Goal: Task Accomplishment & Management: Use online tool/utility

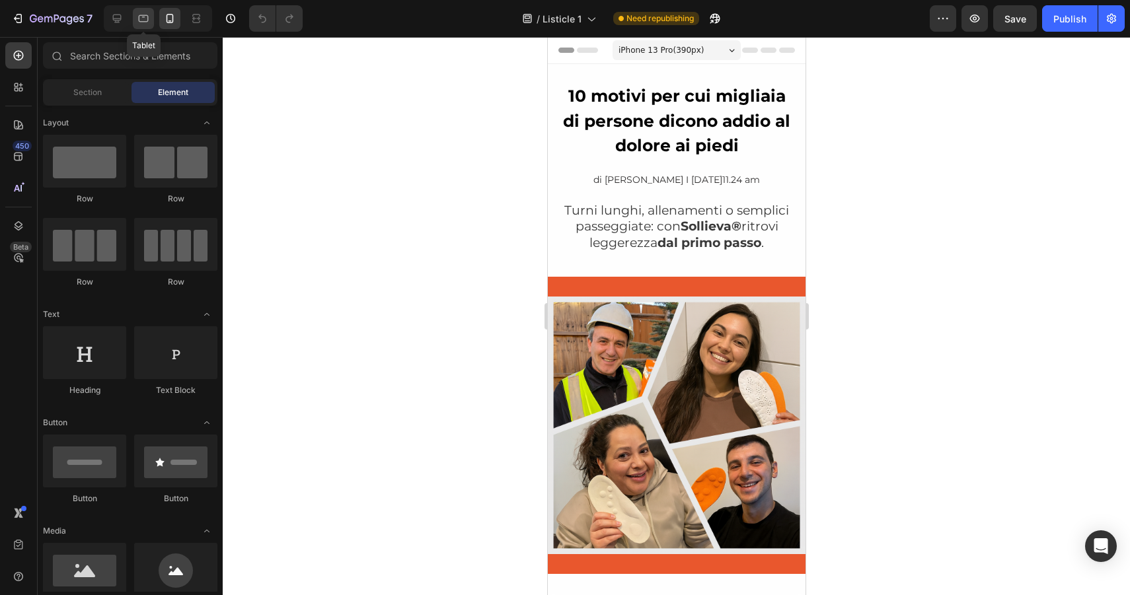
drag, startPoint x: 141, startPoint y: 13, endPoint x: 184, endPoint y: 128, distance: 122.7
click at [141, 13] on icon at bounding box center [143, 18] width 13 height 13
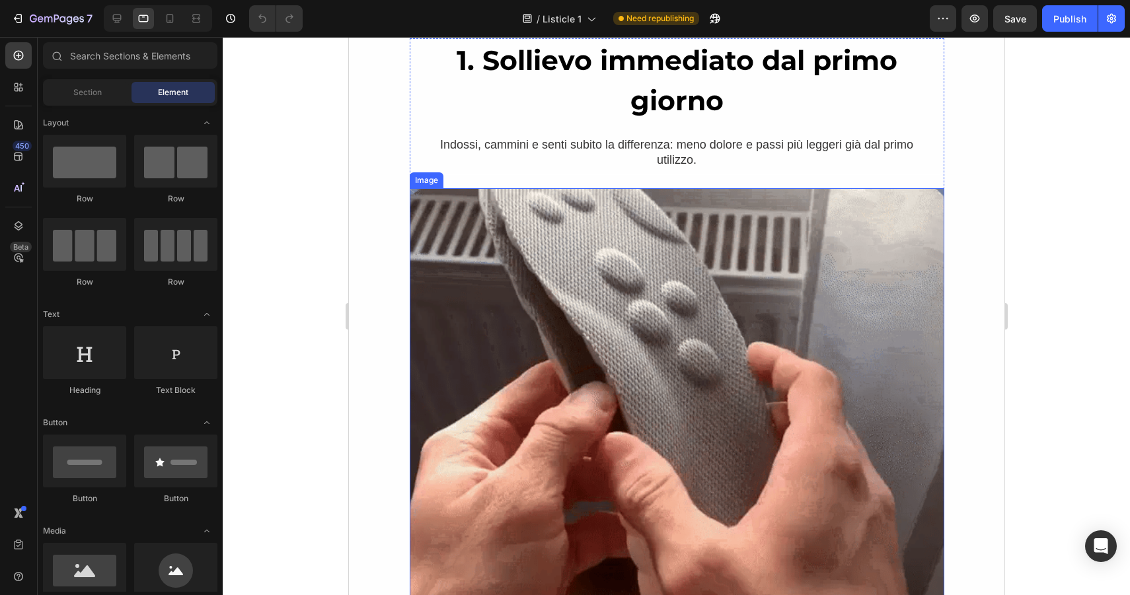
scroll to position [977, 0]
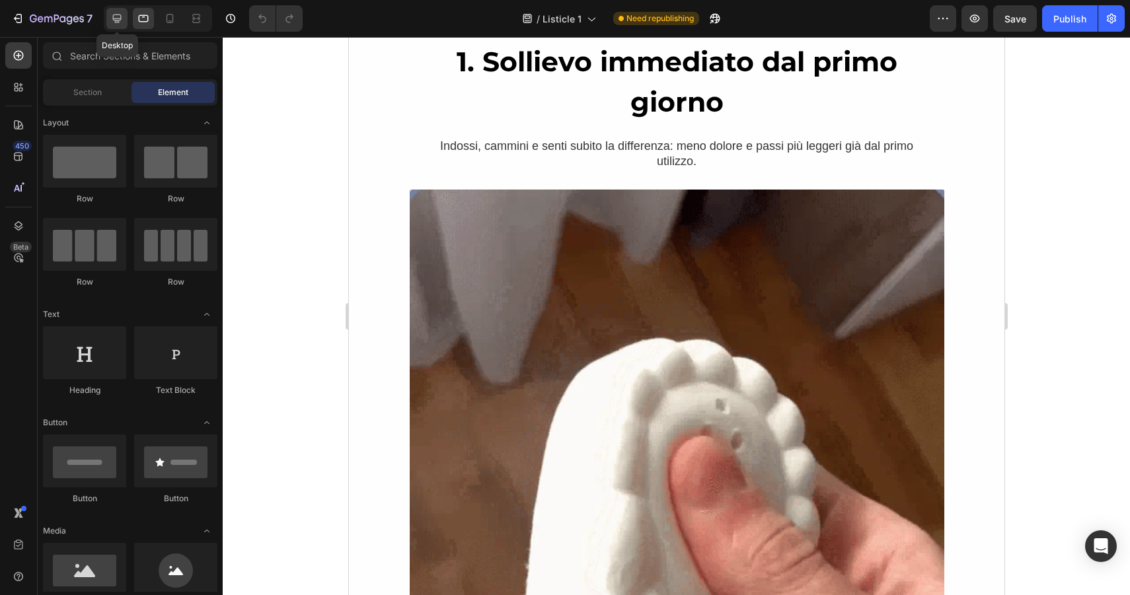
click at [116, 18] on icon at bounding box center [117, 19] width 9 height 9
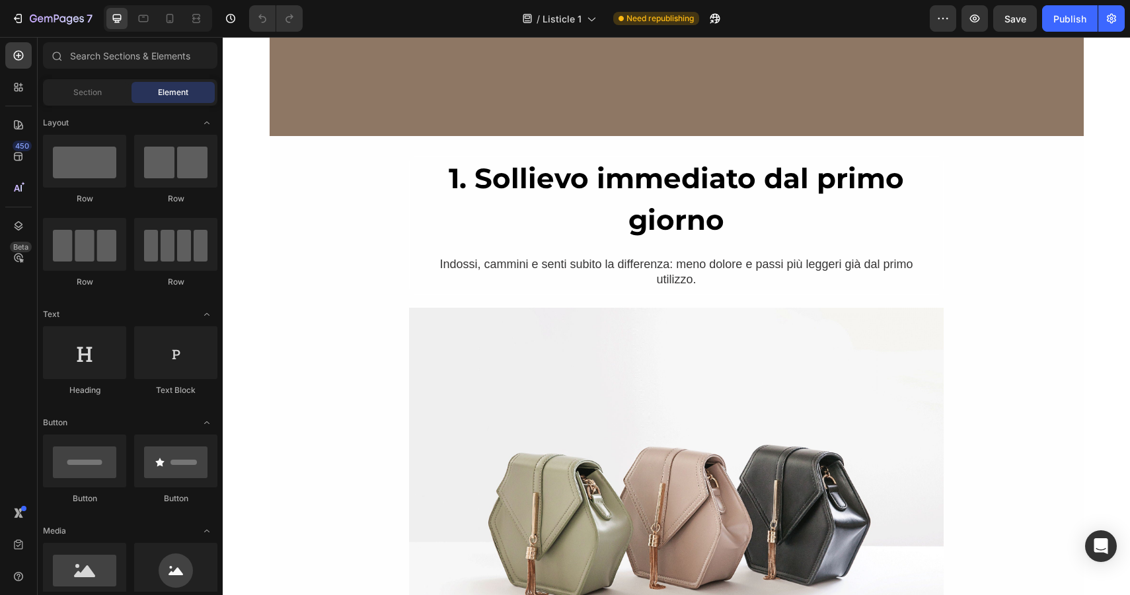
scroll to position [822, 0]
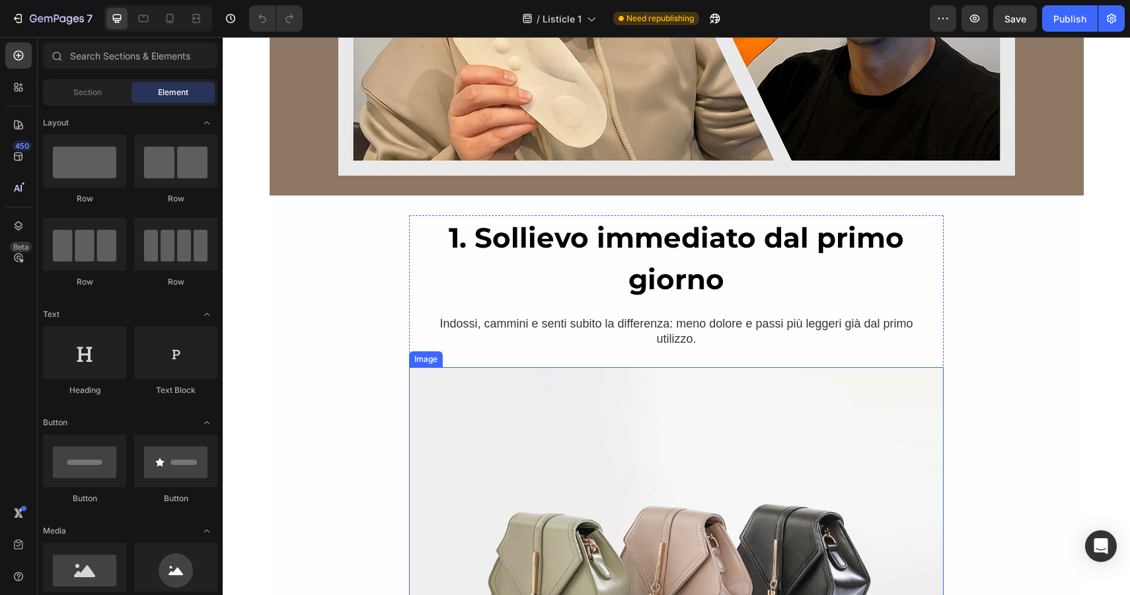
click at [494, 394] on img at bounding box center [676, 567] width 534 height 401
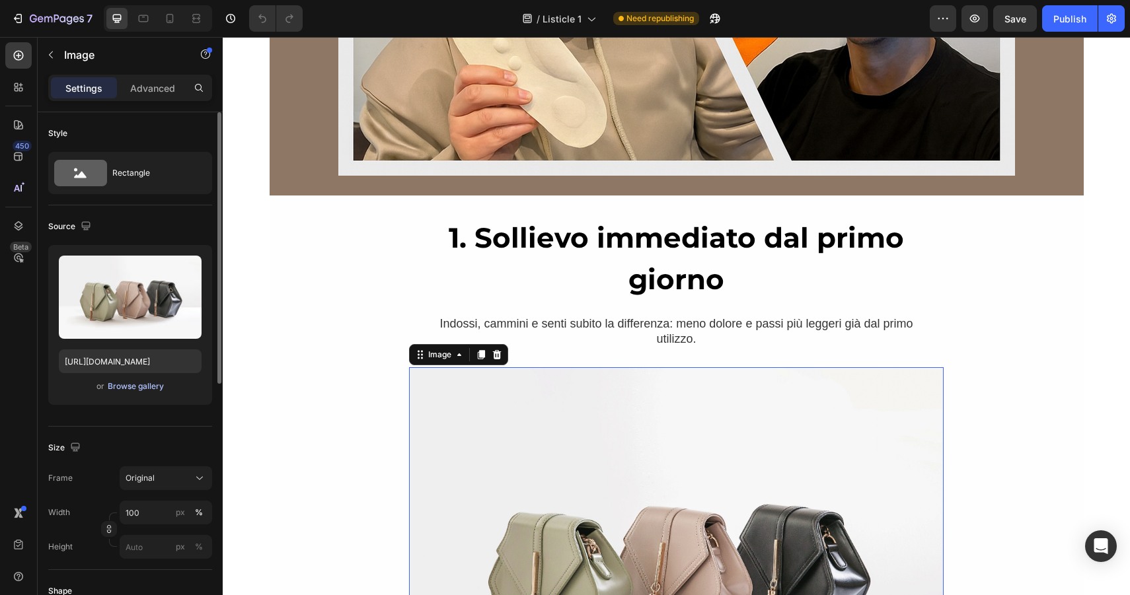
click at [128, 392] on div "Browse gallery" at bounding box center [136, 387] width 56 height 12
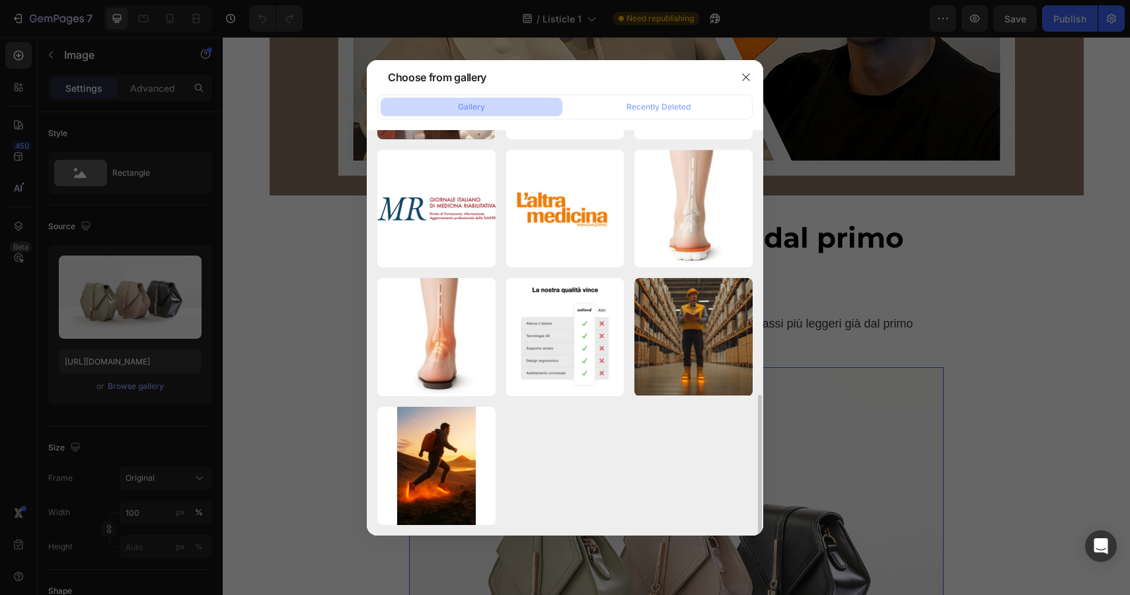
scroll to position [497, 0]
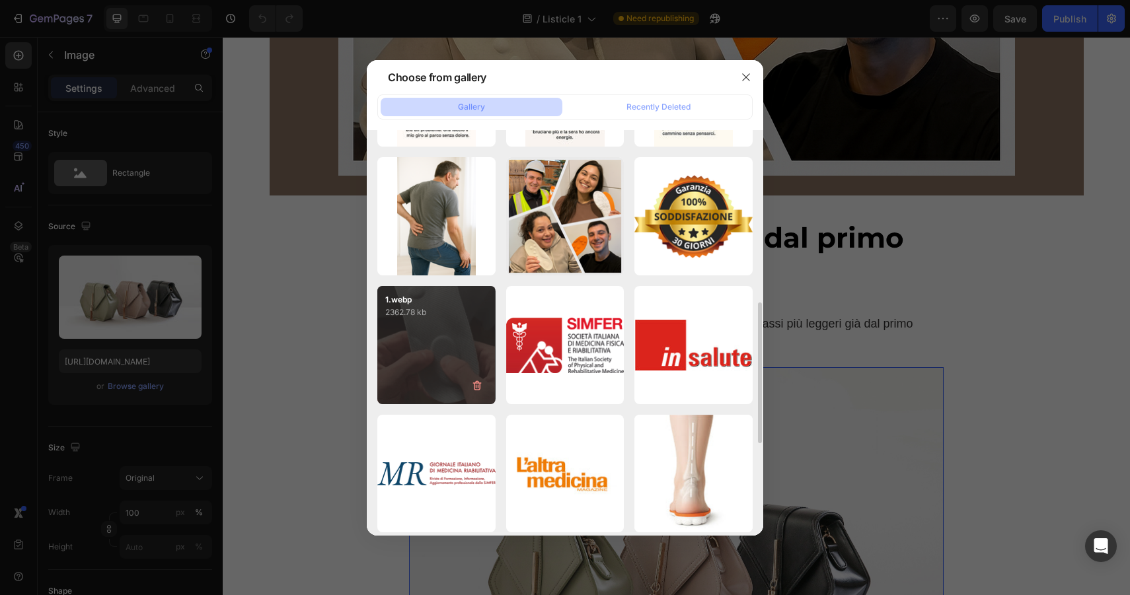
click at [449, 344] on div "1.webp 2362.78 kb" at bounding box center [436, 345] width 118 height 118
type input "[URL][DOMAIN_NAME]"
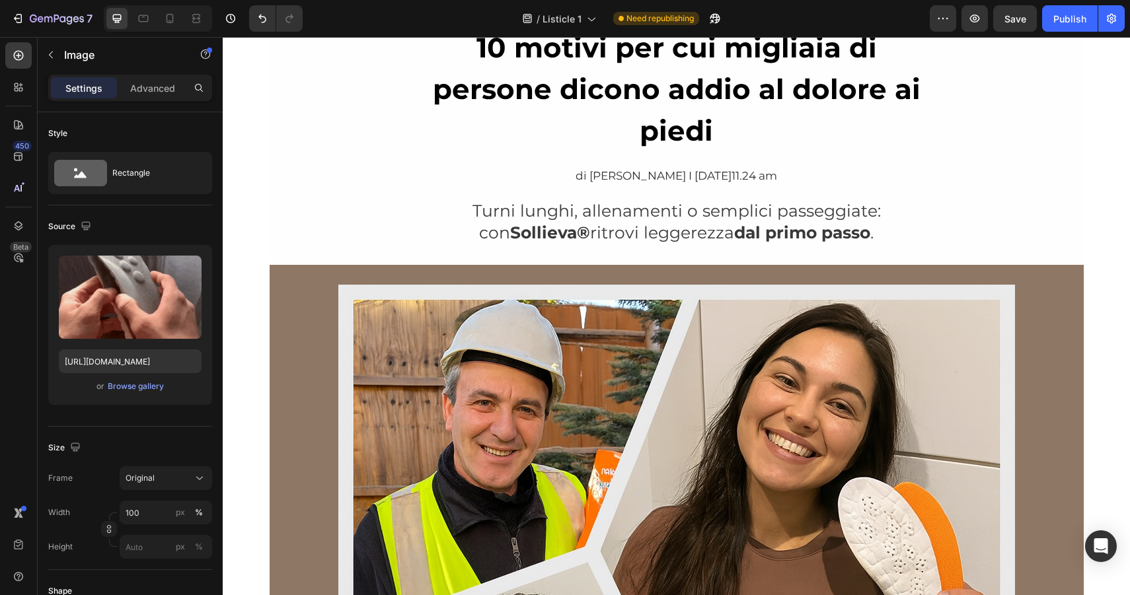
scroll to position [16, 0]
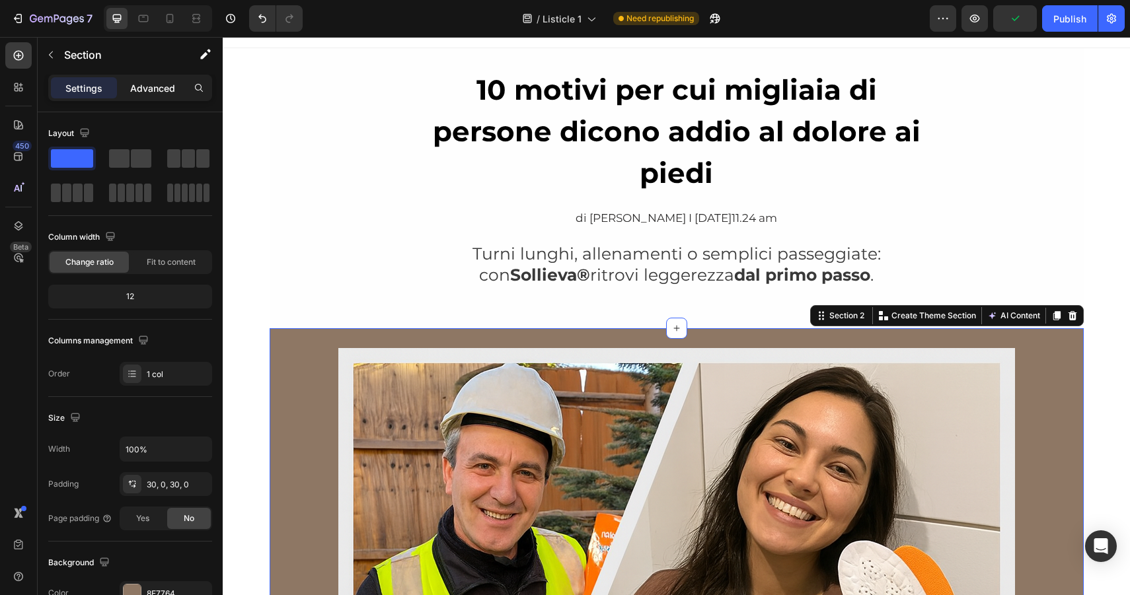
click at [158, 89] on p "Advanced" at bounding box center [152, 88] width 45 height 14
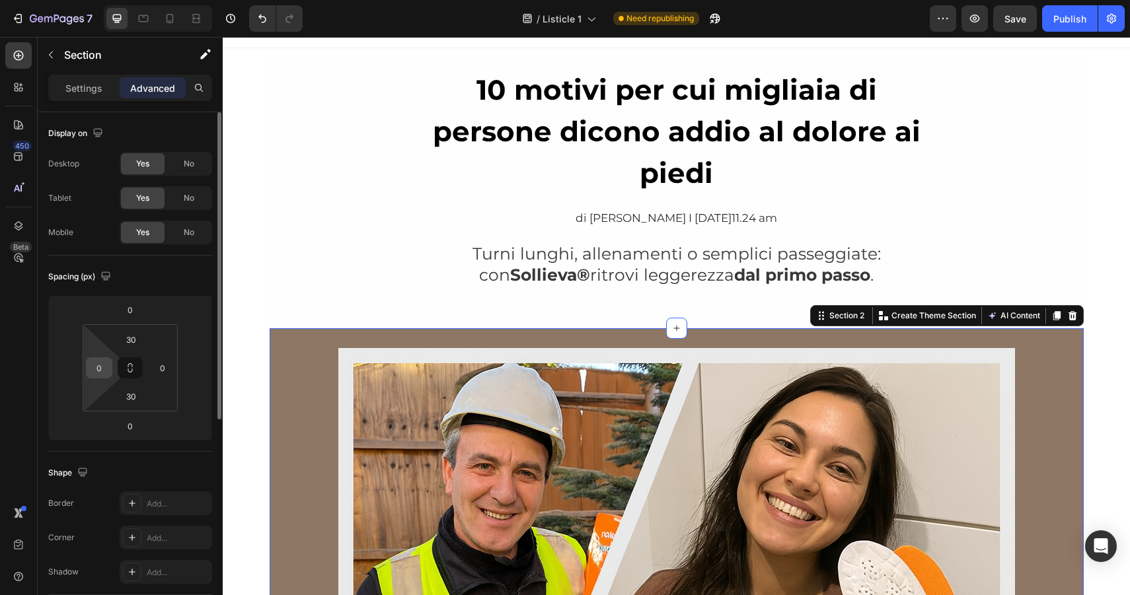
click at [103, 366] on input "0" at bounding box center [99, 368] width 20 height 20
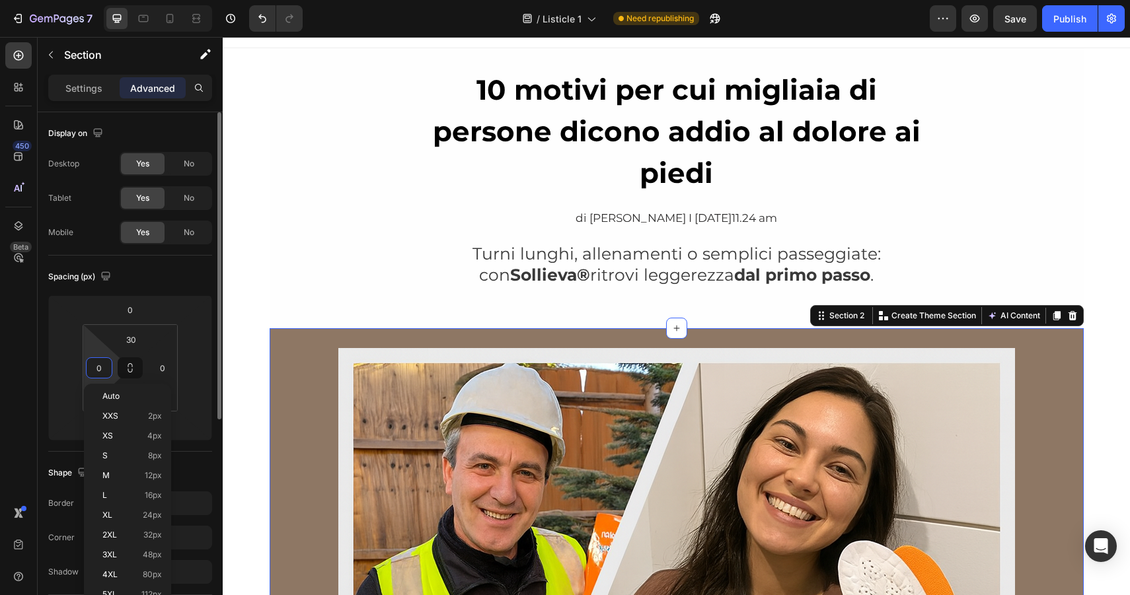
click at [103, 366] on input "0" at bounding box center [99, 368] width 20 height 20
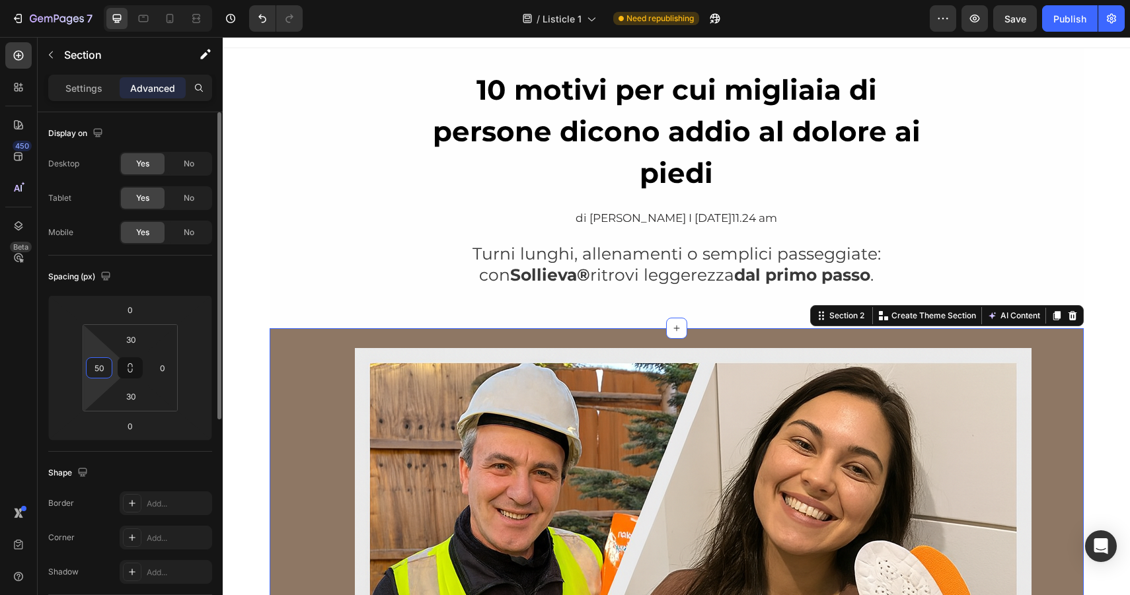
type input "5"
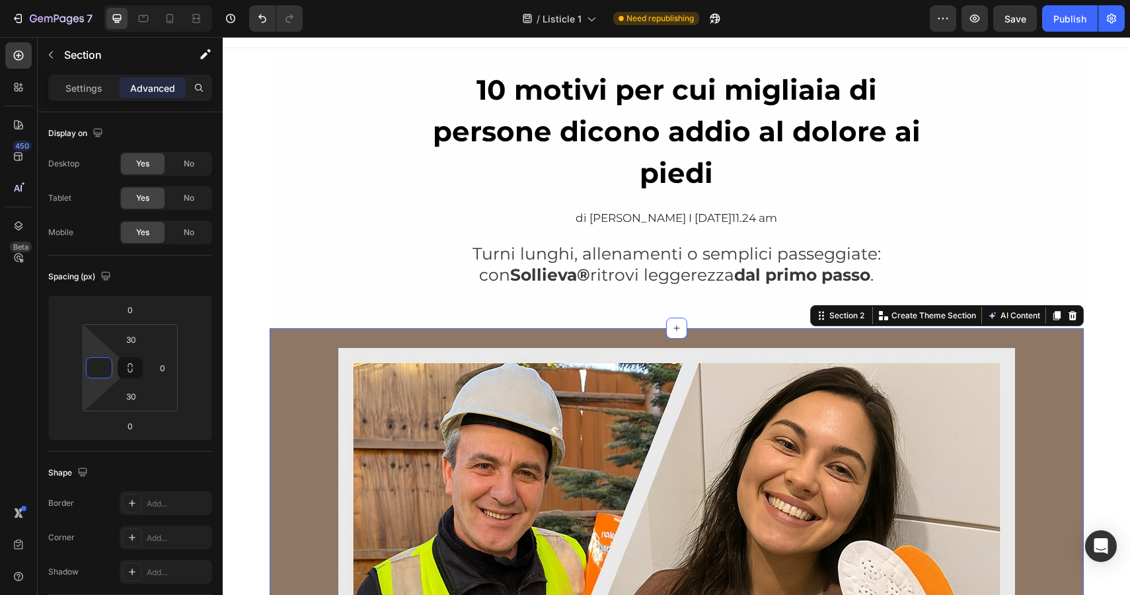
type input "0"
click at [95, 367] on input "0" at bounding box center [99, 368] width 20 height 20
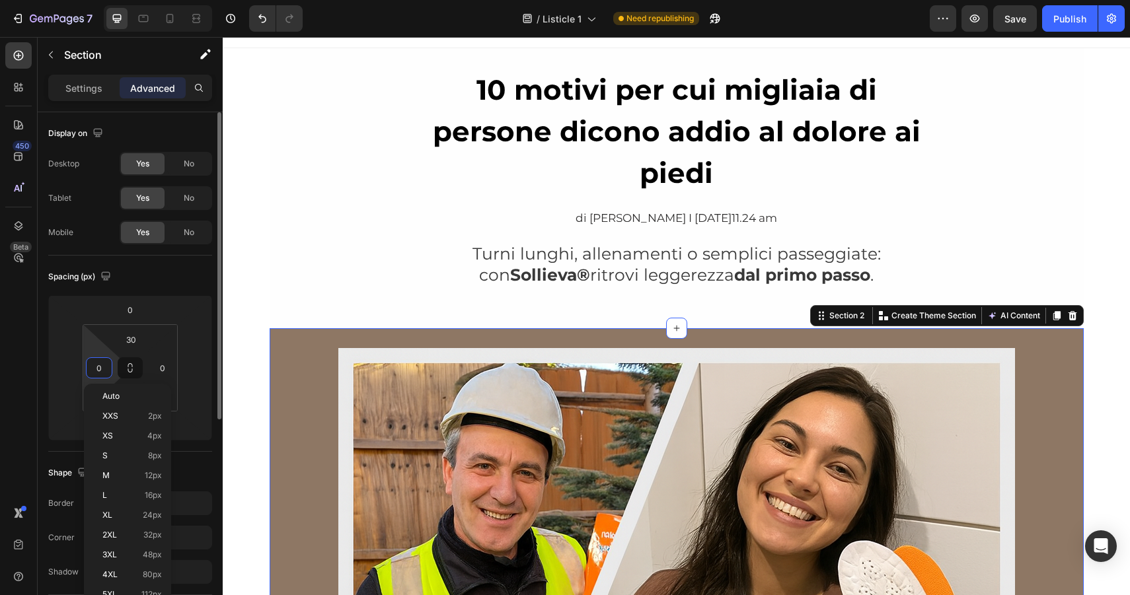
click at [95, 367] on input "0" at bounding box center [99, 368] width 20 height 20
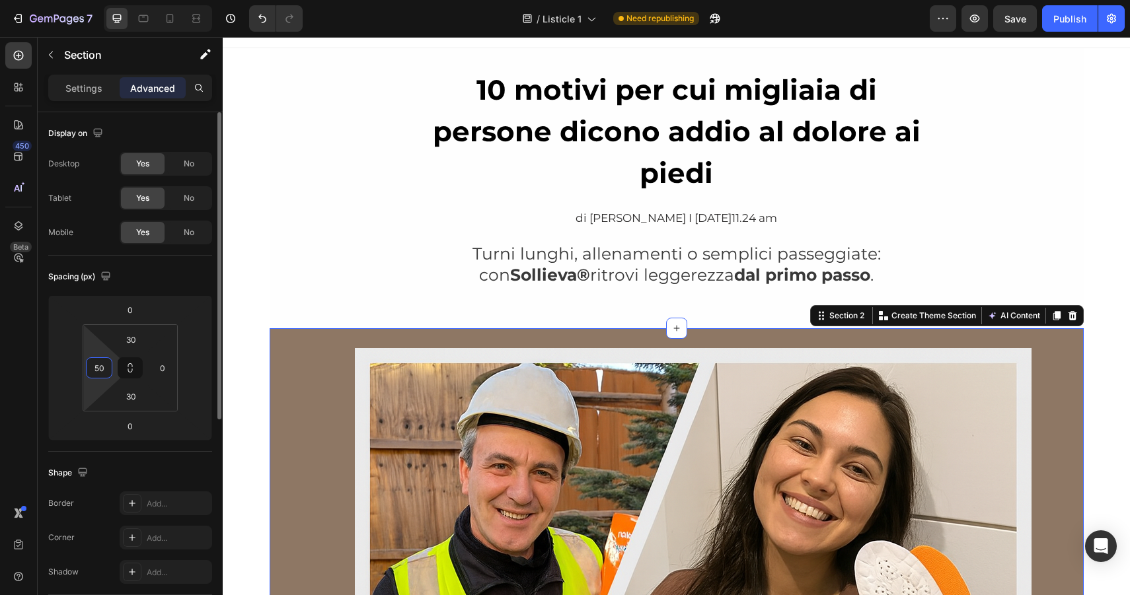
type input "5"
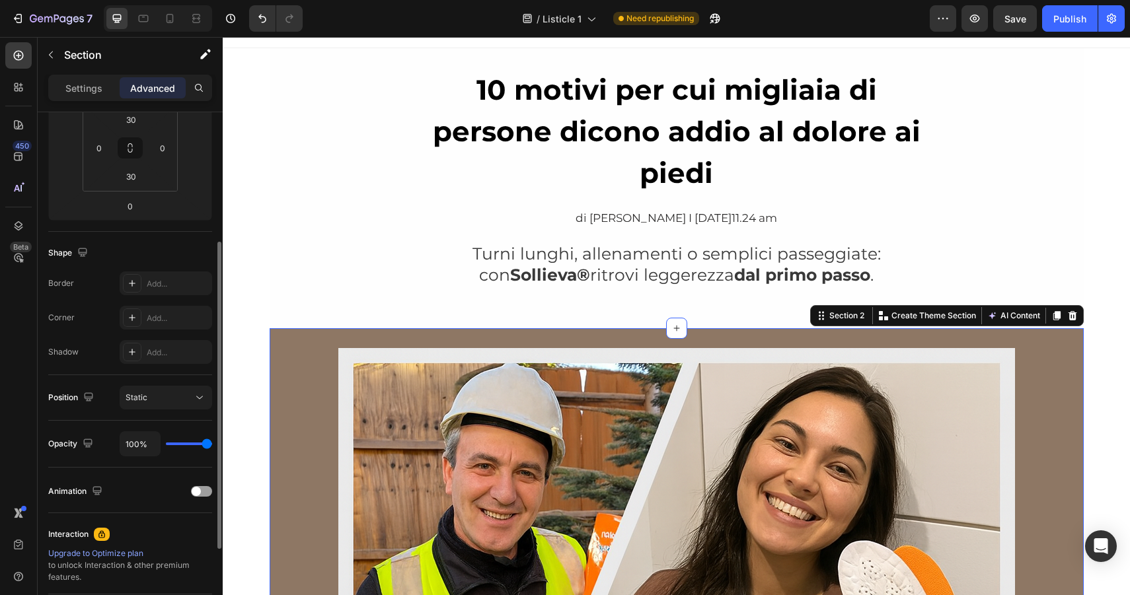
scroll to position [253, 0]
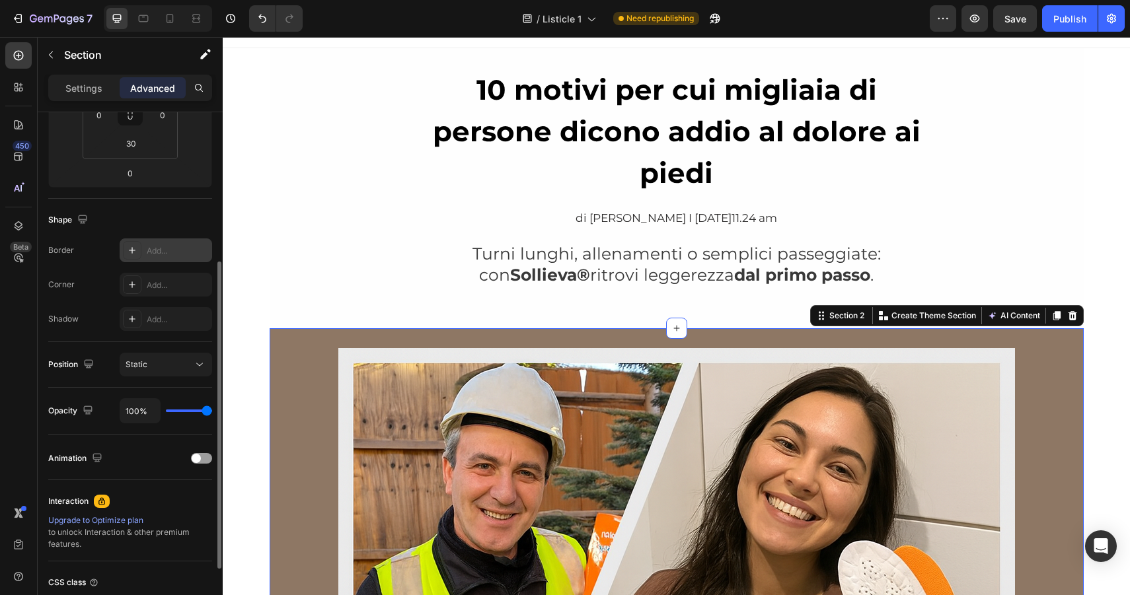
click at [131, 250] on icon at bounding box center [132, 250] width 7 height 7
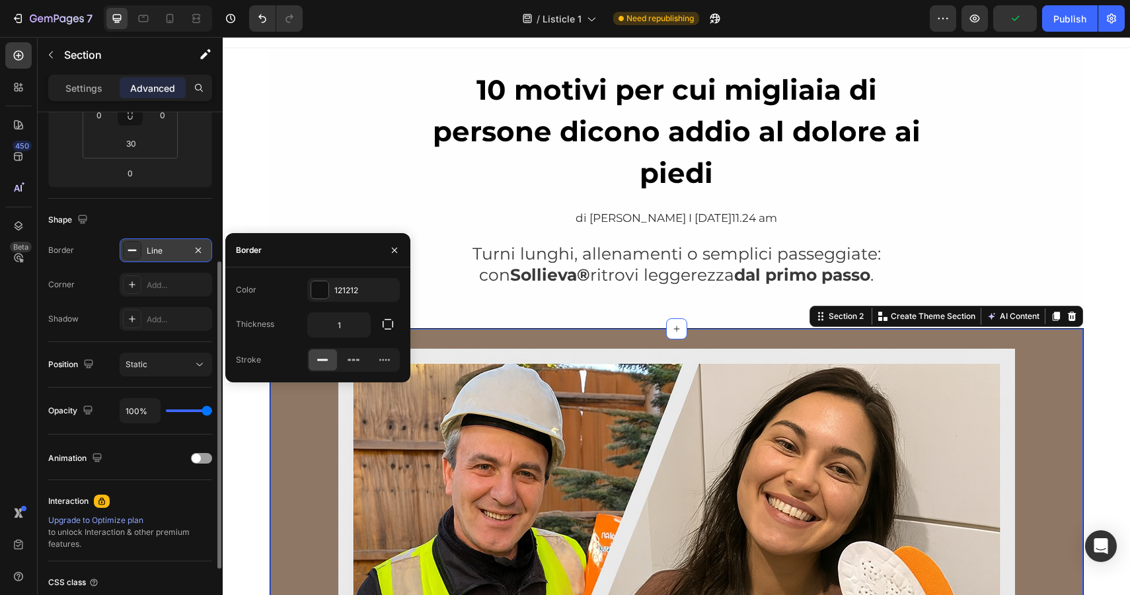
click at [137, 249] on div at bounding box center [132, 250] width 18 height 18
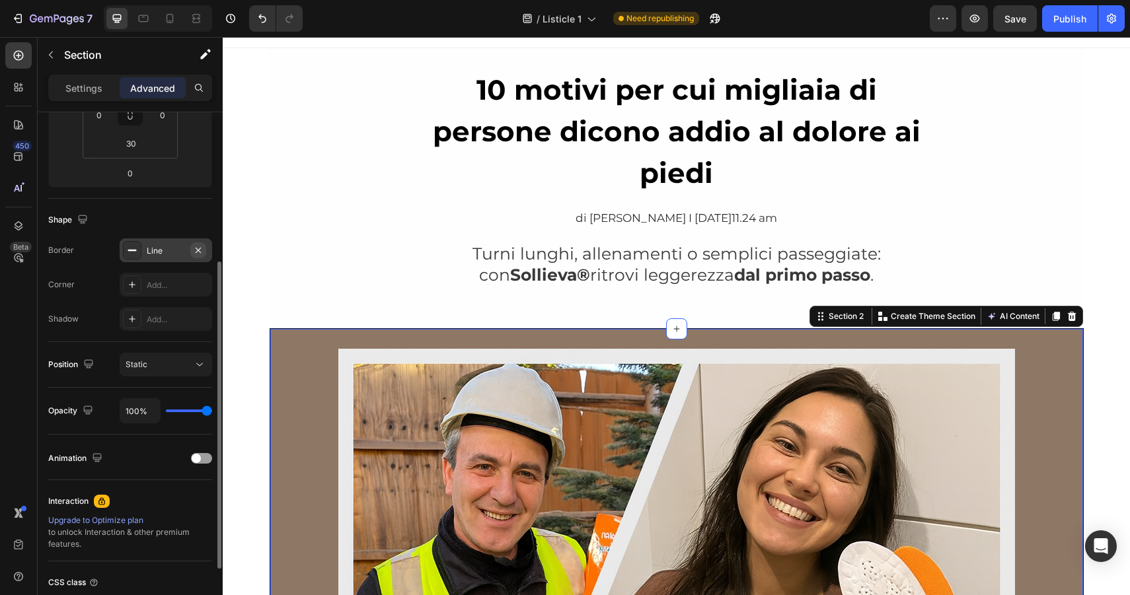
click at [199, 248] on icon "button" at bounding box center [198, 249] width 5 height 5
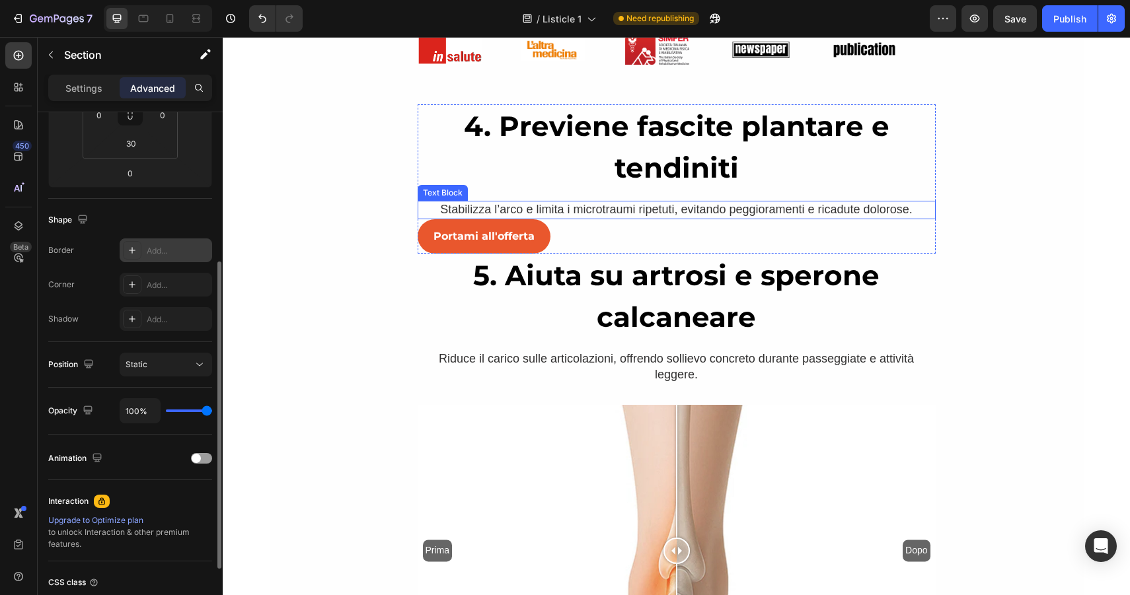
scroll to position [2783, 0]
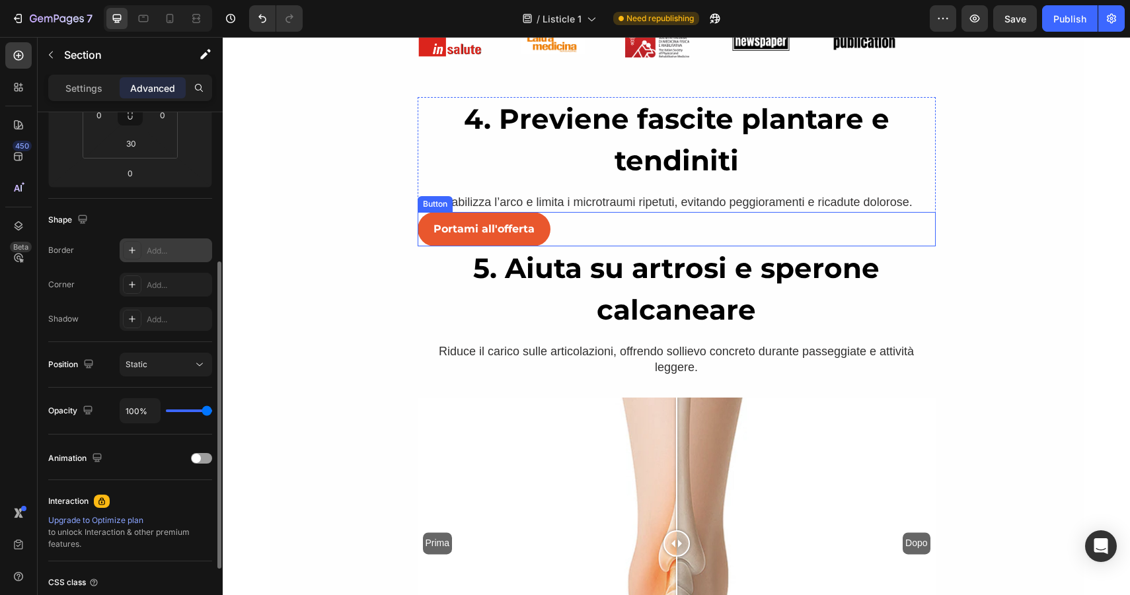
click at [595, 235] on div "Portami all'offerta Button" at bounding box center [677, 229] width 518 height 35
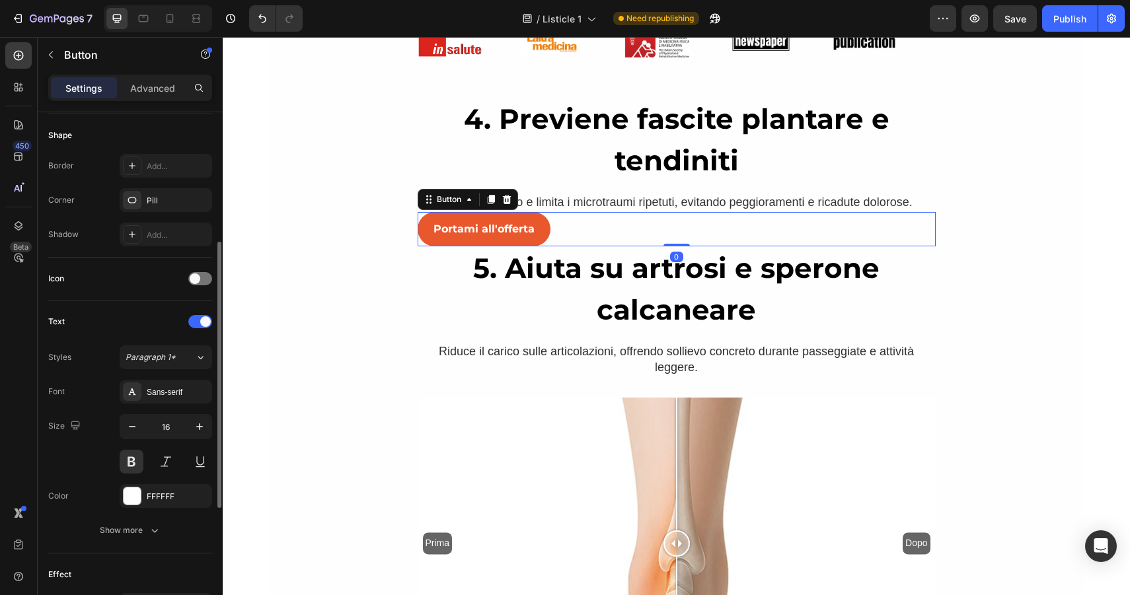
scroll to position [0, 0]
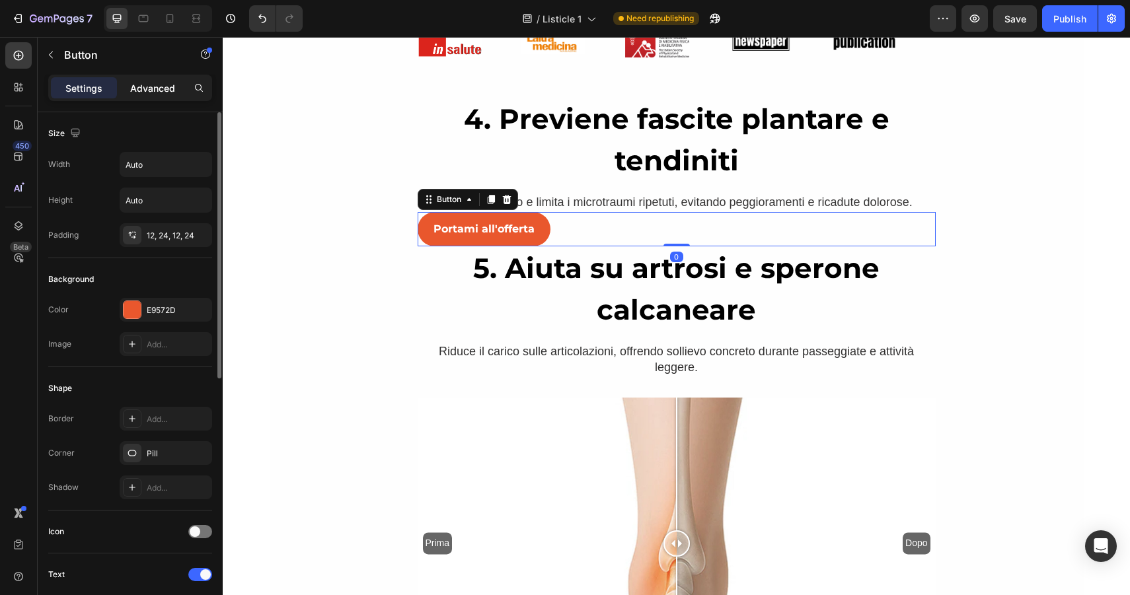
click at [147, 97] on div "Advanced" at bounding box center [153, 87] width 66 height 21
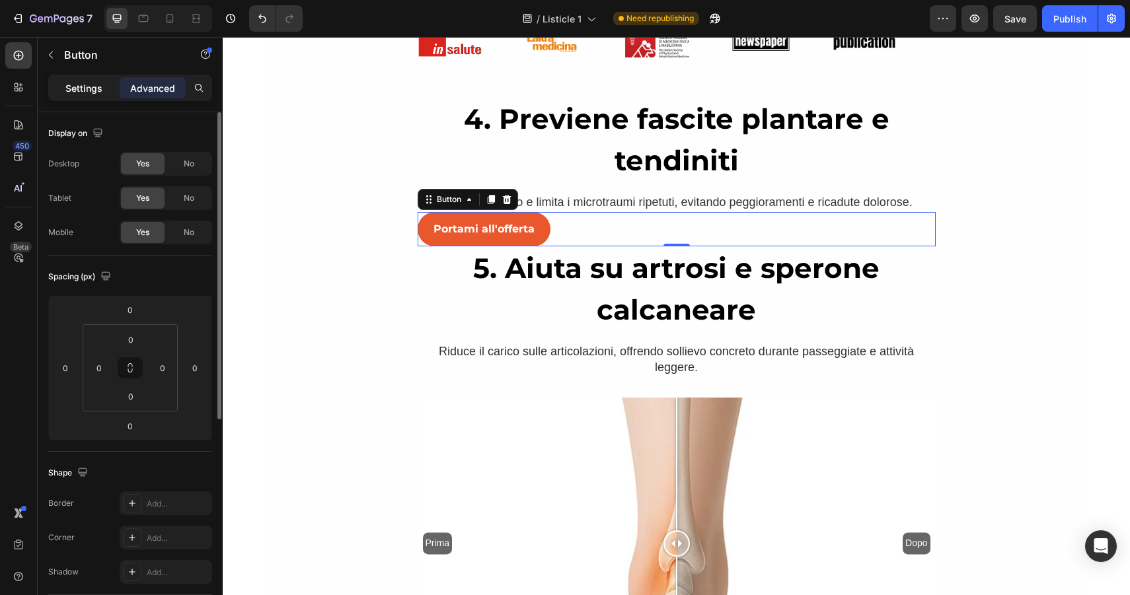
click at [65, 84] on div "Settings" at bounding box center [84, 87] width 66 height 21
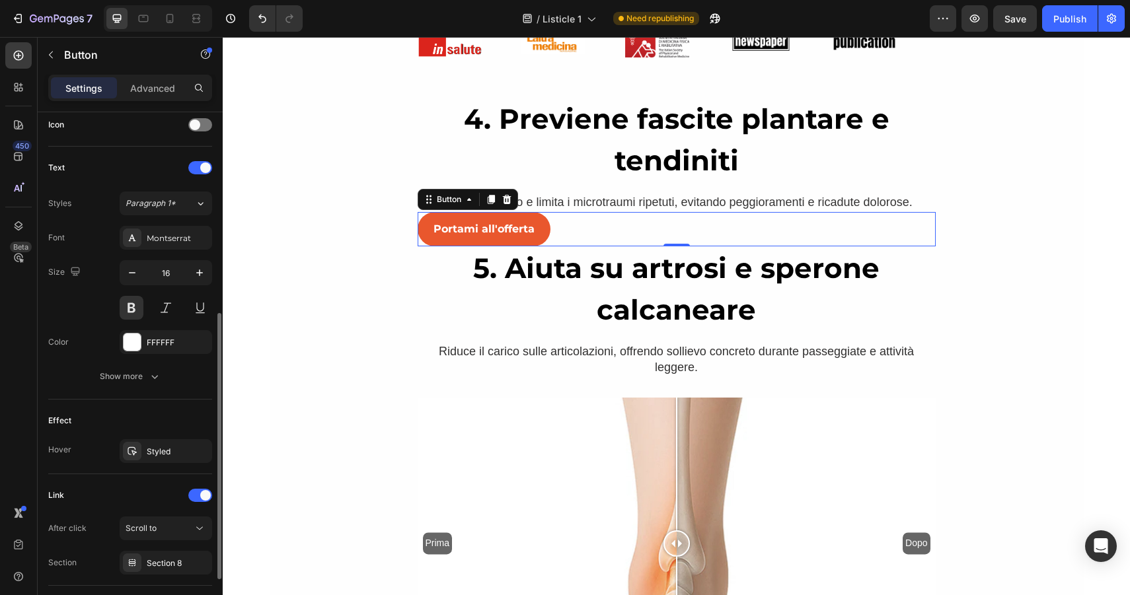
scroll to position [412, 0]
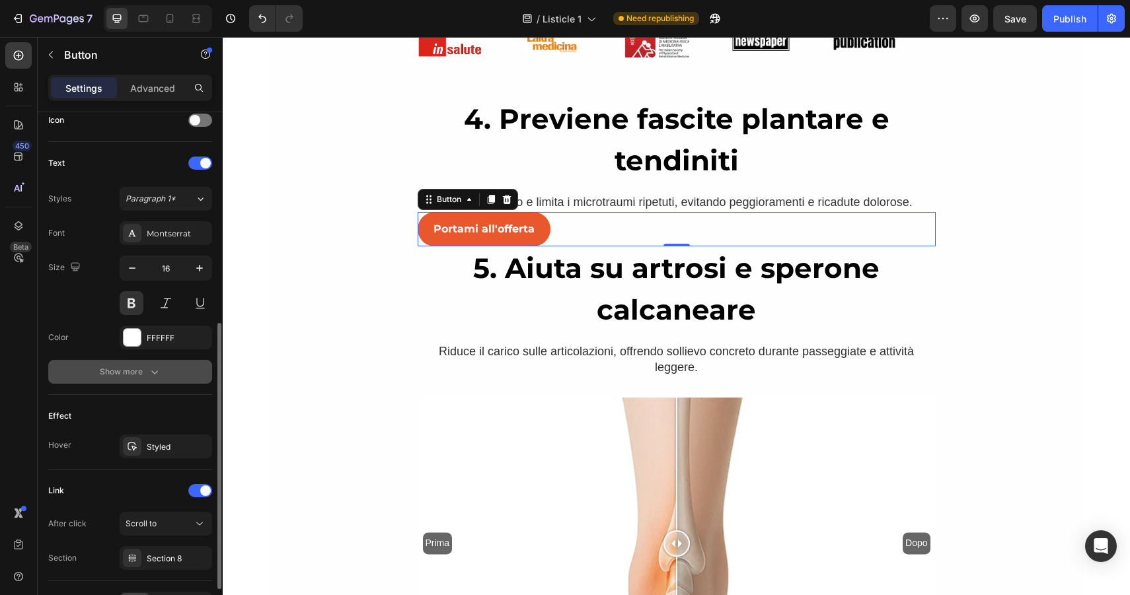
click at [143, 360] on button "Show more" at bounding box center [130, 372] width 164 height 24
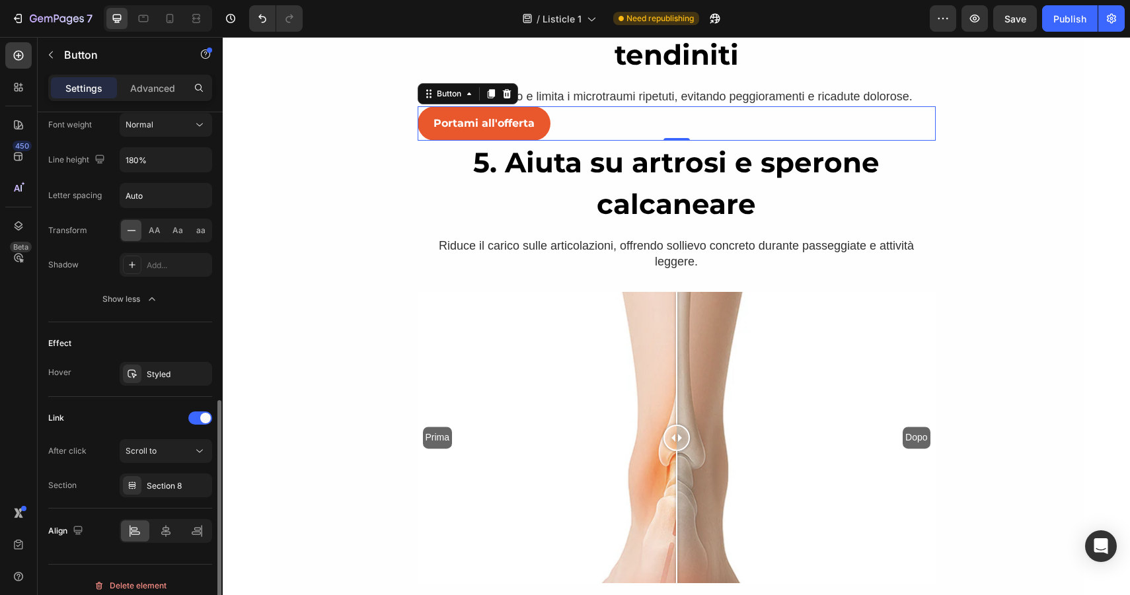
scroll to position [670, 0]
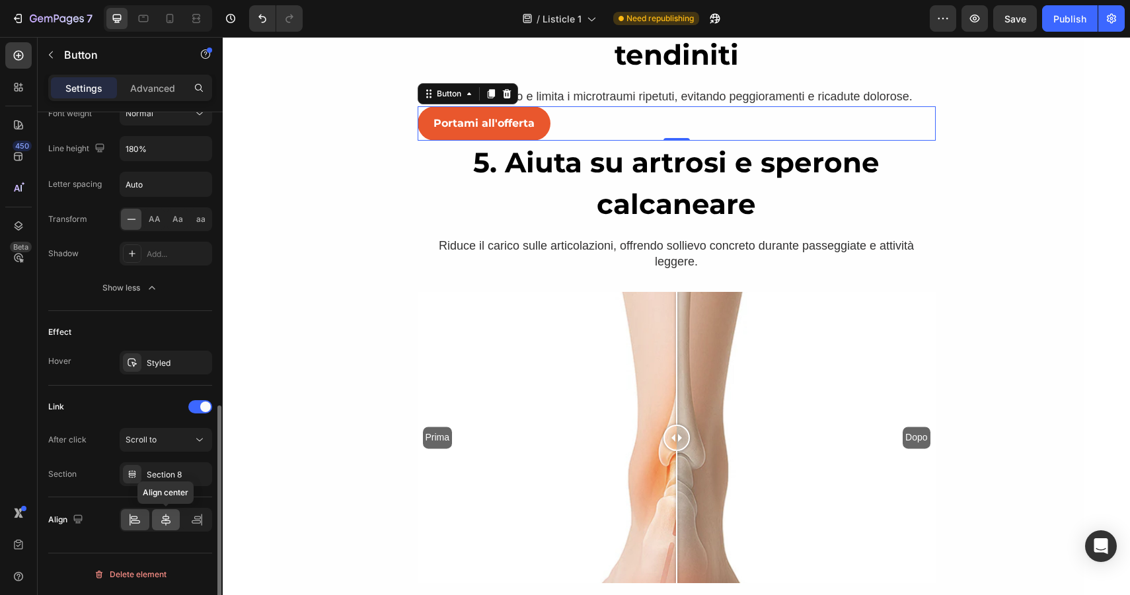
click at [164, 528] on div at bounding box center [166, 519] width 28 height 21
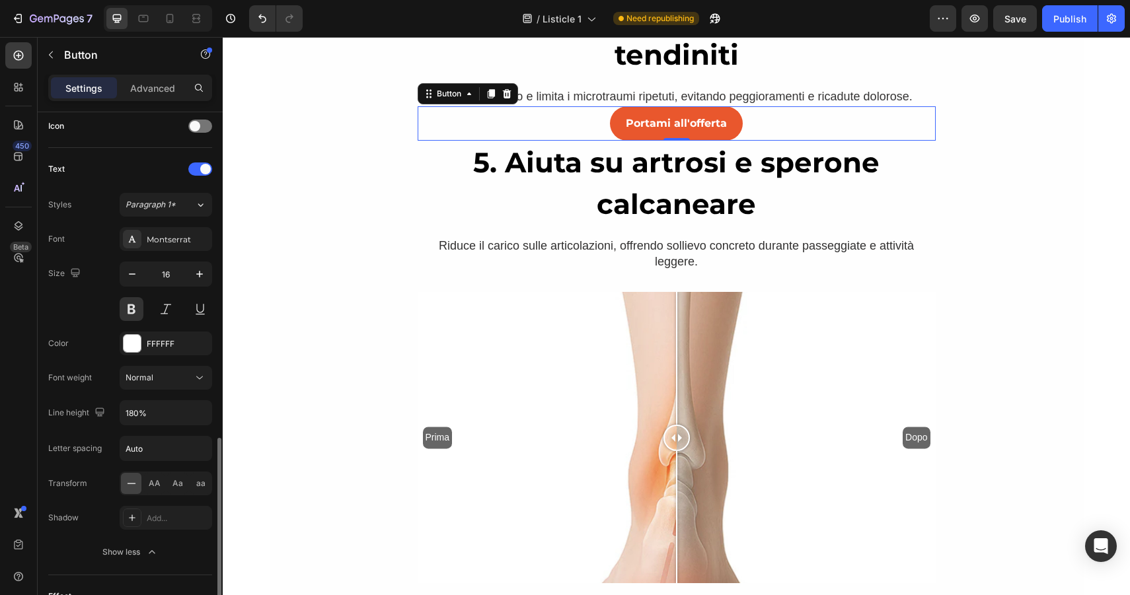
scroll to position [338, 0]
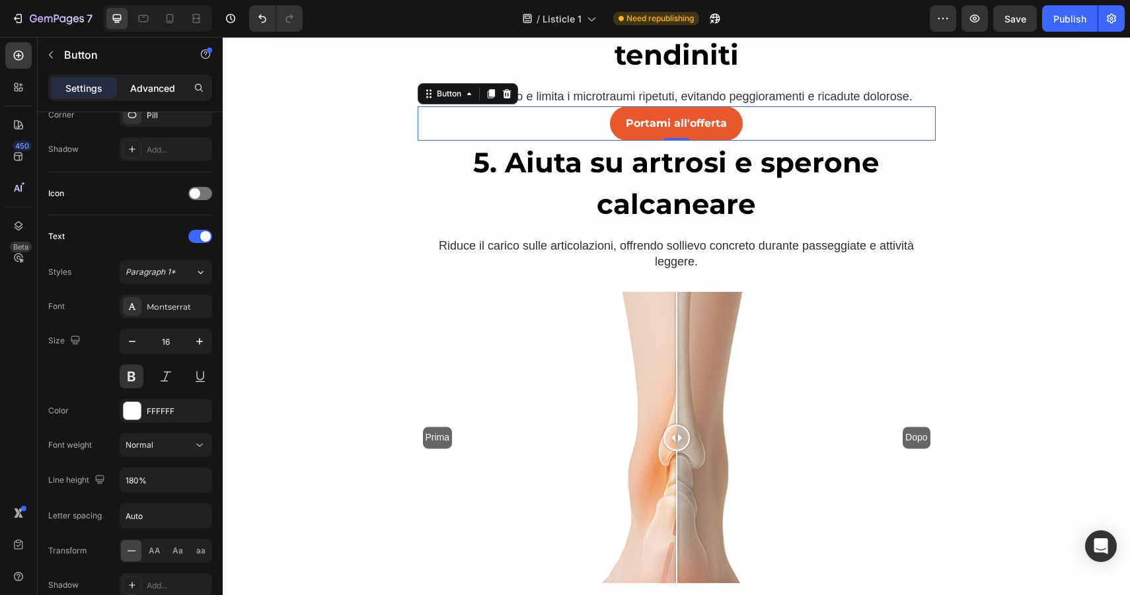
click at [130, 88] on p "Advanced" at bounding box center [152, 88] width 45 height 14
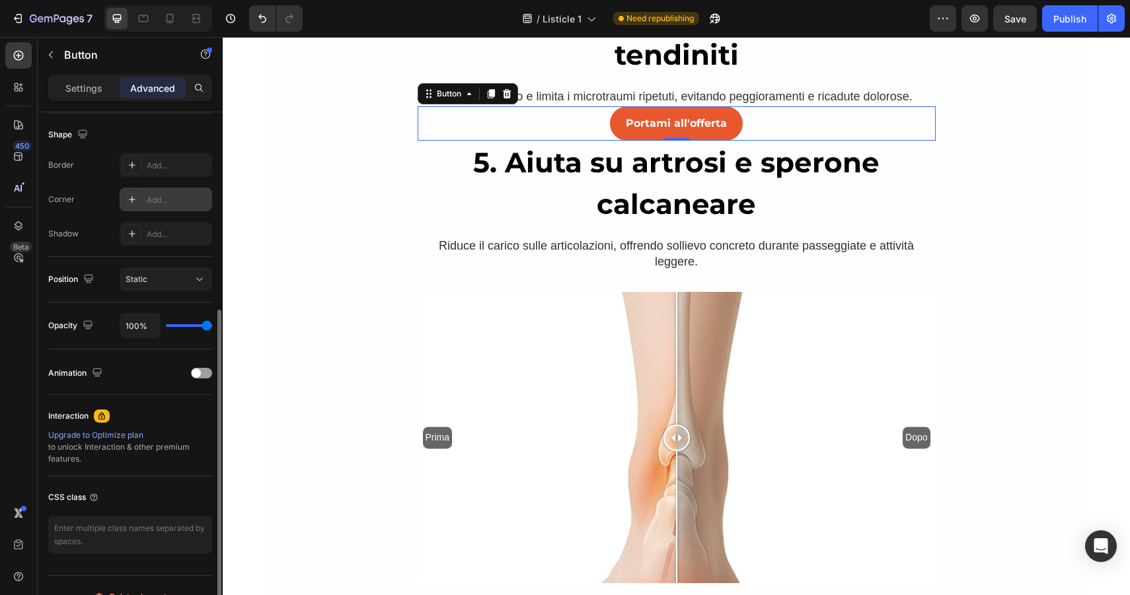
scroll to position [0, 0]
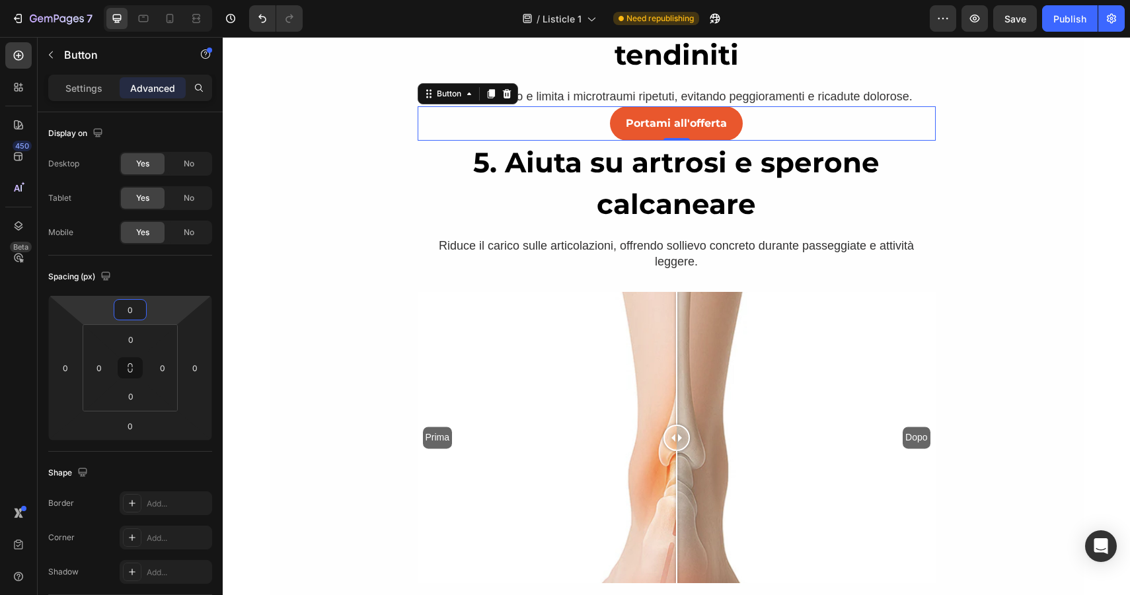
click at [127, 314] on input "0" at bounding box center [130, 310] width 26 height 20
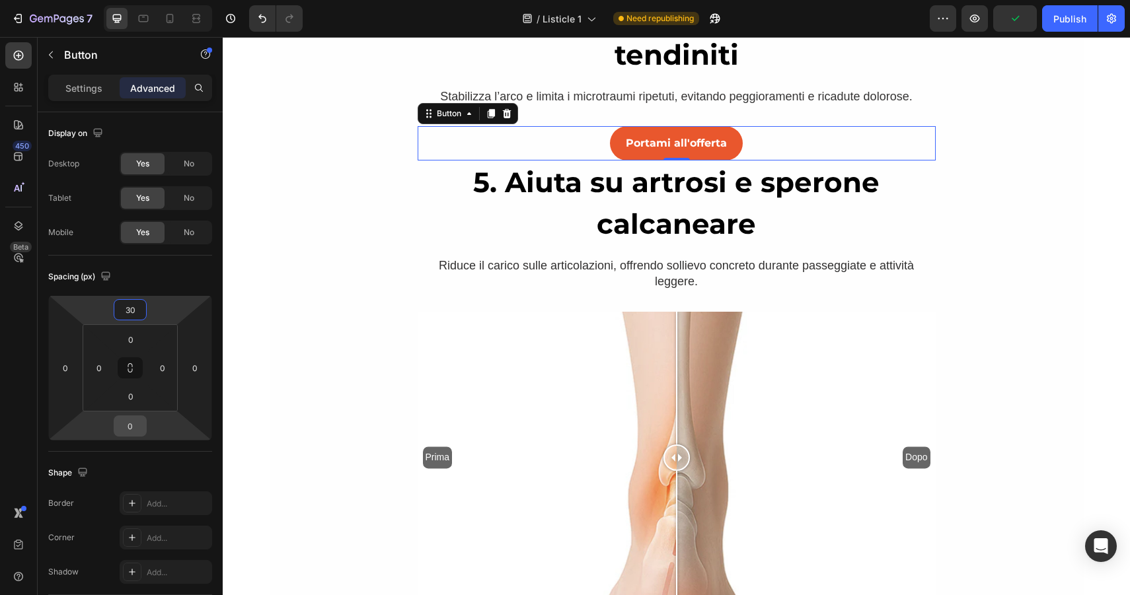
type input "30"
click at [130, 433] on input "0" at bounding box center [130, 426] width 26 height 20
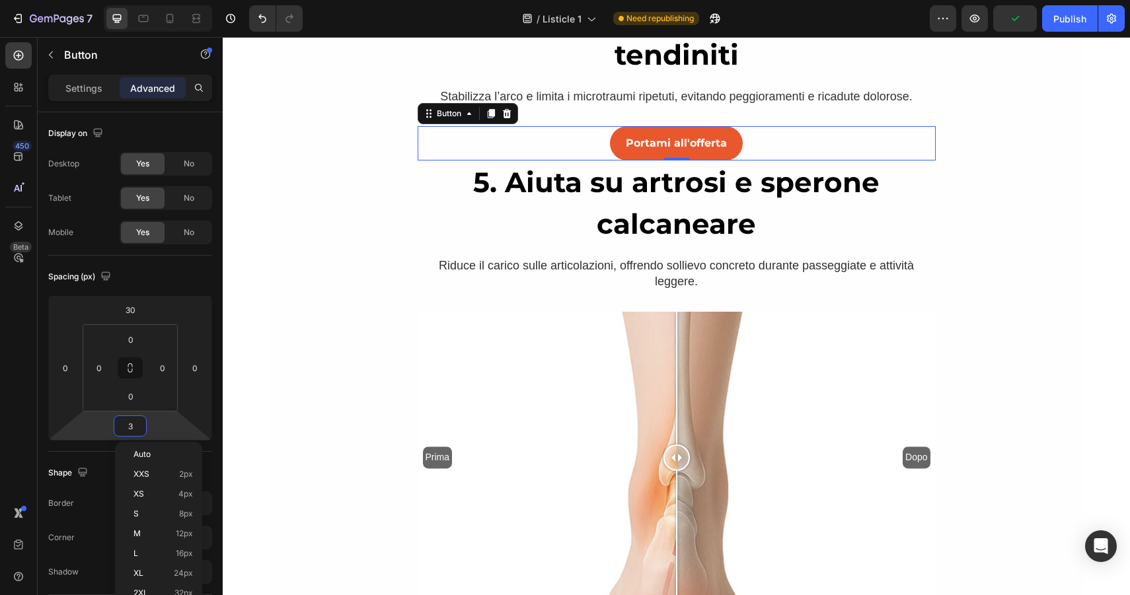
type input "30"
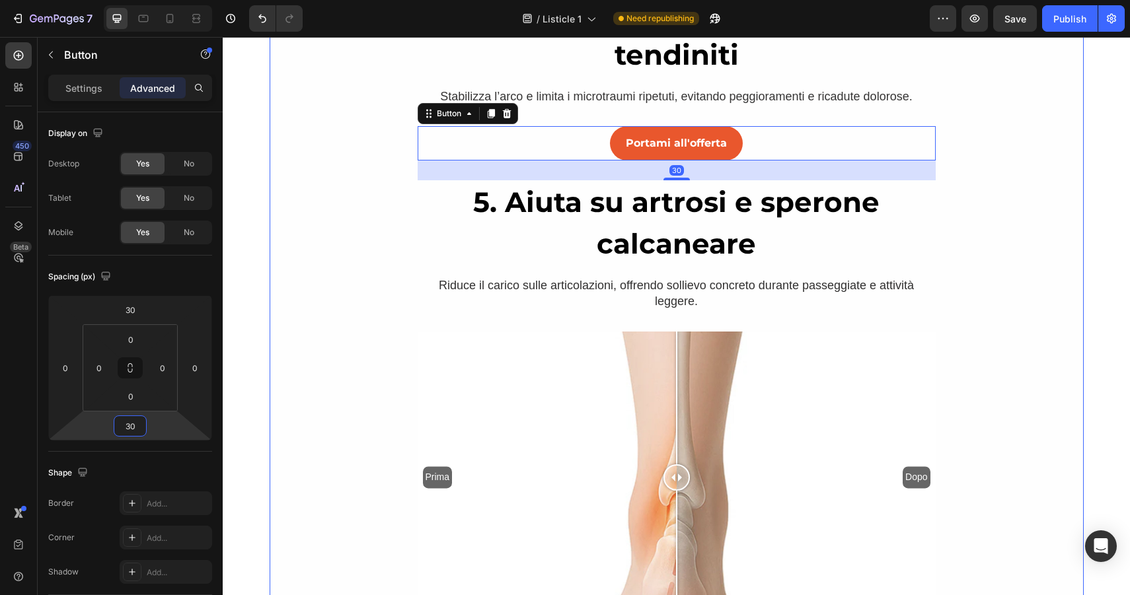
click at [1055, 188] on div "3. Perfetto per turni lunghi e lavori in piedi Heading Arrivi a fine turno senz…" at bounding box center [677, 262] width 814 height 991
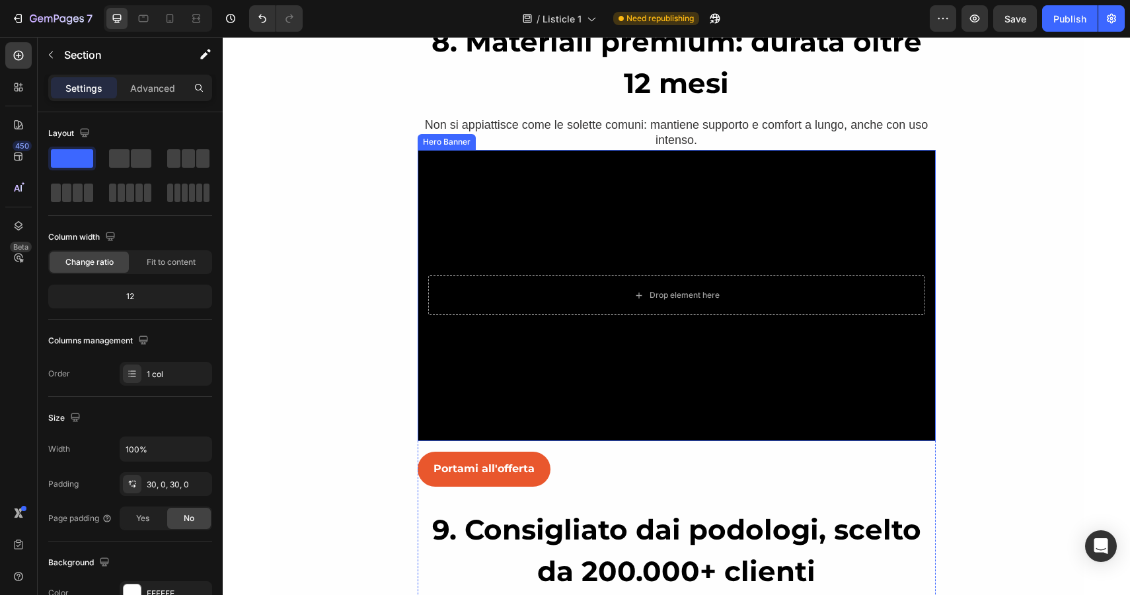
scroll to position [4811, 0]
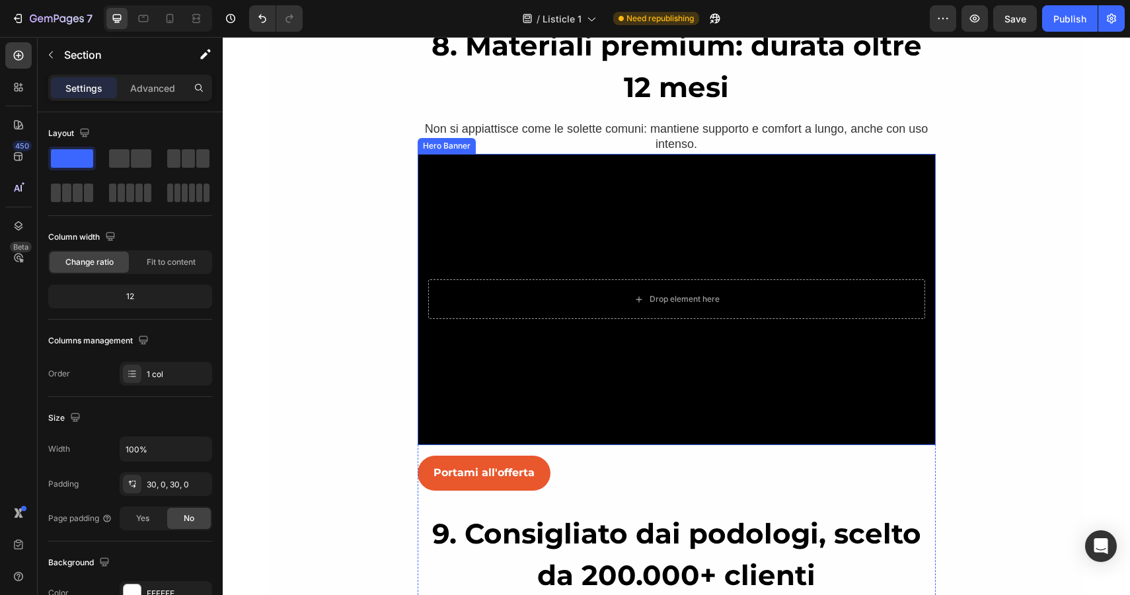
click at [710, 178] on div "Background Image" at bounding box center [677, 299] width 518 height 291
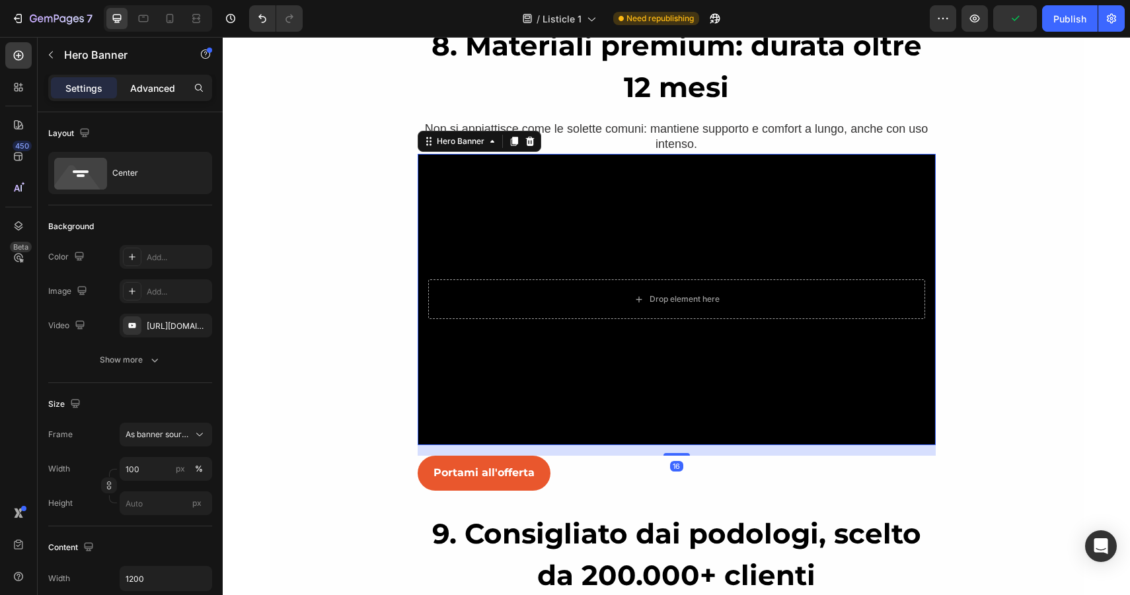
click at [142, 89] on p "Advanced" at bounding box center [152, 88] width 45 height 14
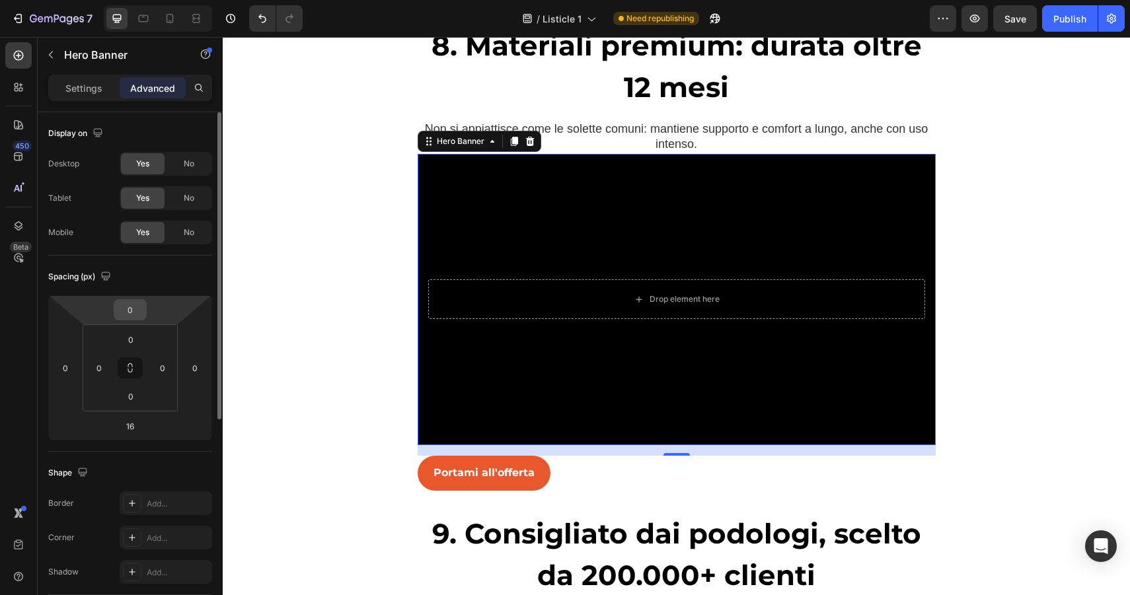
click at [127, 307] on input "0" at bounding box center [130, 310] width 26 height 20
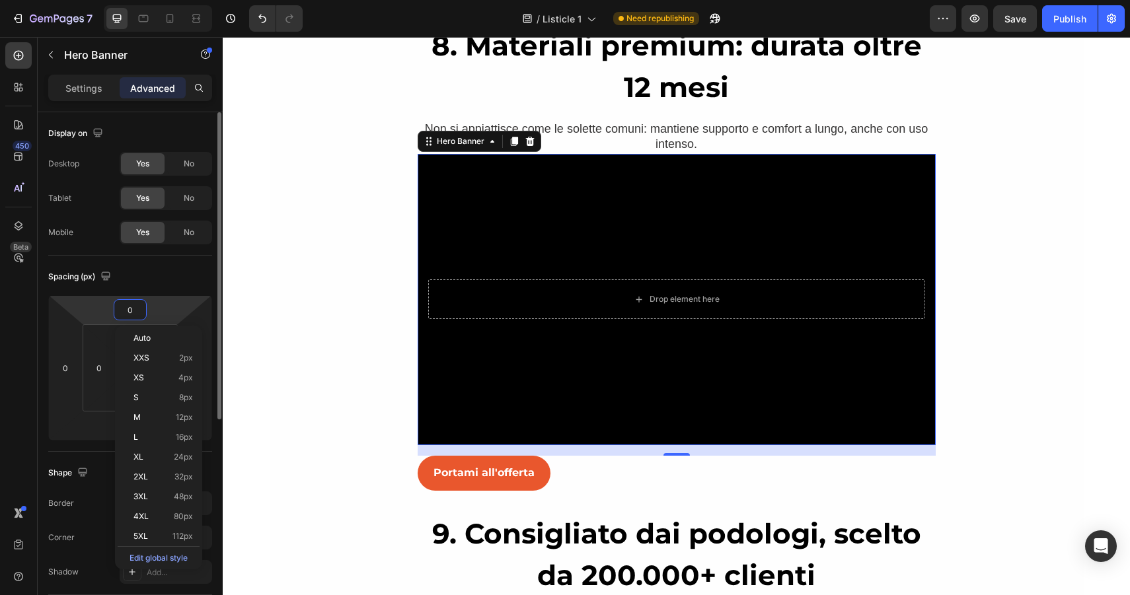
type input "3"
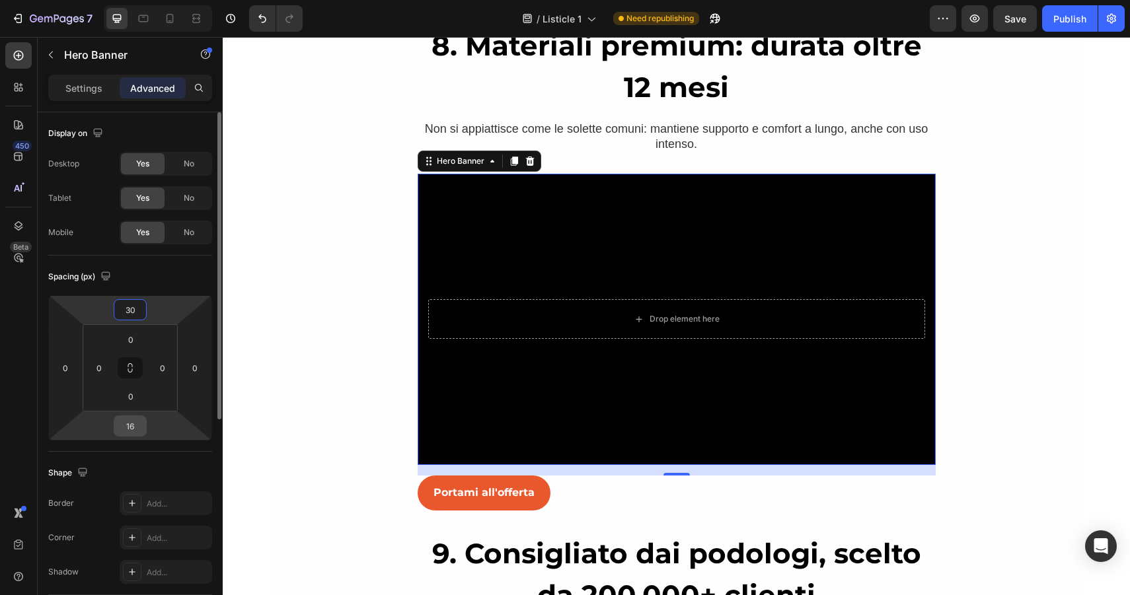
type input "30"
click at [131, 419] on input "16" at bounding box center [130, 426] width 26 height 20
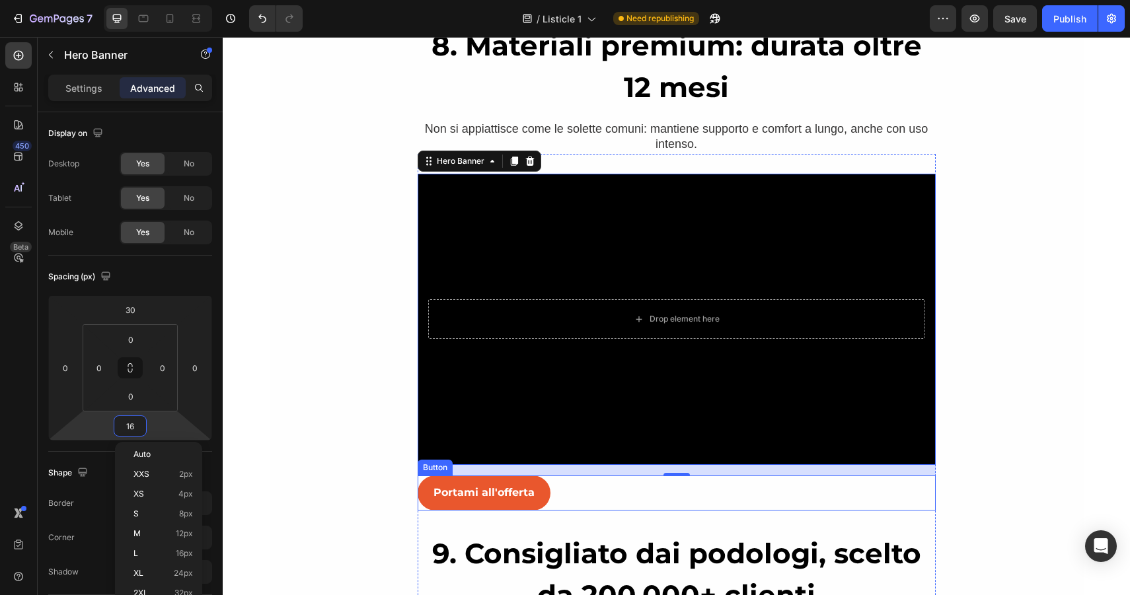
click at [602, 495] on div "Portami all'offerta Button" at bounding box center [677, 493] width 518 height 35
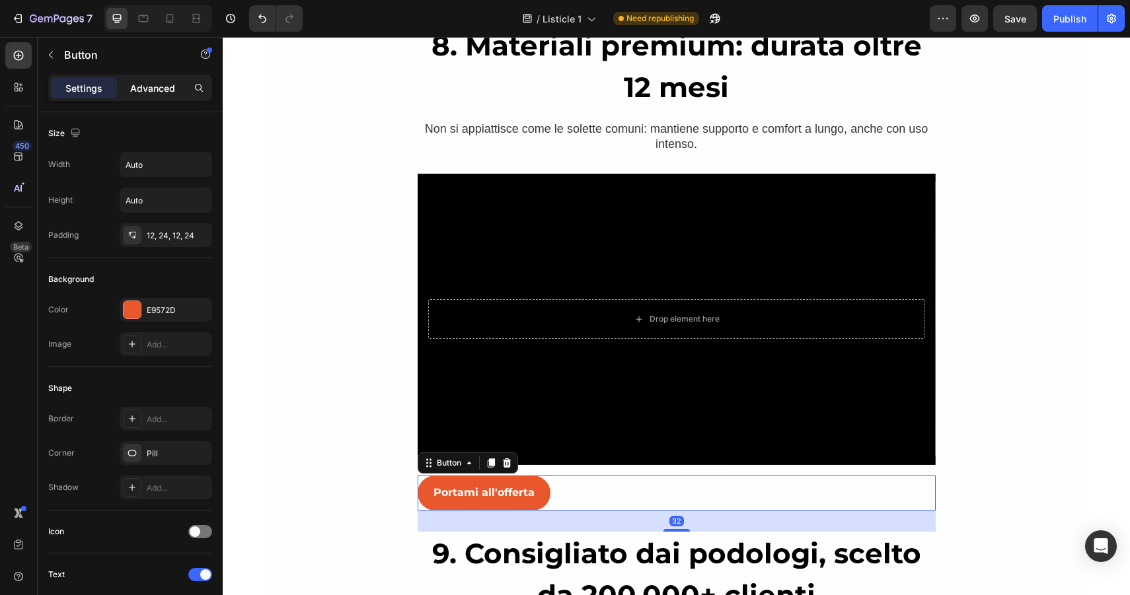
click at [149, 84] on p "Advanced" at bounding box center [152, 88] width 45 height 14
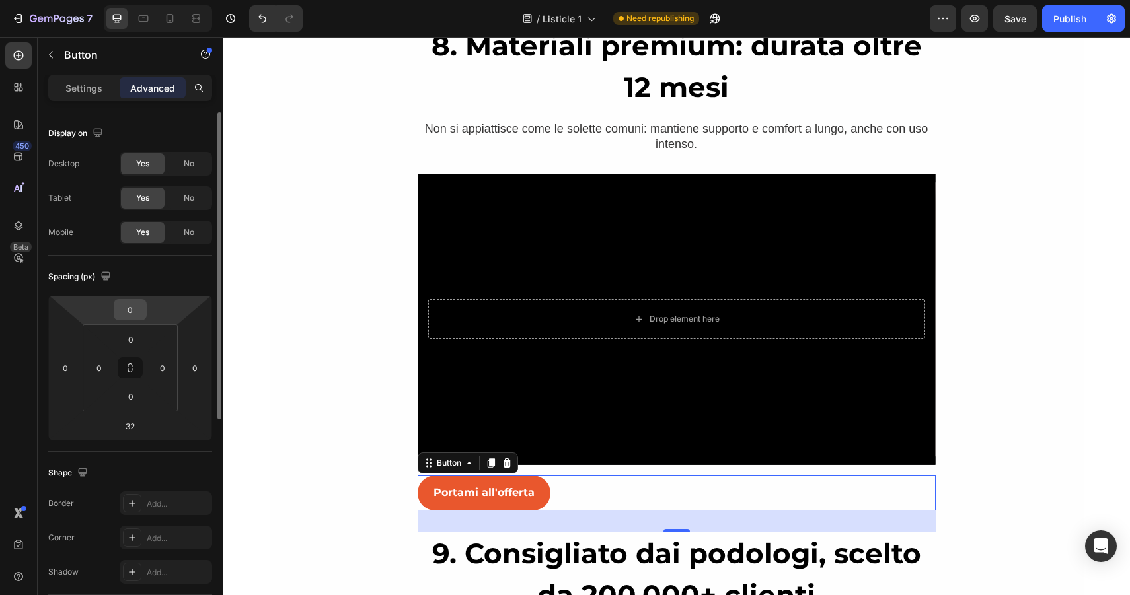
click at [129, 312] on input "0" at bounding box center [130, 310] width 26 height 20
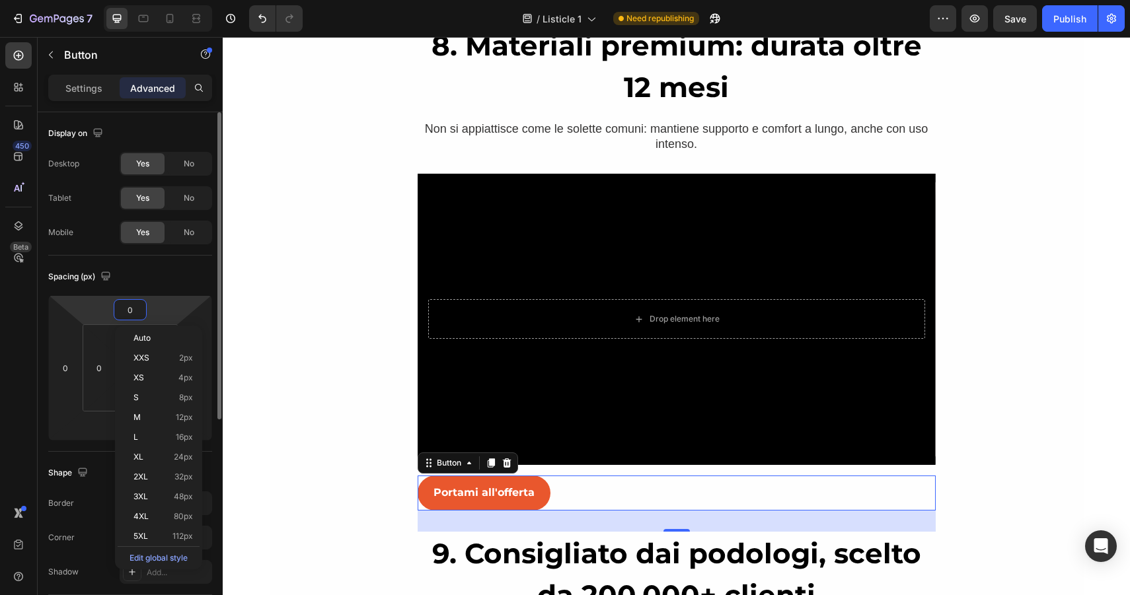
click at [129, 312] on input "0" at bounding box center [130, 310] width 26 height 20
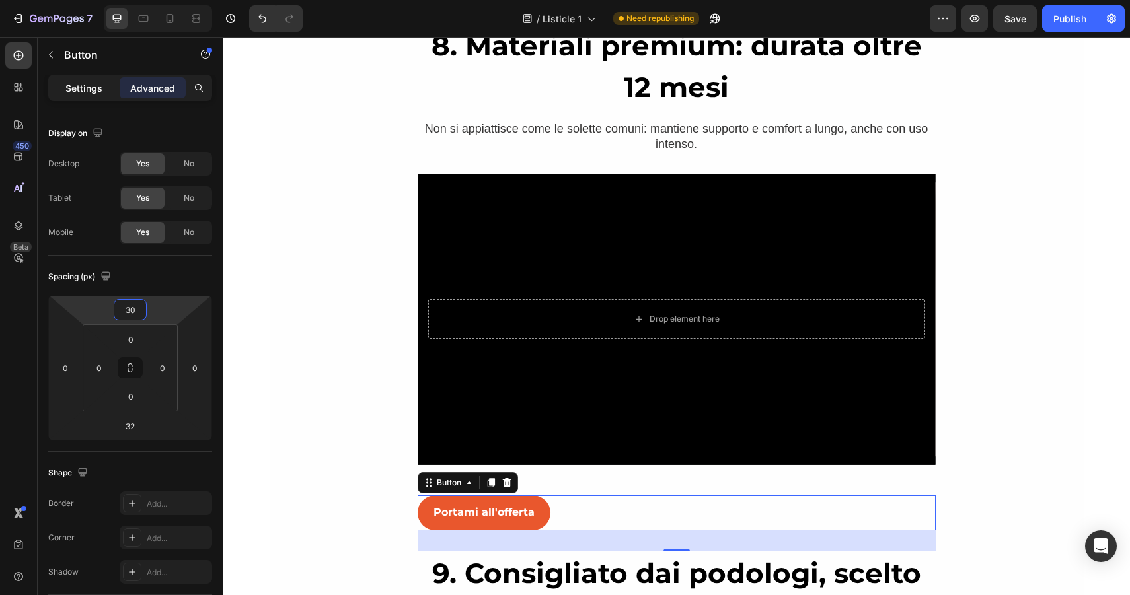
type input "30"
click at [77, 85] on p "Settings" at bounding box center [83, 88] width 37 height 14
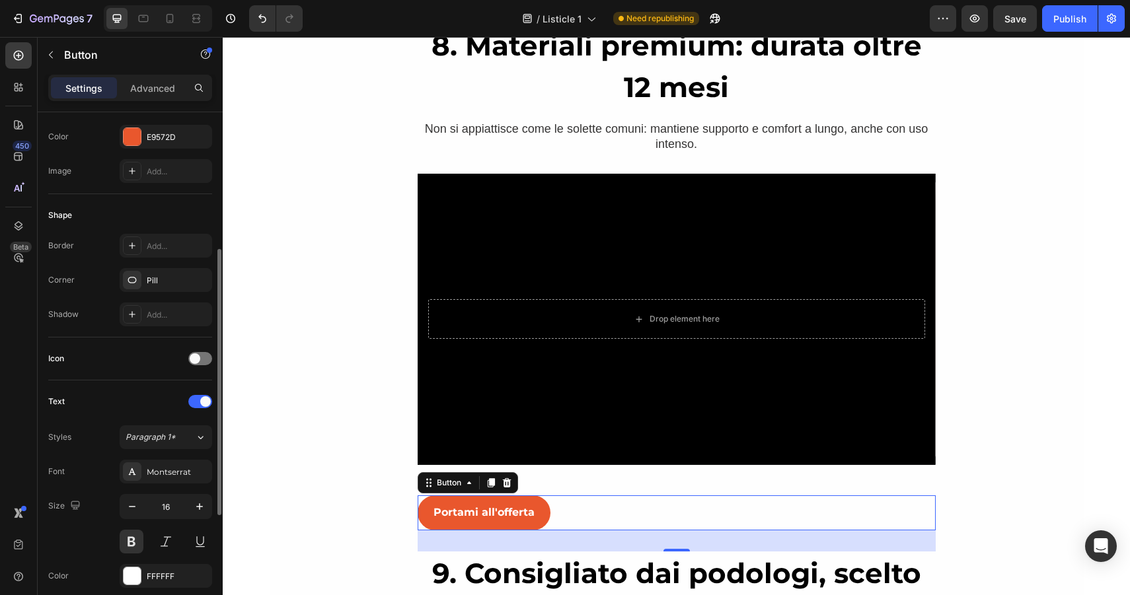
scroll to position [270, 0]
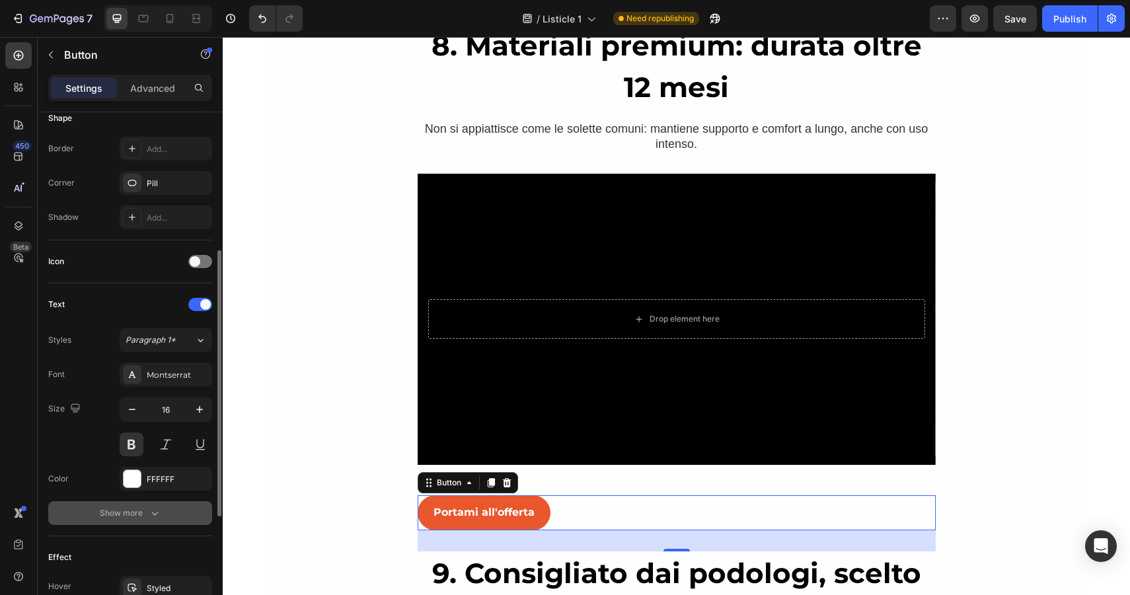
click at [136, 522] on button "Show more" at bounding box center [130, 513] width 164 height 24
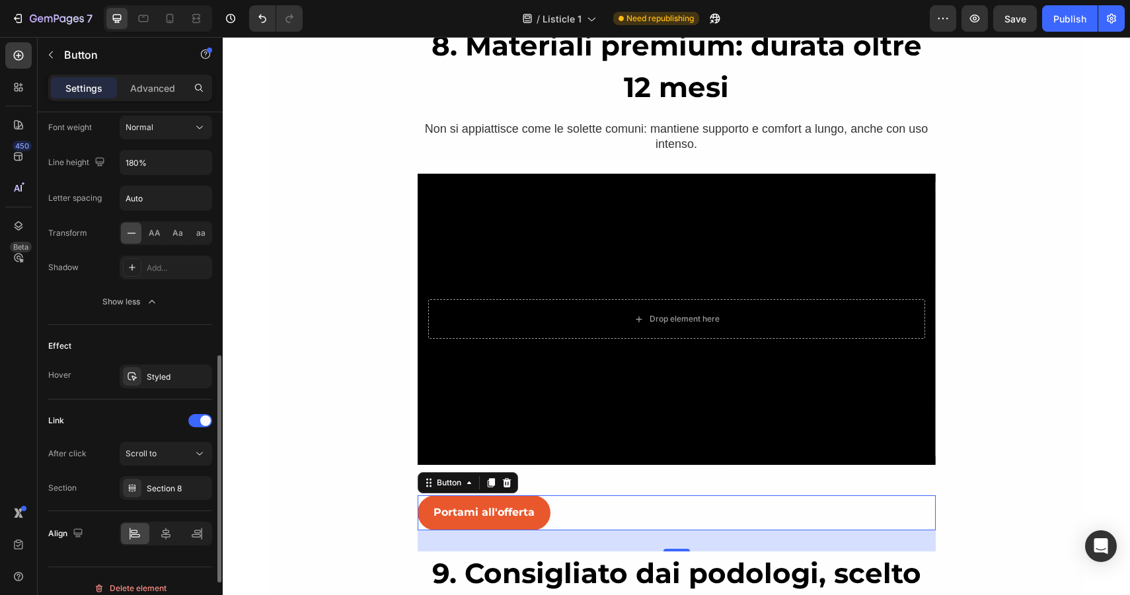
scroll to position [670, 0]
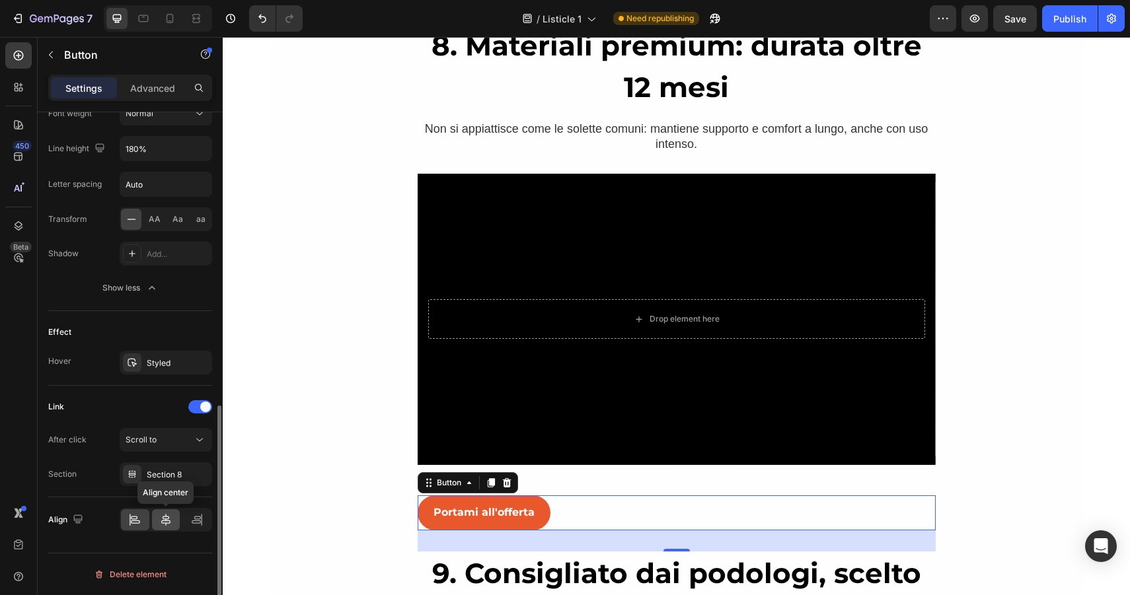
click at [165, 523] on icon at bounding box center [165, 519] width 13 height 13
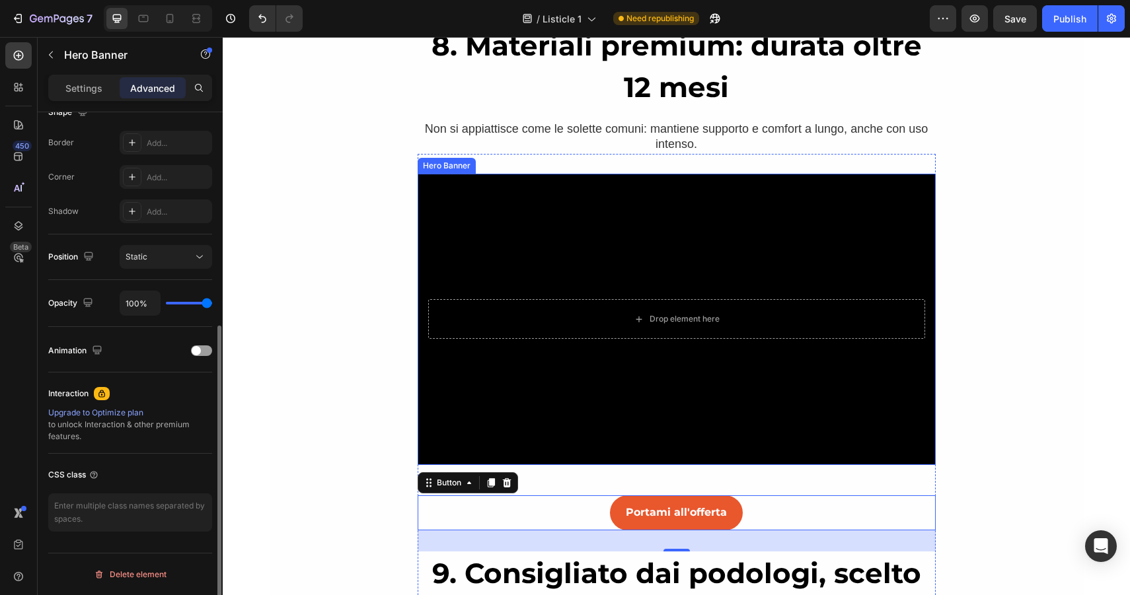
click at [682, 279] on div "Background Image" at bounding box center [677, 319] width 518 height 291
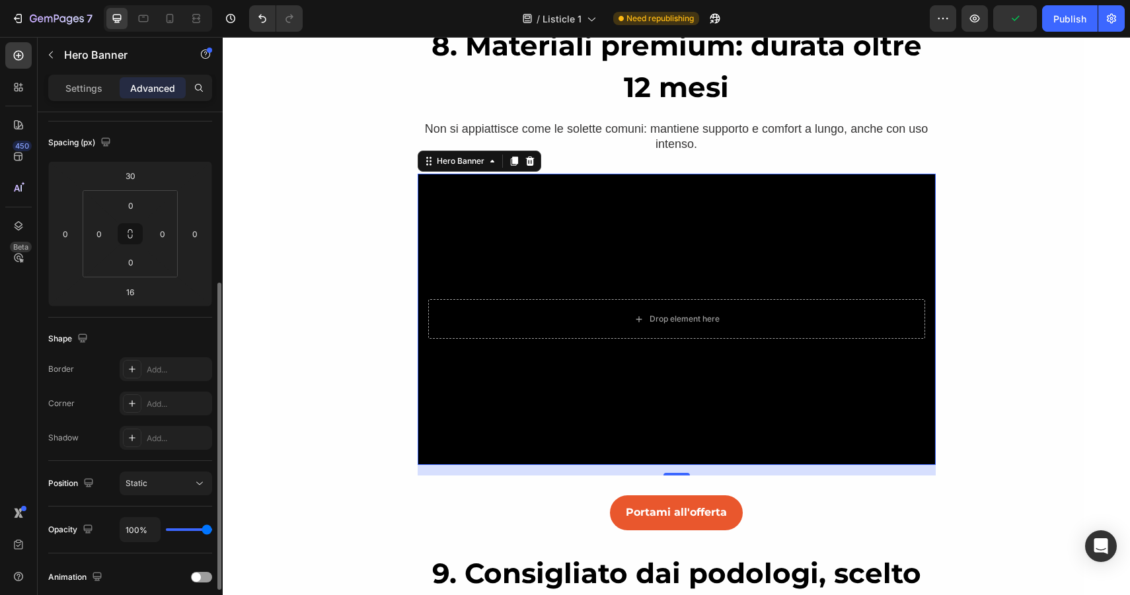
scroll to position [0, 0]
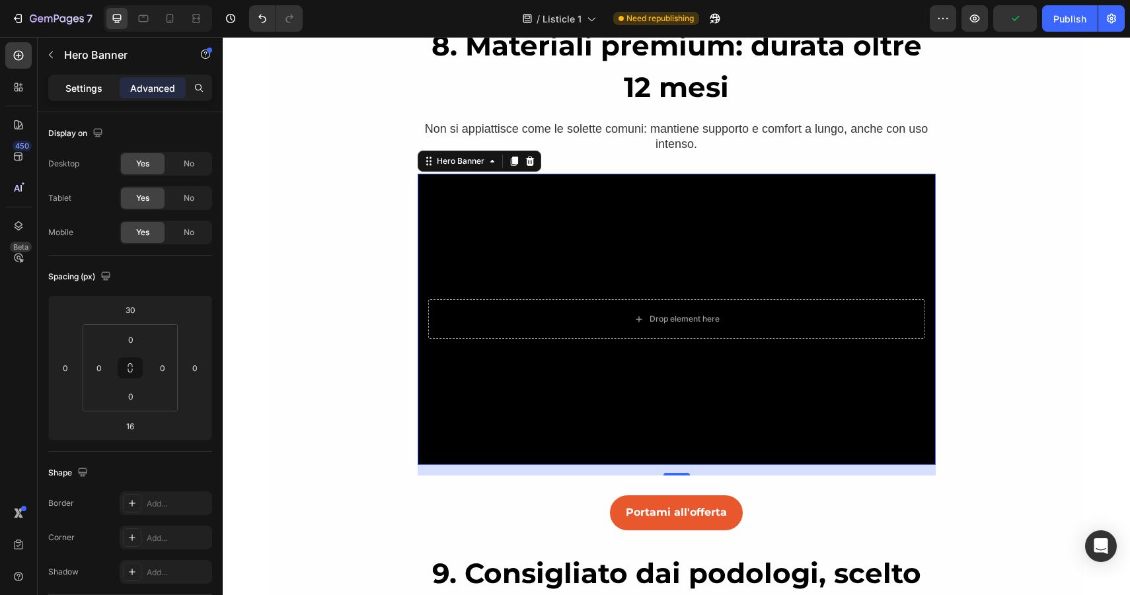
click at [97, 85] on p "Settings" at bounding box center [83, 88] width 37 height 14
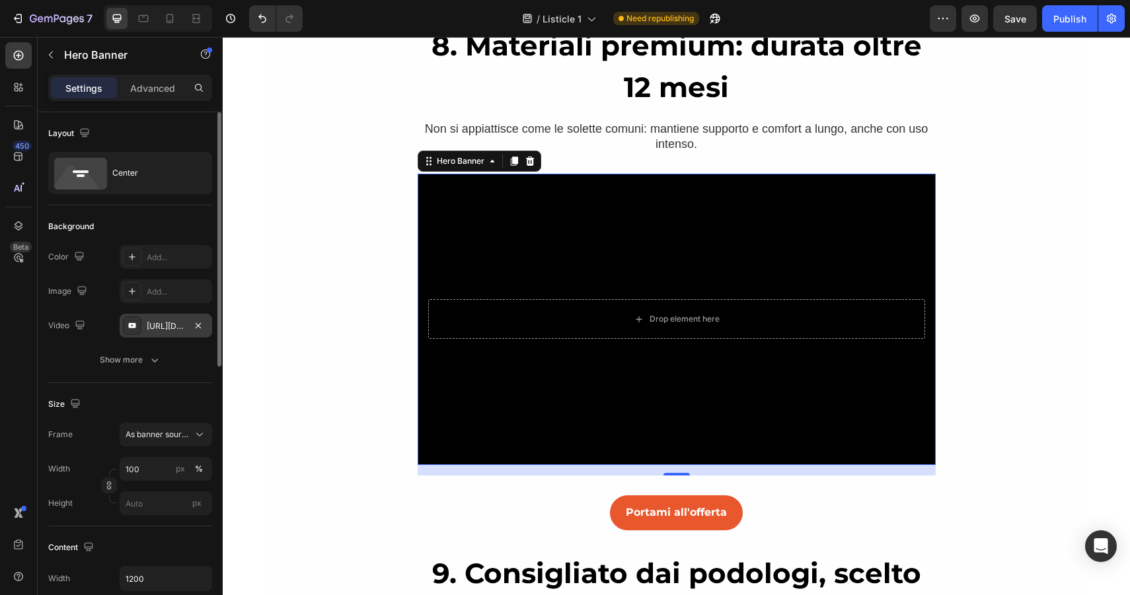
click at [150, 326] on div "[URL][DOMAIN_NAME]" at bounding box center [166, 326] width 38 height 12
click at [157, 120] on div "Layout Center" at bounding box center [130, 158] width 164 height 93
click at [174, 12] on icon at bounding box center [169, 18] width 13 height 13
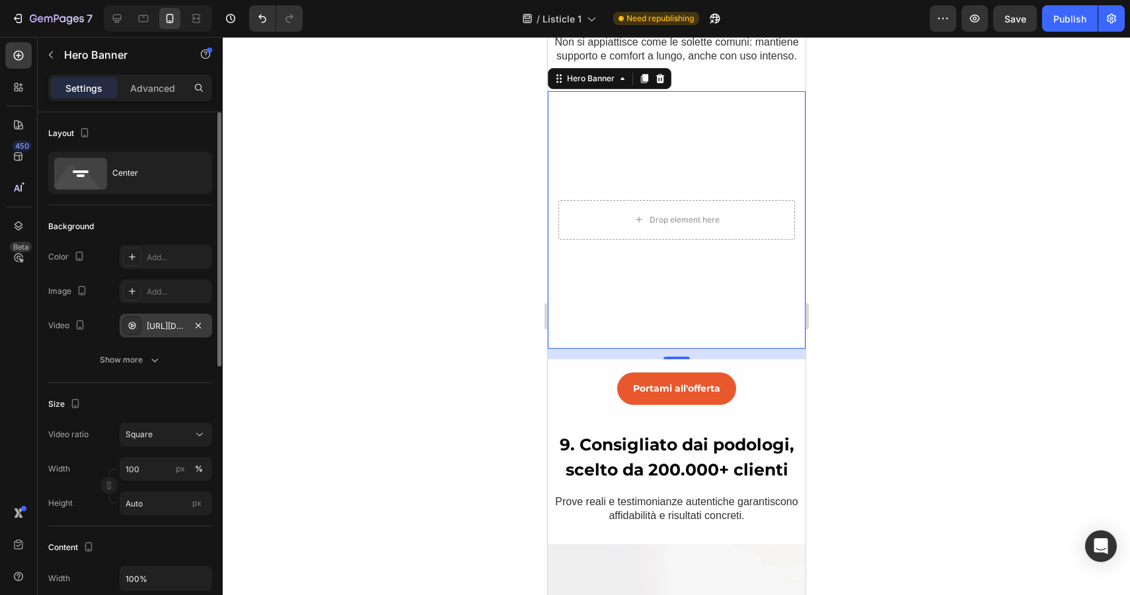
scroll to position [4891, 0]
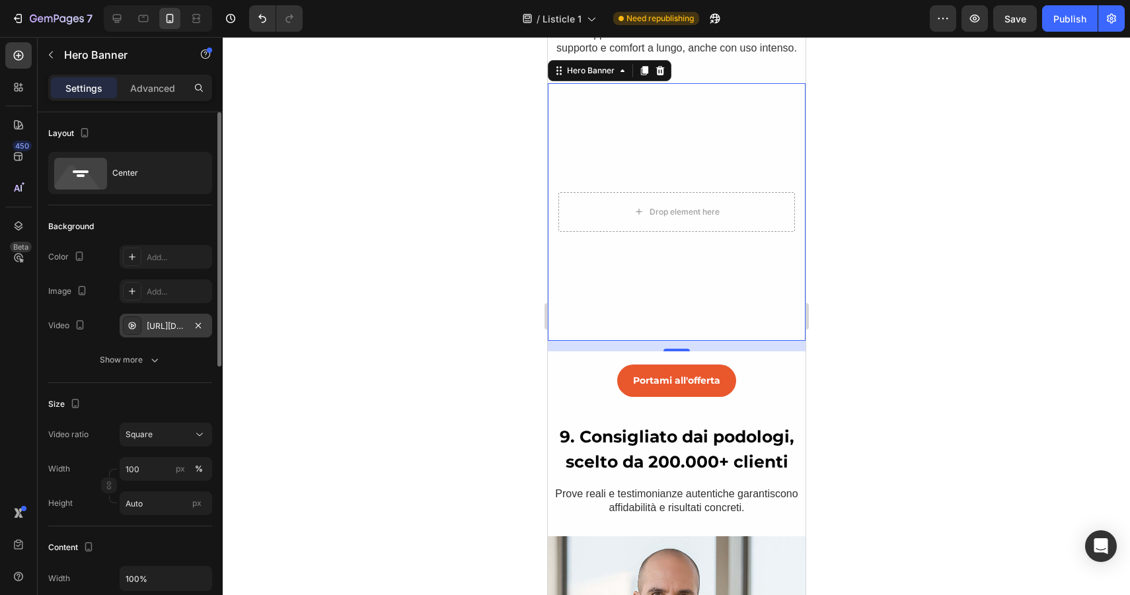
click at [164, 325] on div "[URL][DOMAIN_NAME]" at bounding box center [166, 326] width 38 height 12
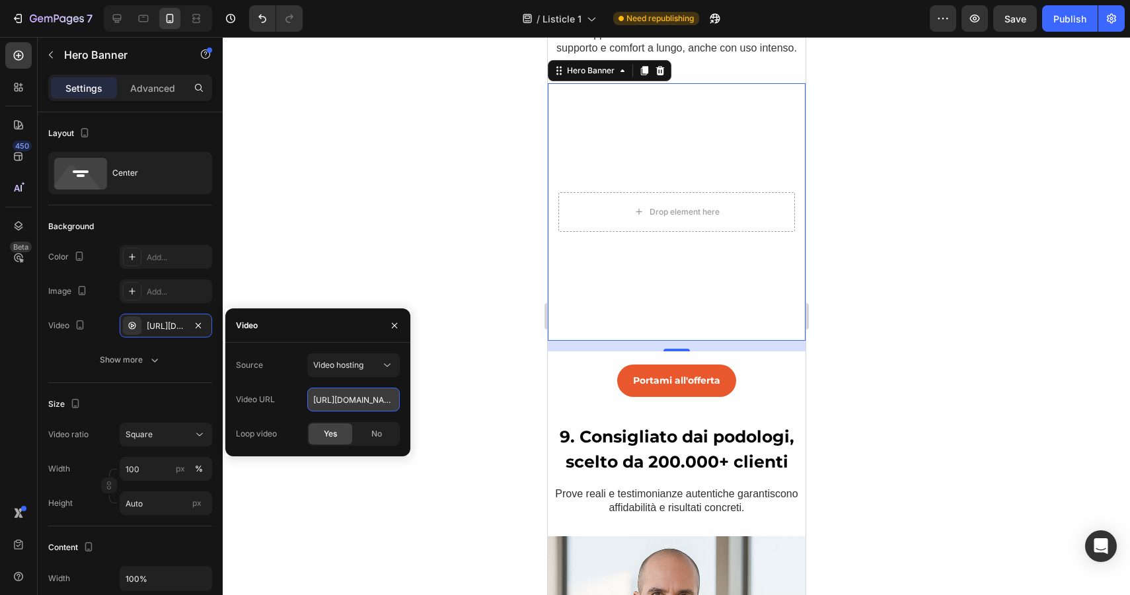
click at [322, 400] on input "[URL][DOMAIN_NAME]" at bounding box center [353, 400] width 92 height 24
click at [117, 15] on icon at bounding box center [117, 19] width 9 height 9
type input "1200"
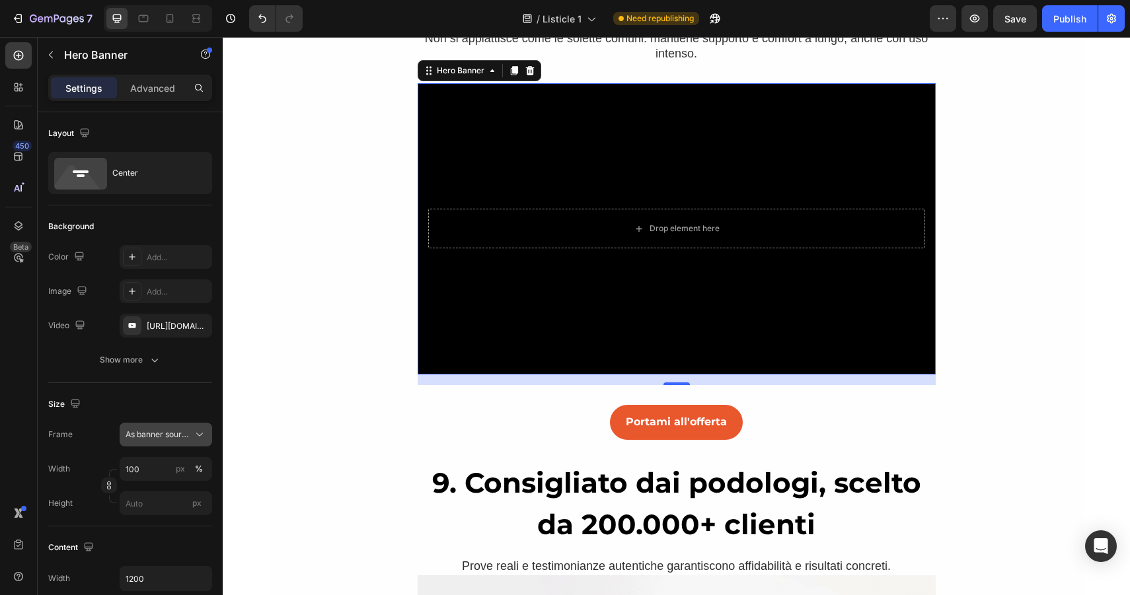
scroll to position [4902, 0]
click at [172, 330] on div "[URL][DOMAIN_NAME]" at bounding box center [166, 326] width 38 height 12
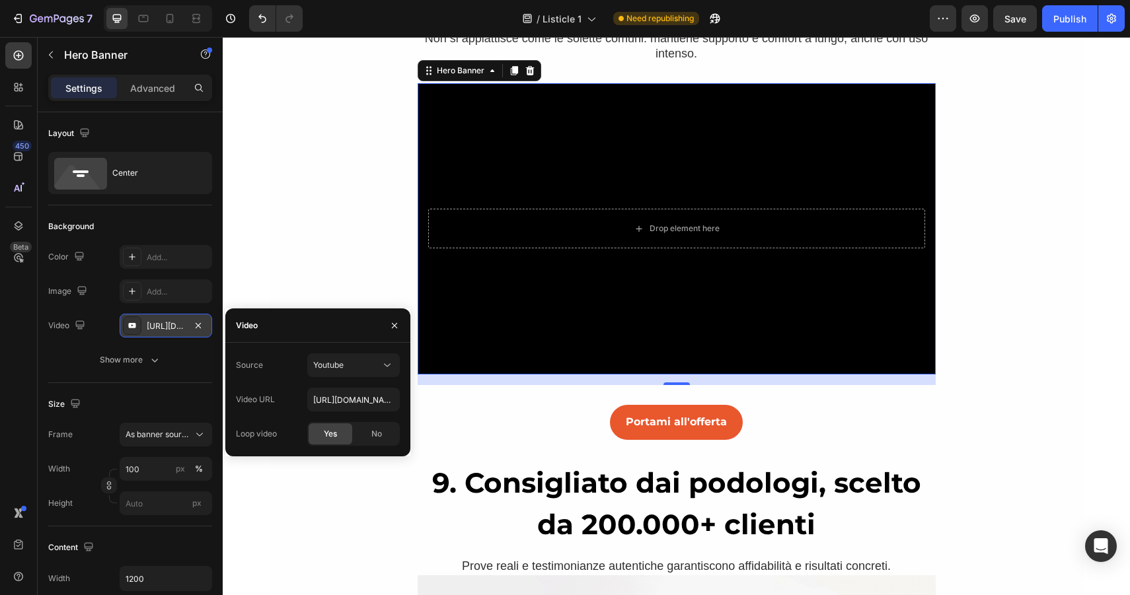
click at [172, 330] on div "[URL][DOMAIN_NAME]" at bounding box center [166, 326] width 38 height 12
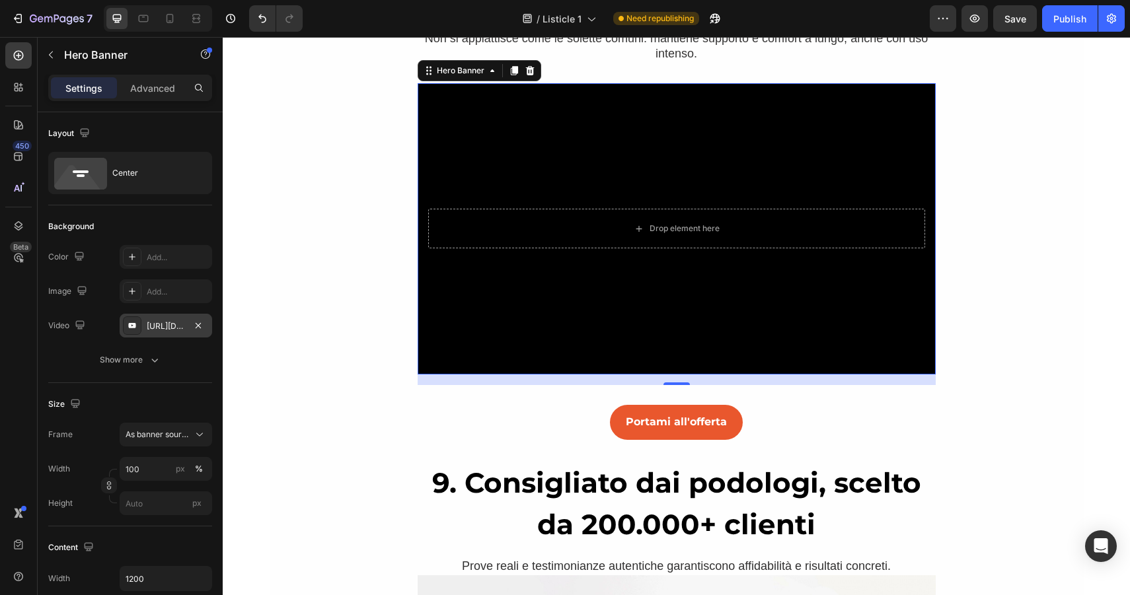
click at [156, 323] on div "[URL][DOMAIN_NAME]" at bounding box center [166, 326] width 38 height 12
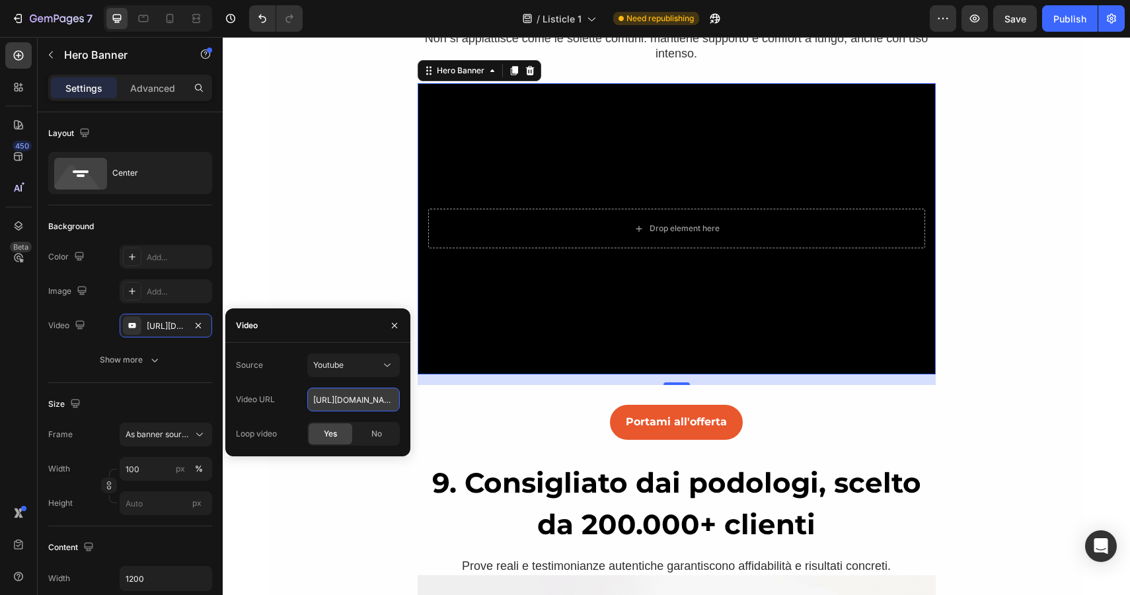
click at [347, 395] on input "[URL][DOMAIN_NAME]" at bounding box center [353, 400] width 92 height 24
paste input "[DOMAIN_NAME][URL]"
type input "[URL][DOMAIN_NAME]"
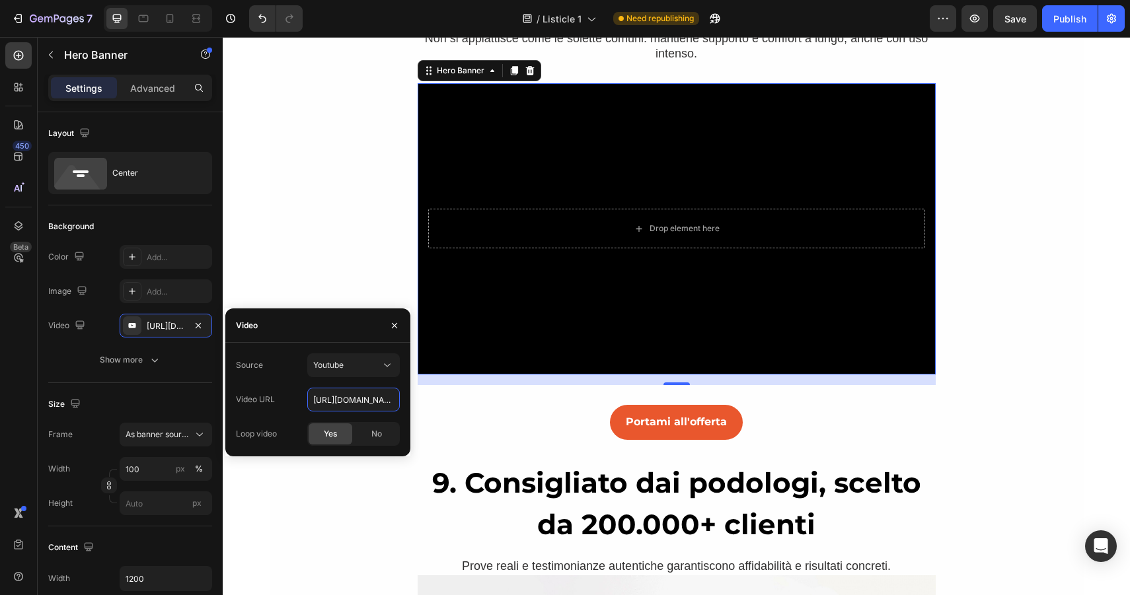
scroll to position [0, 226]
type input "Auto"
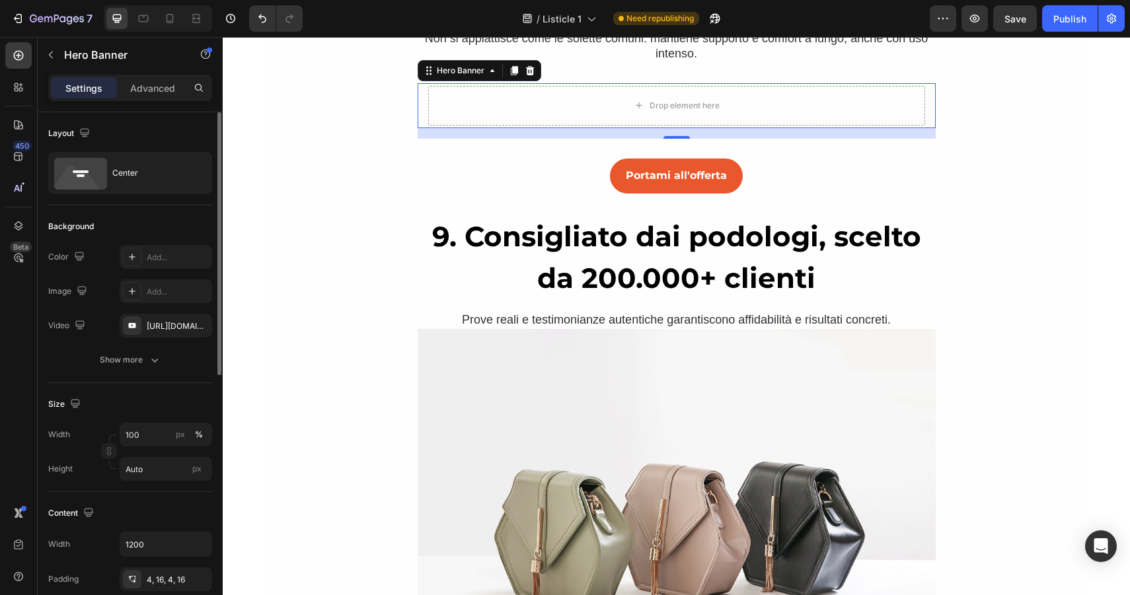
click at [106, 373] on div "Background The changes might be hidden by the video. Color Add... Image Add... …" at bounding box center [130, 294] width 164 height 178
click at [685, 374] on img at bounding box center [677, 523] width 518 height 388
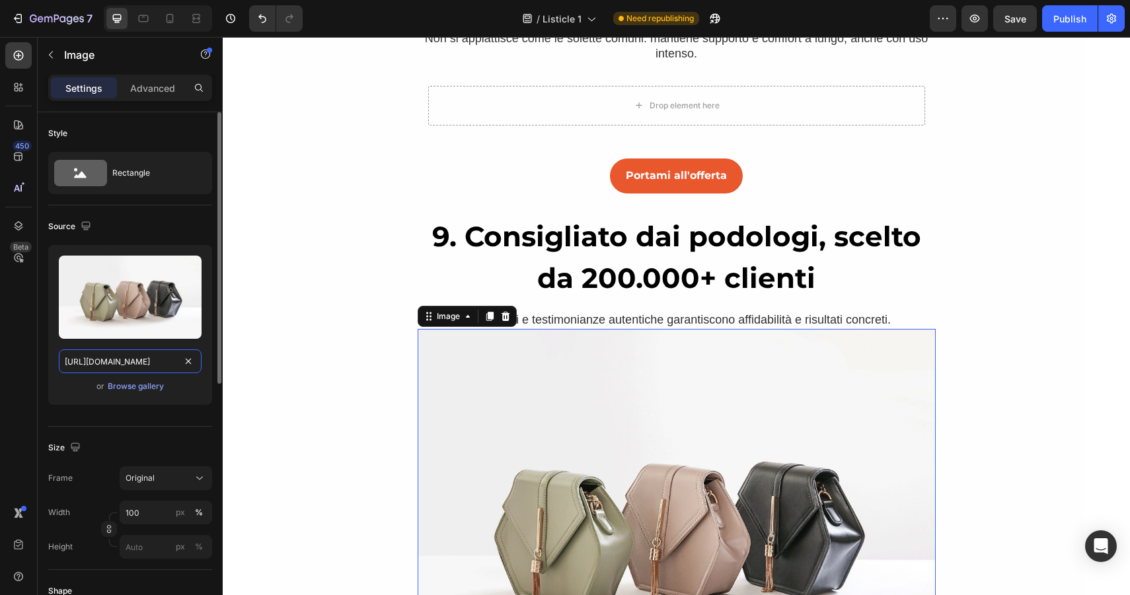
click at [142, 355] on input "[URL][DOMAIN_NAME]" at bounding box center [130, 361] width 143 height 24
paste input "videos/c/o/v/d6f4e80a75b34b4798ecc83e6f7f0a04.mov"
type input "[URL][DOMAIN_NAME]"
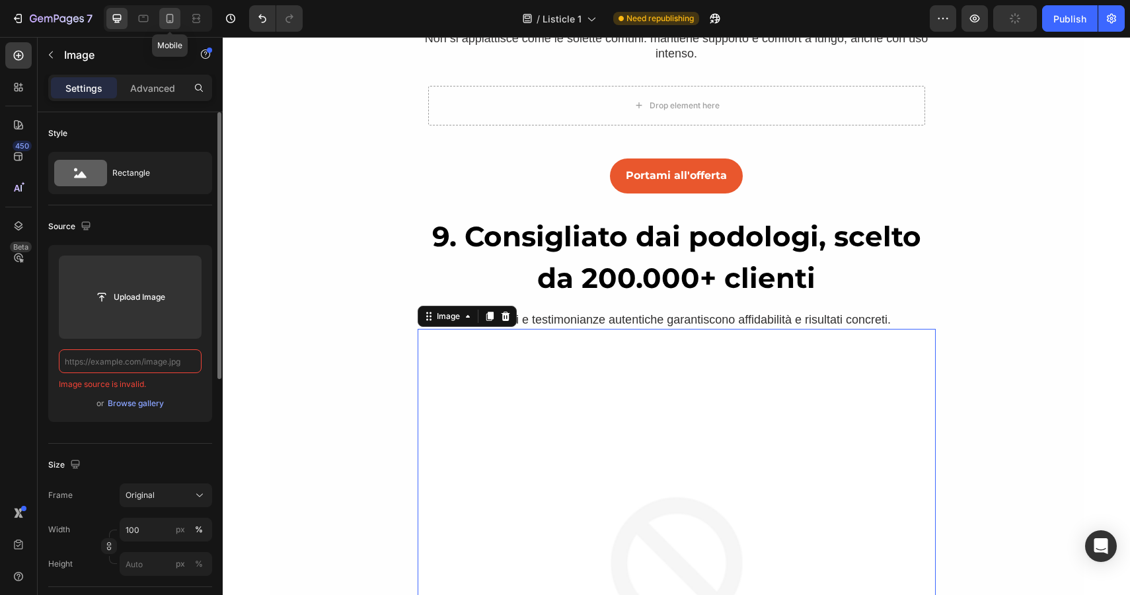
click at [170, 18] on icon at bounding box center [169, 18] width 13 height 13
type input "[URL][DOMAIN_NAME]"
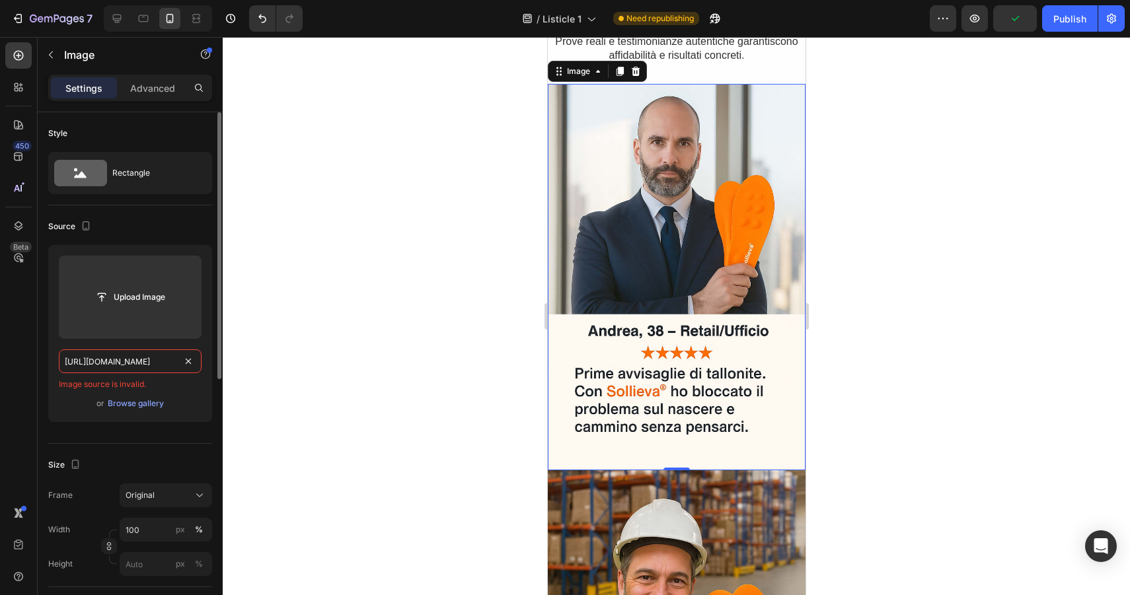
scroll to position [5344, 0]
click at [102, 362] on input "[URL][DOMAIN_NAME]" at bounding box center [130, 361] width 143 height 24
click at [170, 432] on div "Upload Image [URL][DOMAIN_NAME] Image source is invalid. or Browse gallery" at bounding box center [130, 339] width 164 height 188
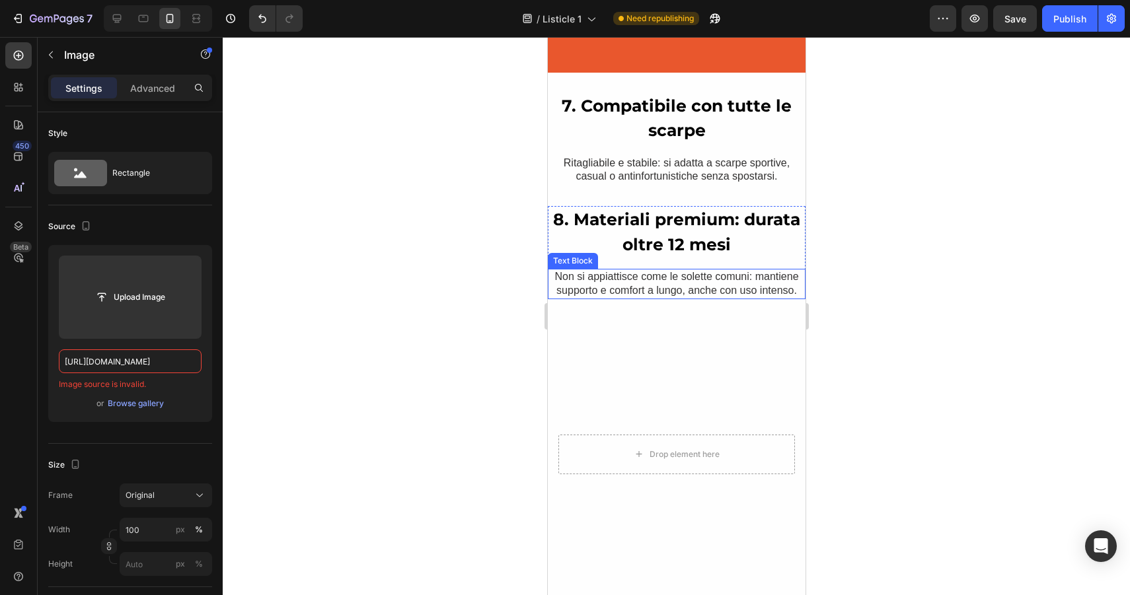
scroll to position [4047, 0]
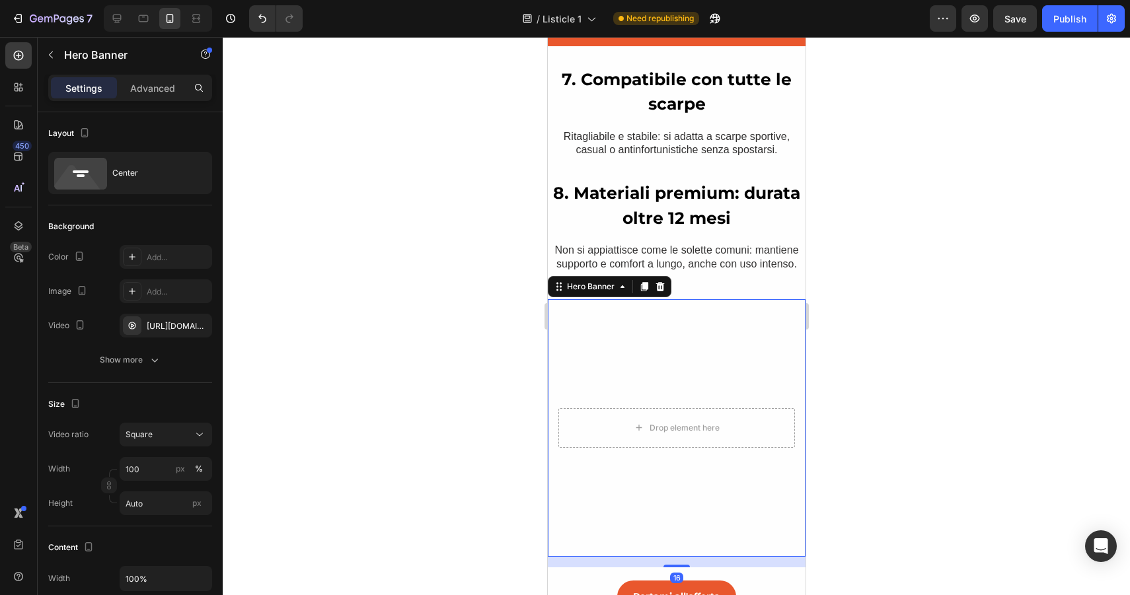
click at [610, 346] on video "Background Image" at bounding box center [676, 428] width 258 height 258
click at [163, 326] on div "[URL][DOMAIN_NAME]" at bounding box center [166, 326] width 38 height 12
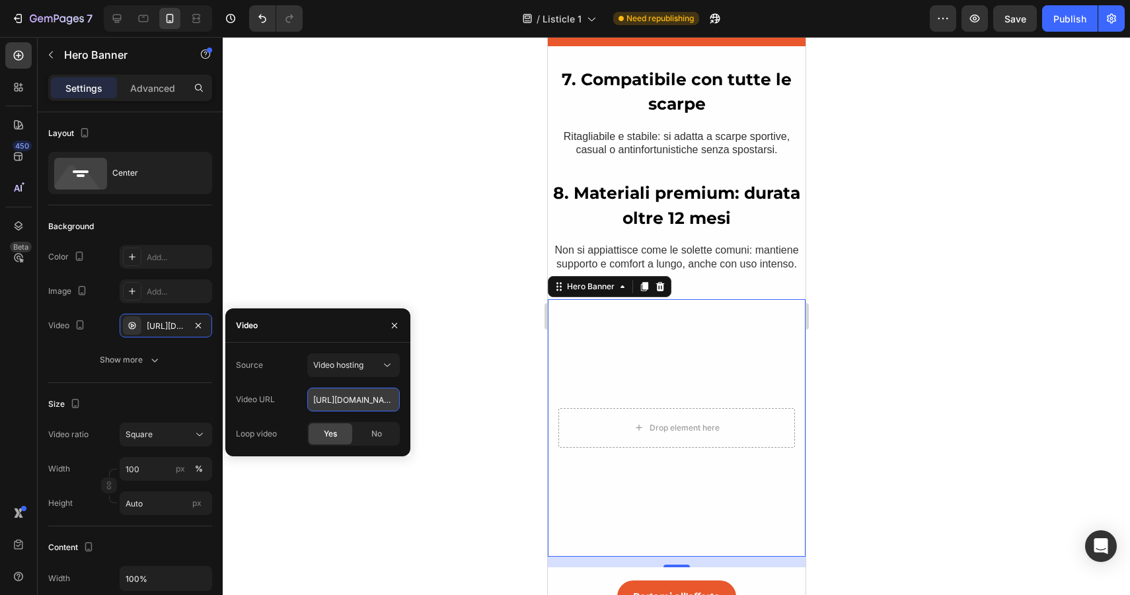
click at [342, 407] on input "[URL][DOMAIN_NAME]" at bounding box center [353, 400] width 92 height 24
click at [112, 17] on icon at bounding box center [116, 18] width 13 height 13
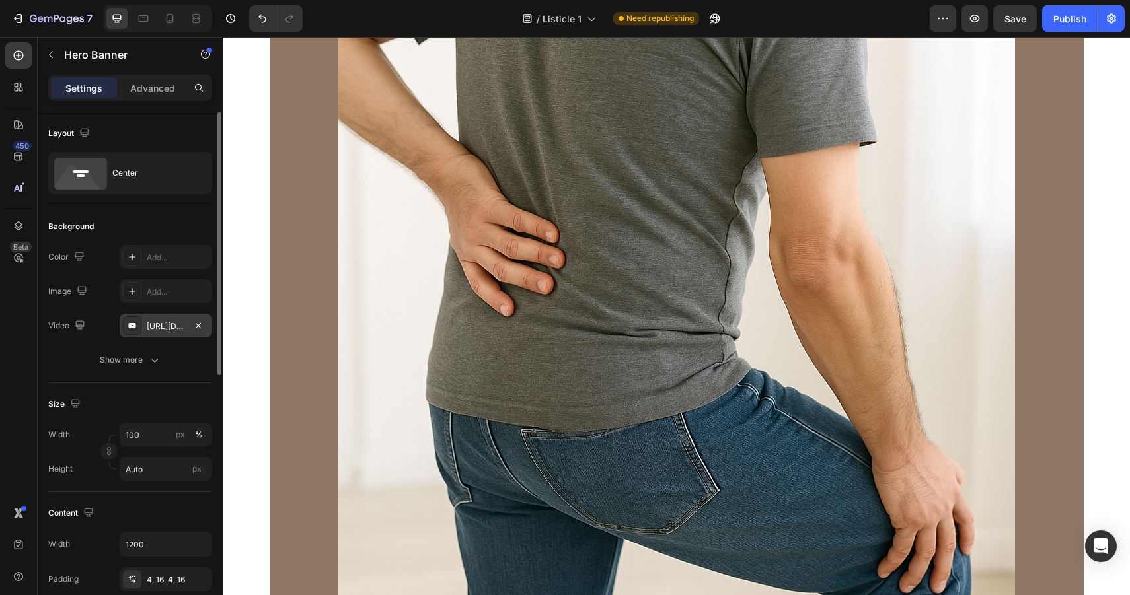
click at [163, 324] on div "[URL][DOMAIN_NAME]" at bounding box center [166, 326] width 38 height 12
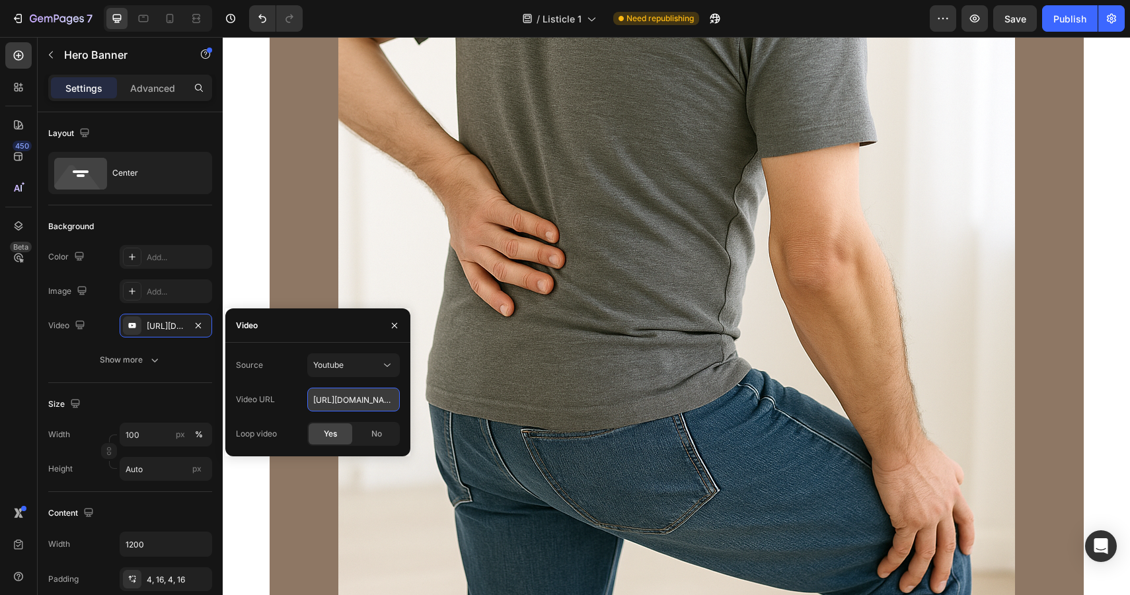
click at [349, 394] on input "[URL][DOMAIN_NAME]" at bounding box center [353, 400] width 92 height 24
click at [142, 14] on icon at bounding box center [143, 18] width 13 height 13
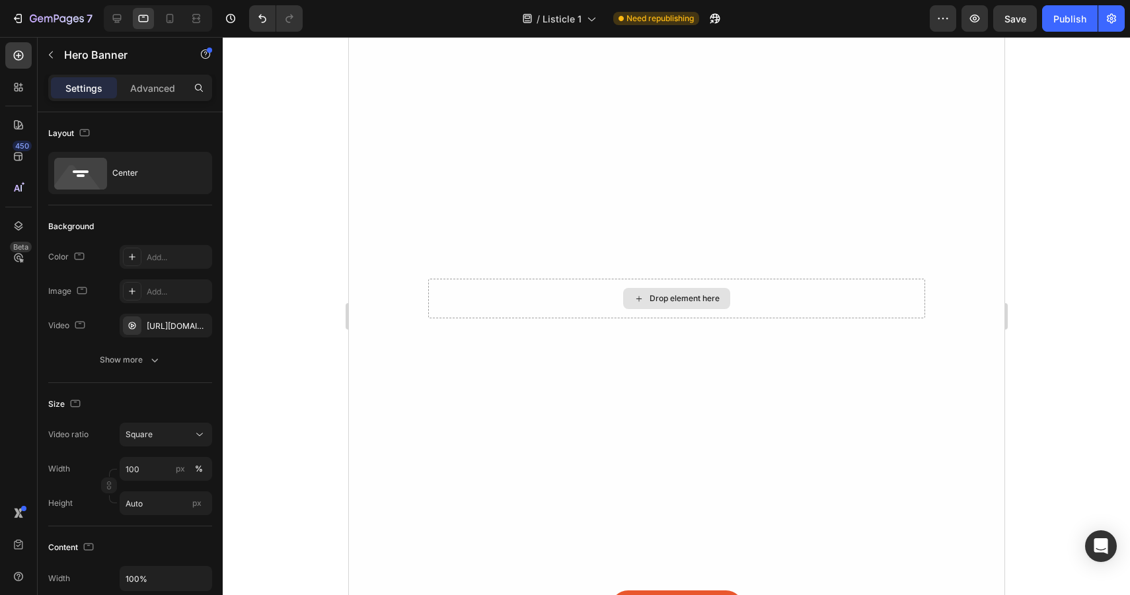
scroll to position [4904, 0]
click at [120, 17] on icon at bounding box center [116, 18] width 13 height 13
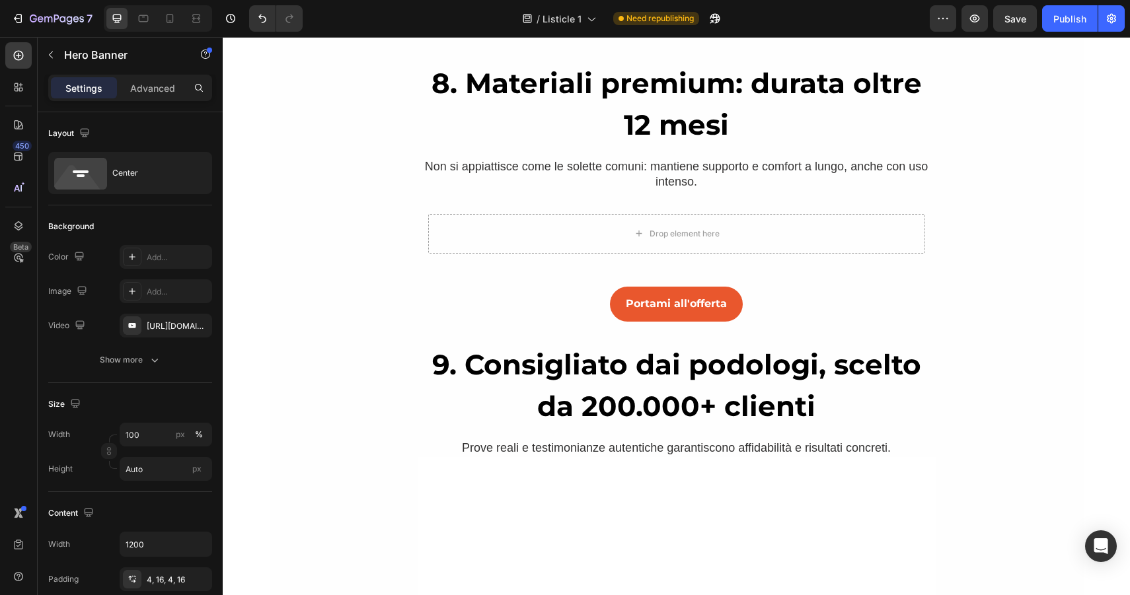
scroll to position [4774, 0]
click at [145, 24] on icon at bounding box center [143, 18] width 13 height 13
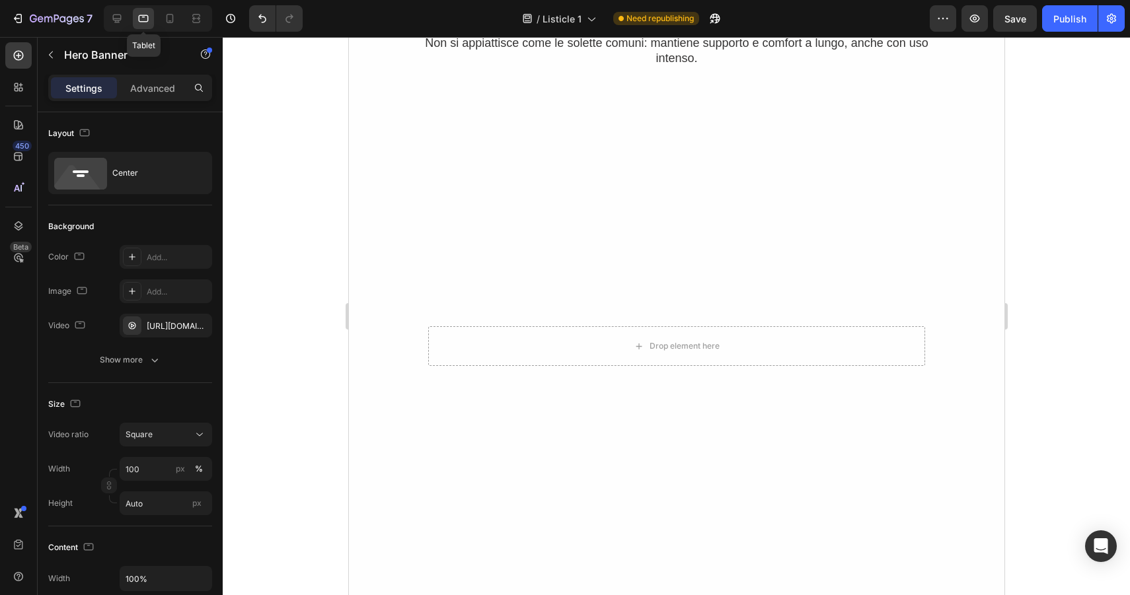
scroll to position [4899, 0]
drag, startPoint x: 112, startPoint y: 23, endPoint x: 240, endPoint y: 153, distance: 181.7
click at [112, 23] on icon at bounding box center [116, 18] width 13 height 13
type input "1200"
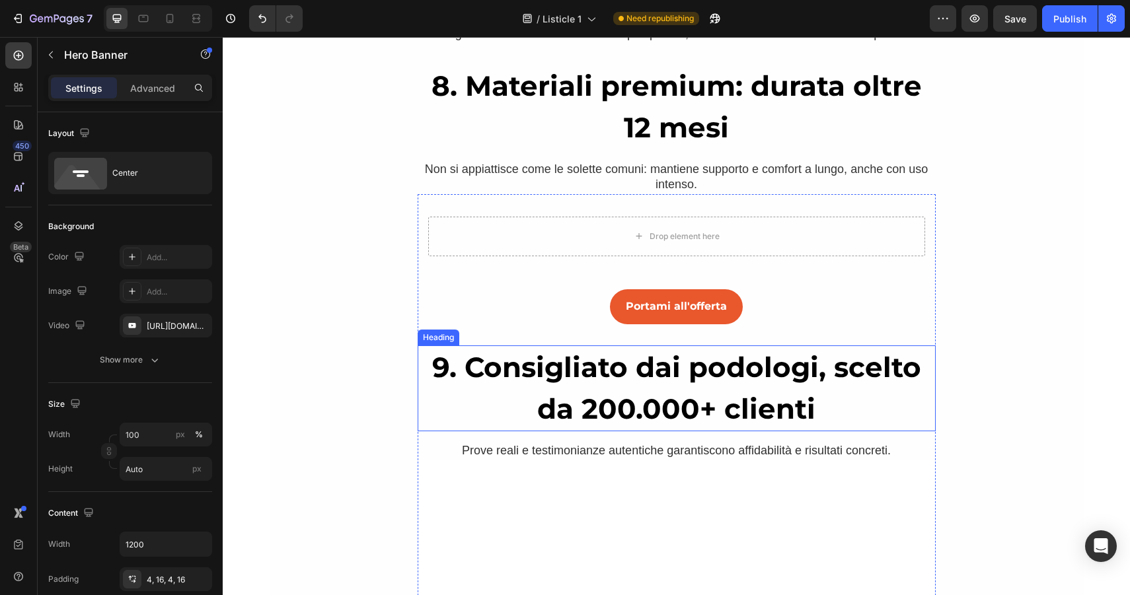
scroll to position [4722, 0]
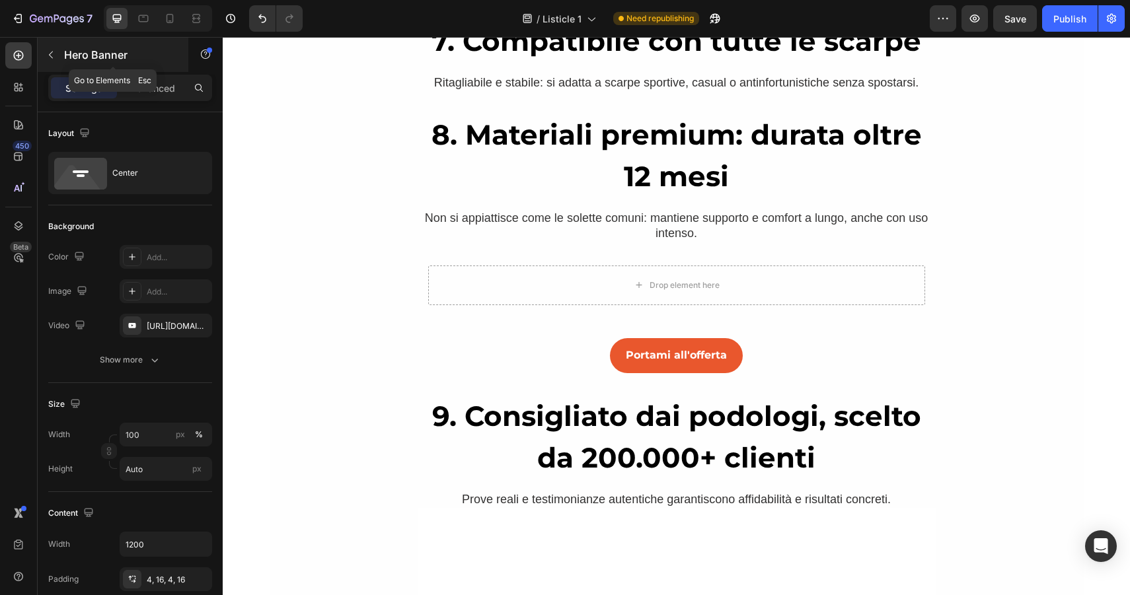
click at [53, 53] on icon "button" at bounding box center [51, 55] width 11 height 11
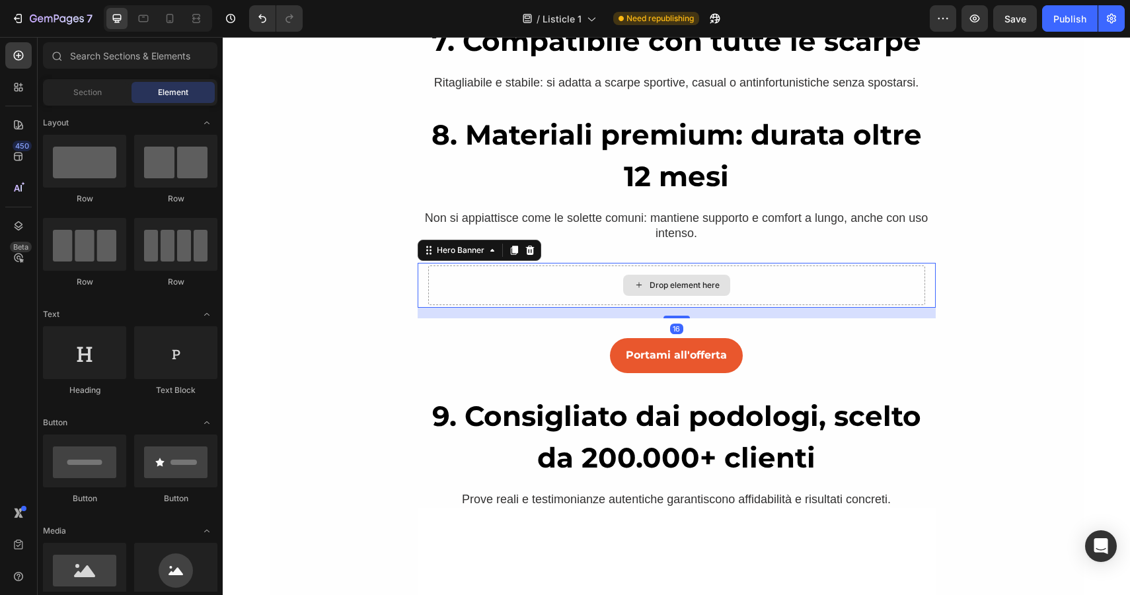
click at [504, 275] on div "Drop element here" at bounding box center [676, 286] width 497 height 40
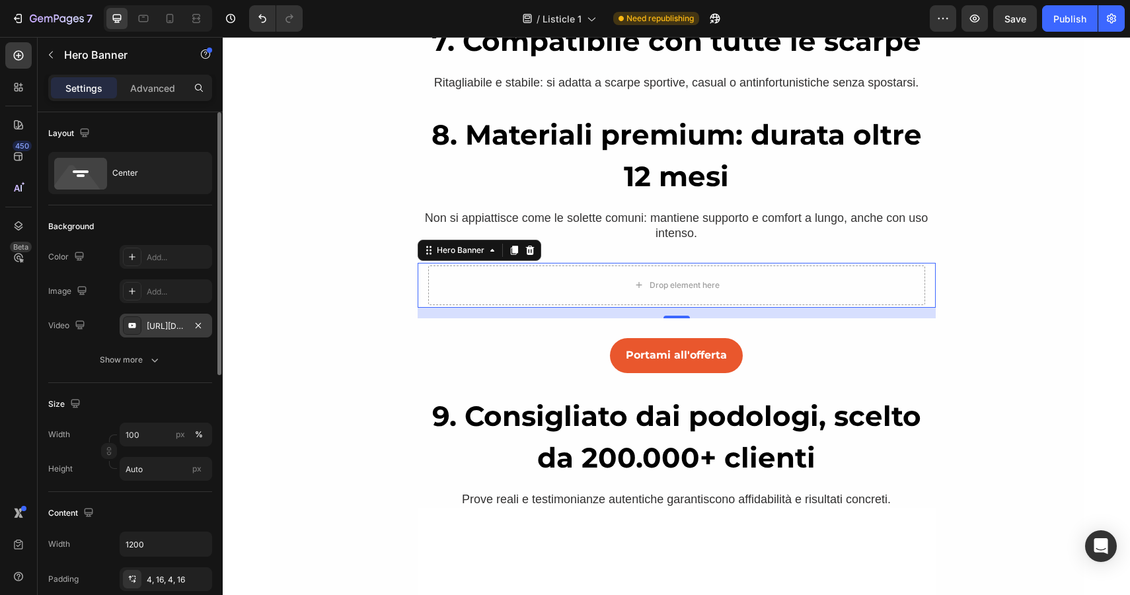
click at [176, 325] on div "[URL][DOMAIN_NAME]" at bounding box center [166, 326] width 38 height 12
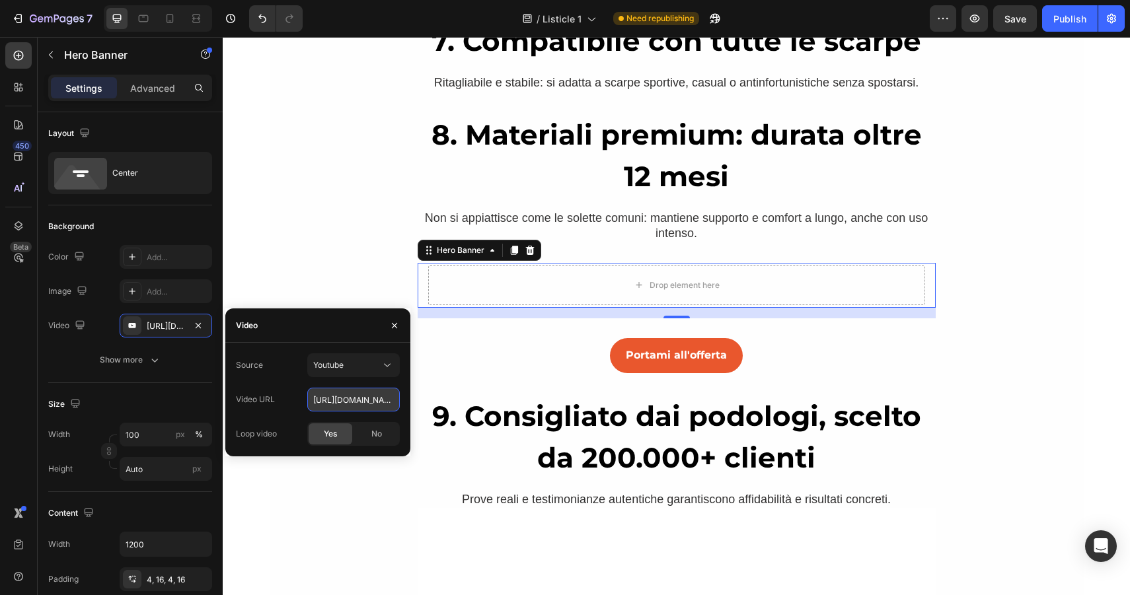
click at [370, 404] on input "[URL][DOMAIN_NAME]" at bounding box center [353, 400] width 92 height 24
click at [353, 361] on div "Youtube" at bounding box center [346, 365] width 67 height 12
click at [347, 394] on span "Video hosting" at bounding box center [338, 398] width 50 height 12
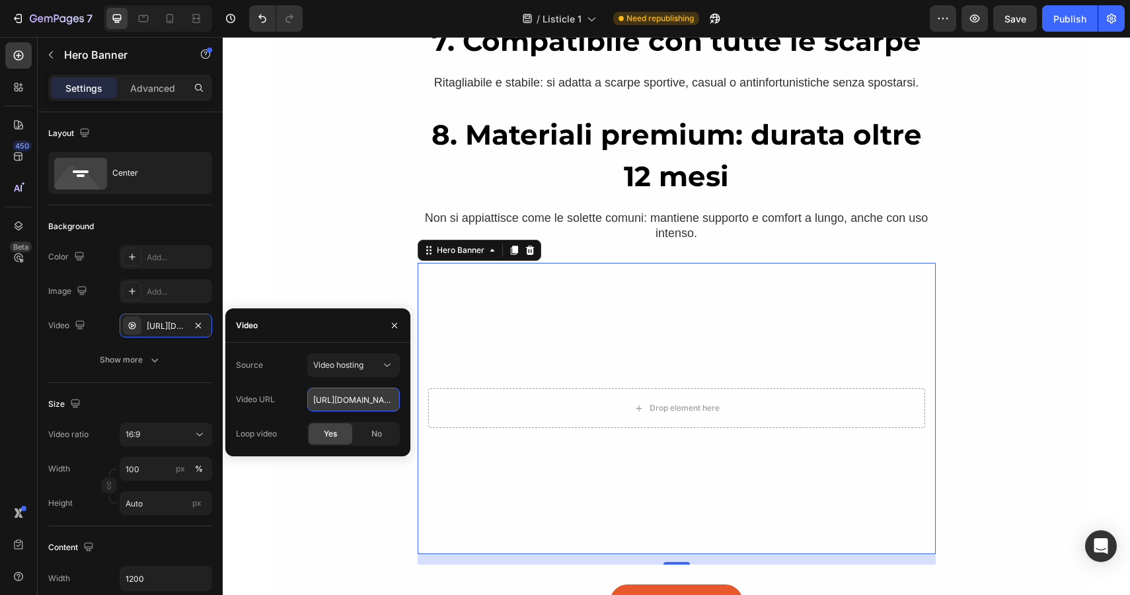
click at [356, 396] on input "[URL][DOMAIN_NAME]" at bounding box center [353, 400] width 92 height 24
click at [353, 361] on span "Video hosting" at bounding box center [338, 365] width 50 height 10
click at [341, 390] on div "Video hosting" at bounding box center [340, 397] width 108 height 25
click at [198, 325] on icon "button" at bounding box center [198, 324] width 5 height 5
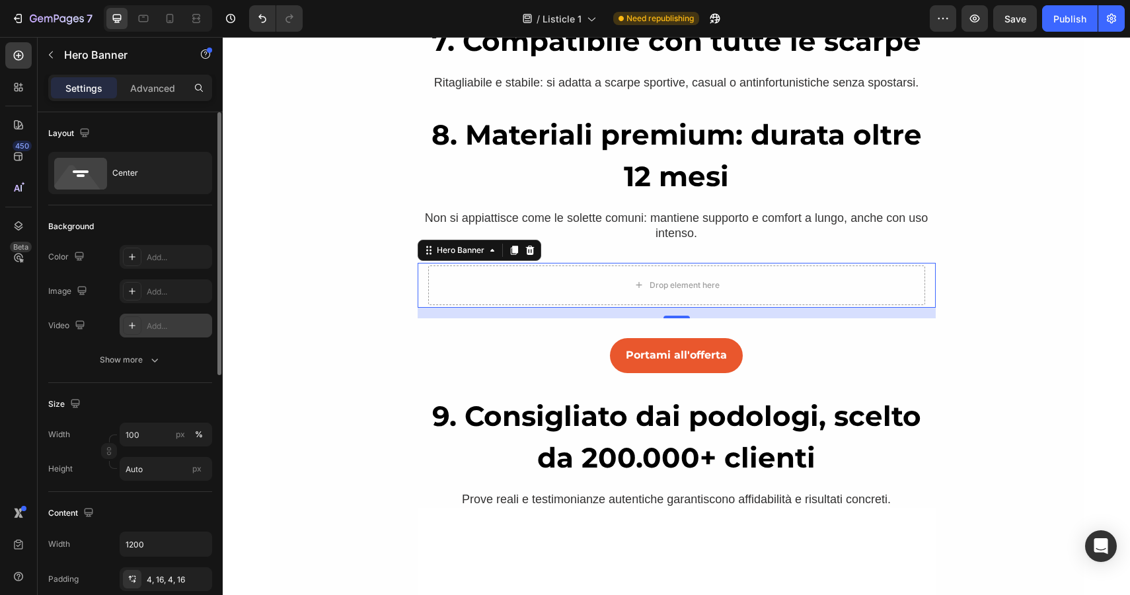
click at [168, 311] on div "The changes might be hidden by the video. Color Add... Image Add... Video Add..." at bounding box center [130, 291] width 164 height 92
click at [168, 316] on div "Add..." at bounding box center [166, 326] width 92 height 24
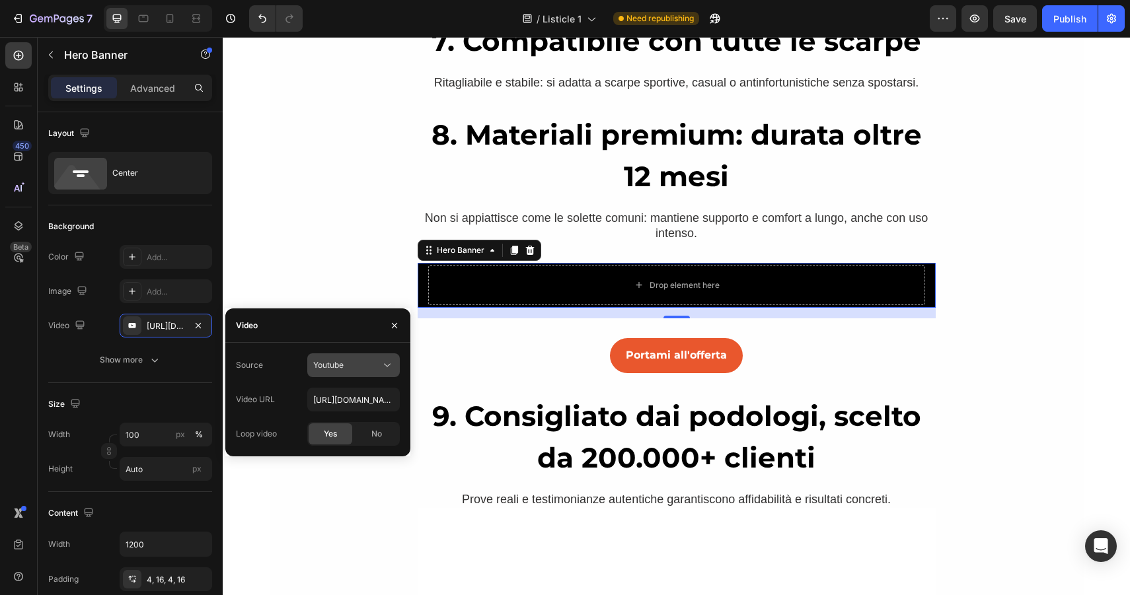
click at [358, 369] on div "Youtube" at bounding box center [346, 365] width 67 height 12
click at [349, 404] on div "Video hosting" at bounding box center [340, 397] width 108 height 25
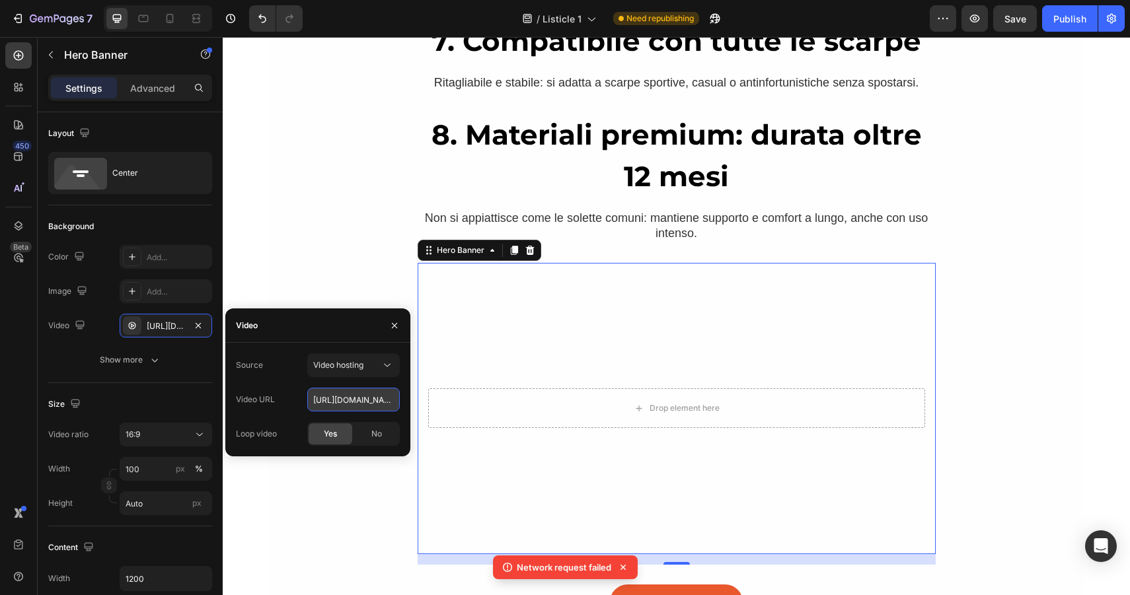
click at [344, 406] on input "[URL][DOMAIN_NAME]" at bounding box center [353, 400] width 92 height 24
paste input "d6f4e80a75b34b4798ecc83e6f7f0a04.mov"
type input "[URL][DOMAIN_NAME]"
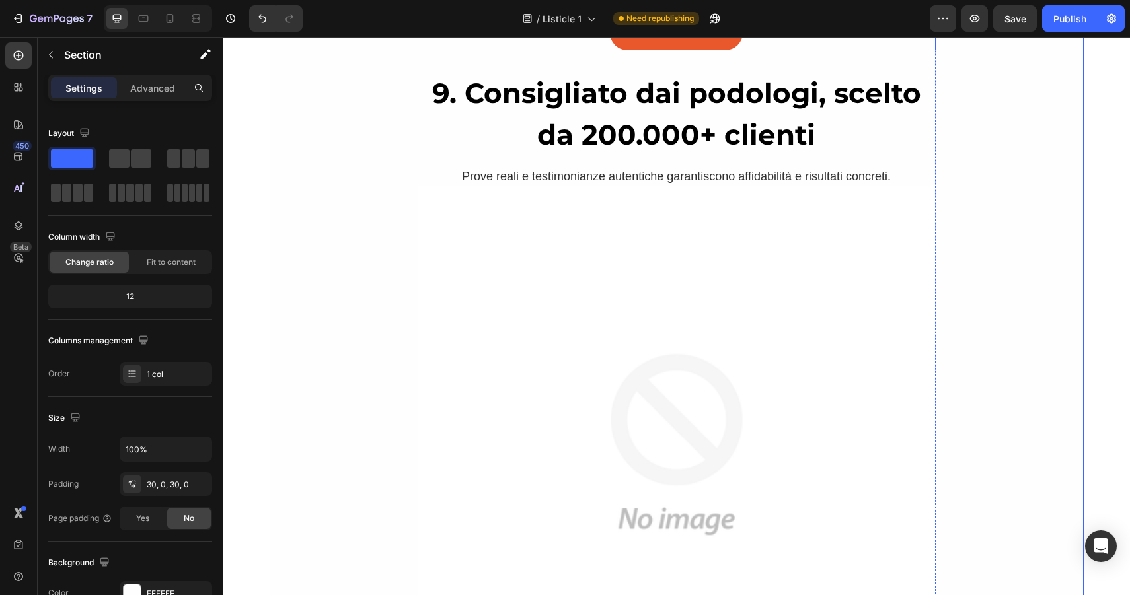
scroll to position [5354, 0]
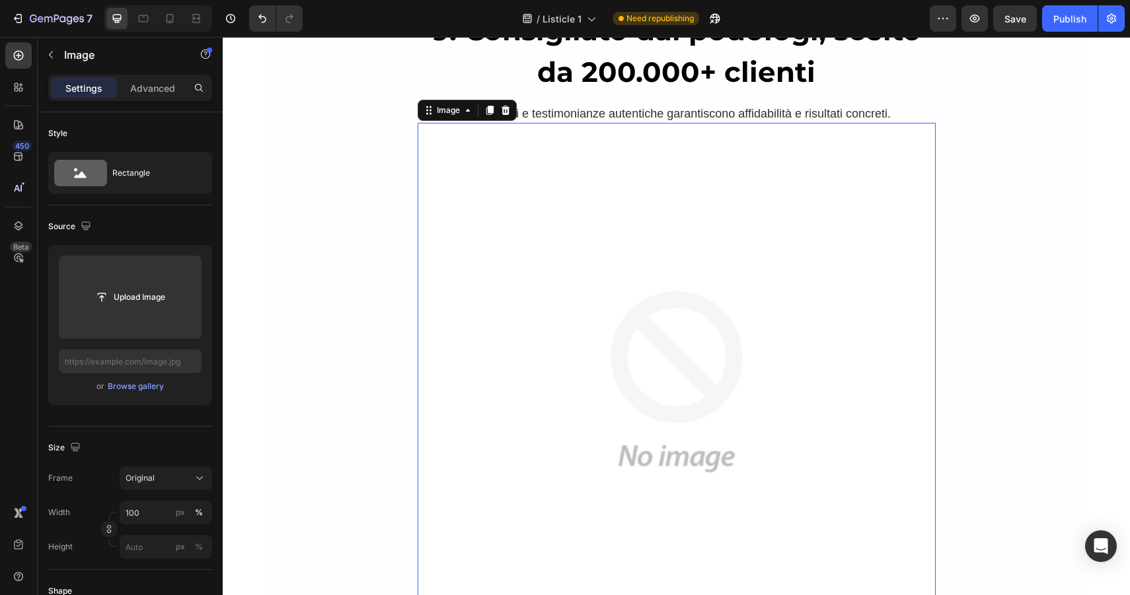
click at [682, 289] on img at bounding box center [677, 382] width 518 height 518
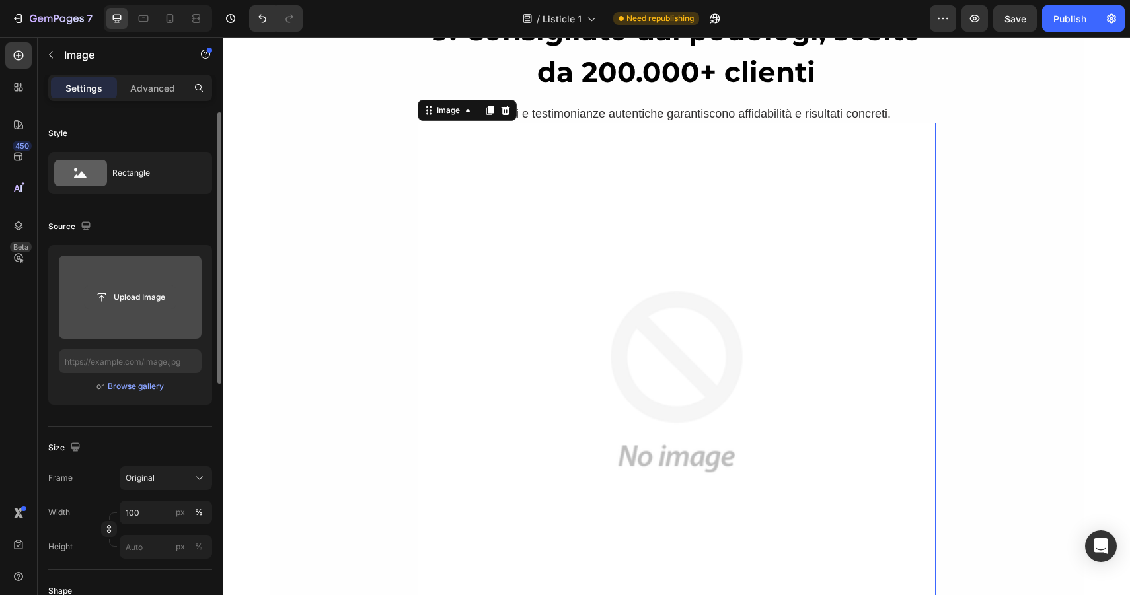
click at [107, 307] on input "file" at bounding box center [130, 297] width 91 height 22
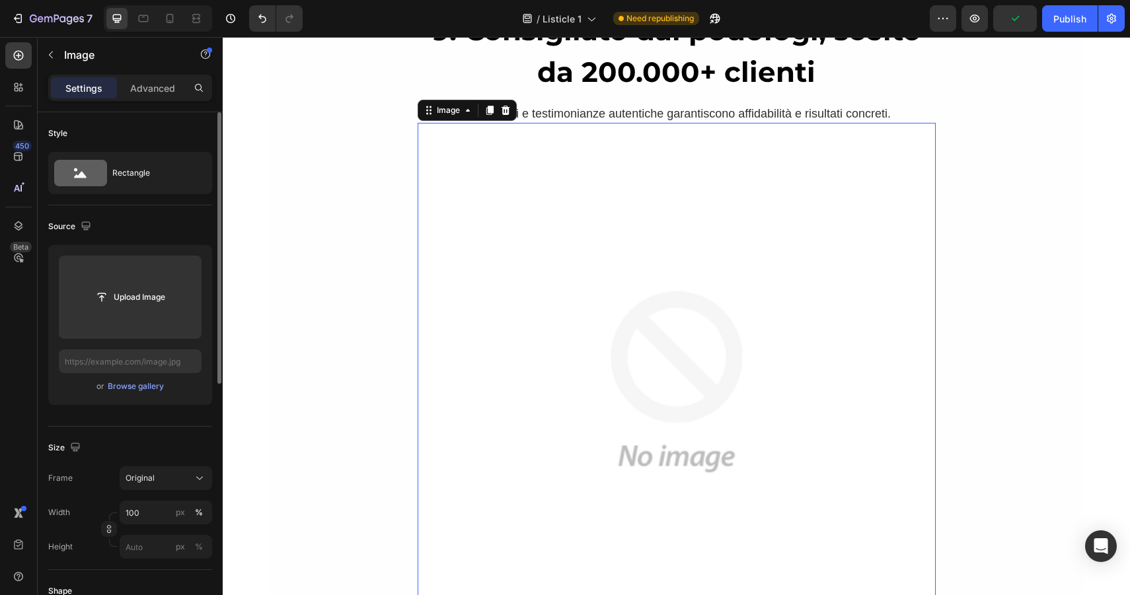
click at [145, 379] on div "or Browse gallery" at bounding box center [130, 387] width 143 height 16
click at [143, 388] on div "Browse gallery" at bounding box center [136, 387] width 56 height 12
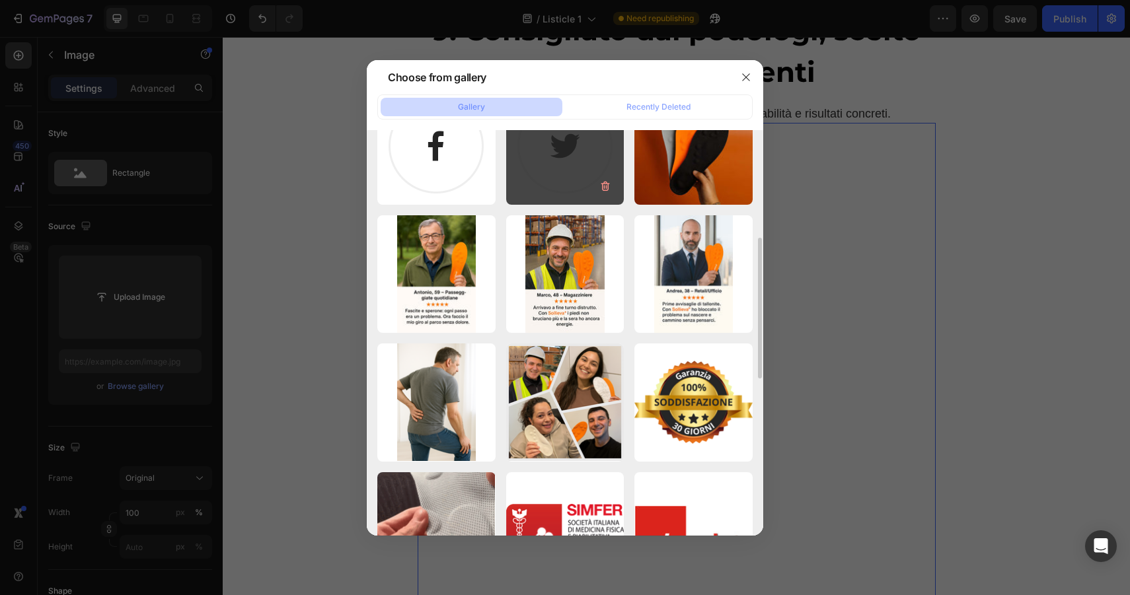
scroll to position [312, 0]
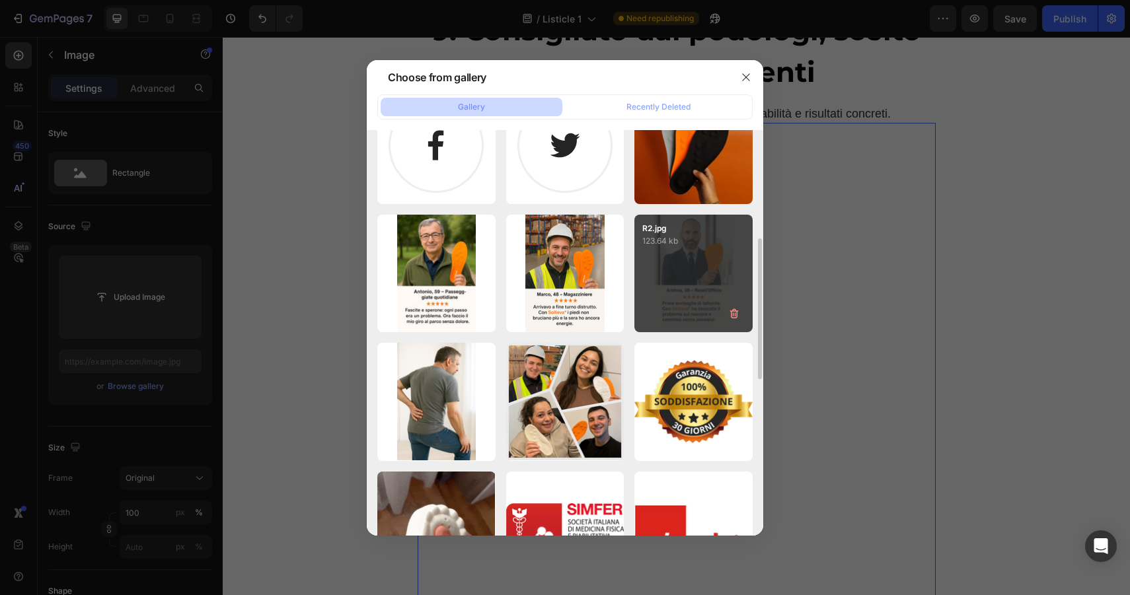
click at [668, 262] on div "R2.jpg 123.64 kb" at bounding box center [693, 274] width 118 height 118
type input "[URL][DOMAIN_NAME]"
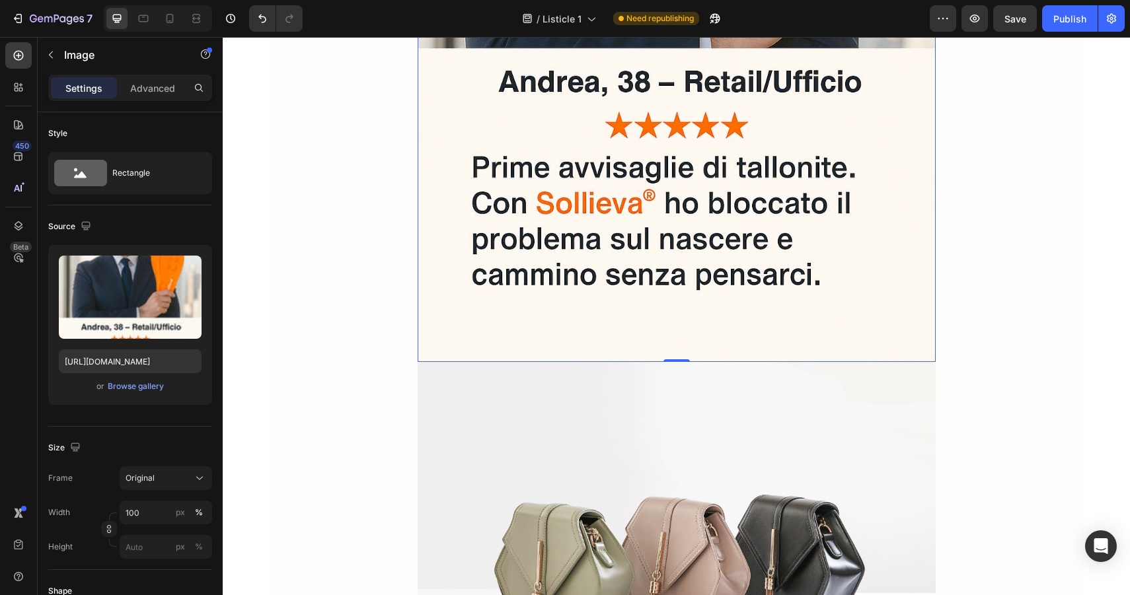
scroll to position [6021, 0]
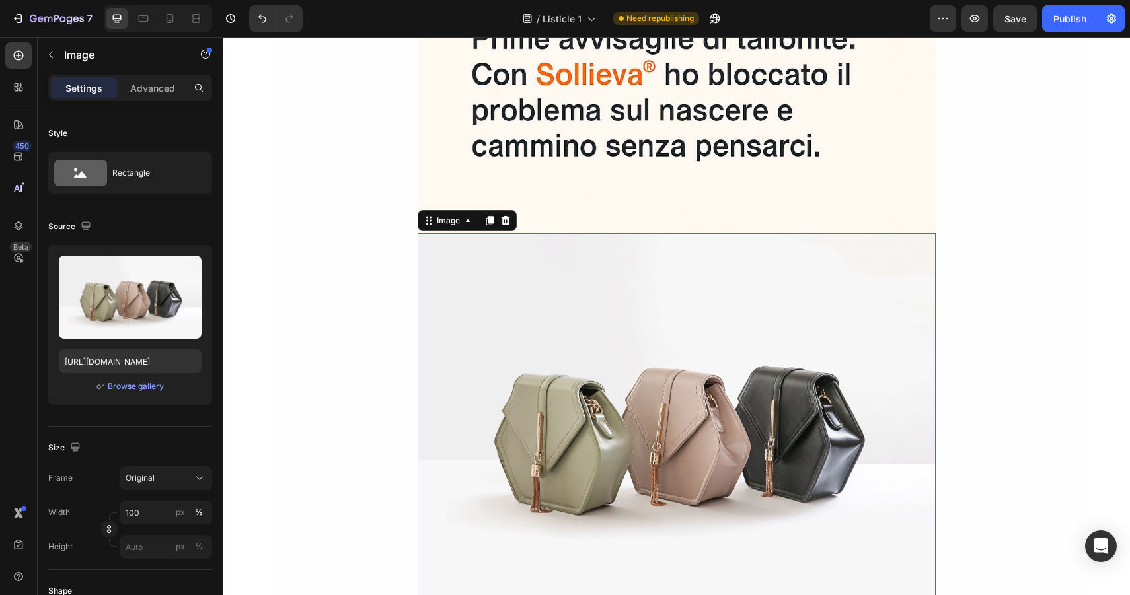
click at [598, 349] on img at bounding box center [677, 427] width 518 height 388
click at [135, 384] on div "Browse gallery" at bounding box center [136, 387] width 56 height 12
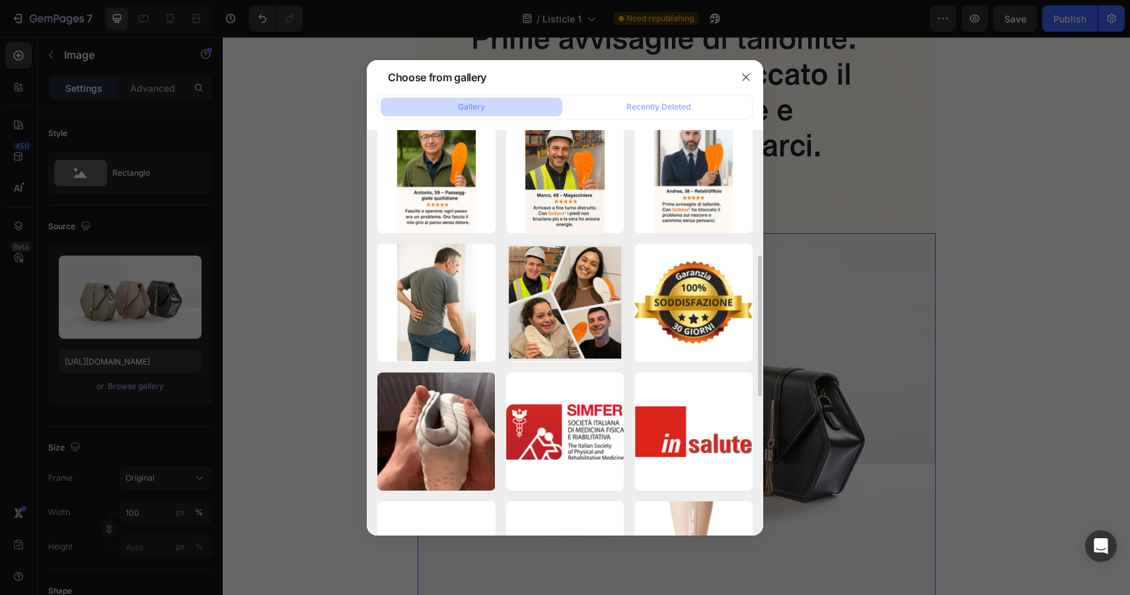
scroll to position [397, 0]
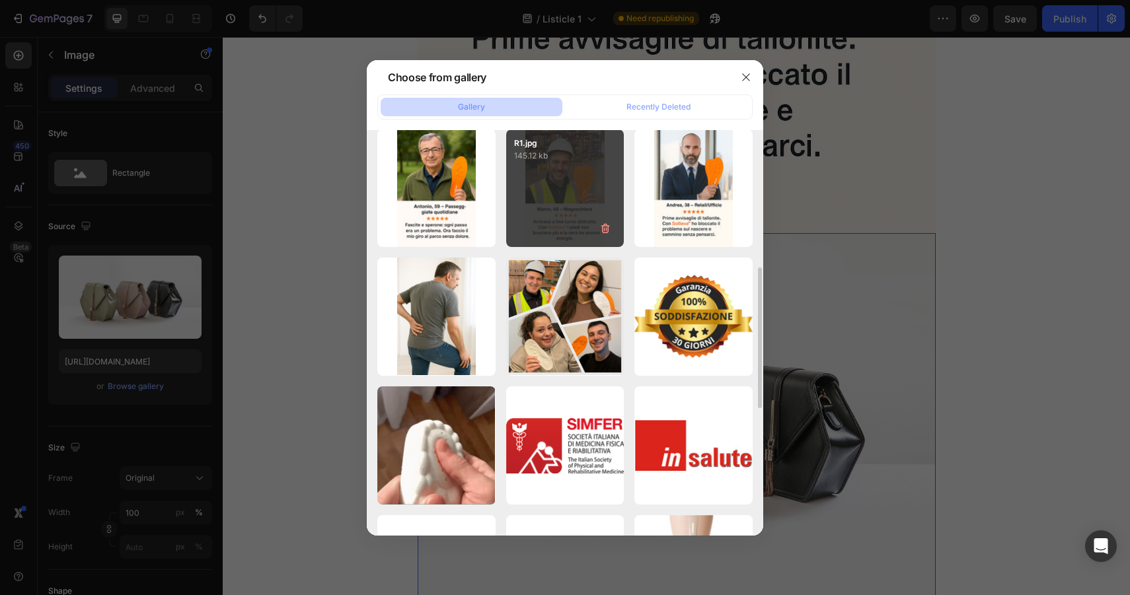
click at [551, 222] on div "R1.jpg 145.12 kb" at bounding box center [565, 188] width 118 height 118
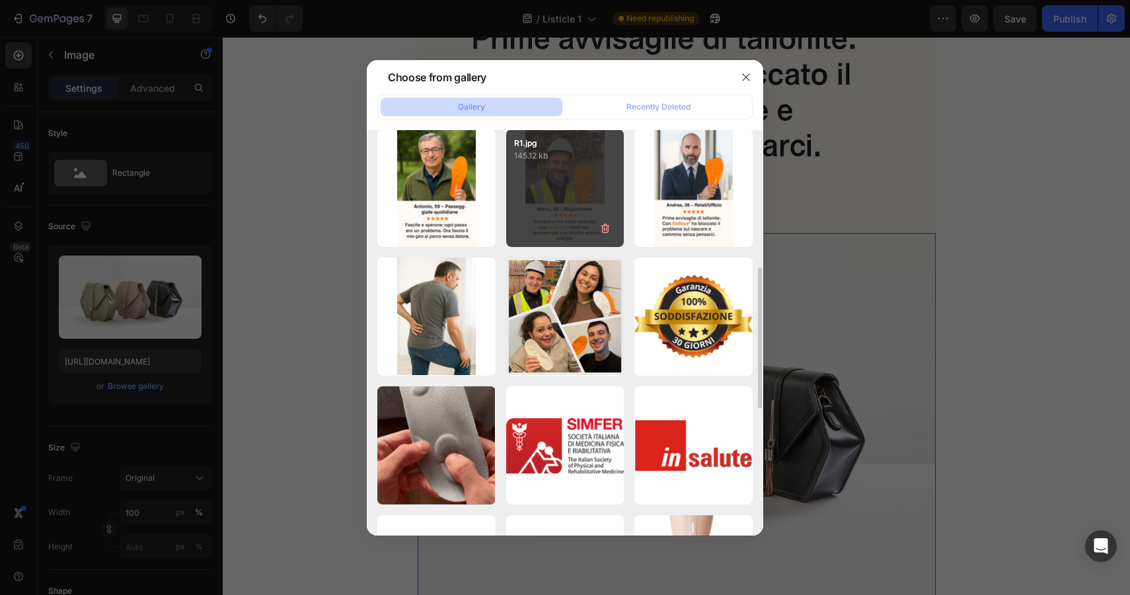
type input "[URL][DOMAIN_NAME]"
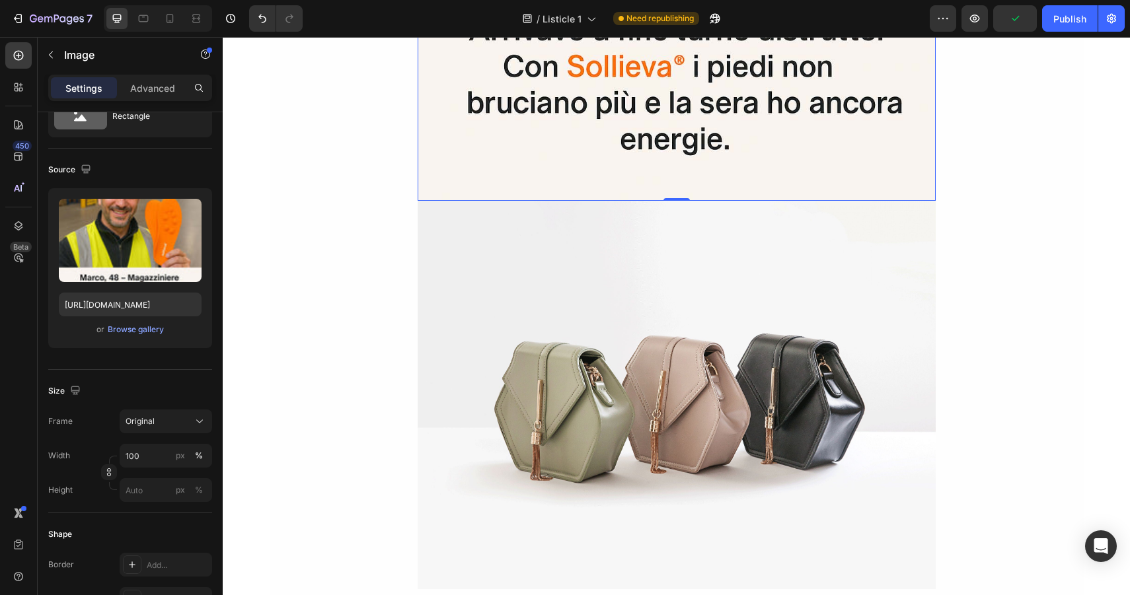
scroll to position [6927, 0]
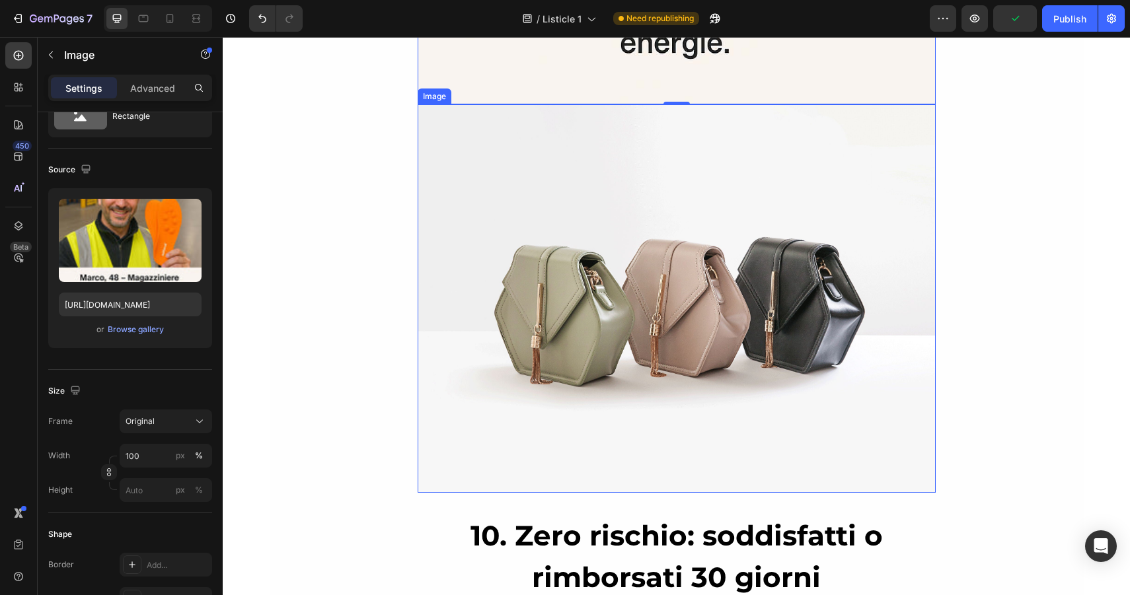
click at [534, 342] on img at bounding box center [677, 298] width 518 height 388
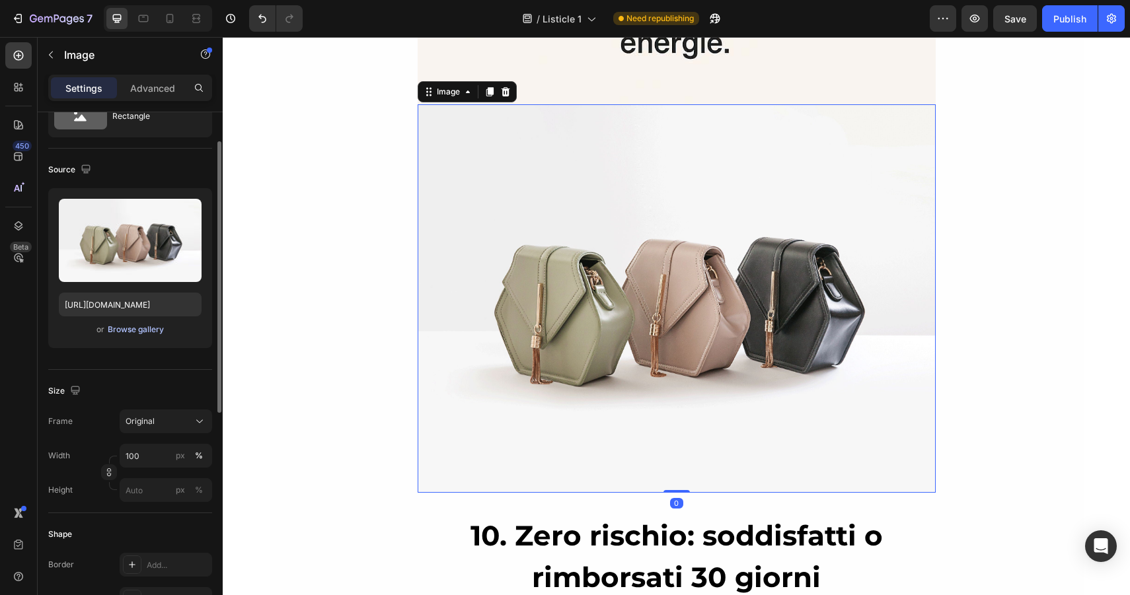
click at [124, 329] on div "Browse gallery" at bounding box center [136, 330] width 56 height 12
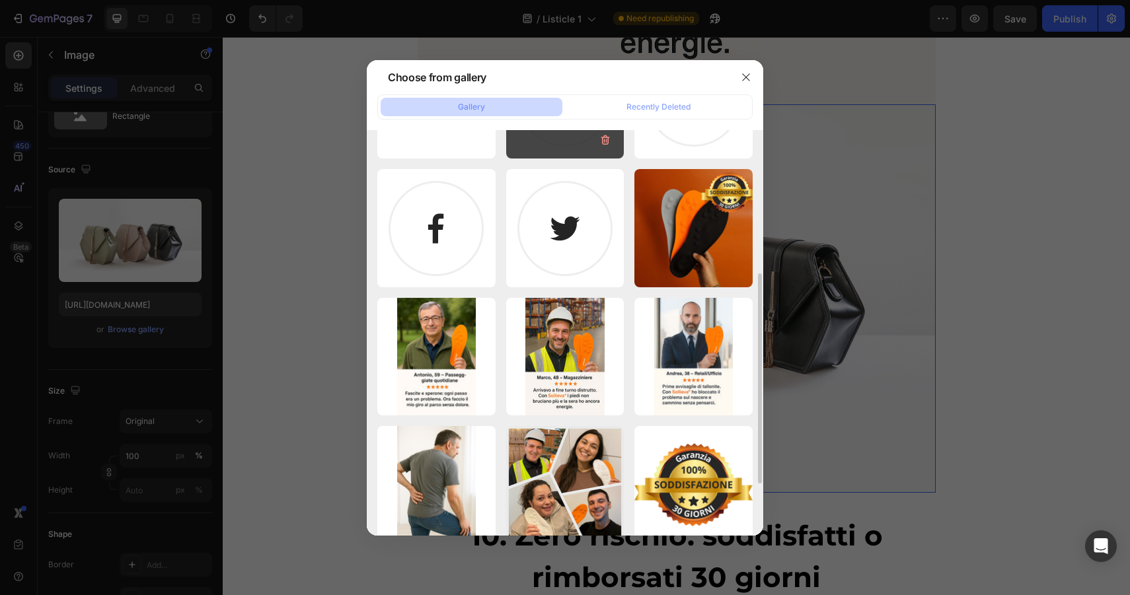
scroll to position [245, 0]
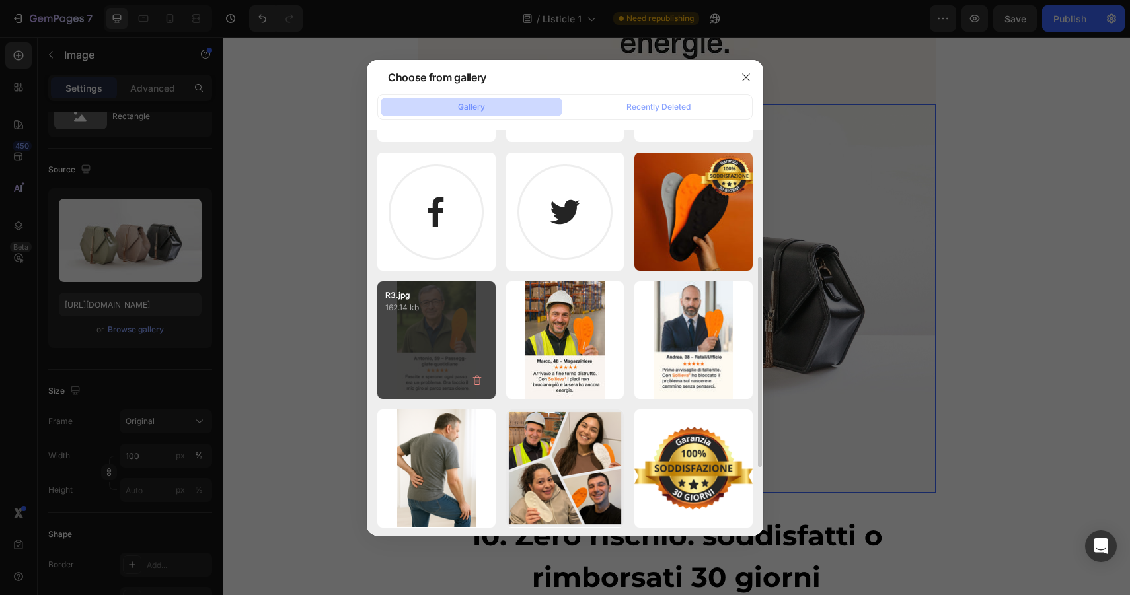
click at [476, 308] on p "162.14 kb" at bounding box center [436, 307] width 102 height 13
type input "[URL][DOMAIN_NAME]"
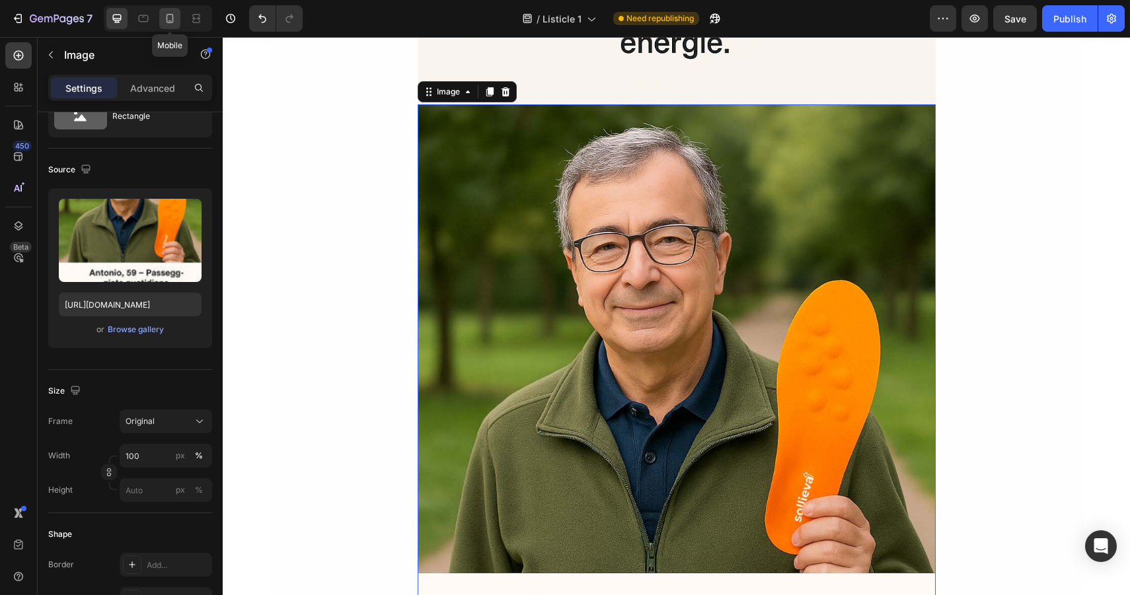
click at [179, 17] on div at bounding box center [169, 18] width 21 height 21
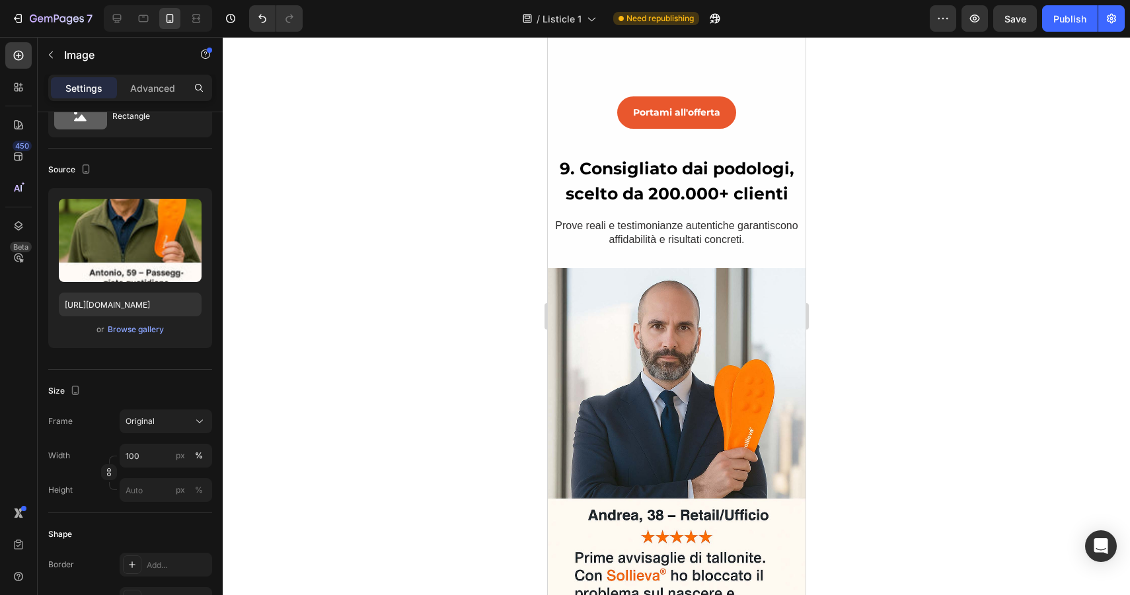
scroll to position [5149, 0]
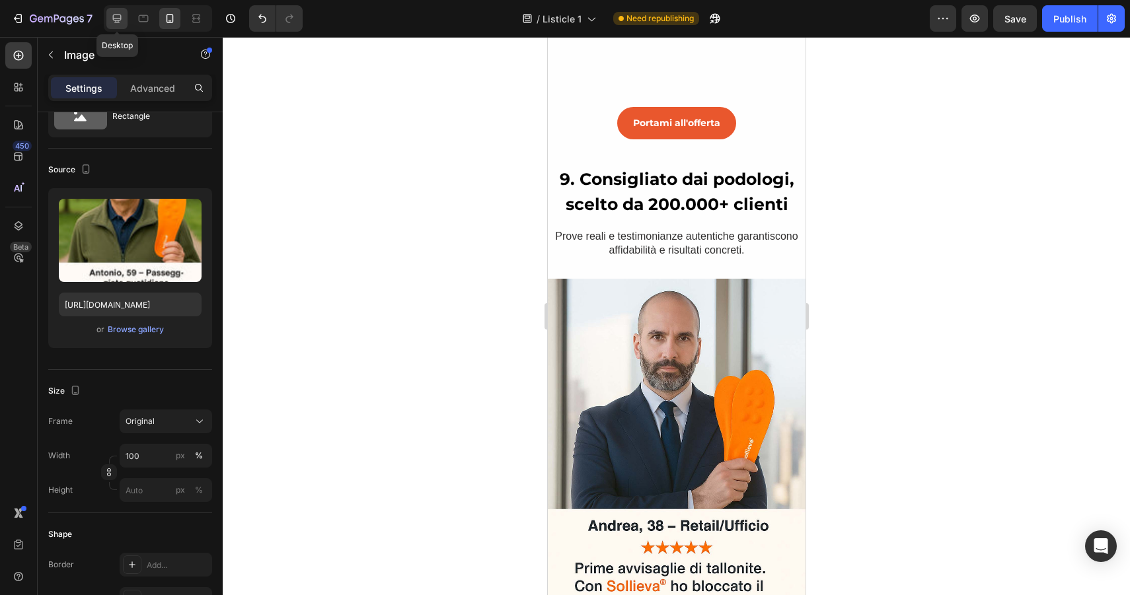
drag, startPoint x: 118, startPoint y: 15, endPoint x: 345, endPoint y: 186, distance: 284.3
click at [118, 15] on icon at bounding box center [117, 19] width 9 height 9
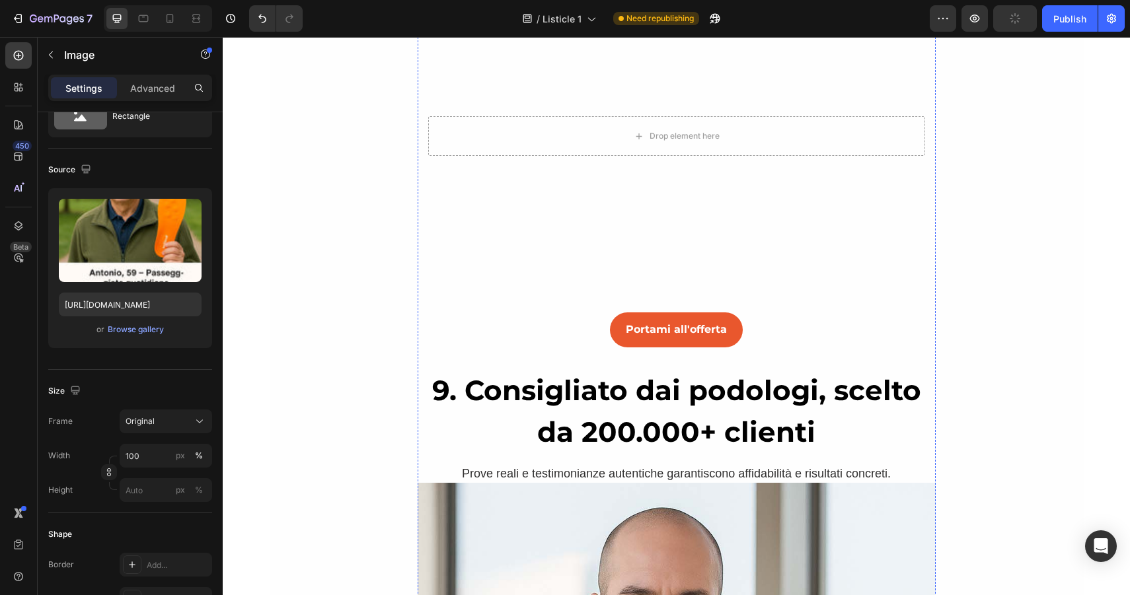
scroll to position [4996, 0]
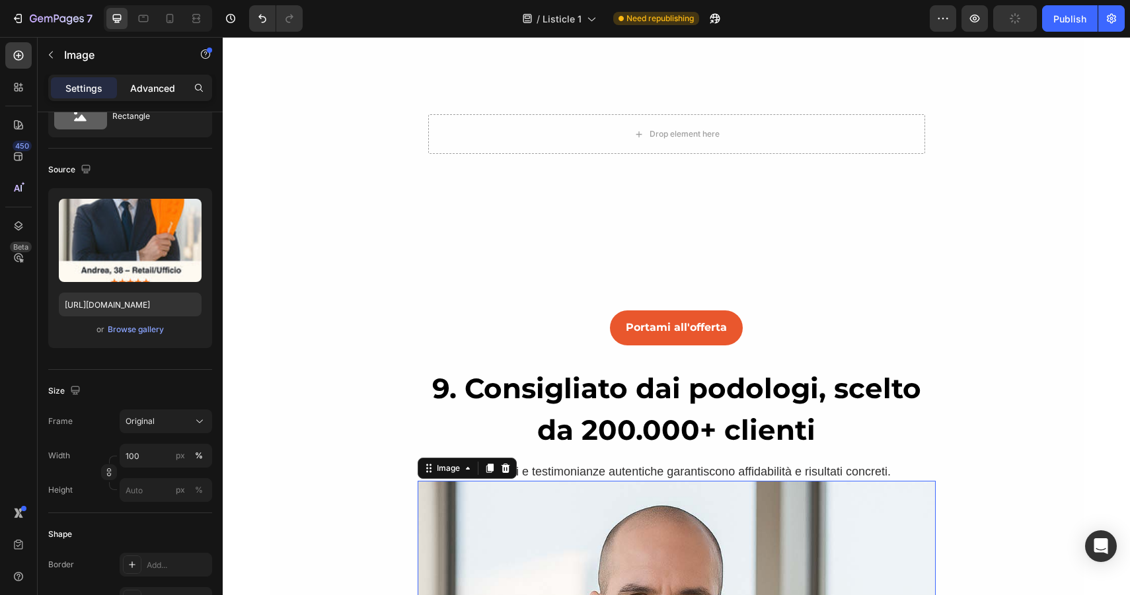
click at [145, 87] on p "Advanced" at bounding box center [152, 88] width 45 height 14
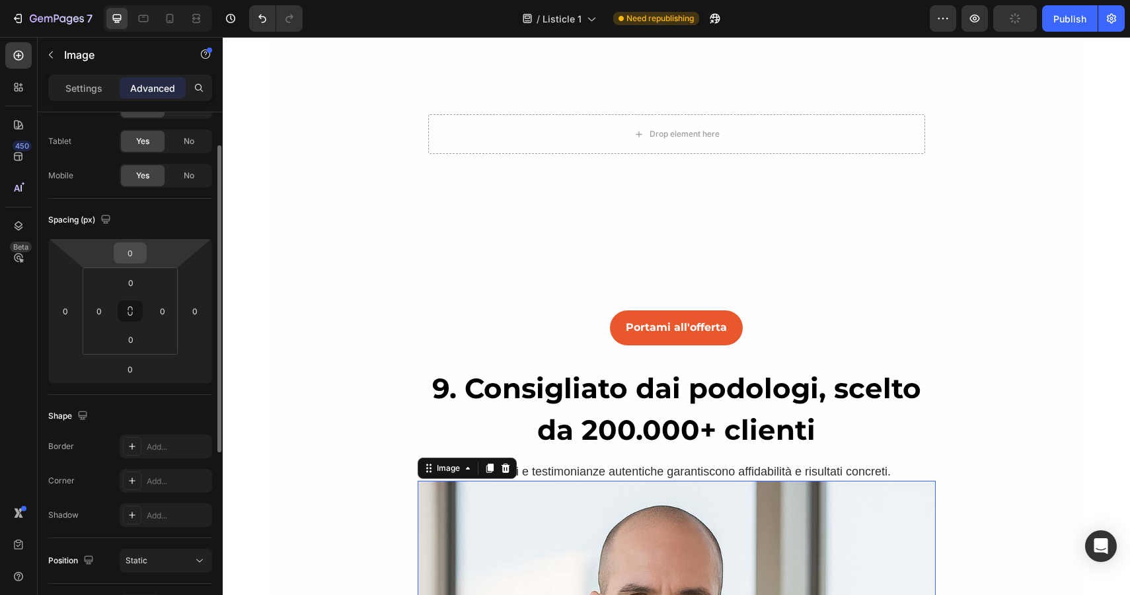
click at [135, 256] on input "0" at bounding box center [130, 253] width 26 height 20
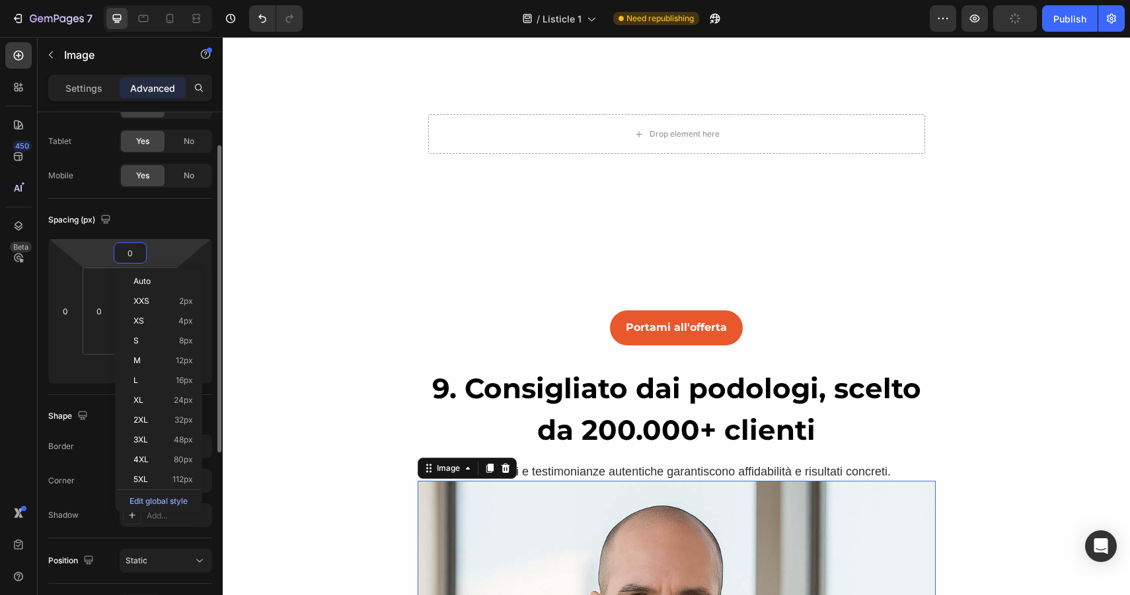
click at [135, 256] on input "0" at bounding box center [130, 253] width 26 height 20
type input "30"
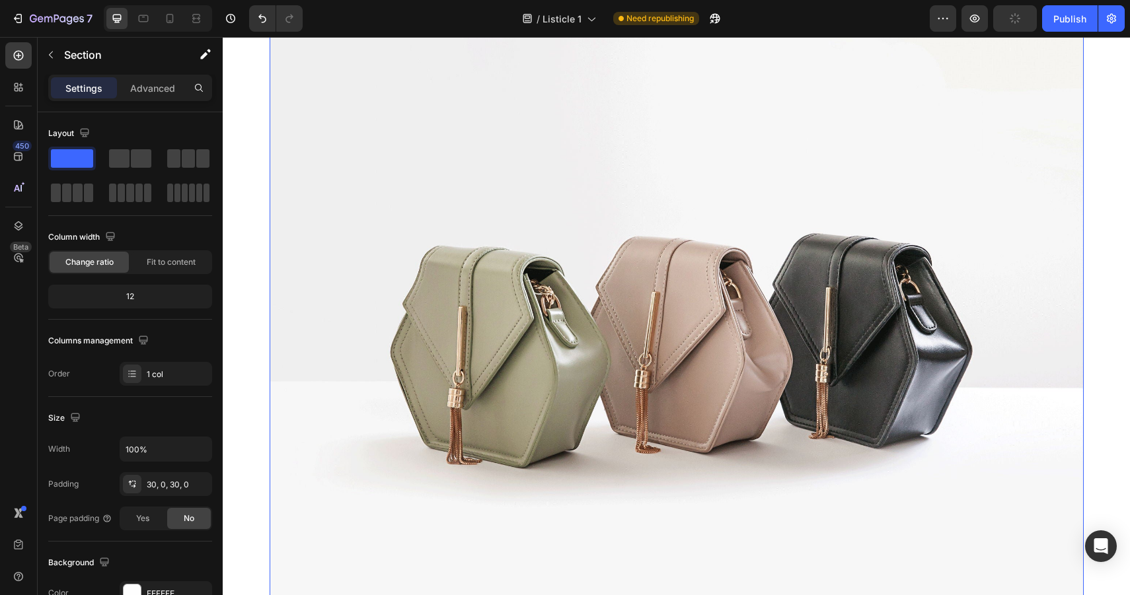
scroll to position [7711, 0]
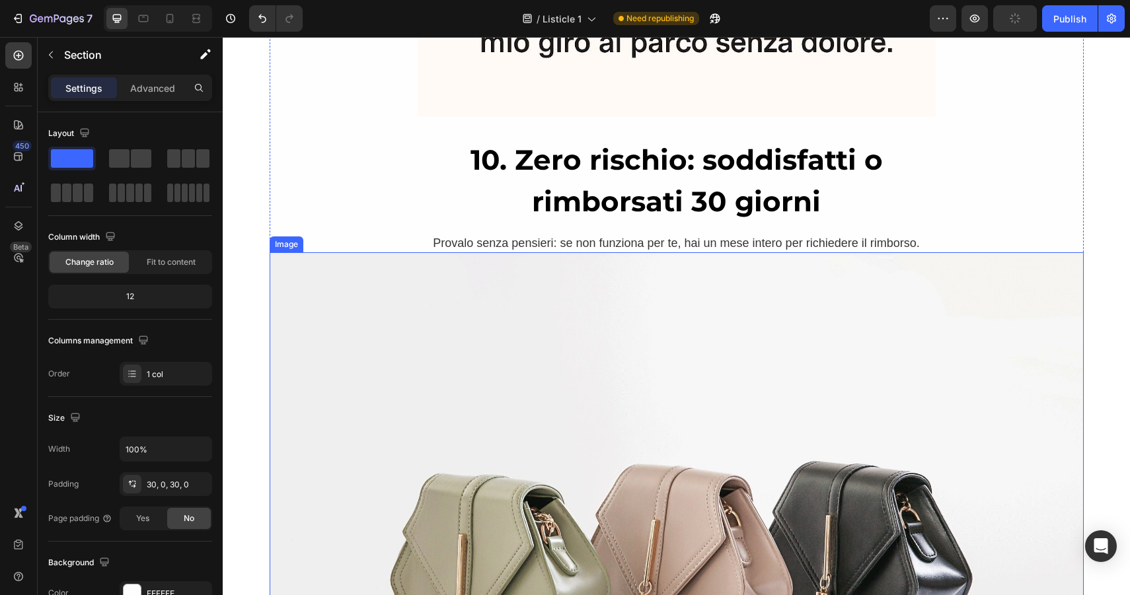
click at [599, 373] on img at bounding box center [677, 557] width 814 height 610
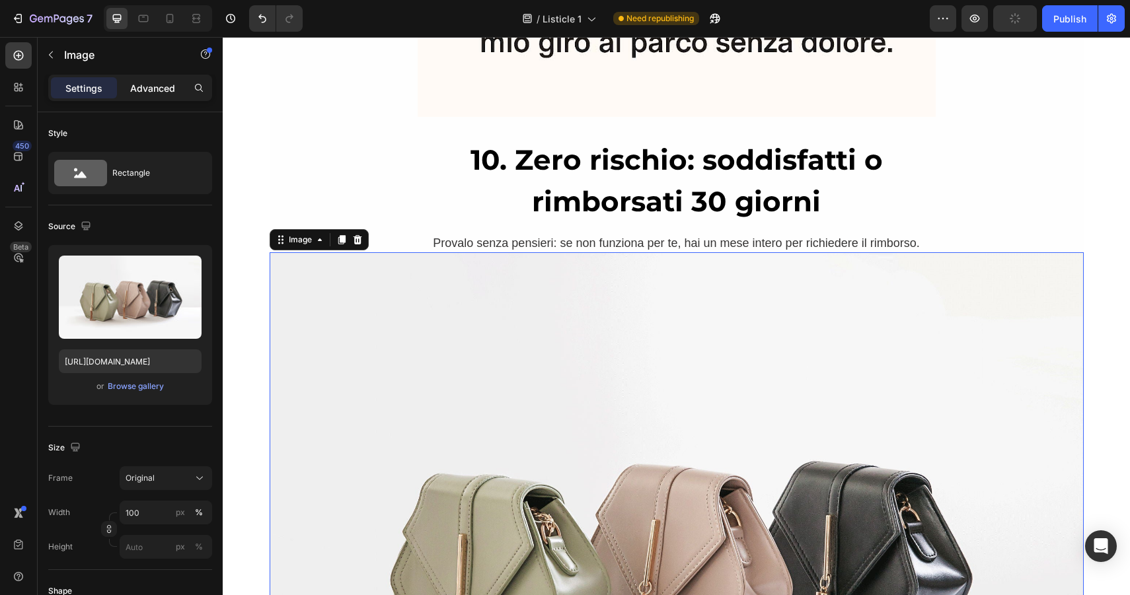
click at [147, 91] on p "Advanced" at bounding box center [152, 88] width 45 height 14
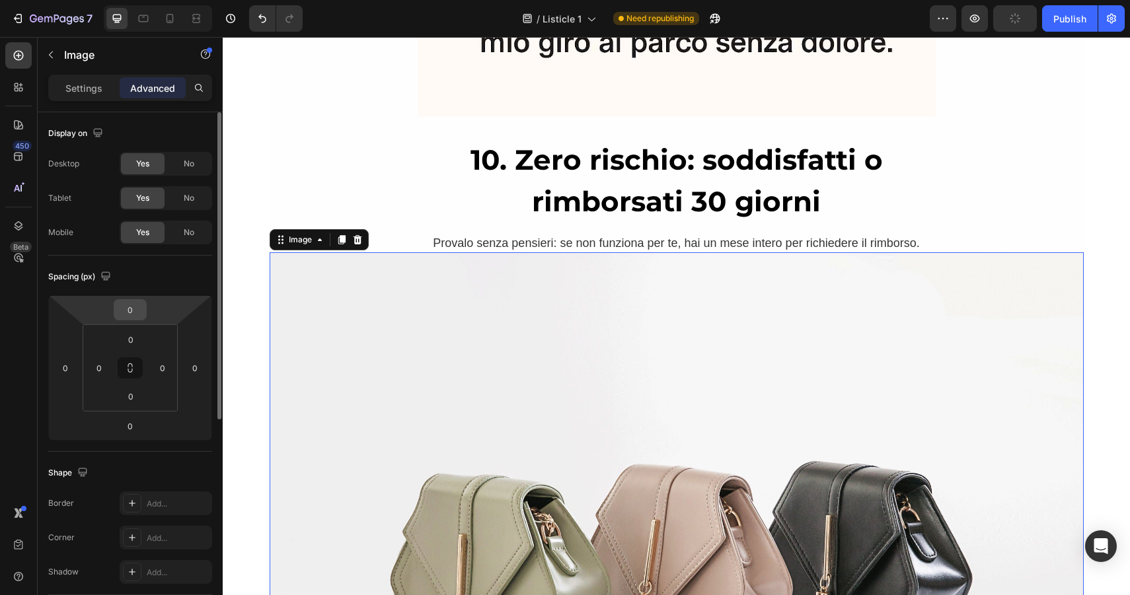
click at [132, 305] on input "0" at bounding box center [130, 310] width 26 height 20
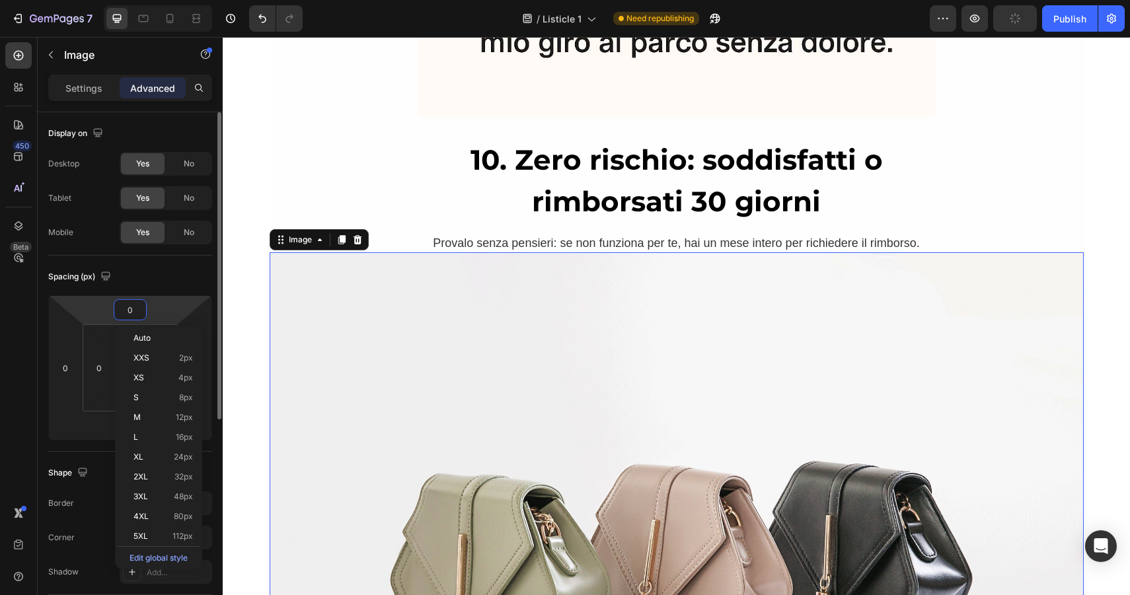
click at [132, 305] on input "0" at bounding box center [130, 310] width 26 height 20
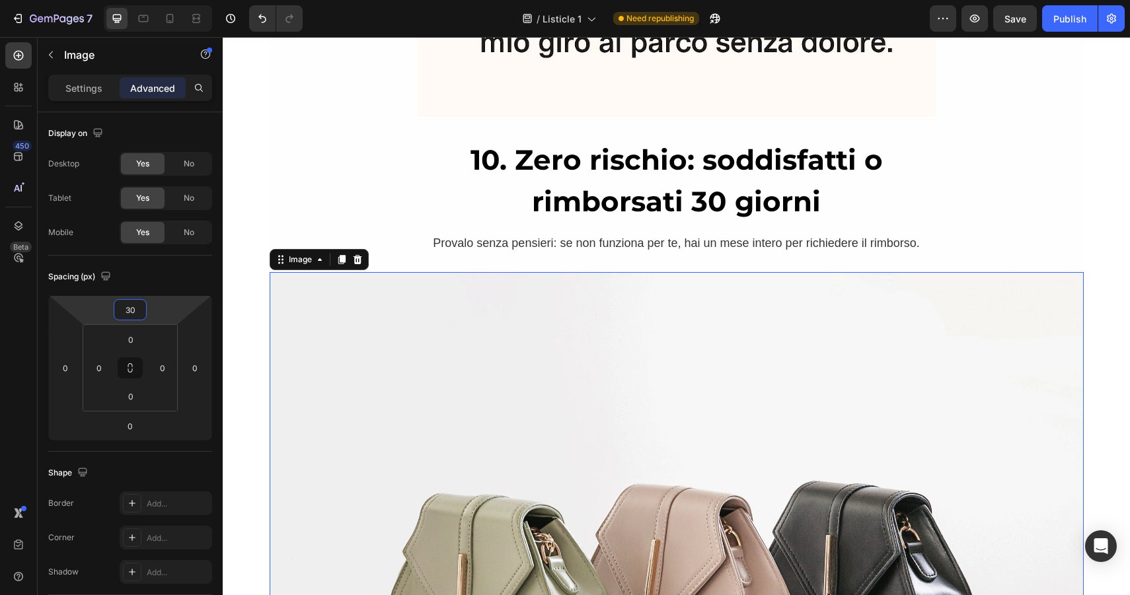
type input "30"
click at [702, 418] on img at bounding box center [677, 577] width 814 height 610
click at [87, 99] on div "Settings Advanced" at bounding box center [130, 88] width 164 height 26
click at [94, 94] on p "Settings" at bounding box center [83, 88] width 37 height 14
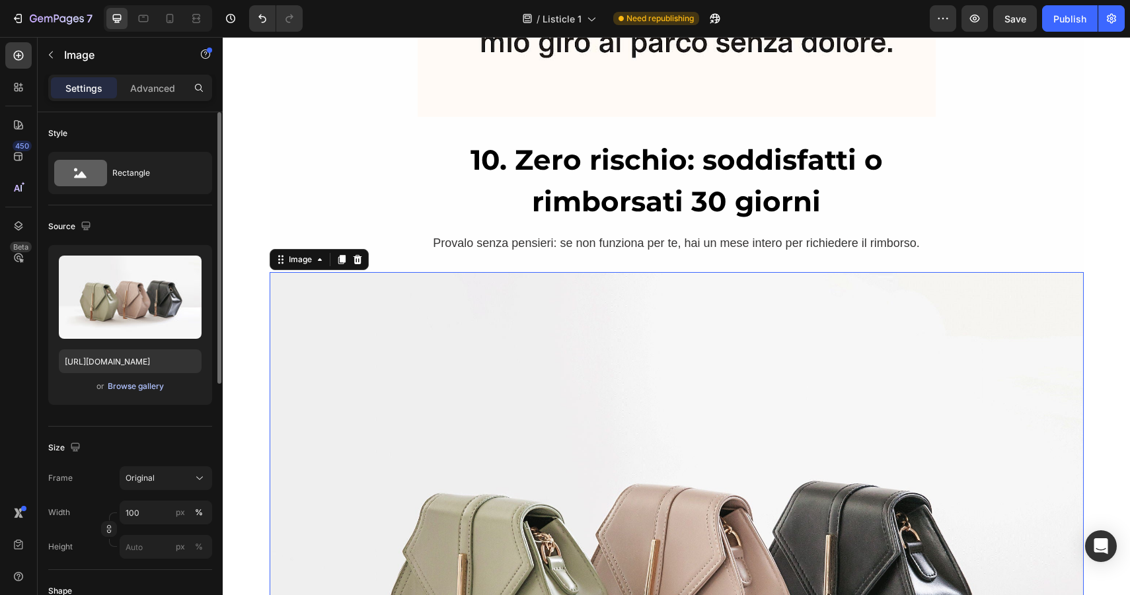
click at [128, 388] on div "Browse gallery" at bounding box center [136, 387] width 56 height 12
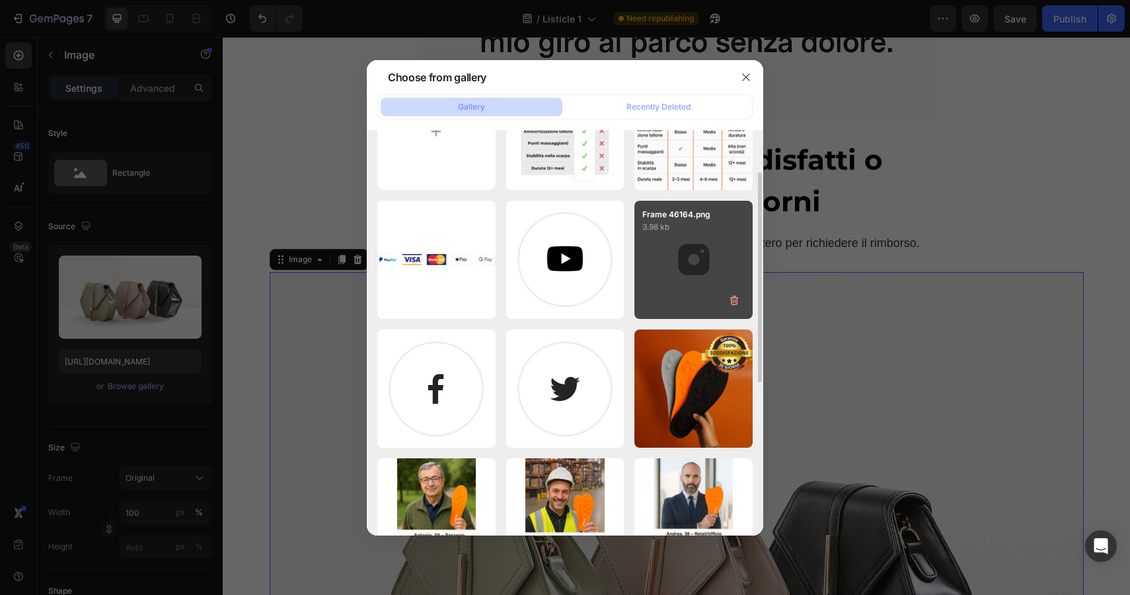
scroll to position [120, 0]
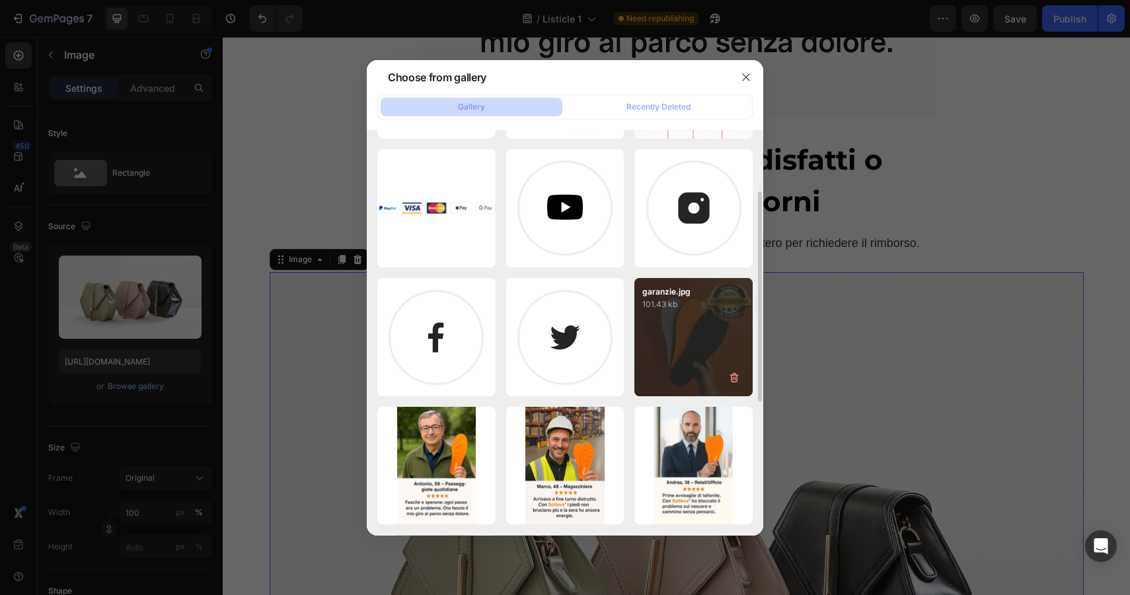
click at [744, 328] on div "garanzie.jpg 101.43 kb" at bounding box center [693, 337] width 118 height 118
type input "[URL][DOMAIN_NAME]"
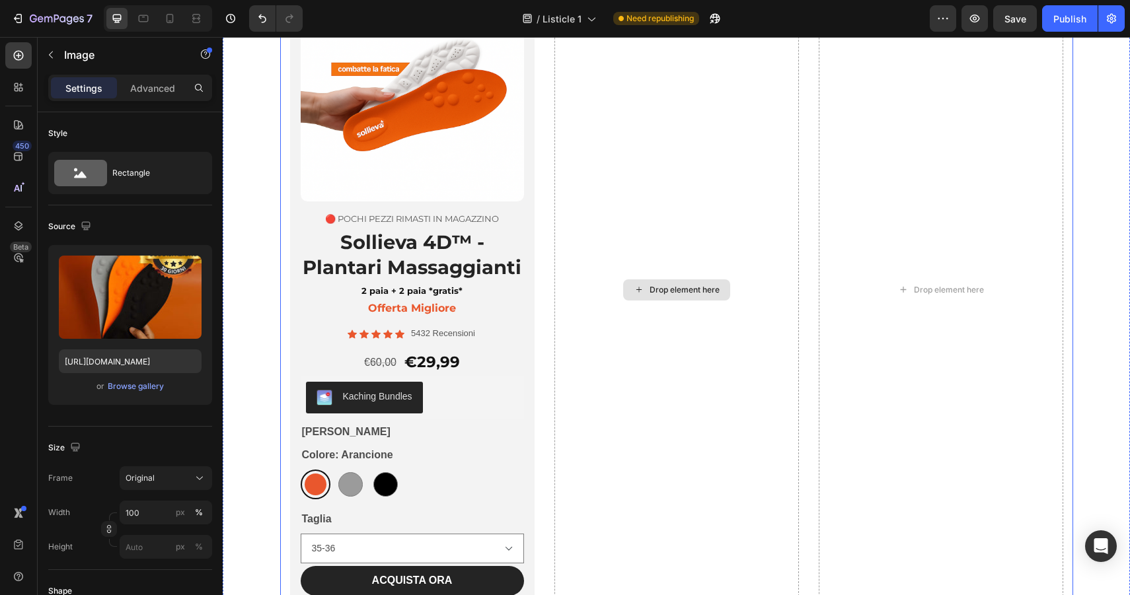
scroll to position [8947, 0]
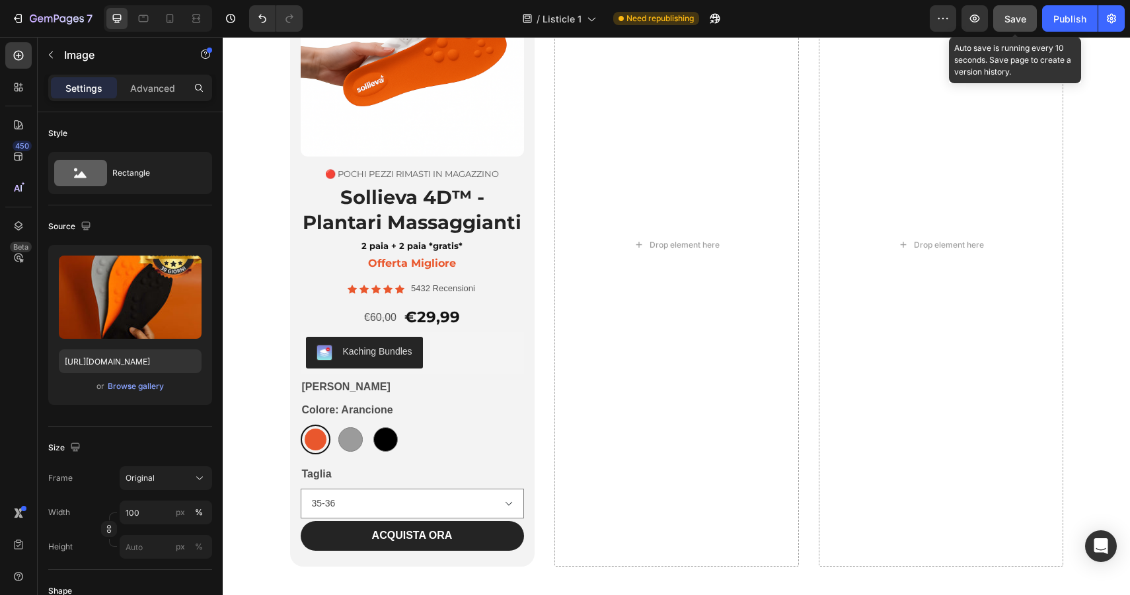
click at [1027, 16] on button "Save" at bounding box center [1015, 18] width 44 height 26
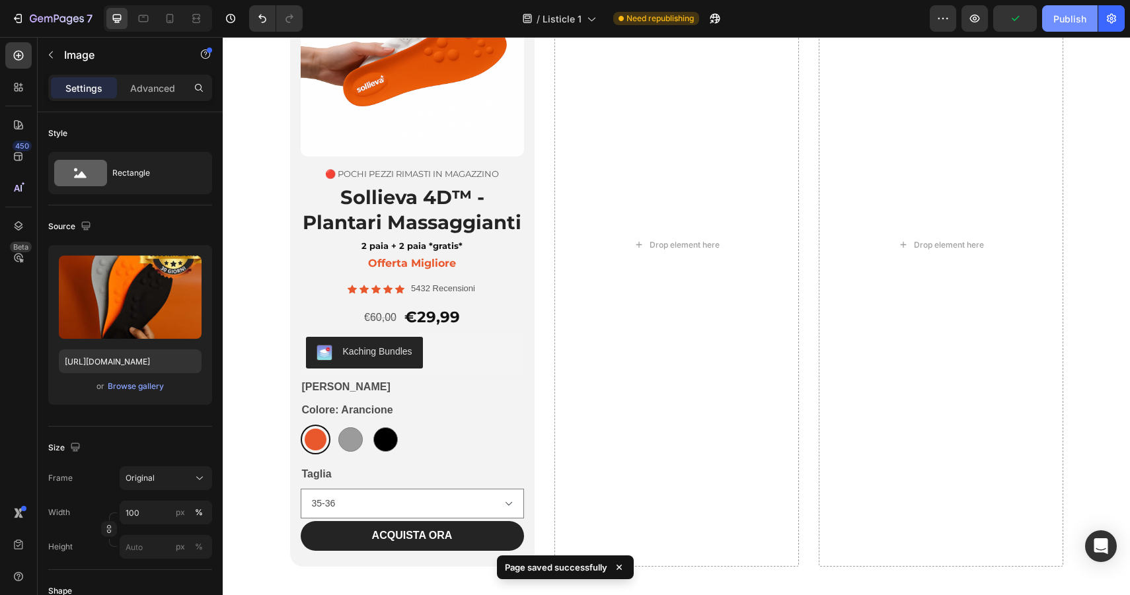
click at [1068, 24] on div "Publish" at bounding box center [1069, 19] width 33 height 14
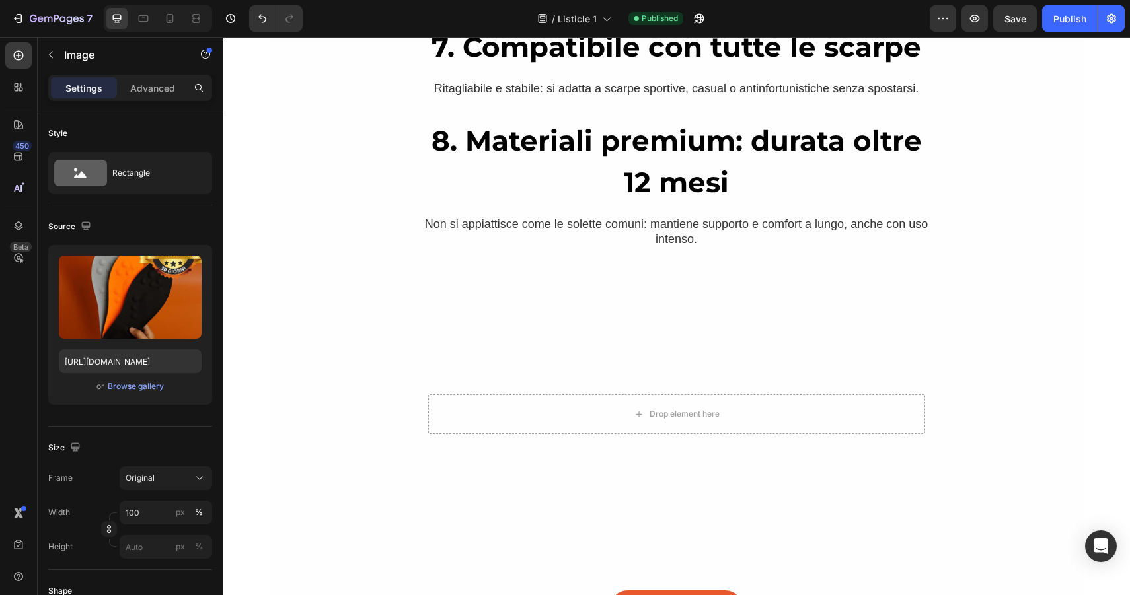
scroll to position [4817, 0]
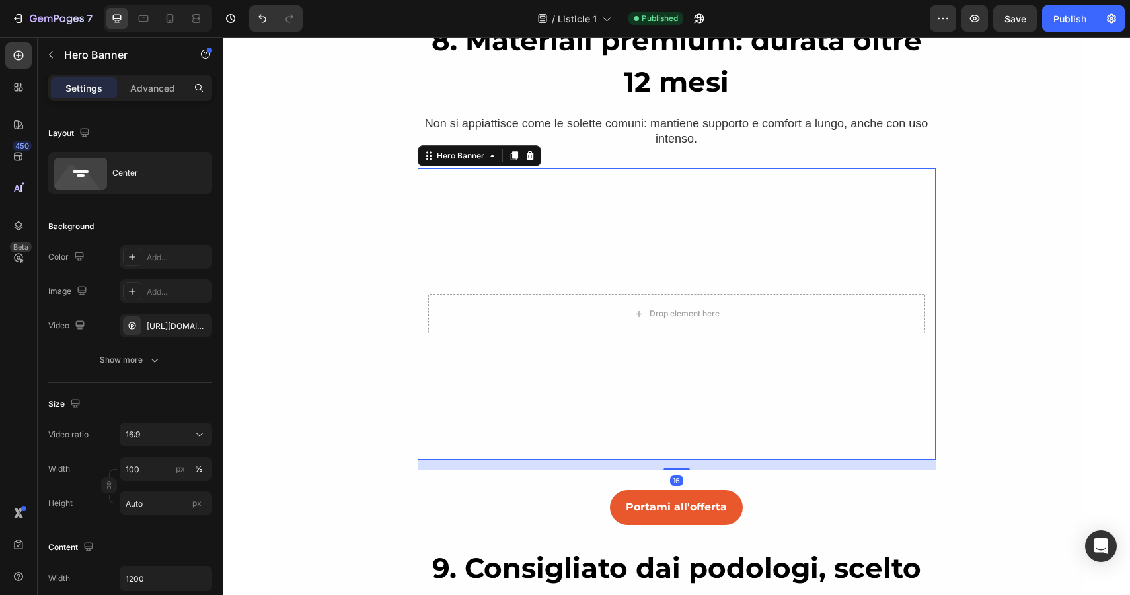
click at [587, 218] on video "Background Image" at bounding box center [677, 313] width 518 height 291
click at [150, 434] on div "16:9" at bounding box center [159, 435] width 67 height 12
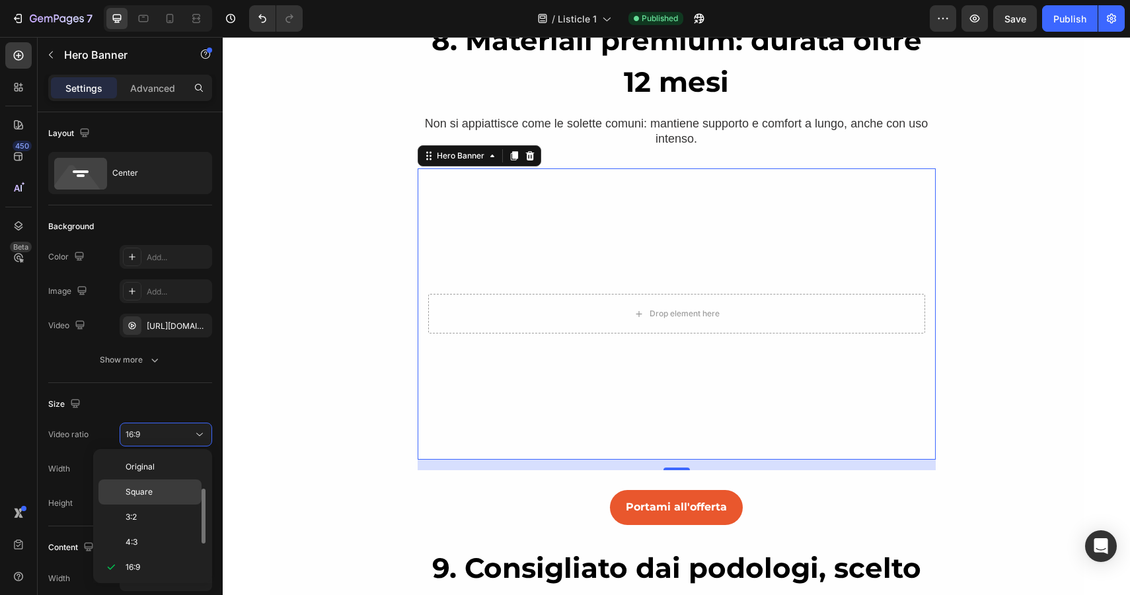
scroll to position [24, 0]
click at [135, 476] on div "Square" at bounding box center [149, 468] width 103 height 25
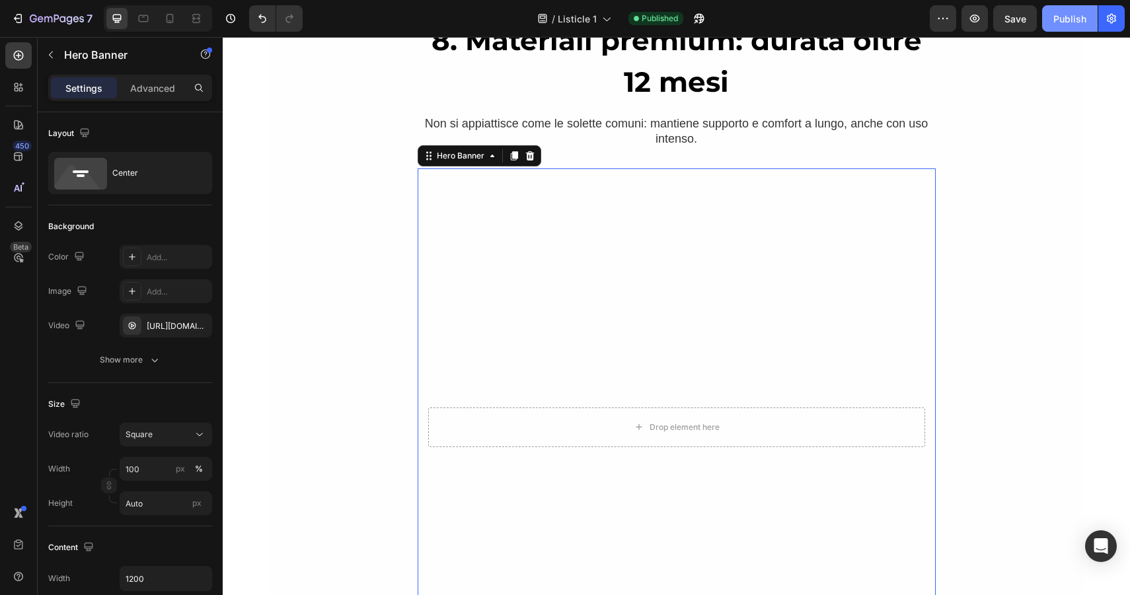
click at [1066, 21] on div "Publish" at bounding box center [1069, 19] width 33 height 14
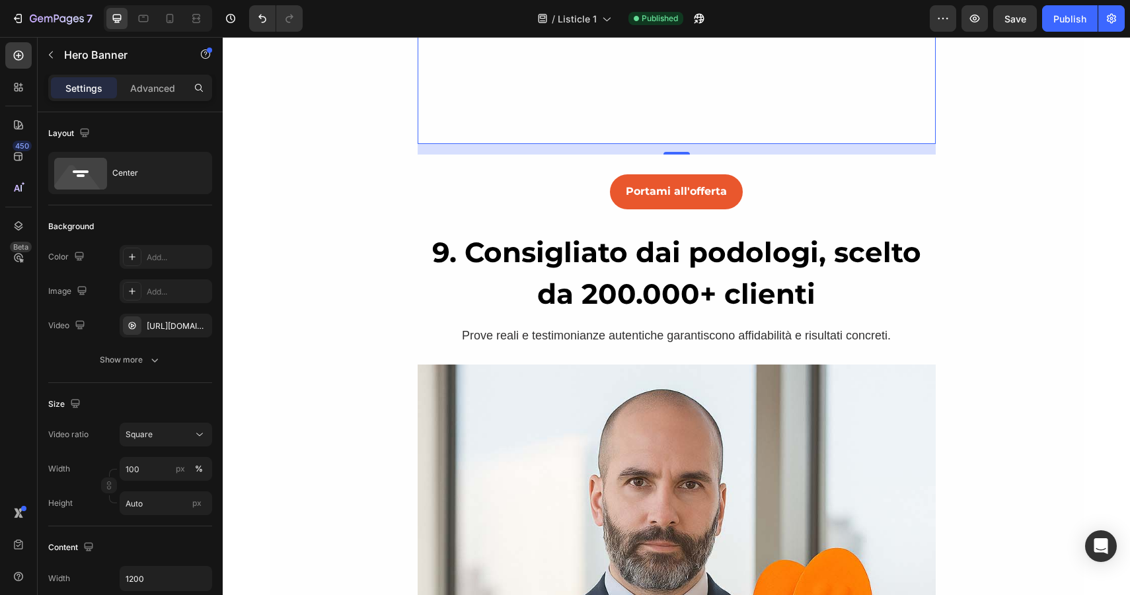
scroll to position [5414, 0]
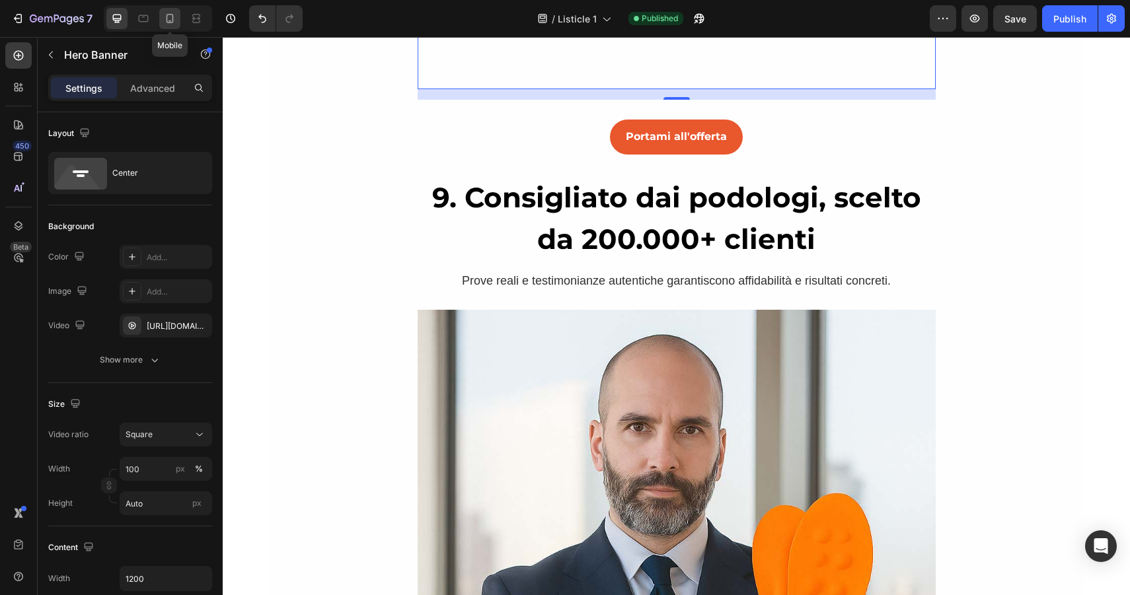
click at [176, 22] on icon at bounding box center [169, 18] width 13 height 13
type input "100%"
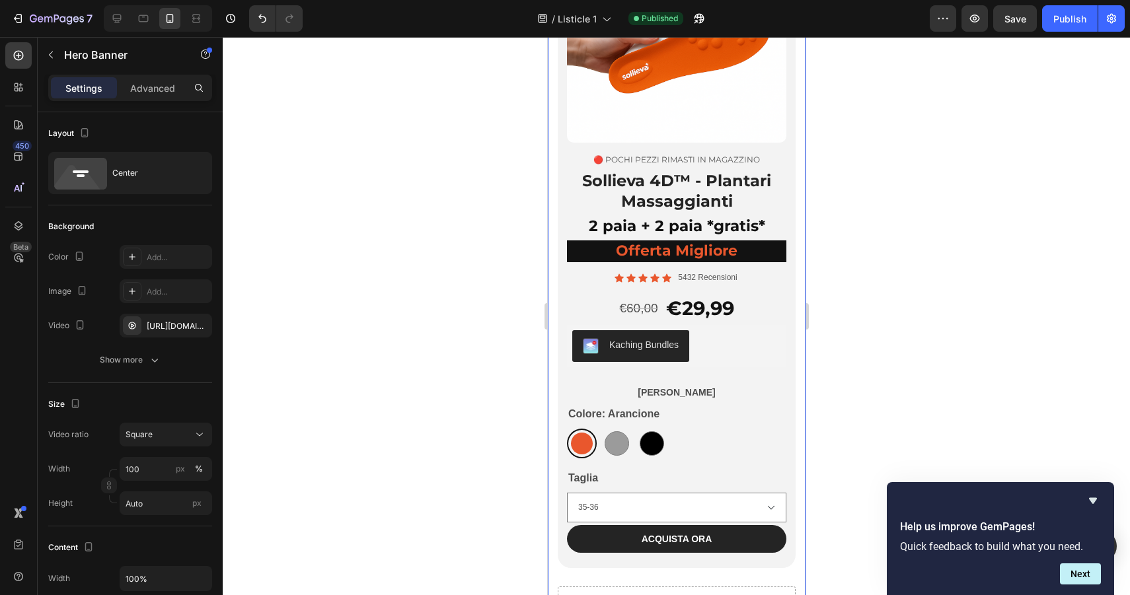
scroll to position [7129, 0]
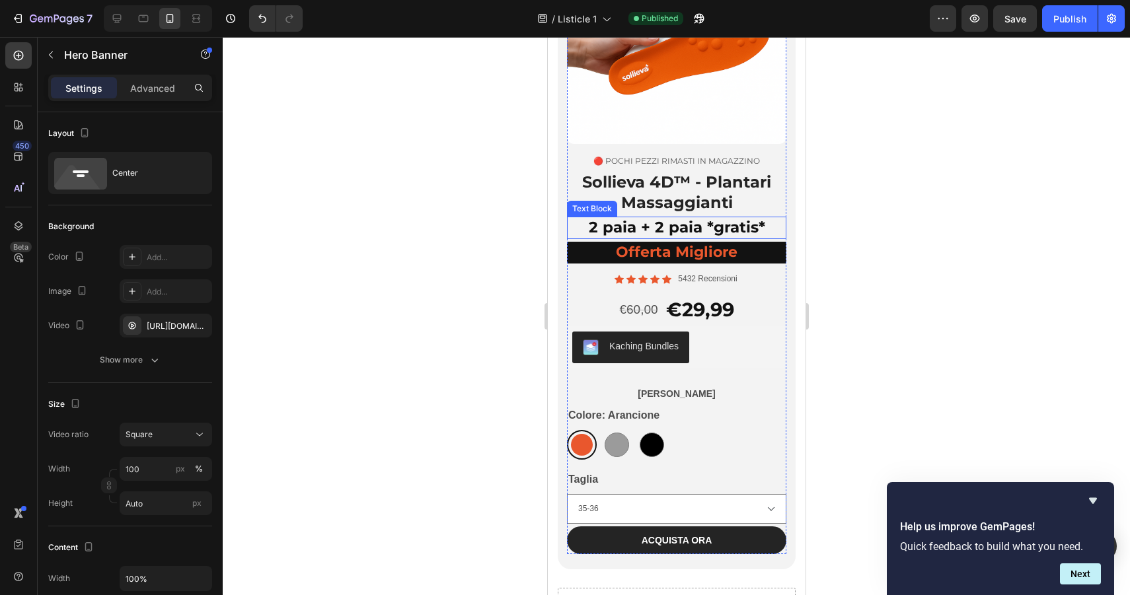
click at [677, 226] on p "2 paia + 2 paia *gratis*" at bounding box center [675, 228] width 217 height 20
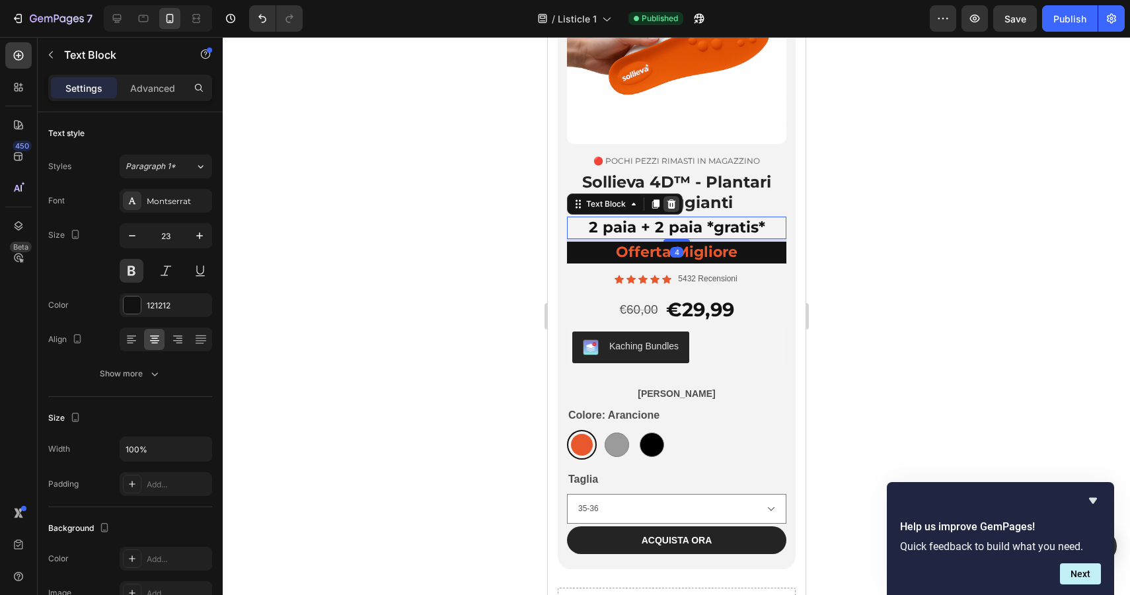
click at [671, 203] on icon at bounding box center [671, 204] width 9 height 9
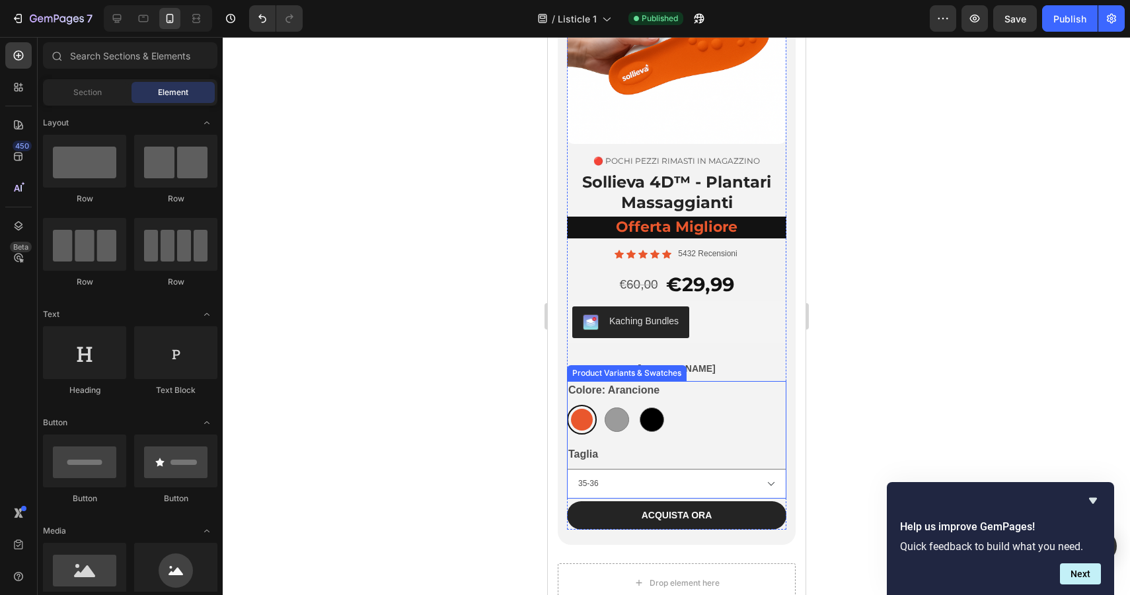
click at [687, 394] on div "Colore: [PERSON_NAME] Grigio Nero Nero" at bounding box center [675, 408] width 219 height 54
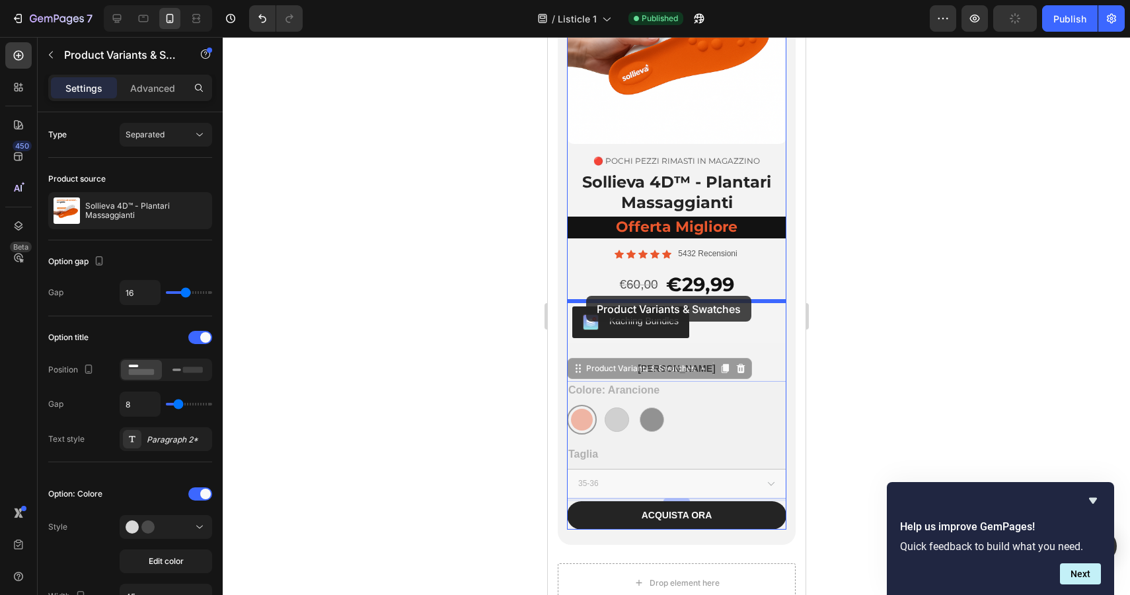
drag, startPoint x: 575, startPoint y: 373, endPoint x: 585, endPoint y: 296, distance: 78.0
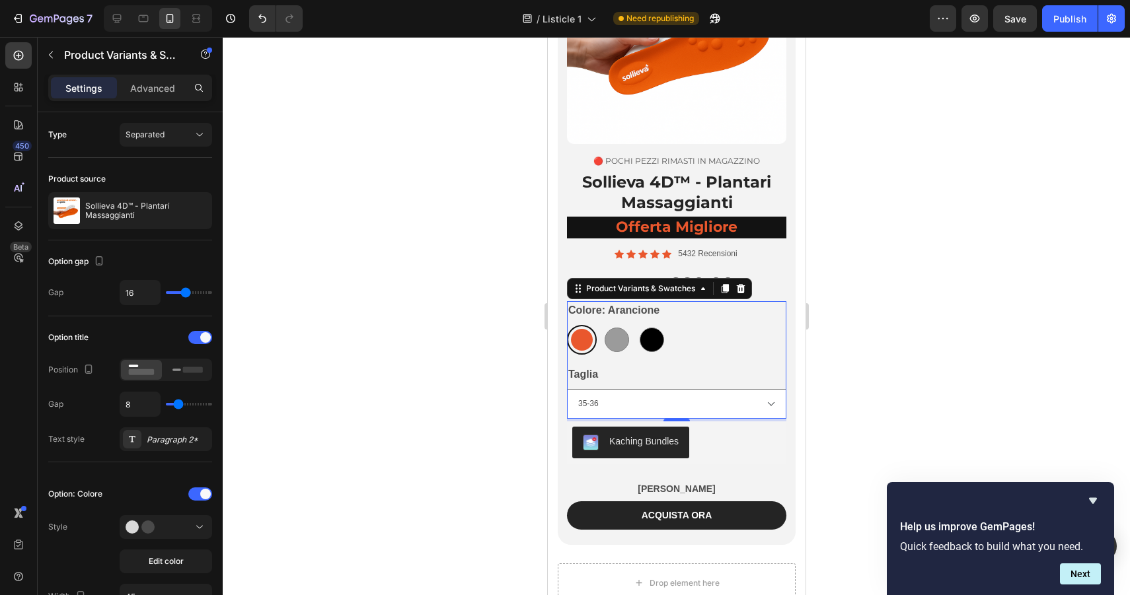
click at [729, 343] on div "[PERSON_NAME] Grigio Nero Nero" at bounding box center [675, 340] width 219 height 30
click at [148, 79] on div "Advanced" at bounding box center [153, 87] width 66 height 21
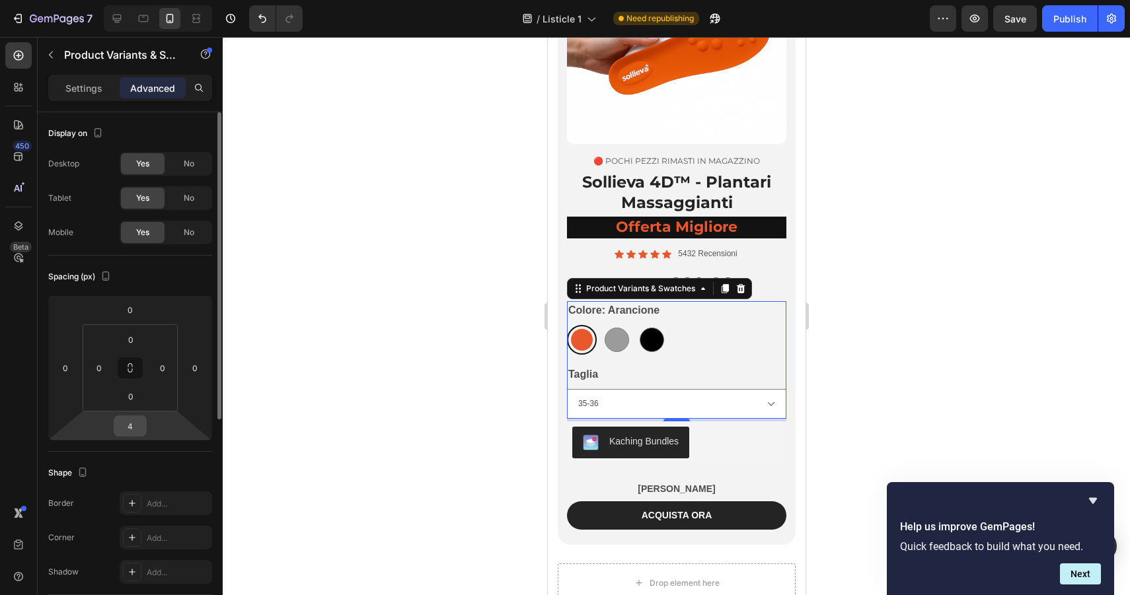
click at [123, 425] on input "4" at bounding box center [130, 426] width 26 height 20
radio input "true"
click at [123, 425] on input "4" at bounding box center [130, 426] width 26 height 20
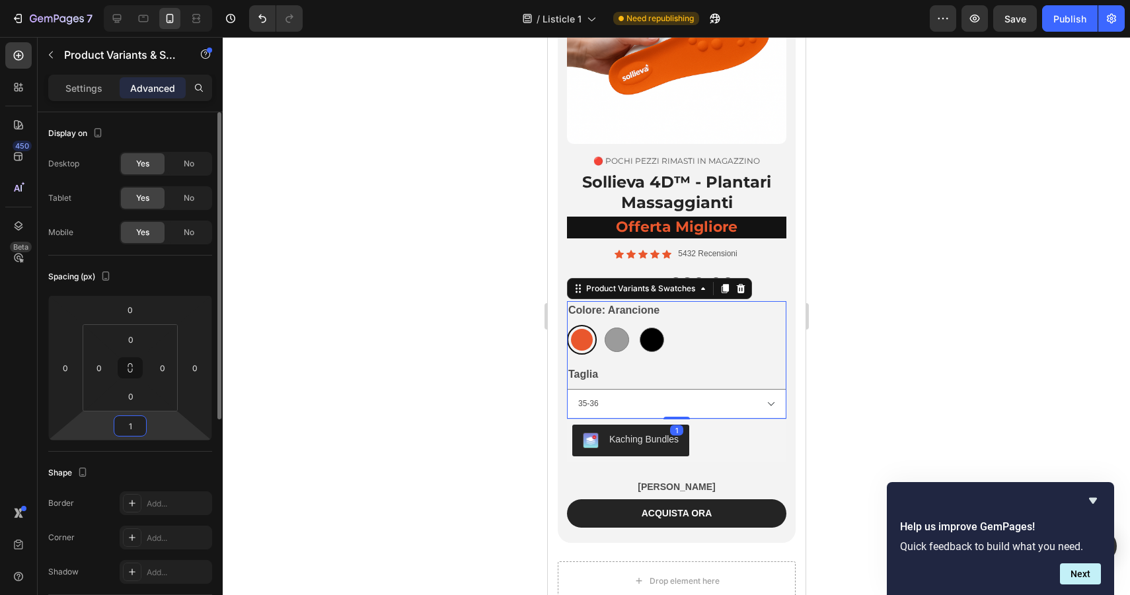
type input "15"
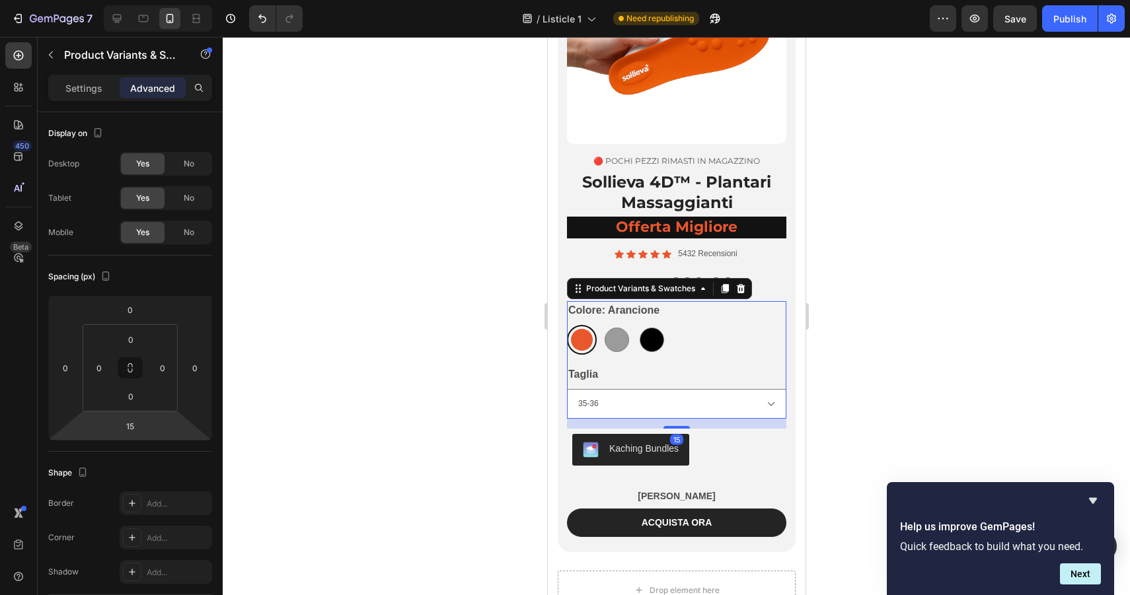
click at [433, 481] on div at bounding box center [676, 316] width 907 height 558
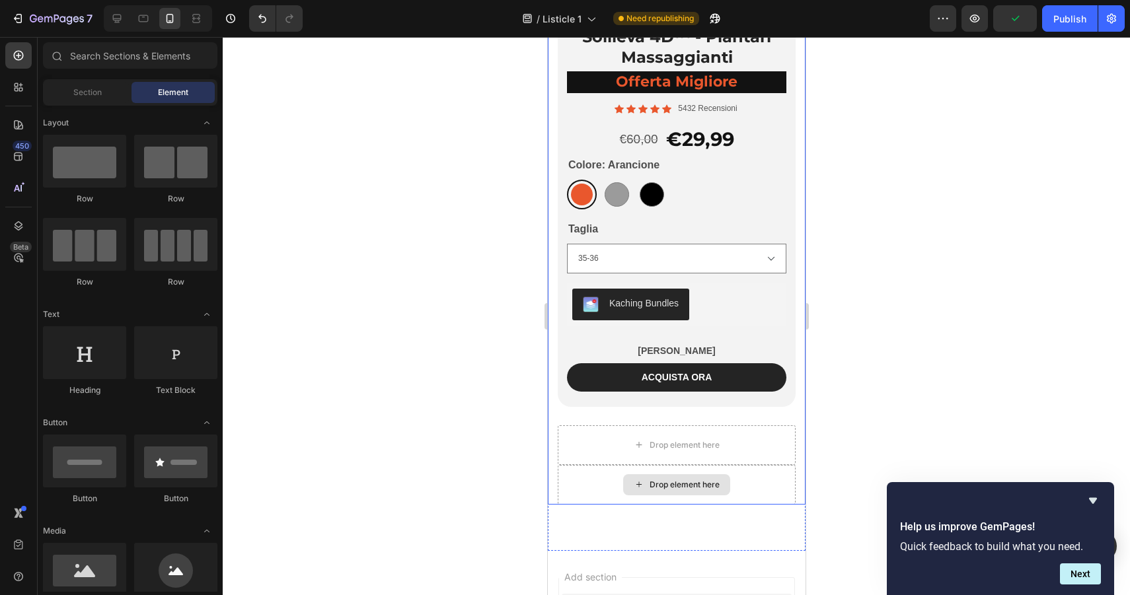
scroll to position [7302, 0]
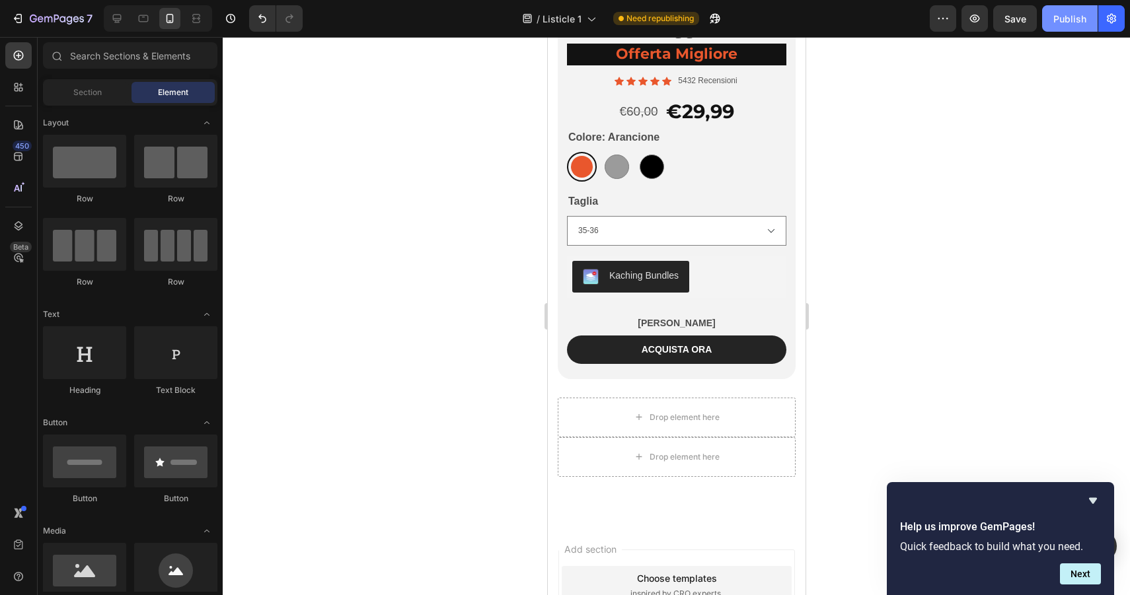
click at [1061, 18] on div "Publish" at bounding box center [1069, 19] width 33 height 14
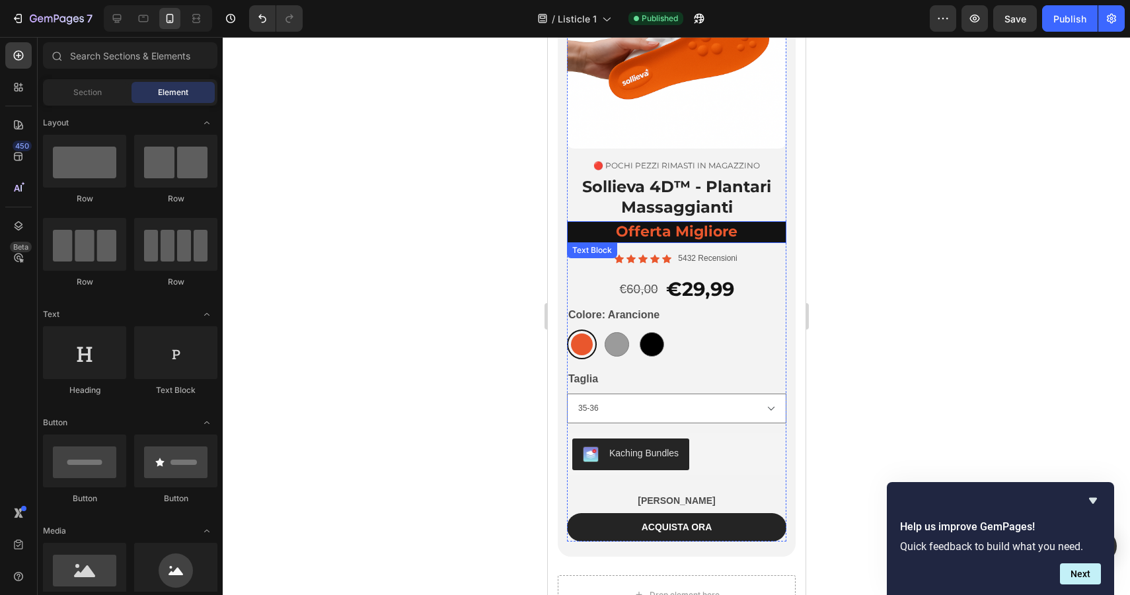
scroll to position [7081, 0]
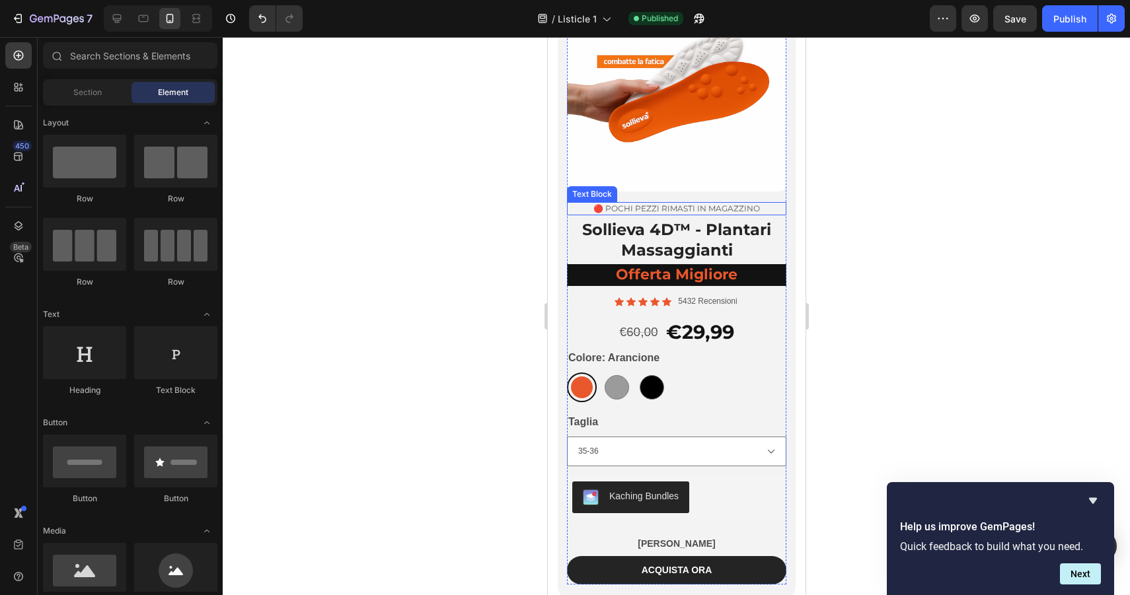
click at [639, 205] on p "🔴 pochi pezzi rimasti in magazzino" at bounding box center [675, 208] width 217 height 11
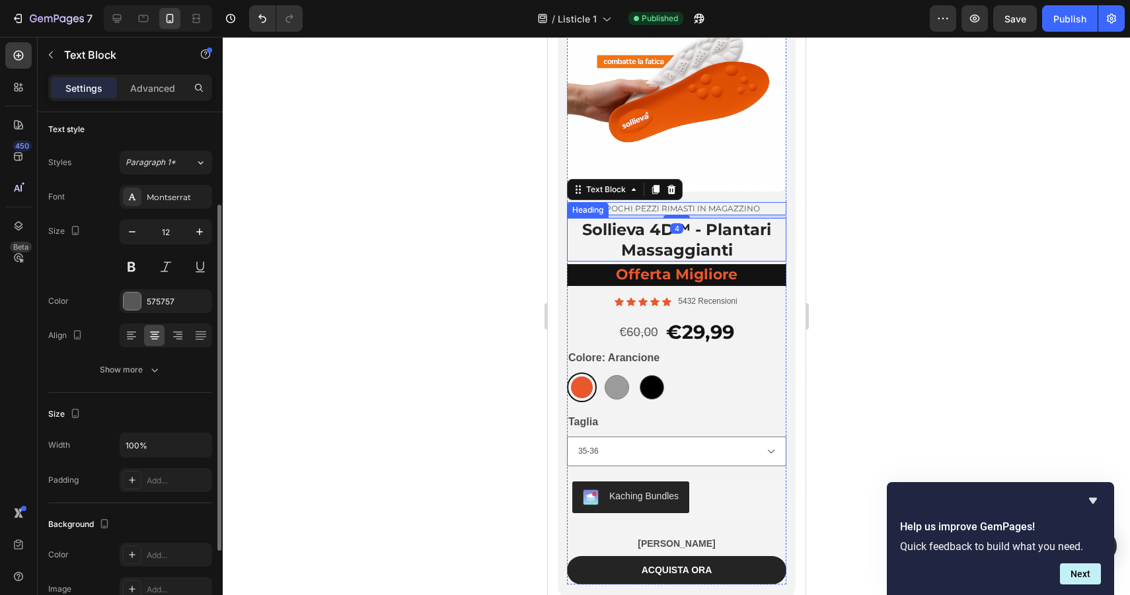
scroll to position [0, 0]
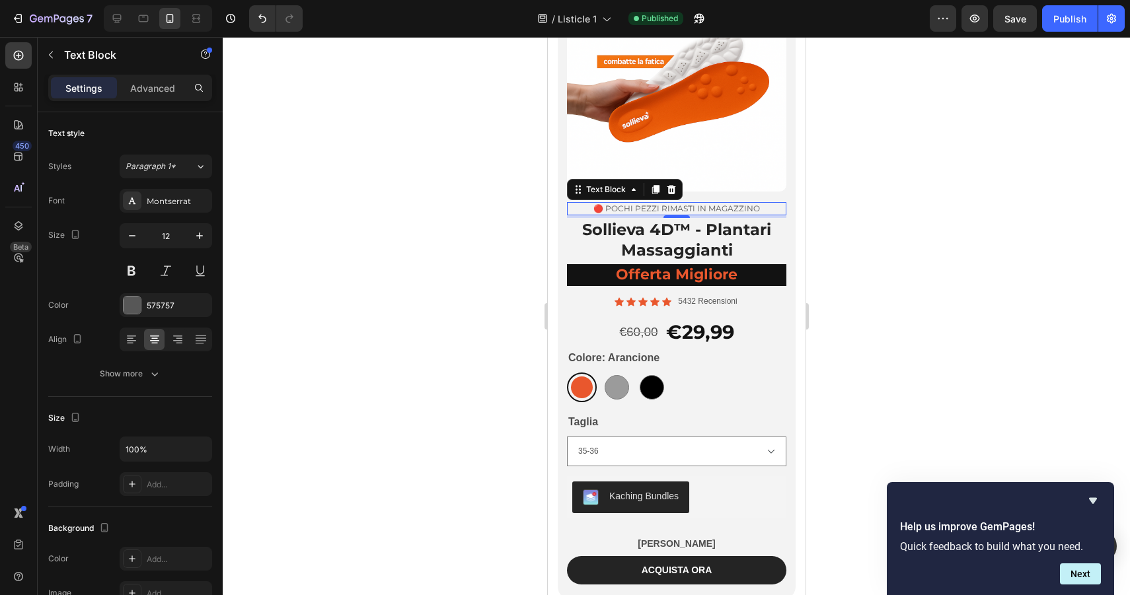
click at [641, 207] on p "🔴 pochi pezzi rimasti in magazzino" at bounding box center [675, 208] width 217 height 11
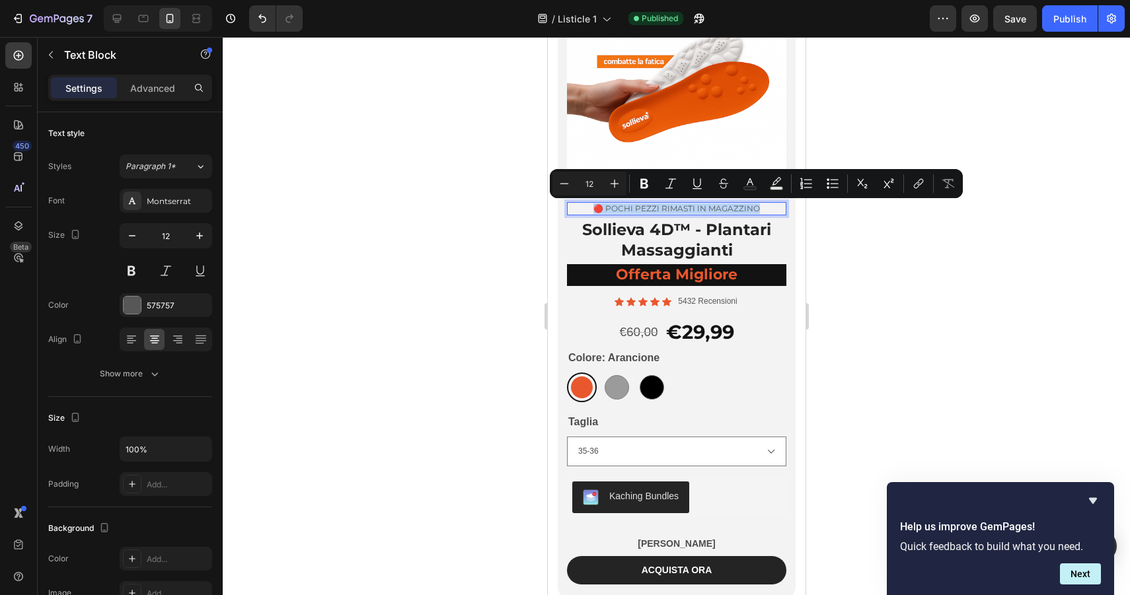
copy p "🔴 pochi pezzi rimasti in magazzino"
click at [649, 273] on p "Offerta Migliore" at bounding box center [675, 275] width 217 height 19
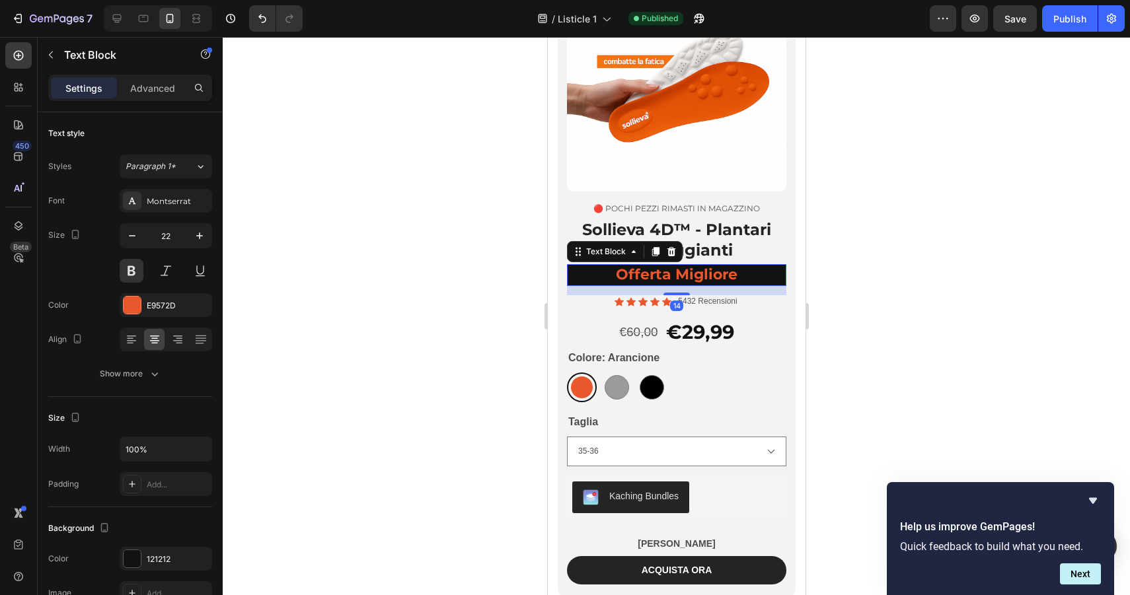
click at [649, 273] on p "Offerta Migliore" at bounding box center [675, 275] width 217 height 19
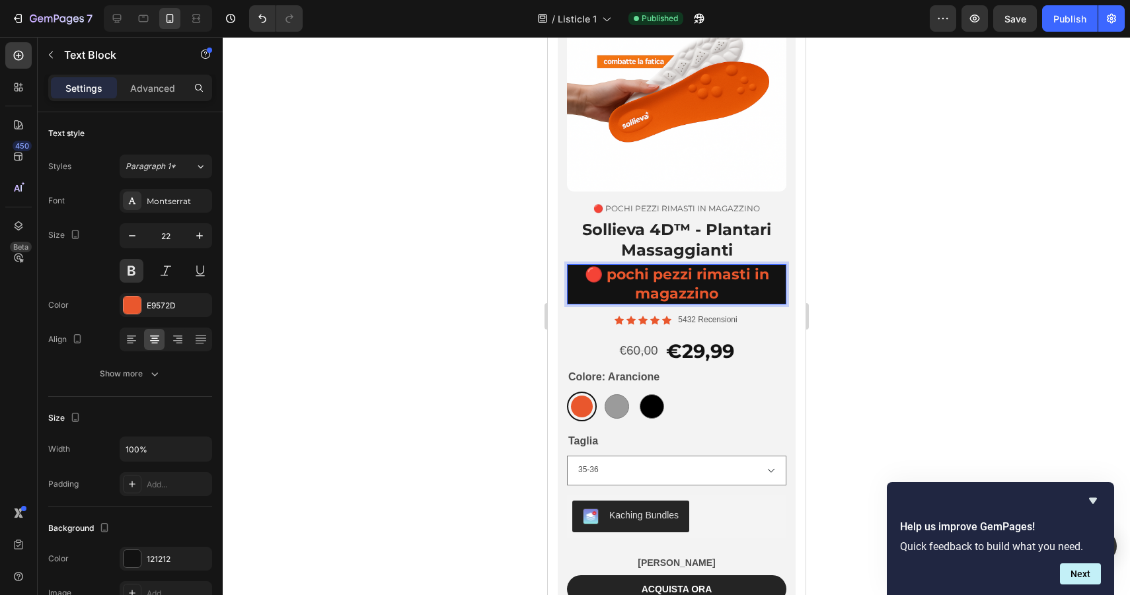
click at [612, 275] on p "🔴 pochi pezzi rimasti in magazzino" at bounding box center [675, 285] width 217 height 38
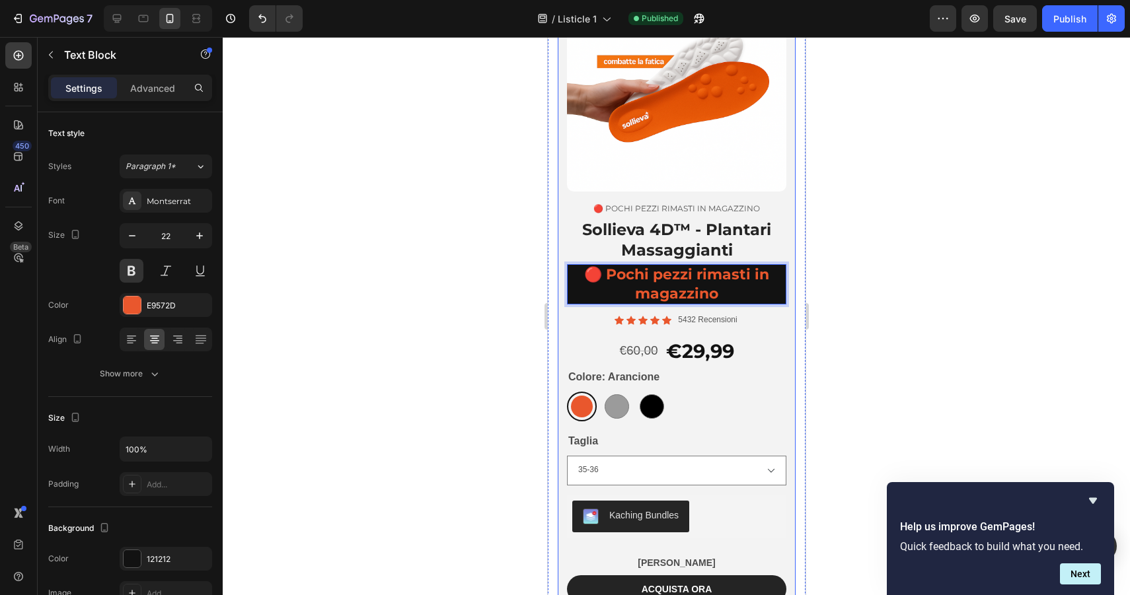
click at [898, 281] on div at bounding box center [676, 316] width 907 height 558
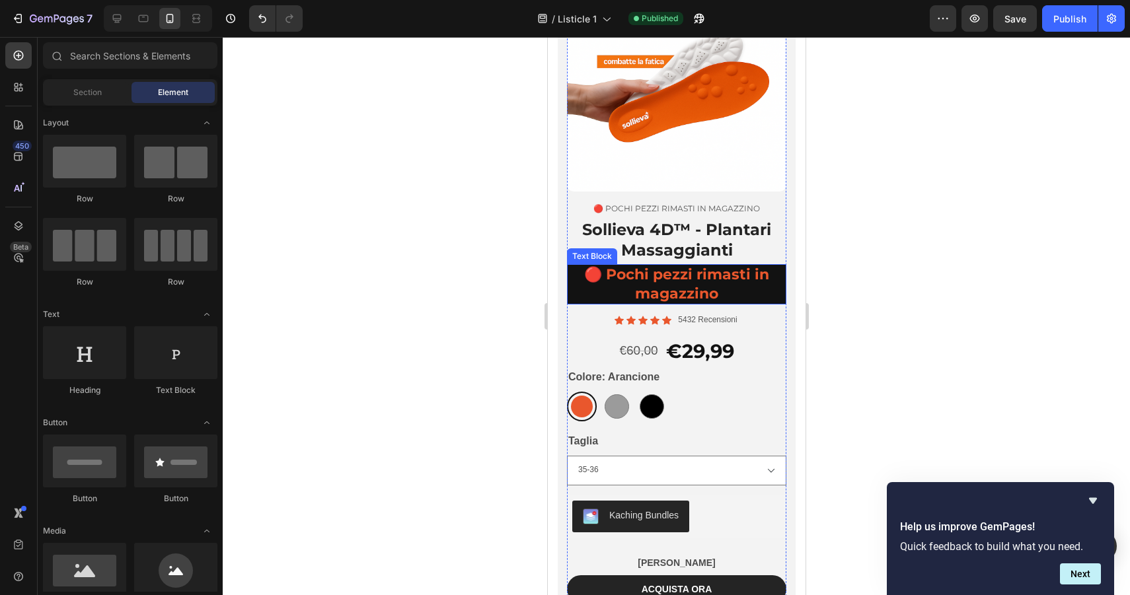
click at [604, 274] on p "🔴 Pochi pezzi rimasti in magazzino" at bounding box center [675, 285] width 217 height 38
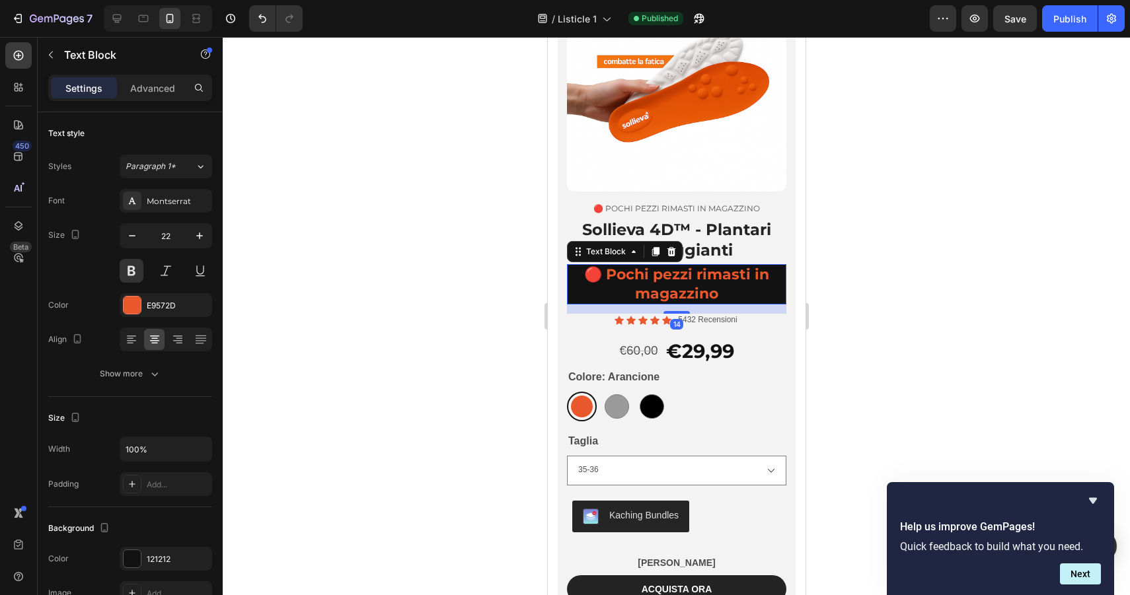
click at [599, 279] on p "🔴 Pochi pezzi rimasti in magazzino" at bounding box center [675, 285] width 217 height 38
click at [708, 285] on p "Pochi pezzi rimasti in magazzino" at bounding box center [675, 285] width 217 height 38
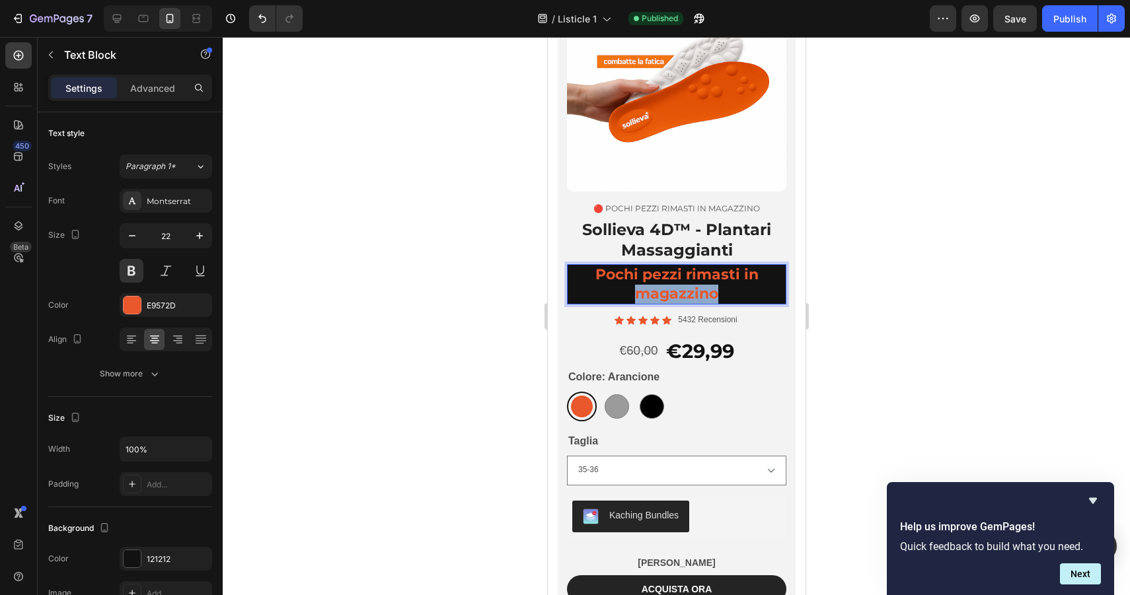
click at [708, 285] on p "Pochi pezzi rimasti in magazzino" at bounding box center [675, 285] width 217 height 38
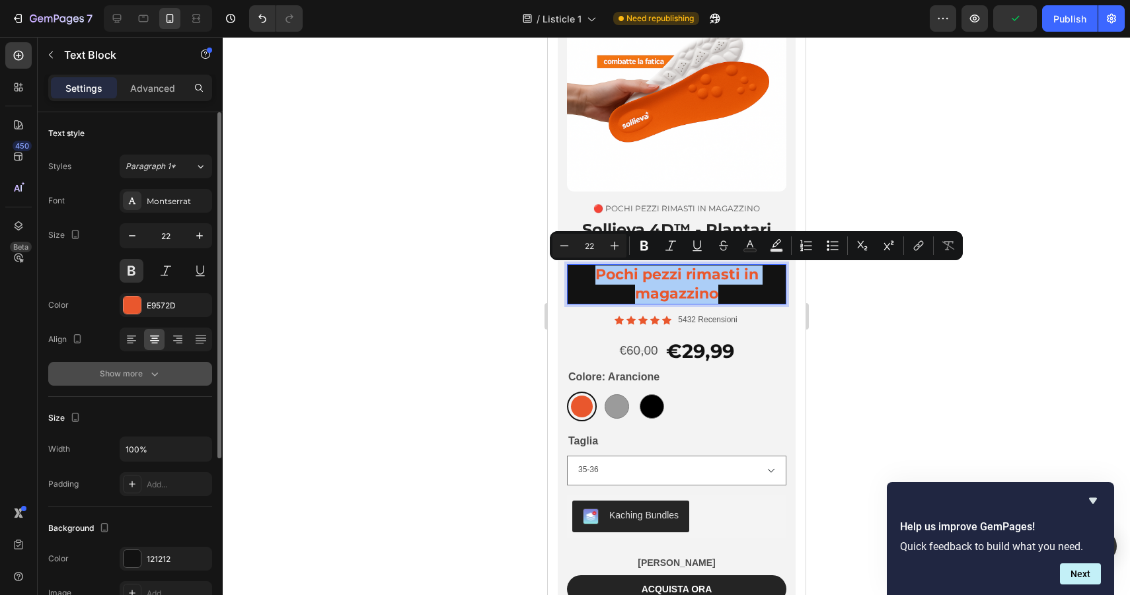
click at [138, 375] on div "Show more" at bounding box center [130, 373] width 61 height 13
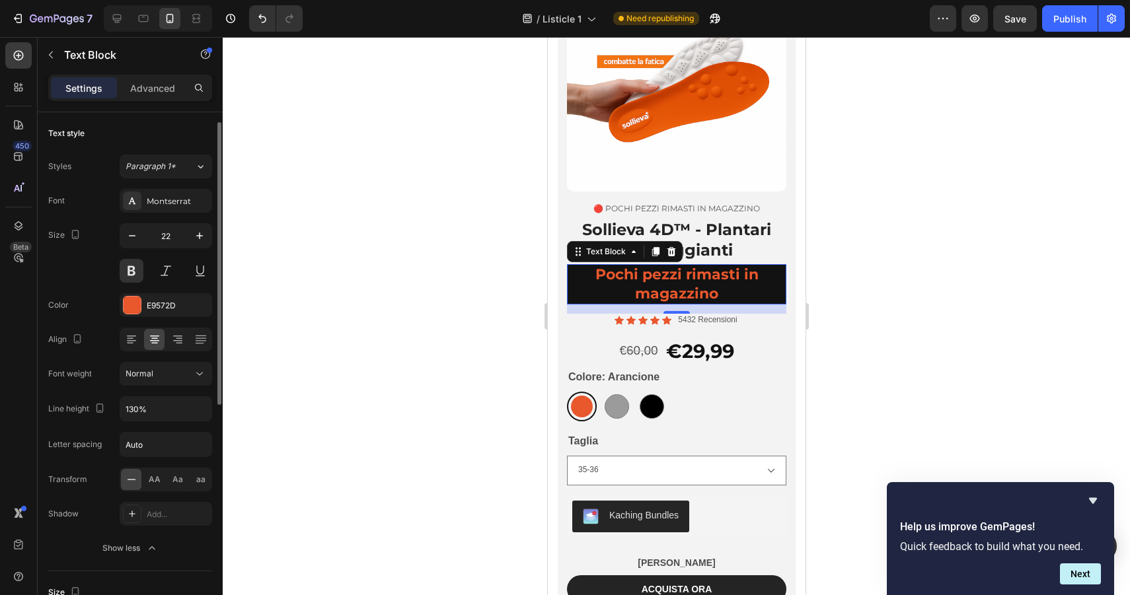
scroll to position [13, 0]
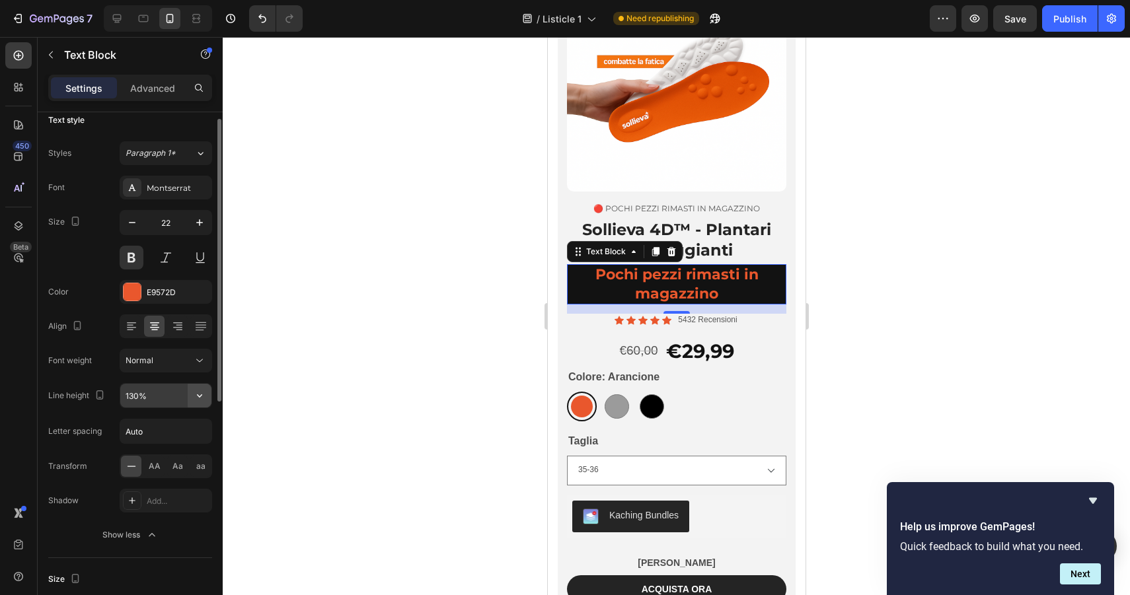
click at [188, 397] on button "button" at bounding box center [200, 396] width 24 height 24
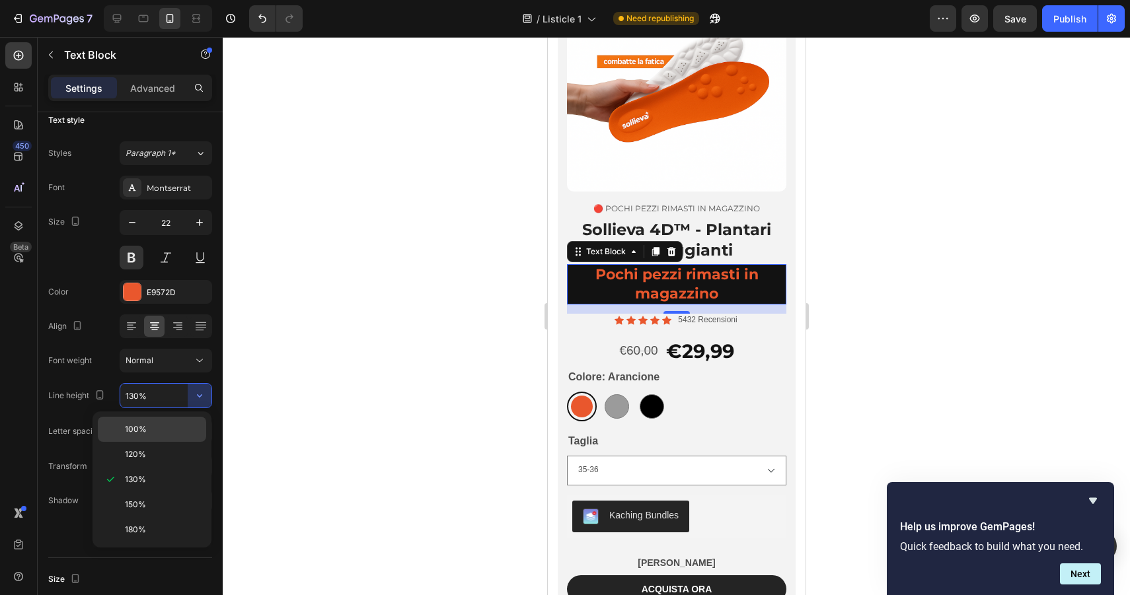
click at [148, 435] on div "100%" at bounding box center [152, 429] width 108 height 25
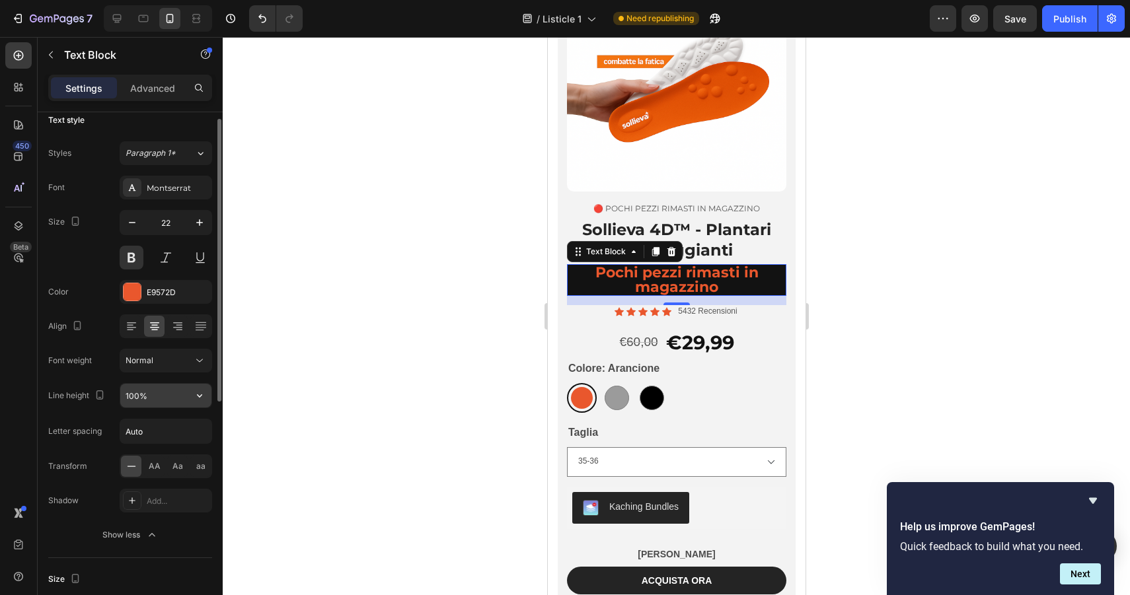
click at [161, 390] on input "100%" at bounding box center [165, 396] width 91 height 24
click at [197, 395] on icon "button" at bounding box center [199, 395] width 13 height 13
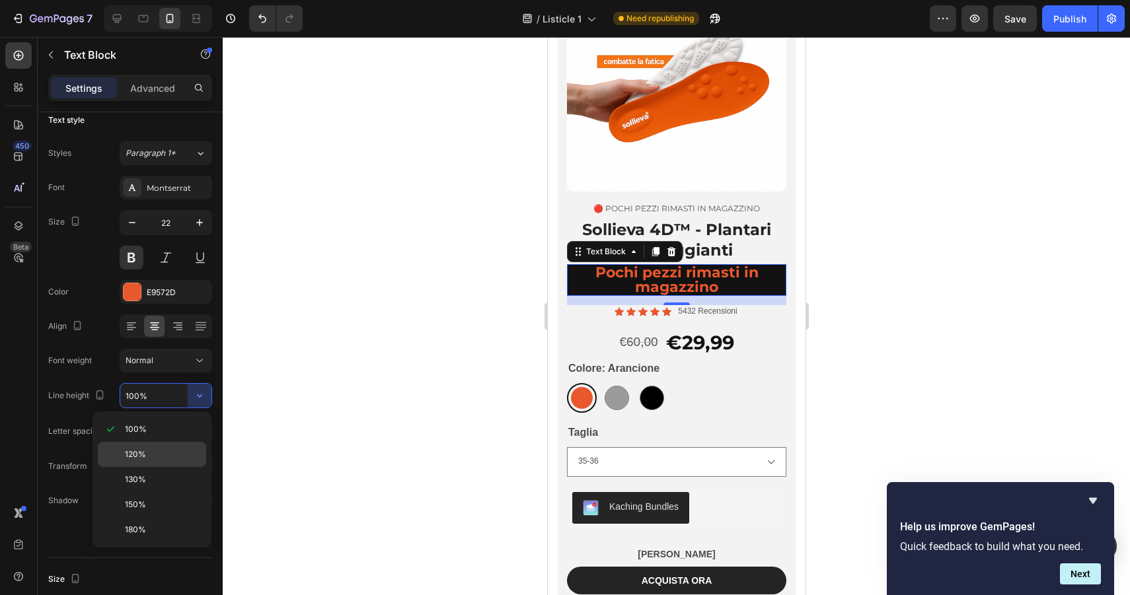
click at [145, 453] on span "120%" at bounding box center [135, 455] width 21 height 12
type input "120%"
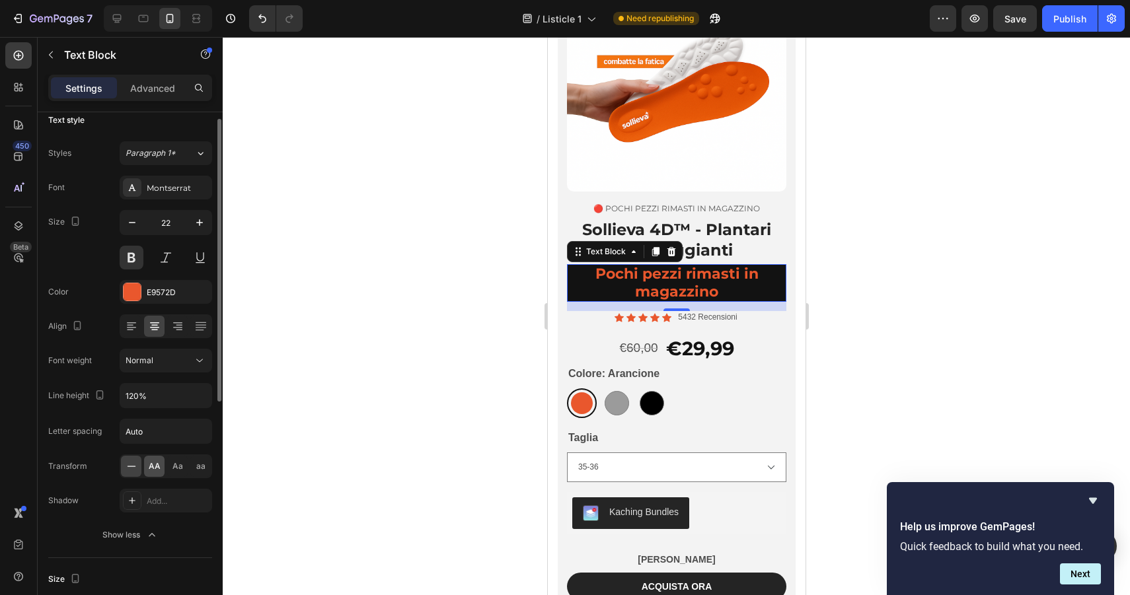
click at [155, 467] on span "AA" at bounding box center [155, 466] width 12 height 12
click at [1009, 213] on div at bounding box center [676, 316] width 907 height 558
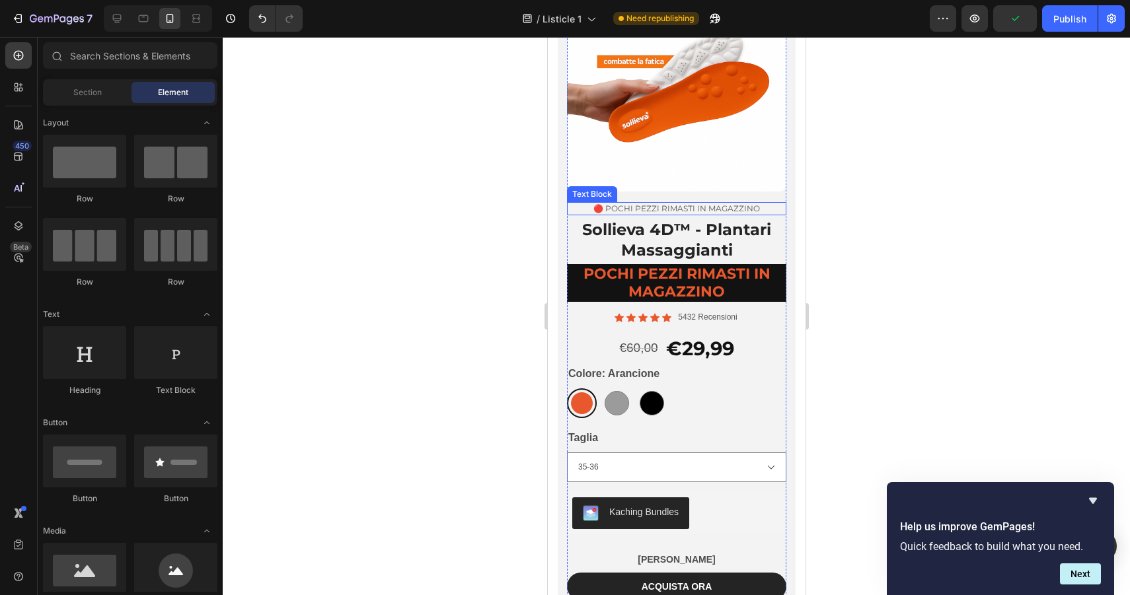
click at [684, 209] on p "🔴 pochi pezzi rimasti in magazzino" at bounding box center [675, 208] width 217 height 11
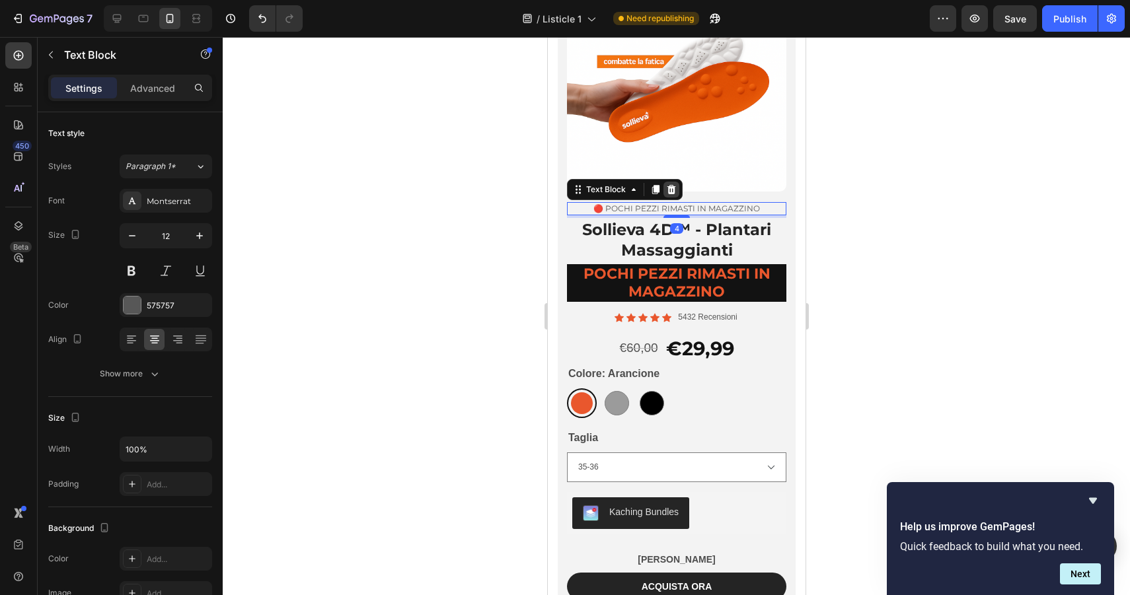
click at [674, 194] on icon at bounding box center [670, 189] width 11 height 11
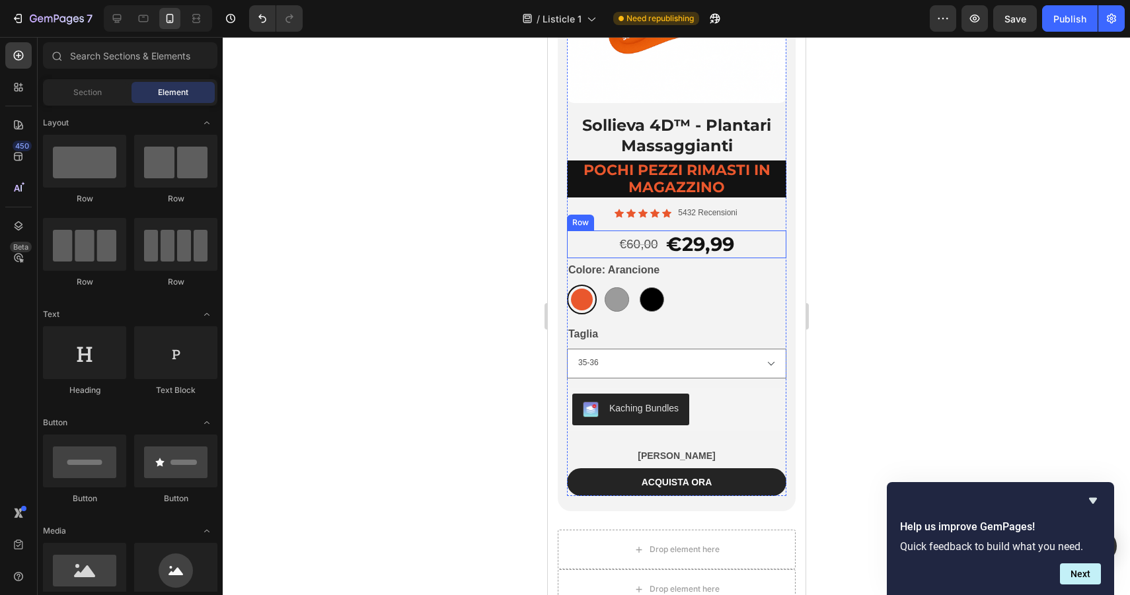
scroll to position [7196, 0]
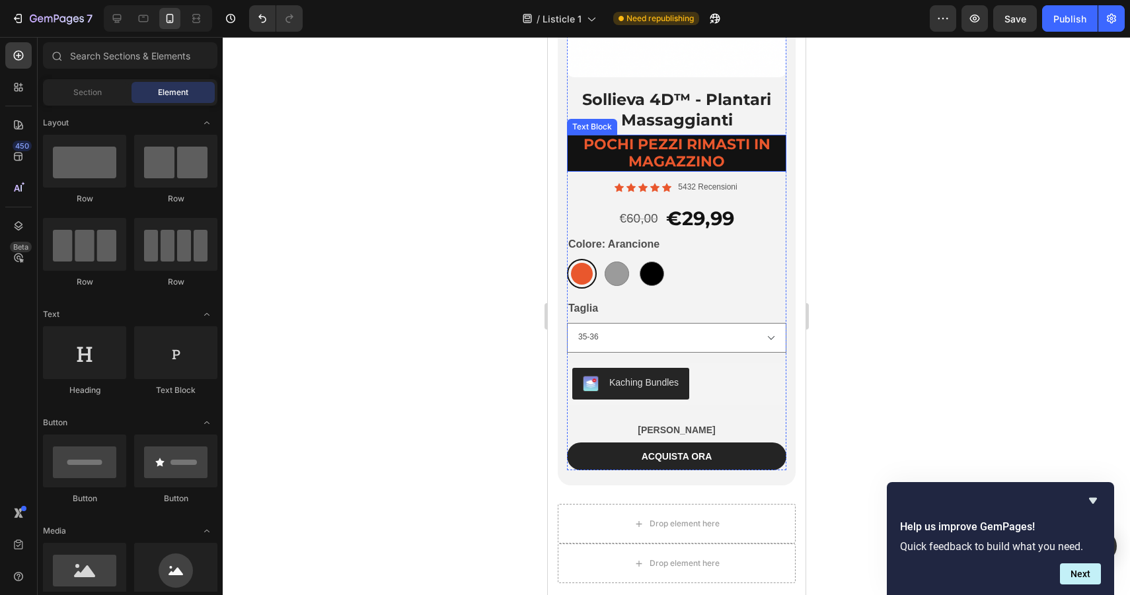
click at [663, 164] on p "Pochi pezzi rimasti in magazzino" at bounding box center [675, 153] width 217 height 35
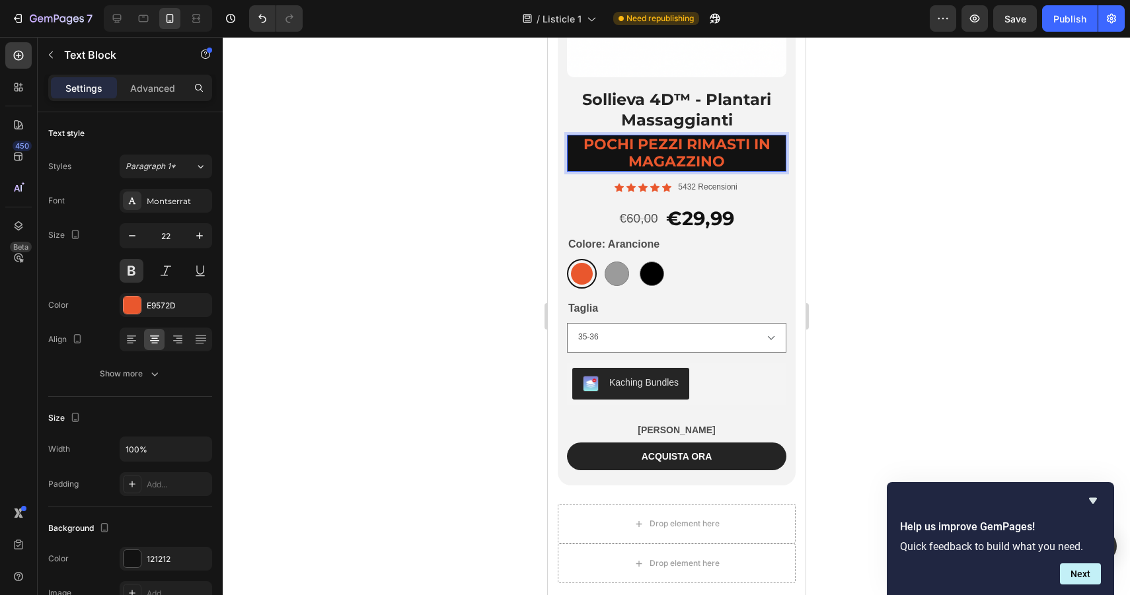
click at [641, 146] on p "Pochi pezzi rimasti in magazzino" at bounding box center [675, 153] width 217 height 35
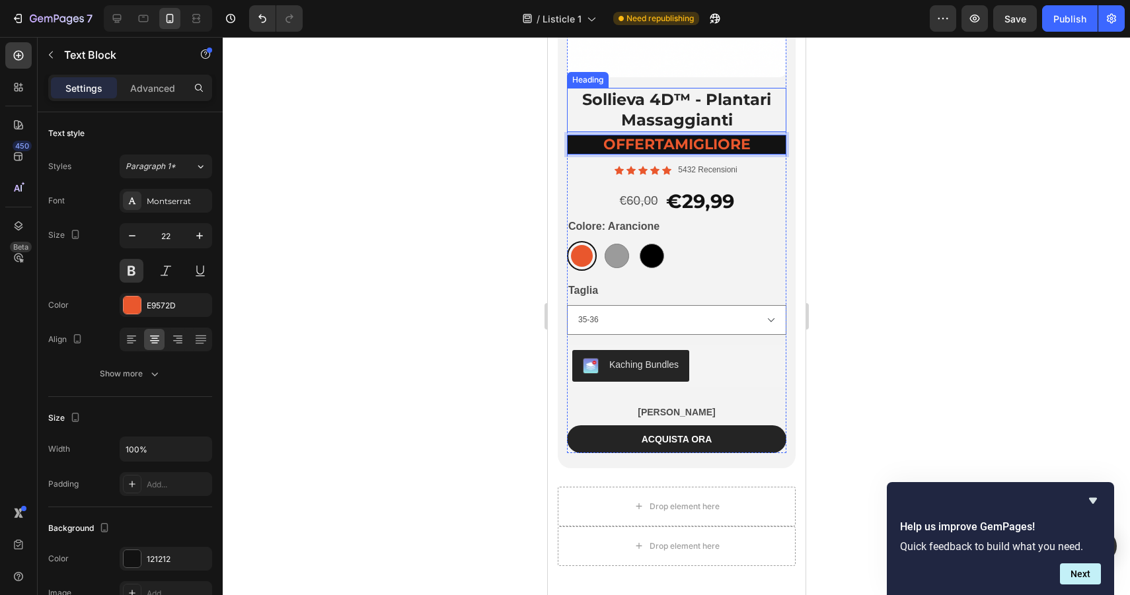
click at [671, 136] on p "offertamigliore" at bounding box center [675, 144] width 217 height 17
click at [789, 135] on div "Product Images Sollieva 4D™ - Plantari Massaggianti Heading offertamigliore Tex…" at bounding box center [676, 159] width 238 height 620
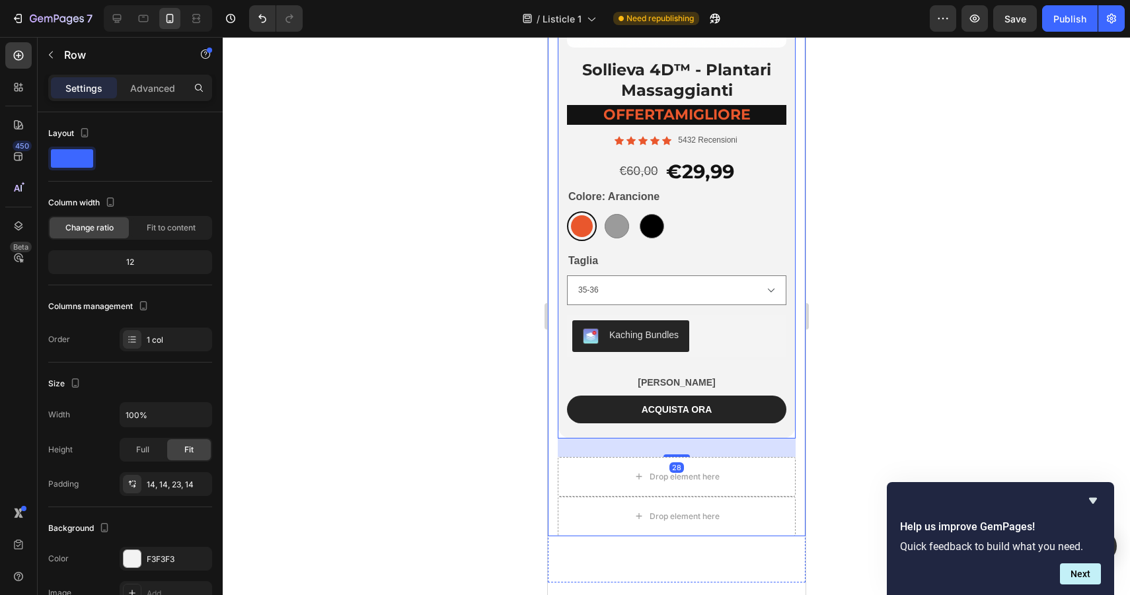
scroll to position [7222, 0]
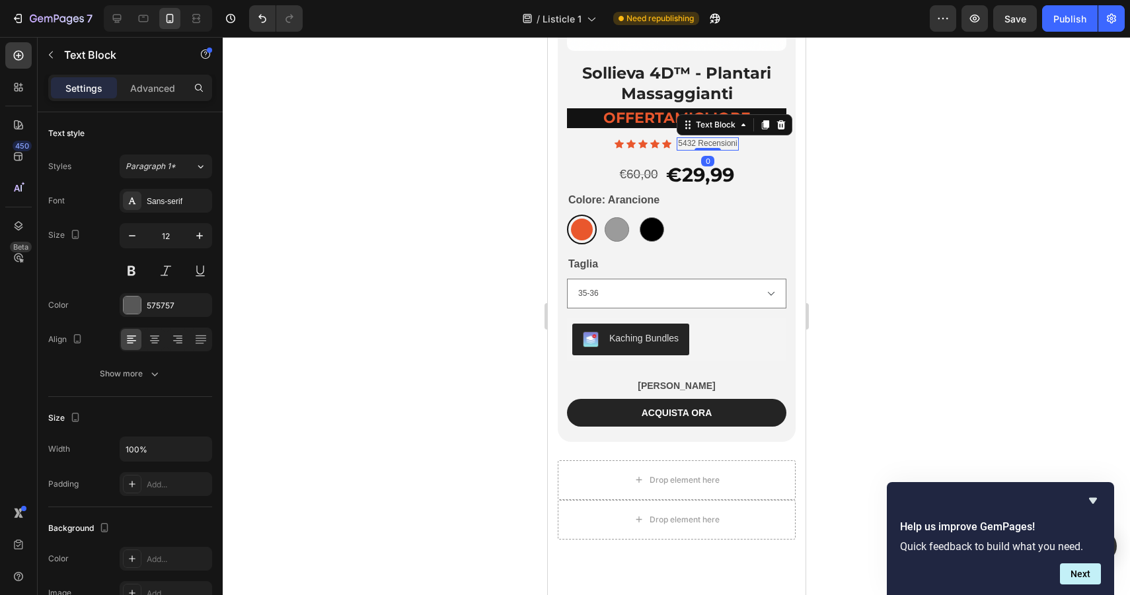
click at [677, 122] on div "Text Block" at bounding box center [734, 124] width 116 height 21
click at [673, 114] on p "offertamigliore" at bounding box center [675, 118] width 217 height 17
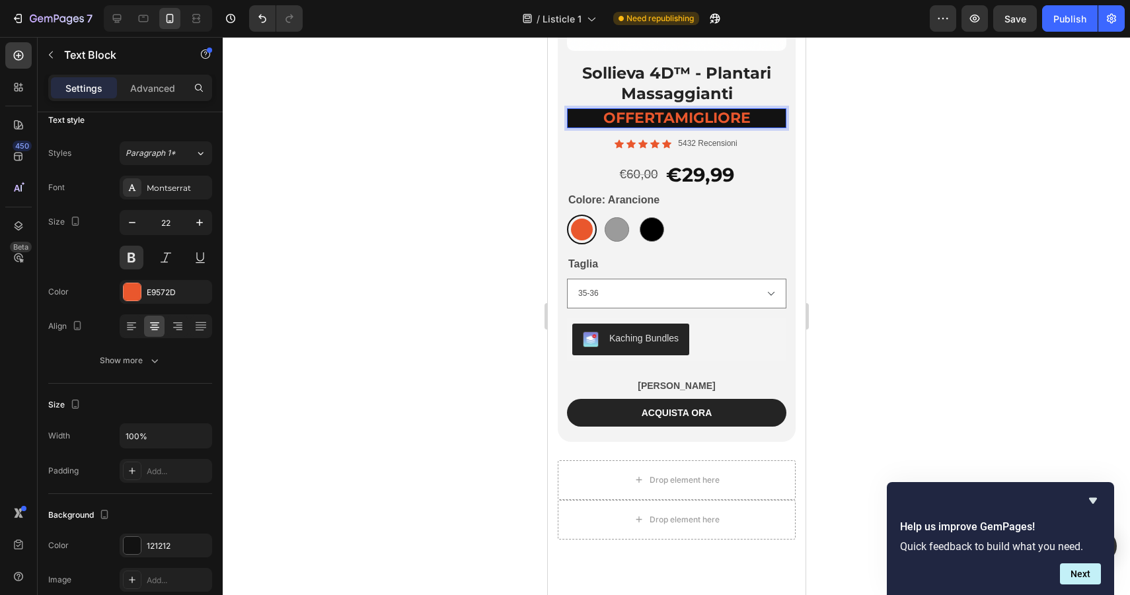
click at [673, 114] on p "offertamigliore" at bounding box center [675, 118] width 217 height 17
click at [910, 114] on div at bounding box center [676, 316] width 907 height 558
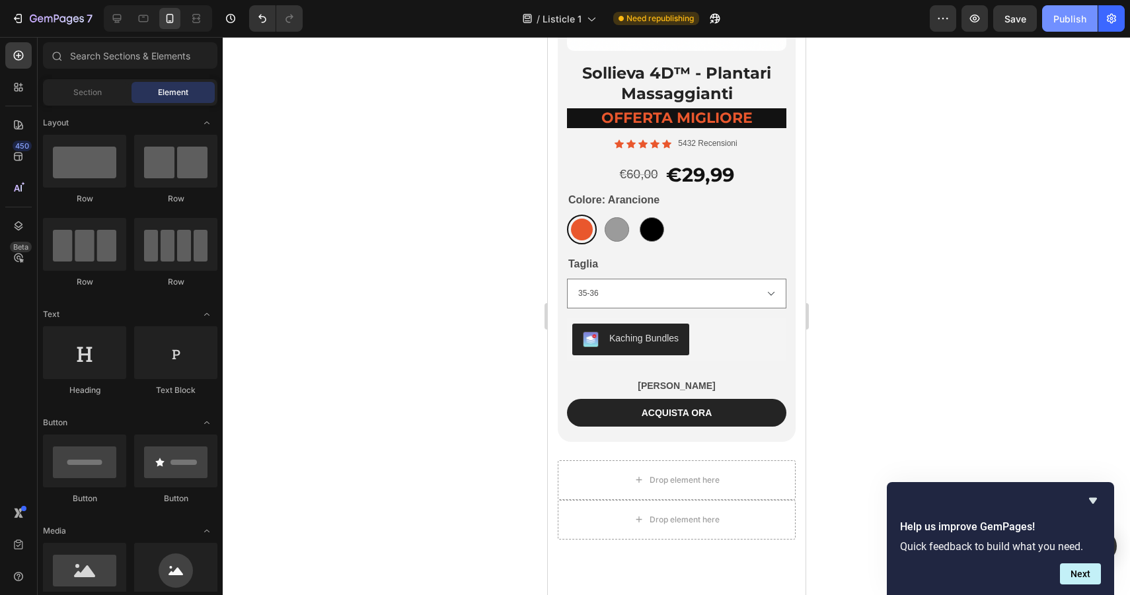
click at [1055, 22] on div "Publish" at bounding box center [1069, 19] width 33 height 14
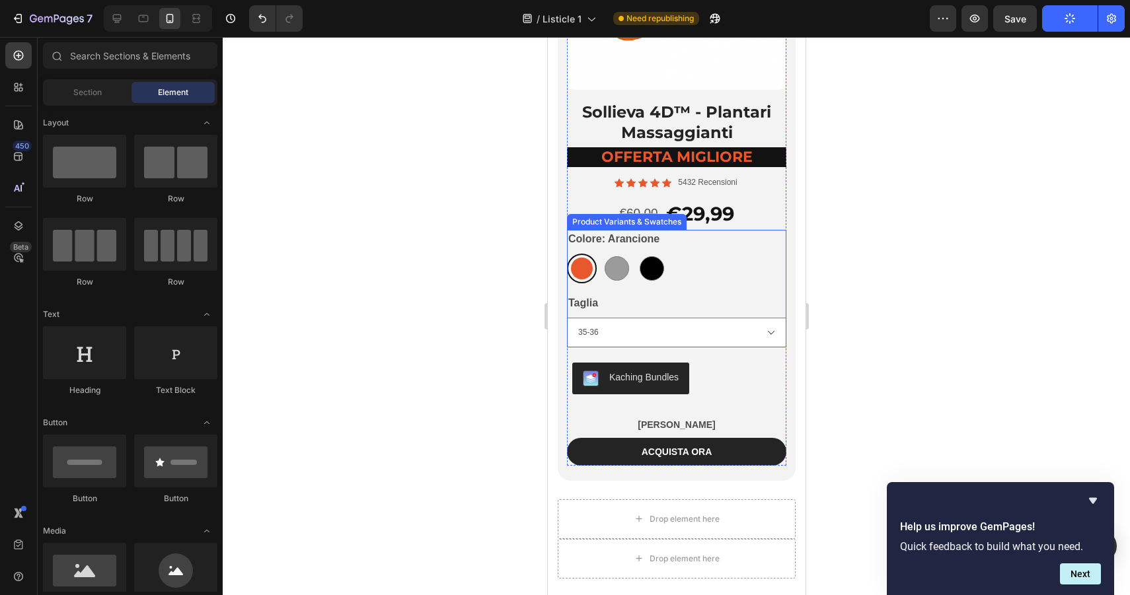
scroll to position [7184, 0]
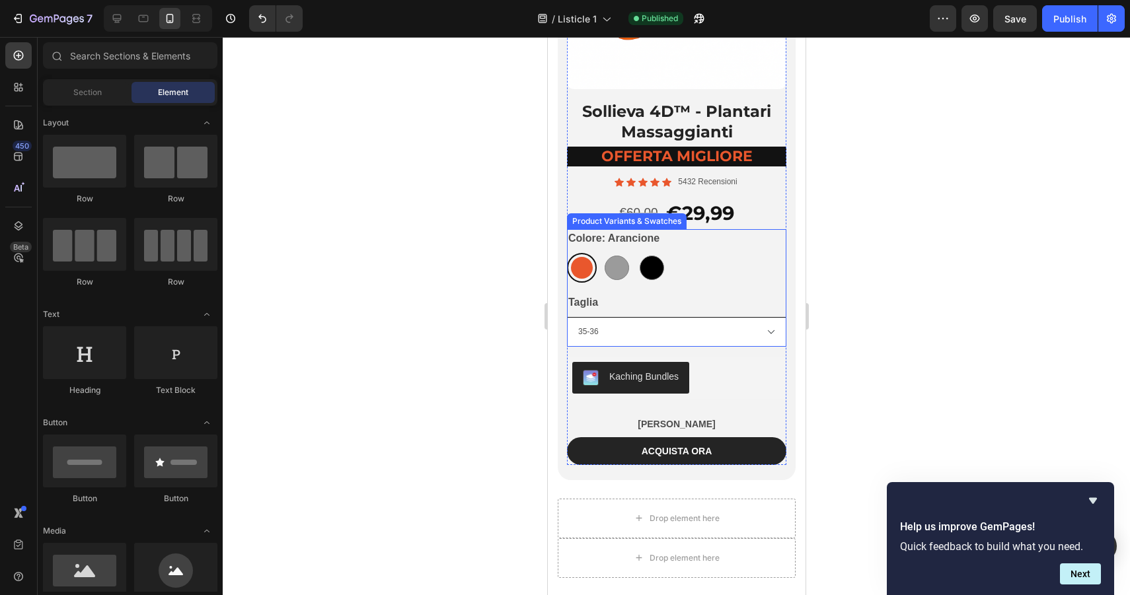
click at [633, 331] on select "[PHONE_NUMBER] [PHONE_NUMBER] [PHONE_NUMBER]" at bounding box center [675, 332] width 219 height 30
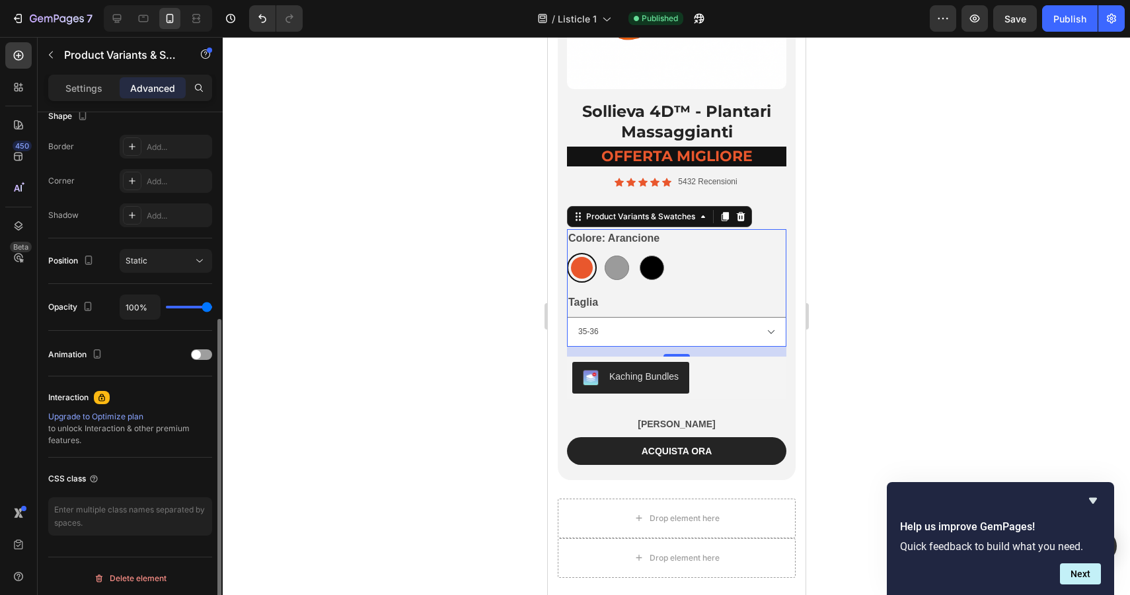
scroll to position [361, 0]
click at [91, 81] on p "Settings" at bounding box center [83, 88] width 37 height 14
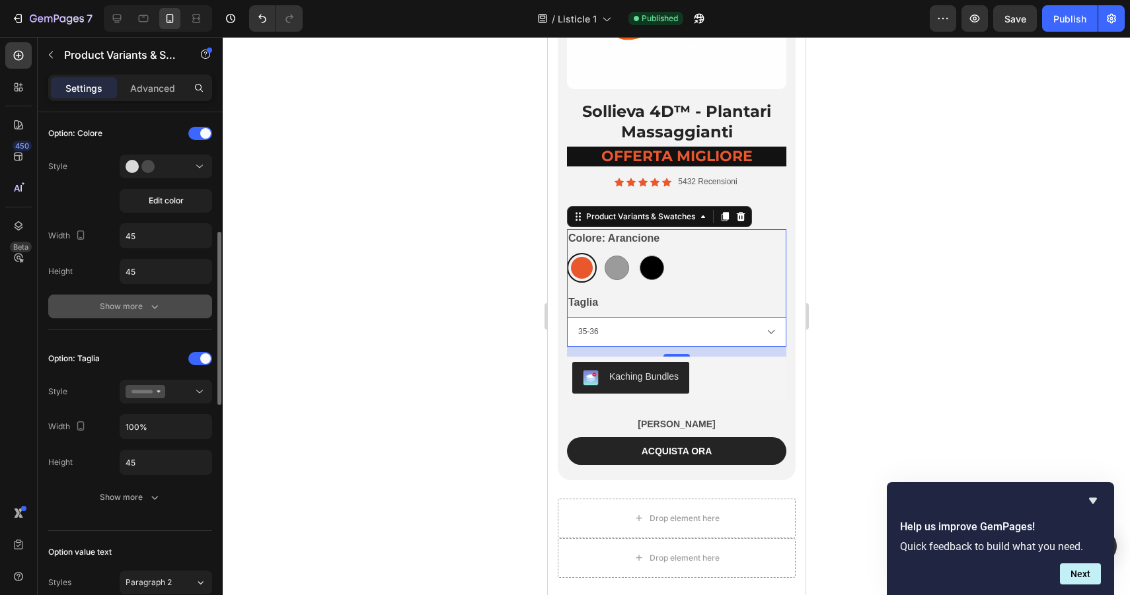
click at [131, 303] on div "Show more" at bounding box center [130, 306] width 61 height 13
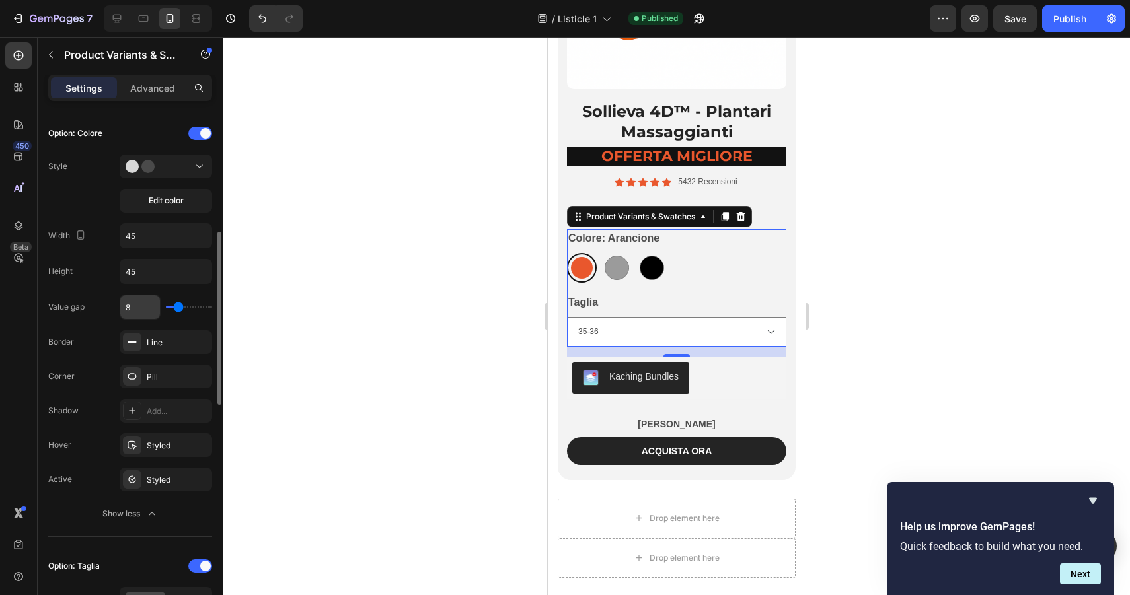
scroll to position [433, 0]
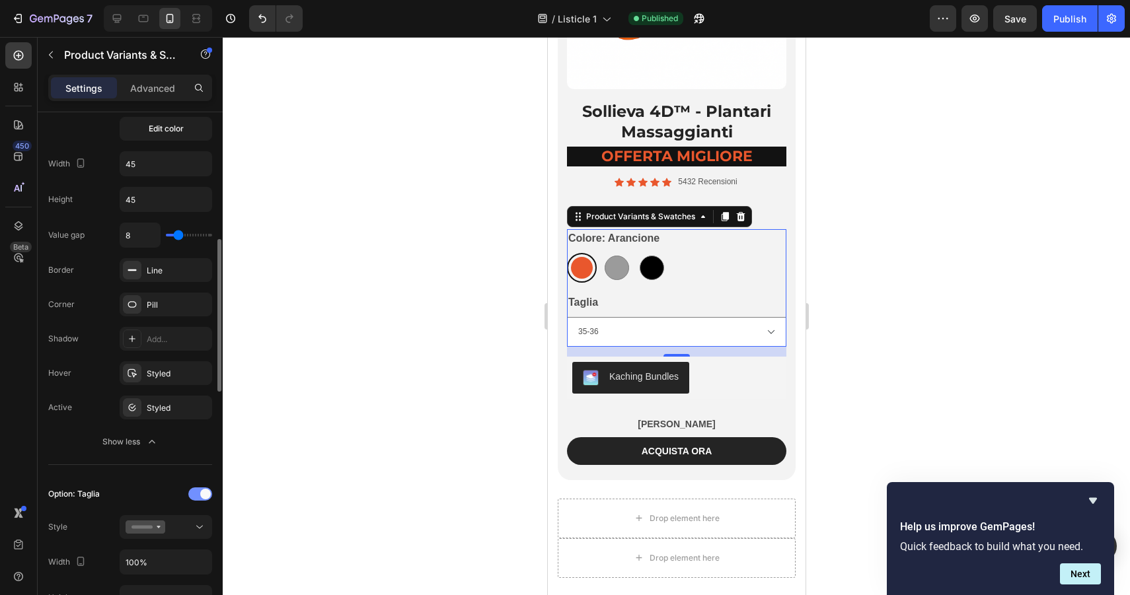
click at [196, 493] on div at bounding box center [200, 494] width 24 height 13
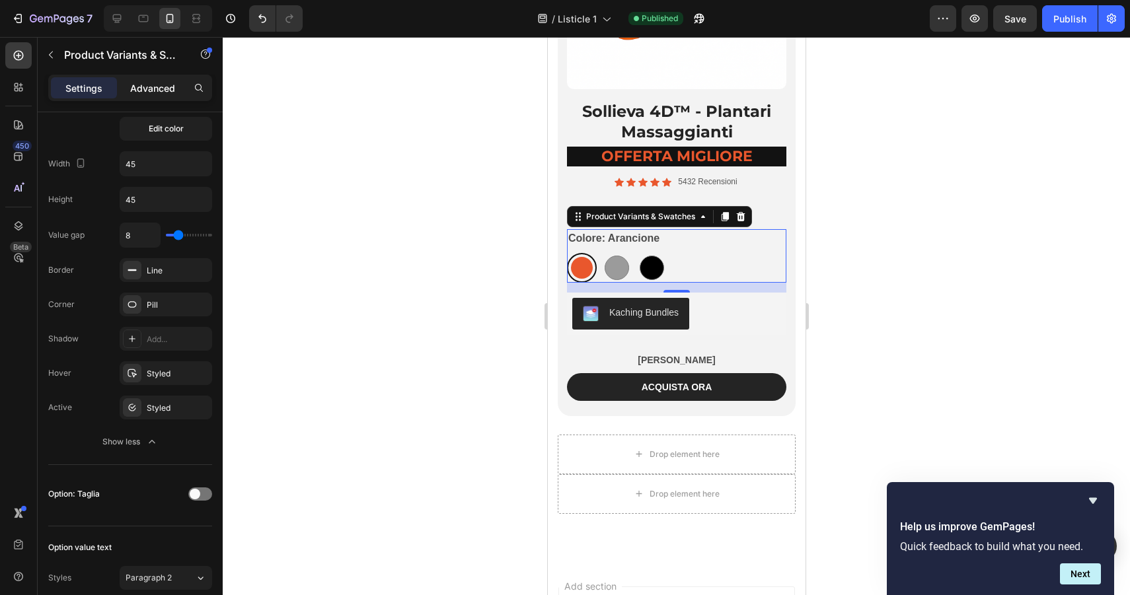
click at [159, 93] on p "Advanced" at bounding box center [152, 88] width 45 height 14
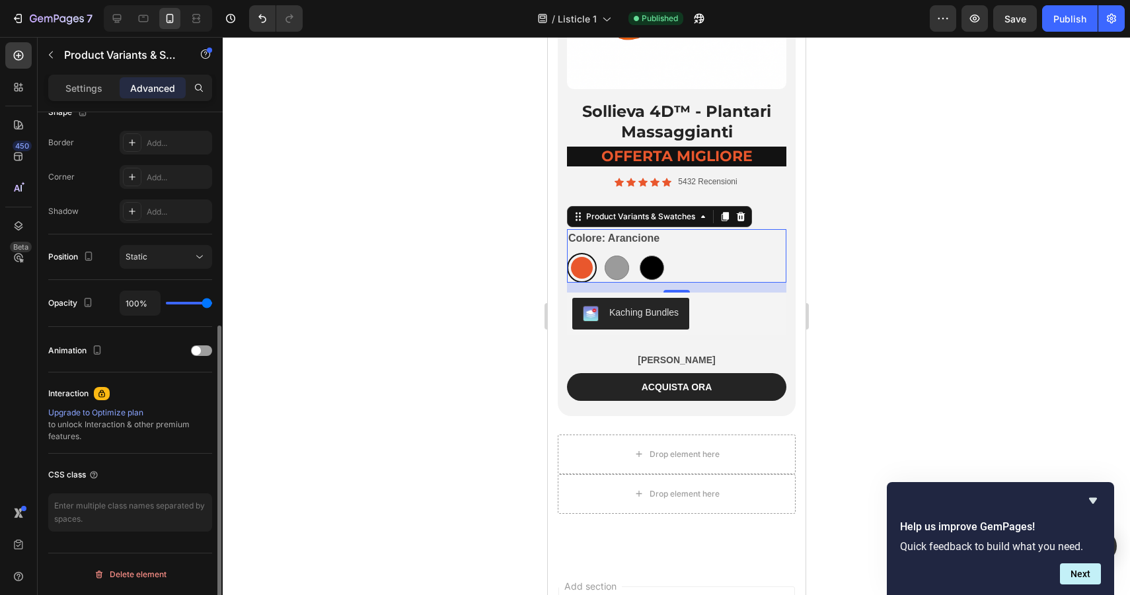
scroll to position [361, 0]
click at [93, 96] on div "Settings" at bounding box center [84, 87] width 66 height 21
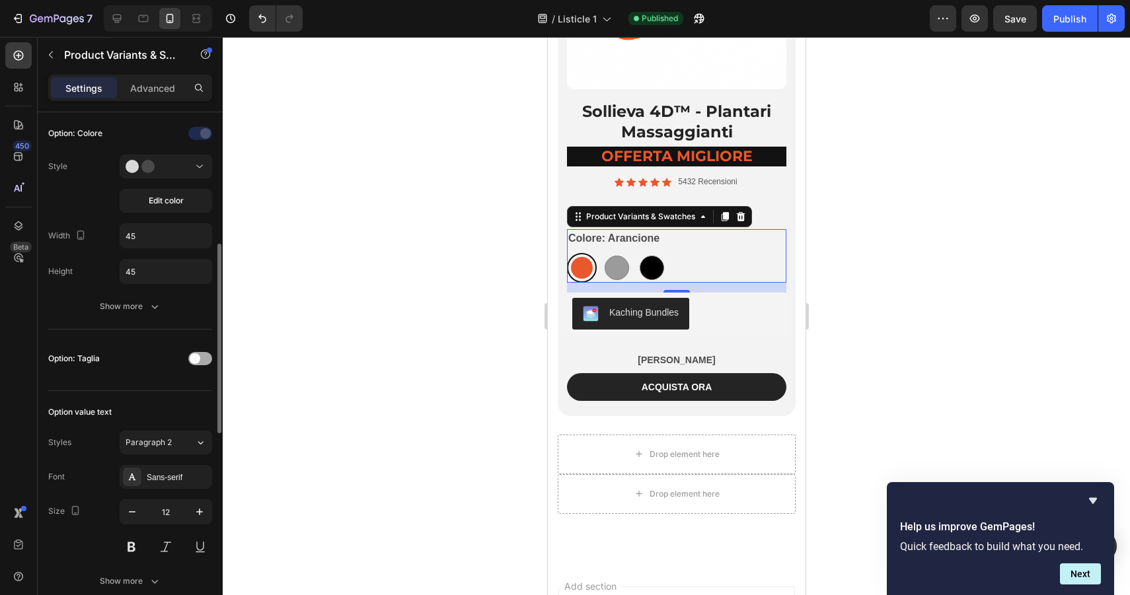
click at [202, 359] on div at bounding box center [200, 358] width 24 height 13
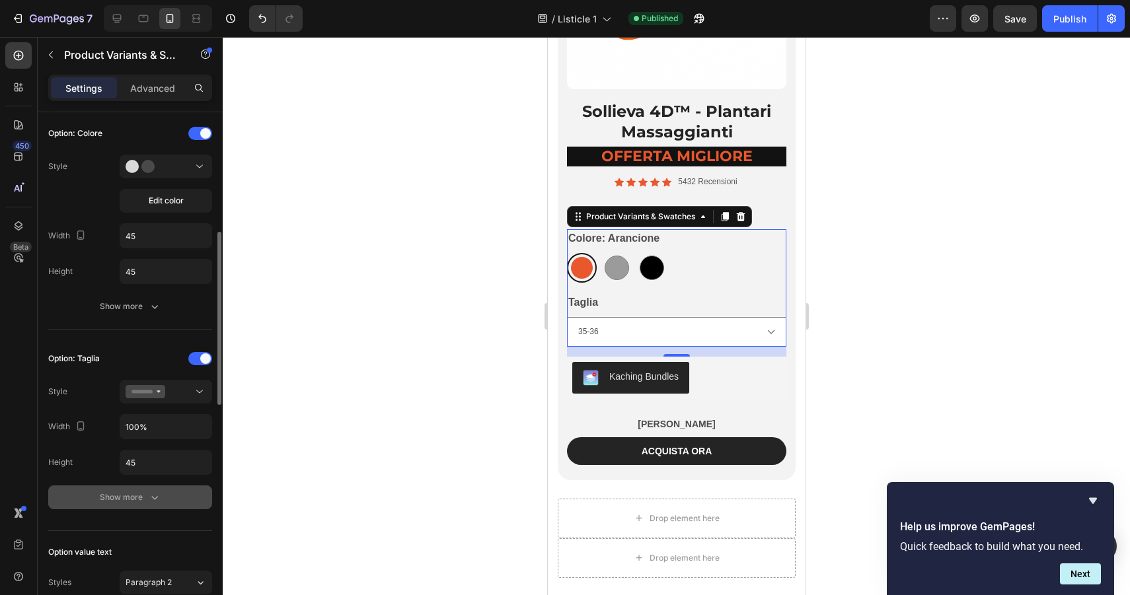
click at [148, 505] on button "Show more" at bounding box center [130, 498] width 164 height 24
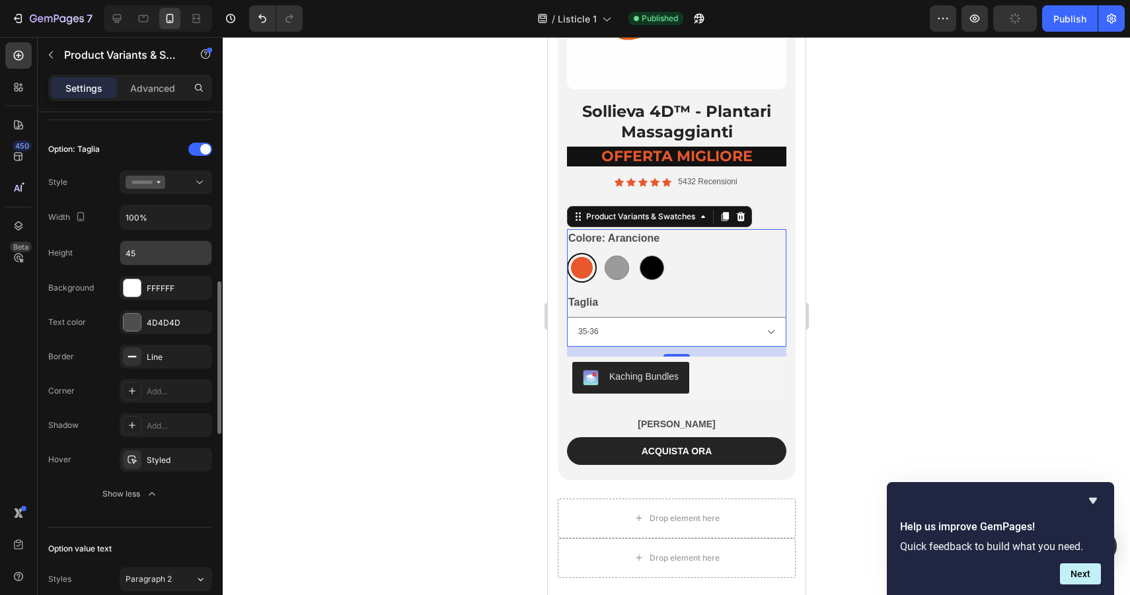
scroll to position [571, 0]
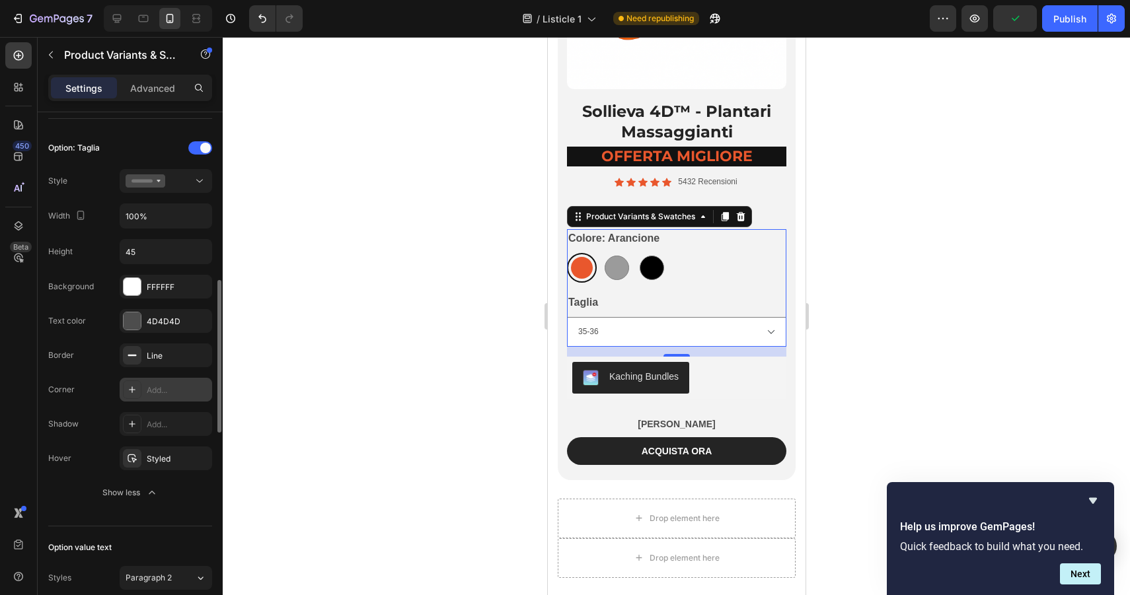
click at [123, 392] on div at bounding box center [132, 390] width 18 height 18
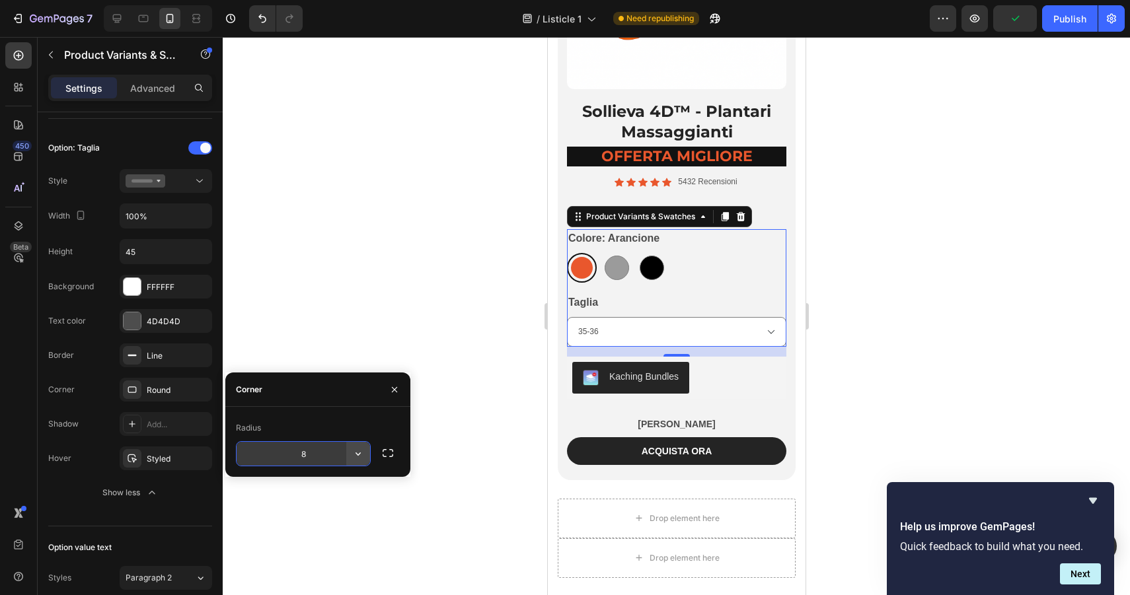
click at [358, 453] on icon "button" at bounding box center [357, 453] width 13 height 13
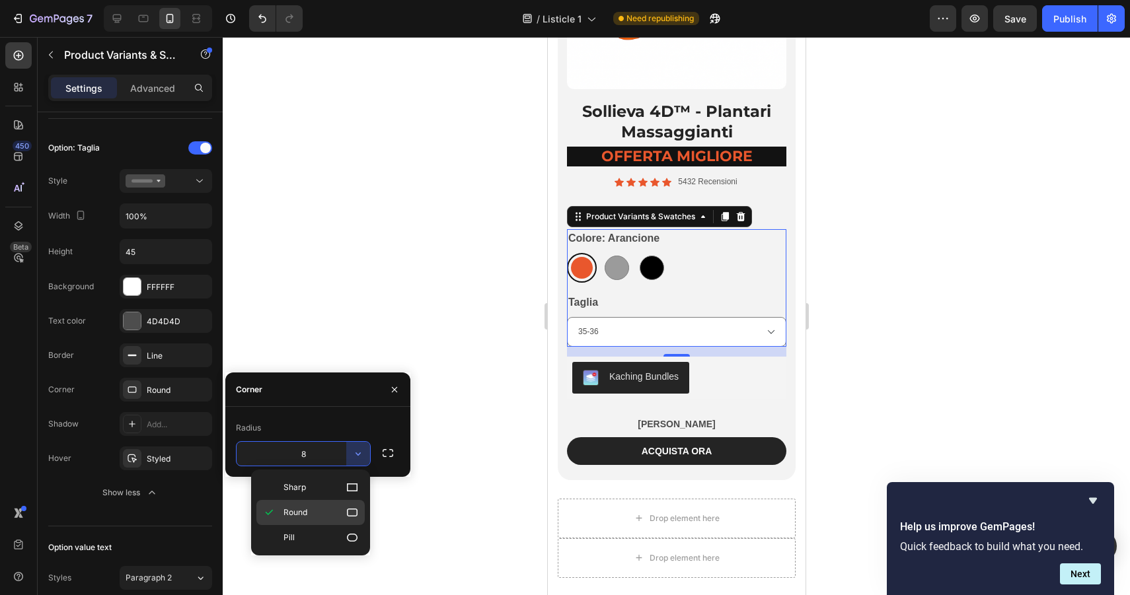
click at [347, 511] on icon at bounding box center [352, 513] width 11 height 8
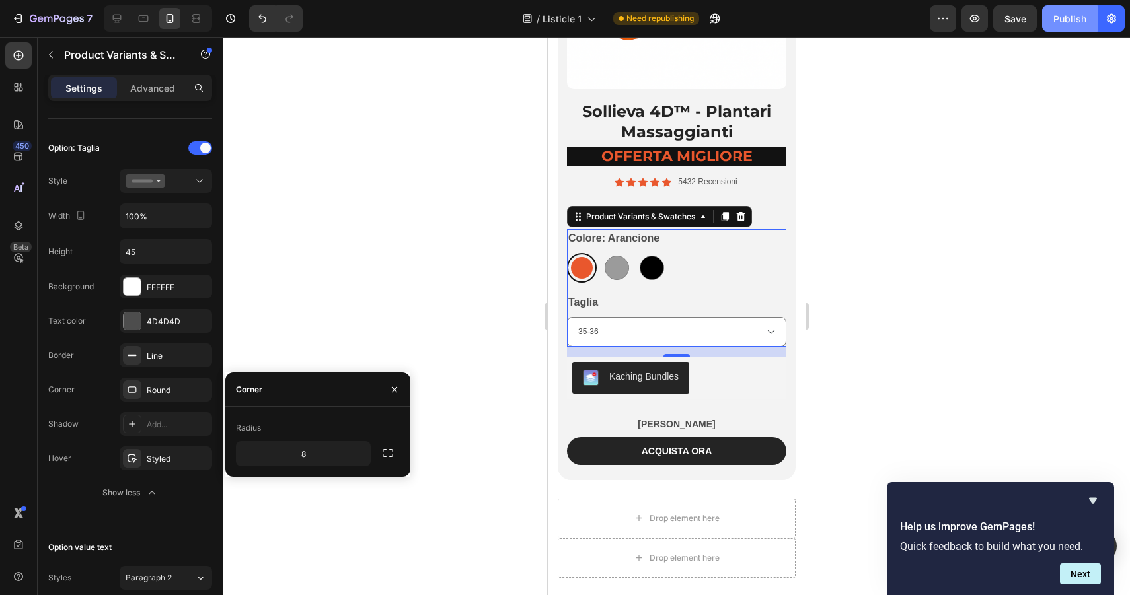
click at [1065, 26] on button "Publish" at bounding box center [1069, 18] width 55 height 26
click at [142, 14] on icon at bounding box center [143, 18] width 13 height 13
type input "14"
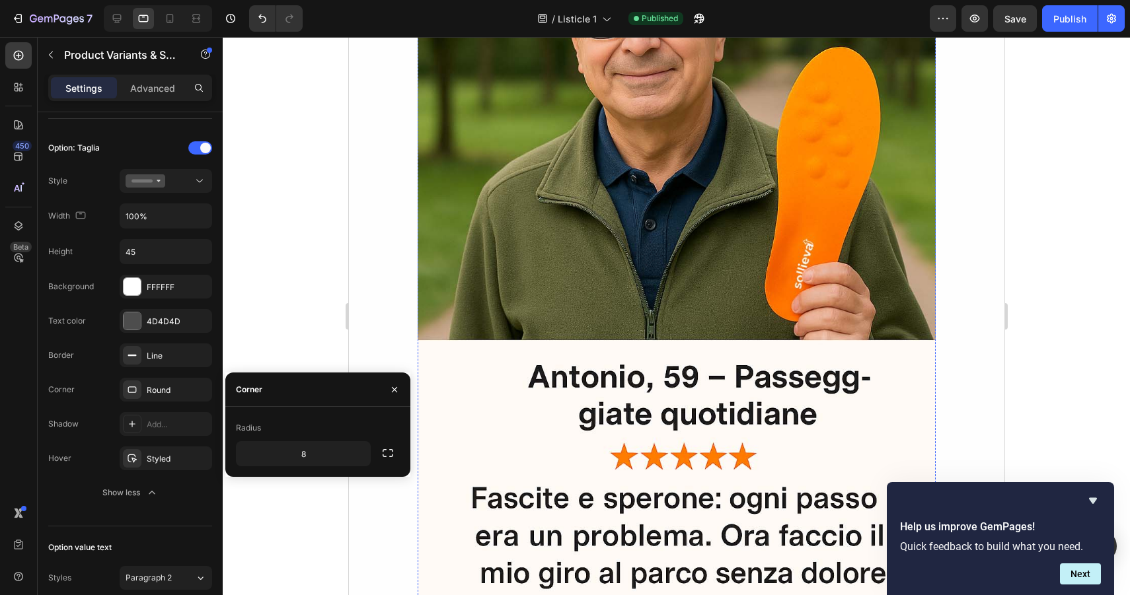
scroll to position [7499, 0]
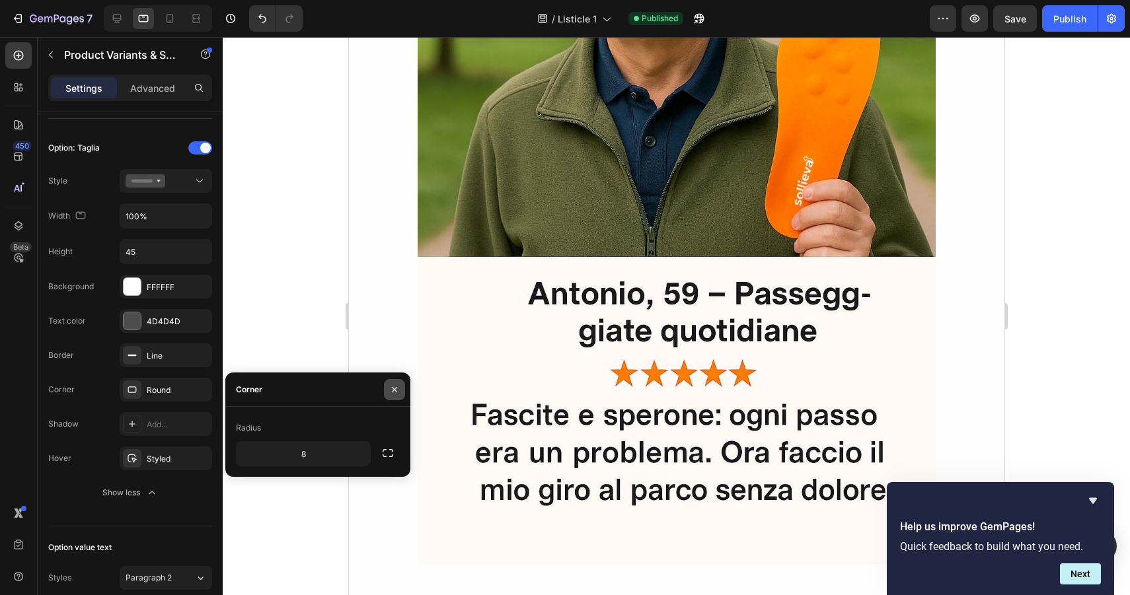
click at [400, 385] on button "button" at bounding box center [394, 389] width 21 height 21
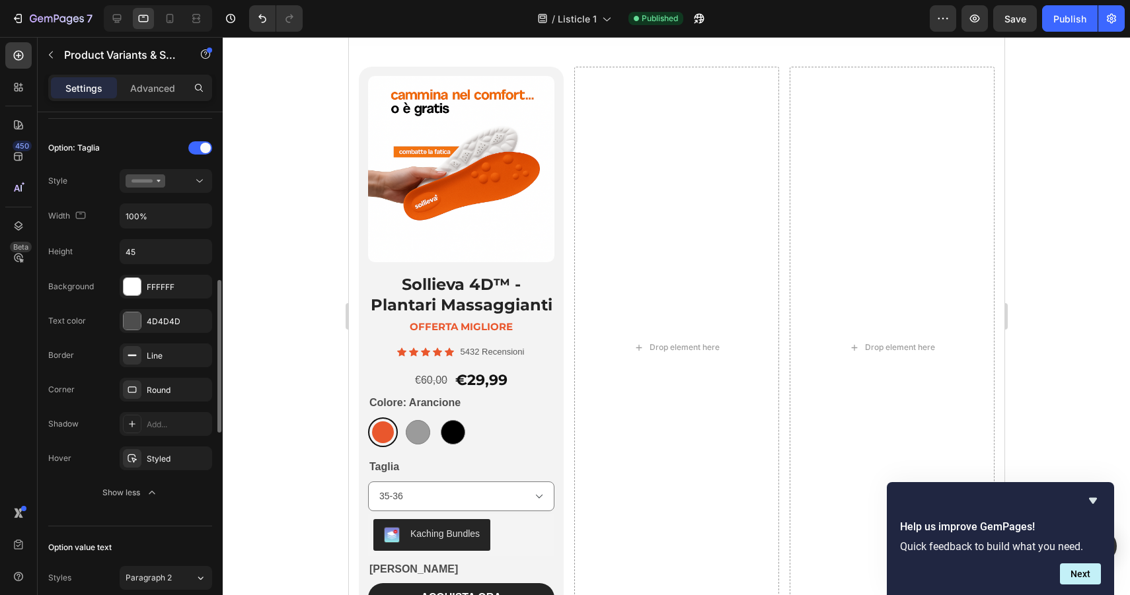
scroll to position [0, 0]
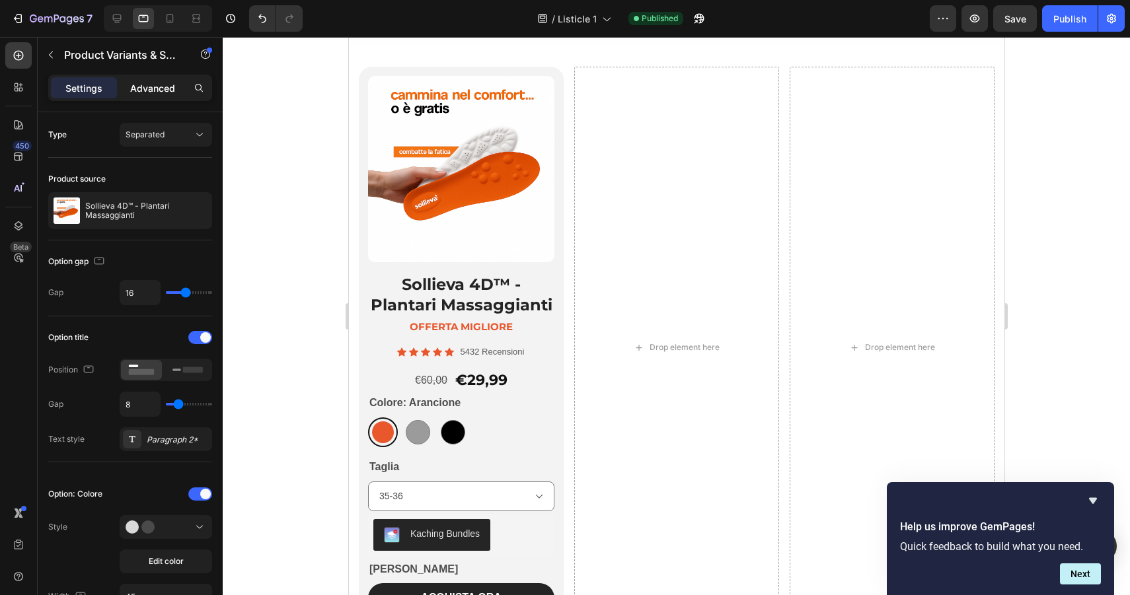
click at [148, 83] on p "Advanced" at bounding box center [152, 88] width 45 height 14
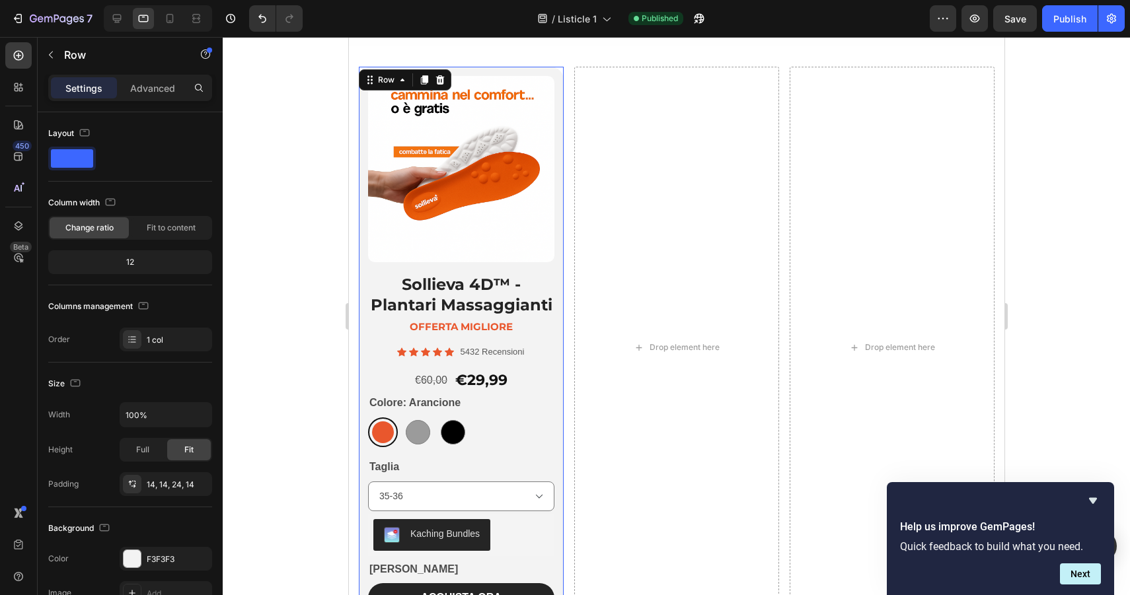
click at [482, 69] on div "Product Images Sollieva 4D™ - Plantari Massaggianti Heading offerta migliore Te…" at bounding box center [460, 348] width 205 height 562
click at [74, 159] on span at bounding box center [72, 158] width 42 height 18
click at [83, 131] on icon "button" at bounding box center [84, 132] width 13 height 13
click at [86, 176] on icon "button" at bounding box center [87, 176] width 3 height 1
click at [85, 133] on icon "button" at bounding box center [84, 132] width 13 height 13
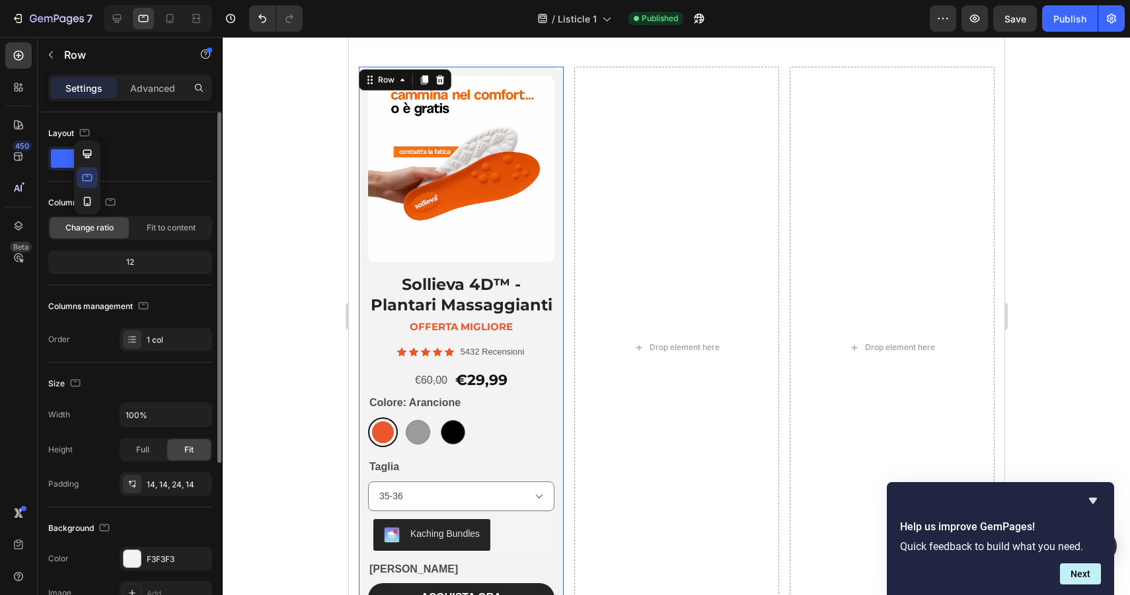
click at [58, 158] on span at bounding box center [72, 158] width 42 height 18
click at [164, 231] on span "Fit to content" at bounding box center [171, 228] width 49 height 12
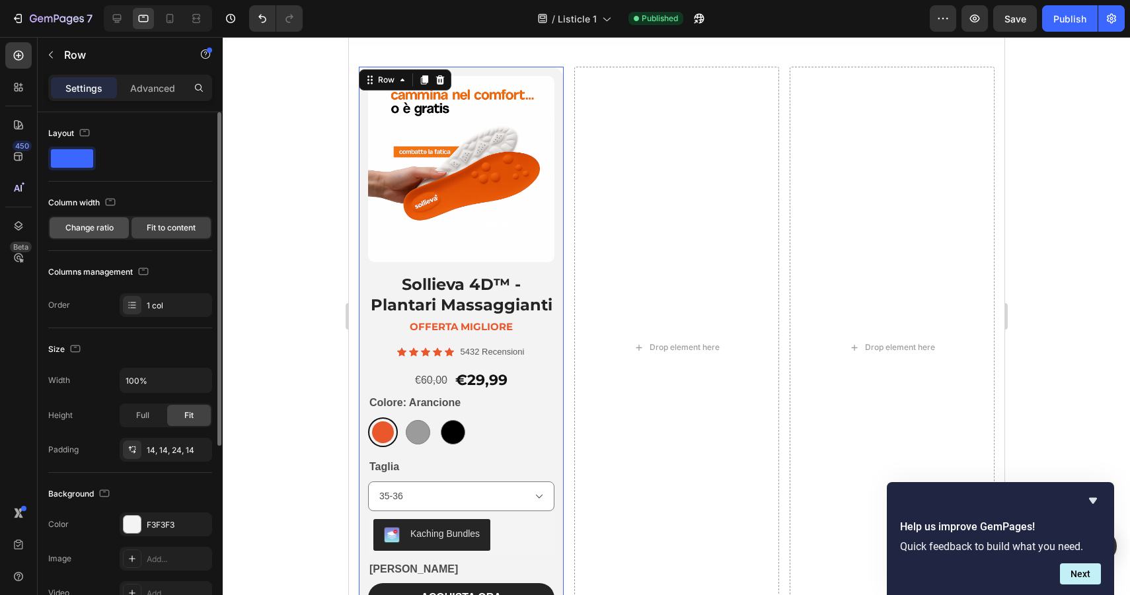
click at [87, 227] on span "Change ratio" at bounding box center [89, 228] width 48 height 12
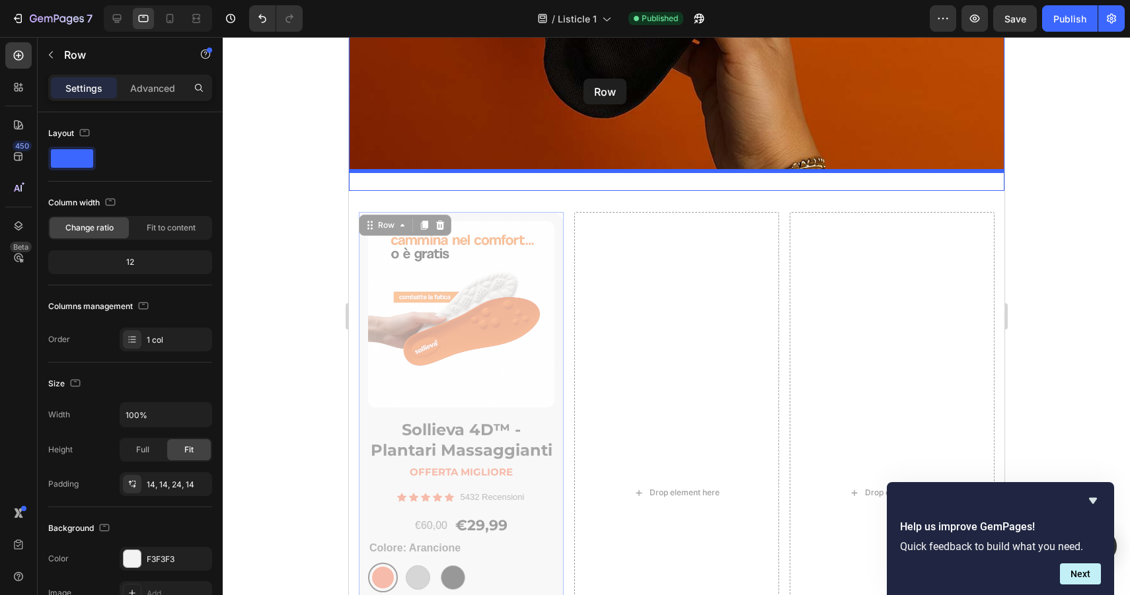
scroll to position [8684, 0]
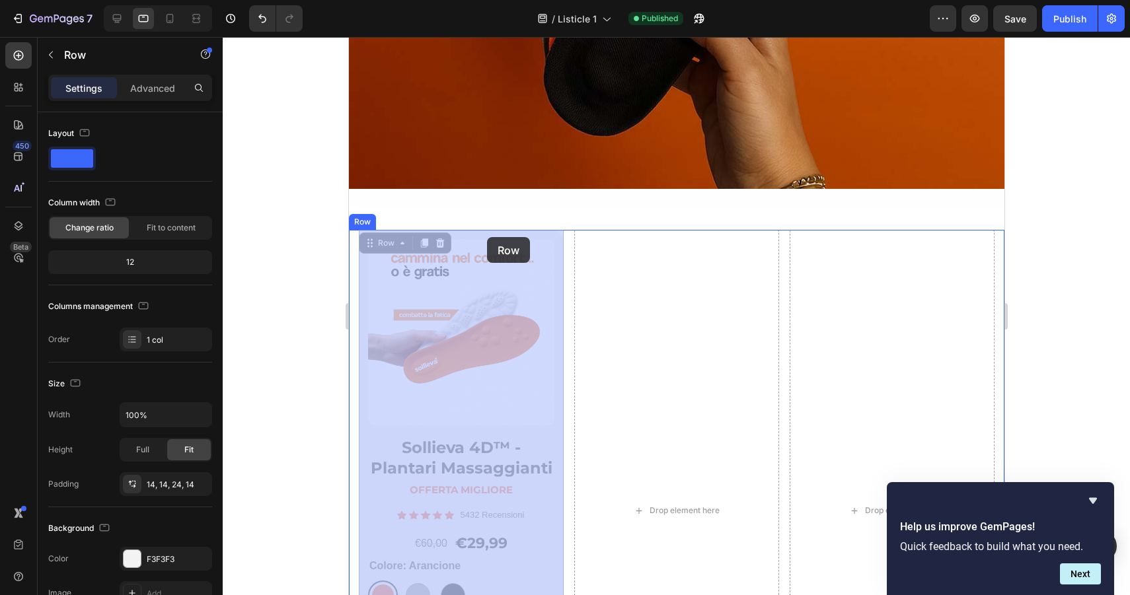
drag, startPoint x: 499, startPoint y: 72, endPoint x: 483, endPoint y: 251, distance: 179.7
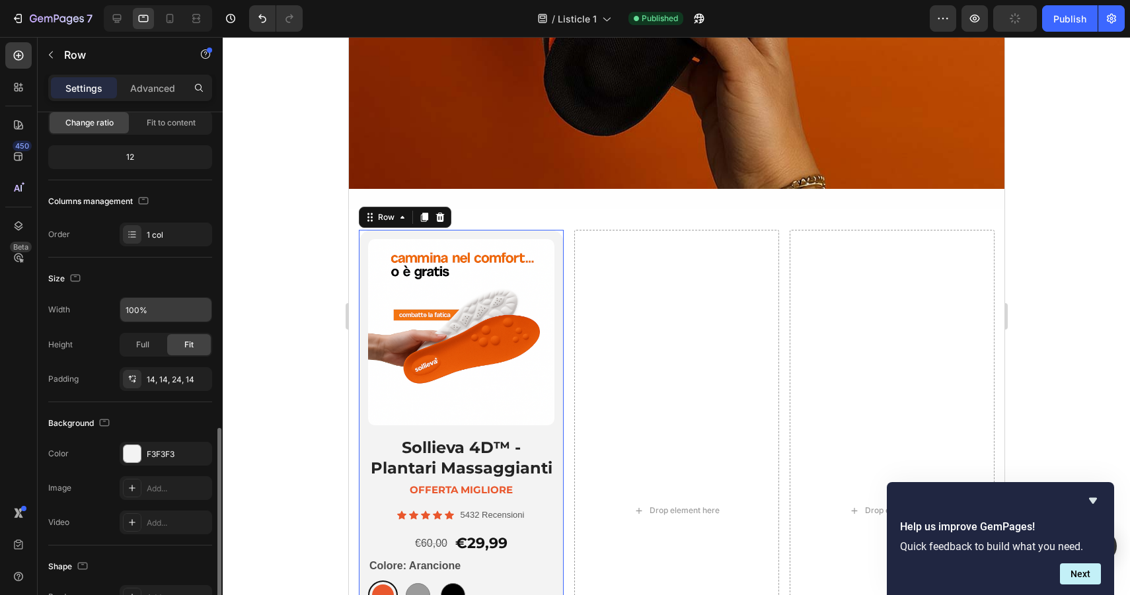
scroll to position [251, 0]
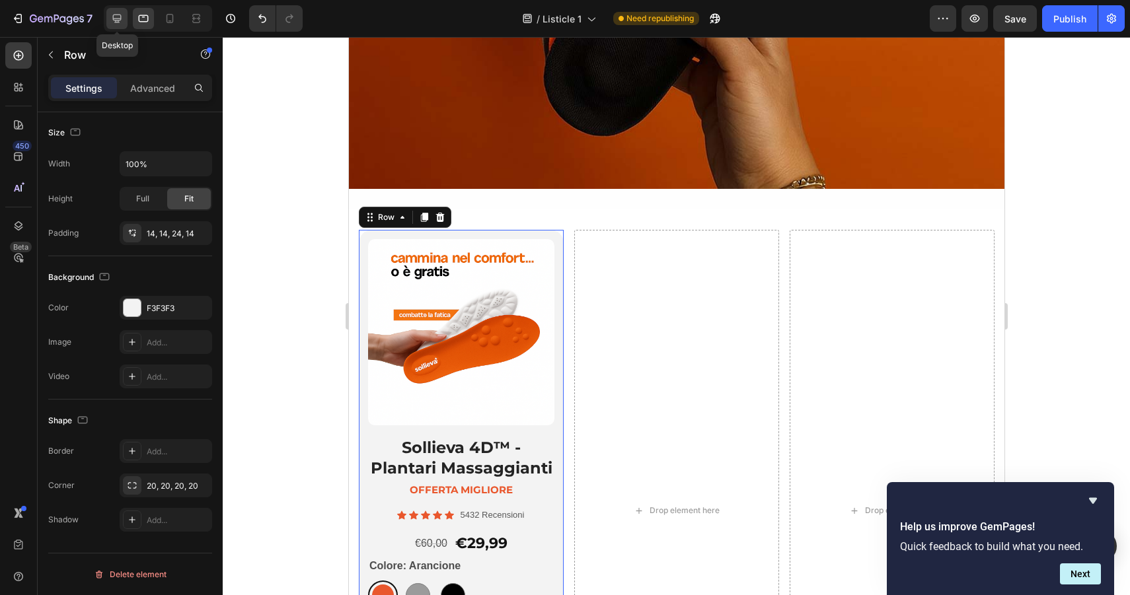
click at [118, 20] on icon at bounding box center [116, 18] width 13 height 13
type input "1200"
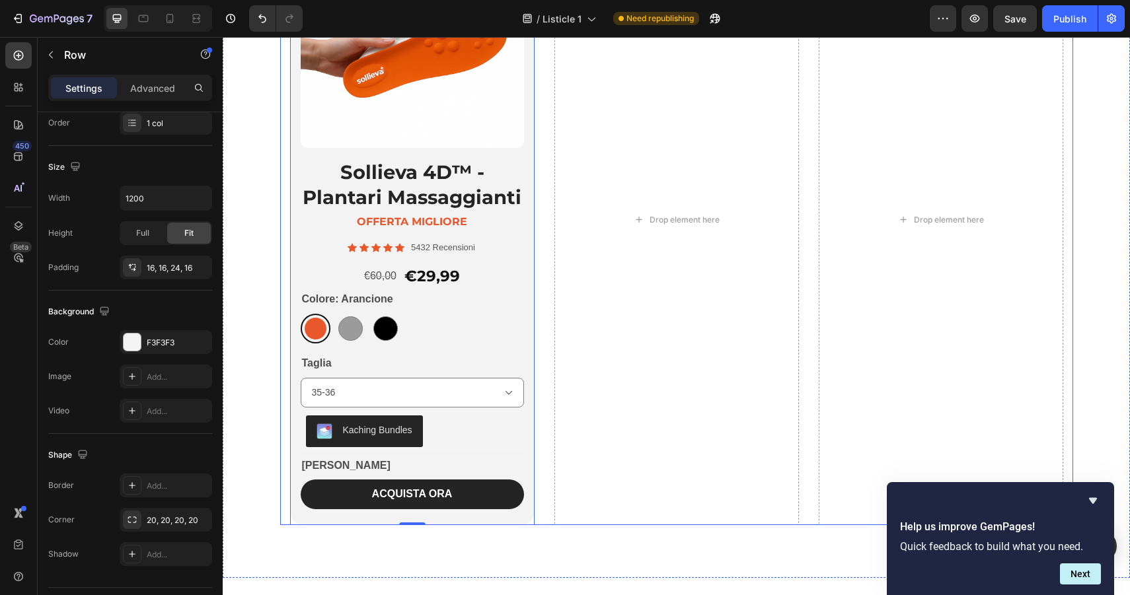
scroll to position [9187, 0]
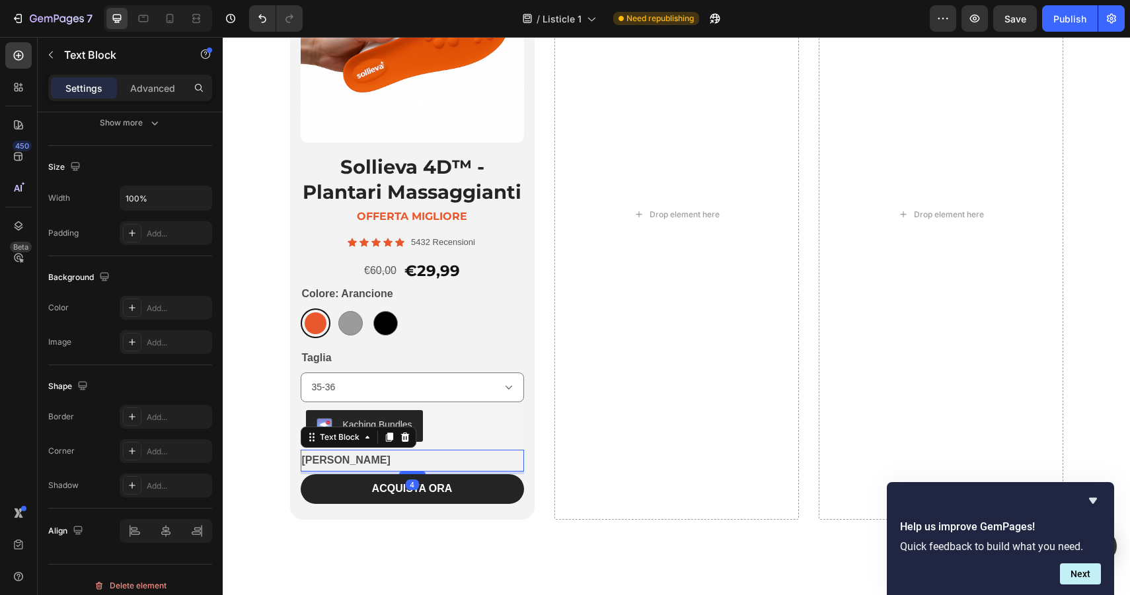
click at [368, 457] on p "[PERSON_NAME]" at bounding box center [412, 460] width 221 height 19
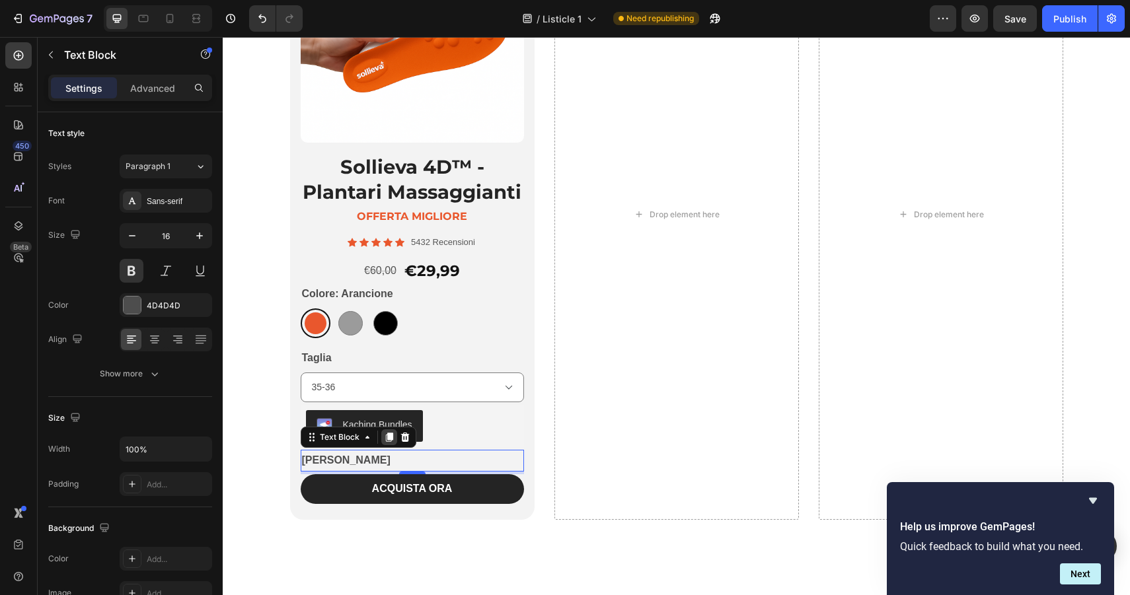
click at [391, 438] on icon at bounding box center [388, 437] width 7 height 9
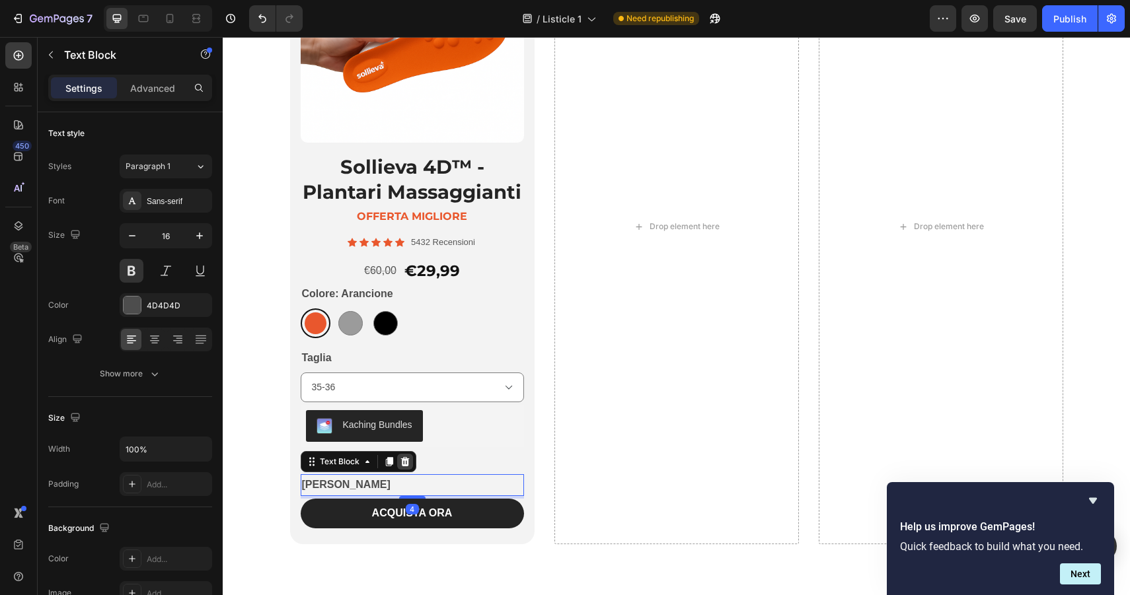
click at [400, 464] on icon at bounding box center [405, 461] width 11 height 11
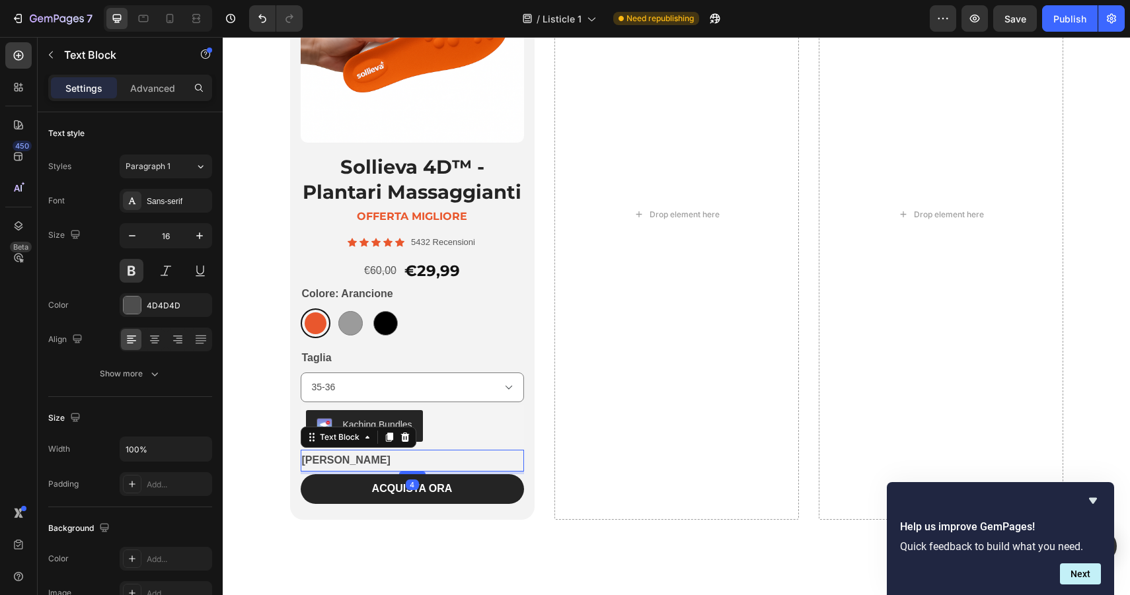
click at [402, 456] on p "[PERSON_NAME]" at bounding box center [412, 460] width 221 height 19
click at [408, 439] on icon at bounding box center [405, 437] width 11 height 11
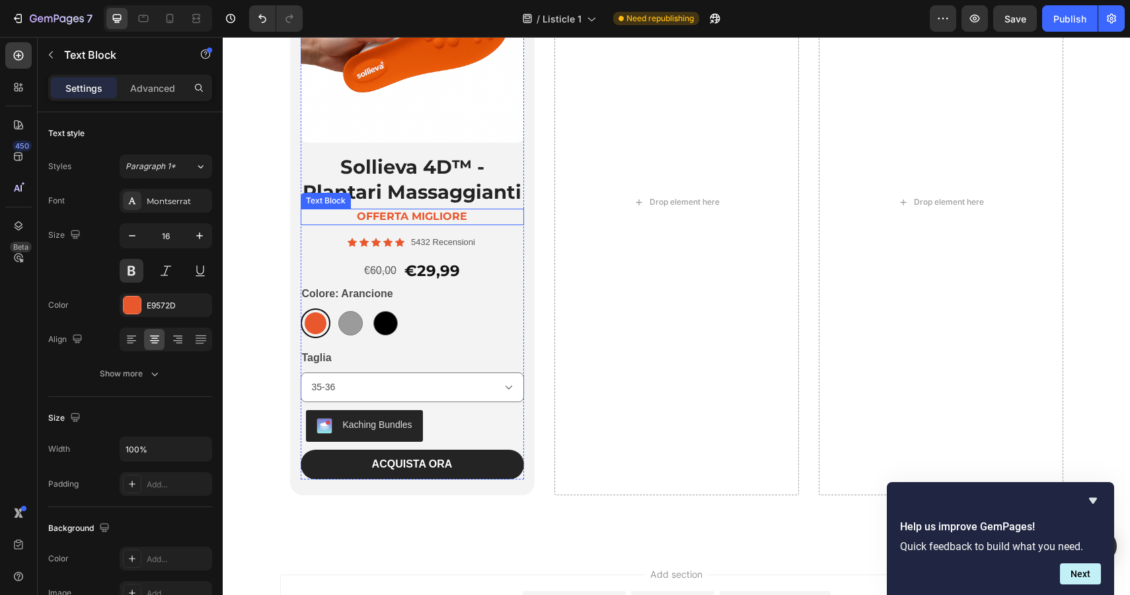
click at [416, 221] on p "offerta migliore" at bounding box center [412, 217] width 221 height 14
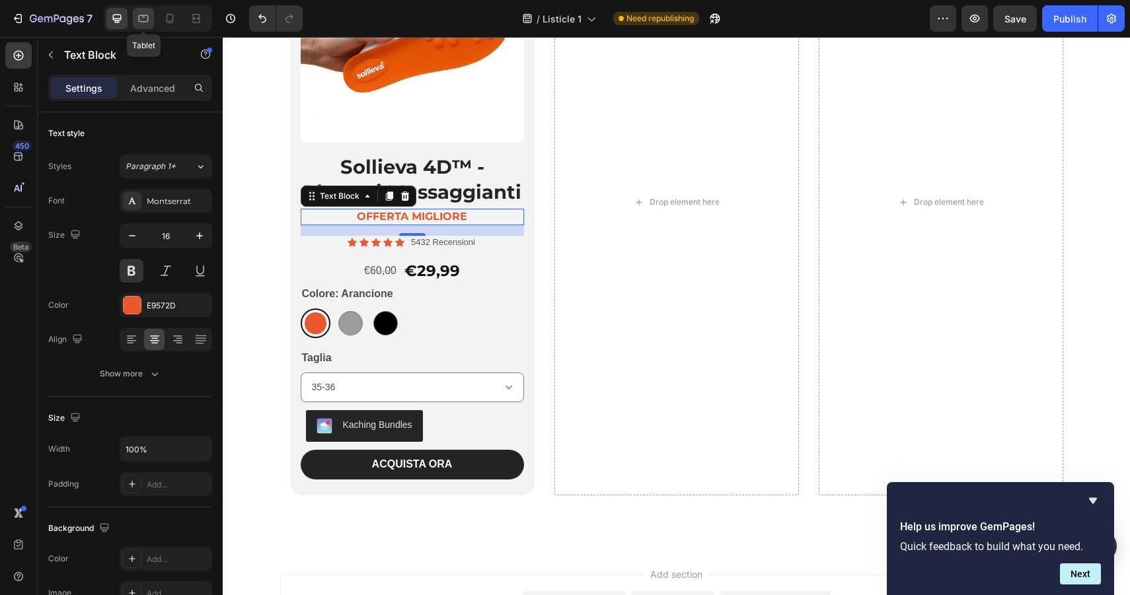
click at [146, 24] on icon at bounding box center [143, 18] width 13 height 13
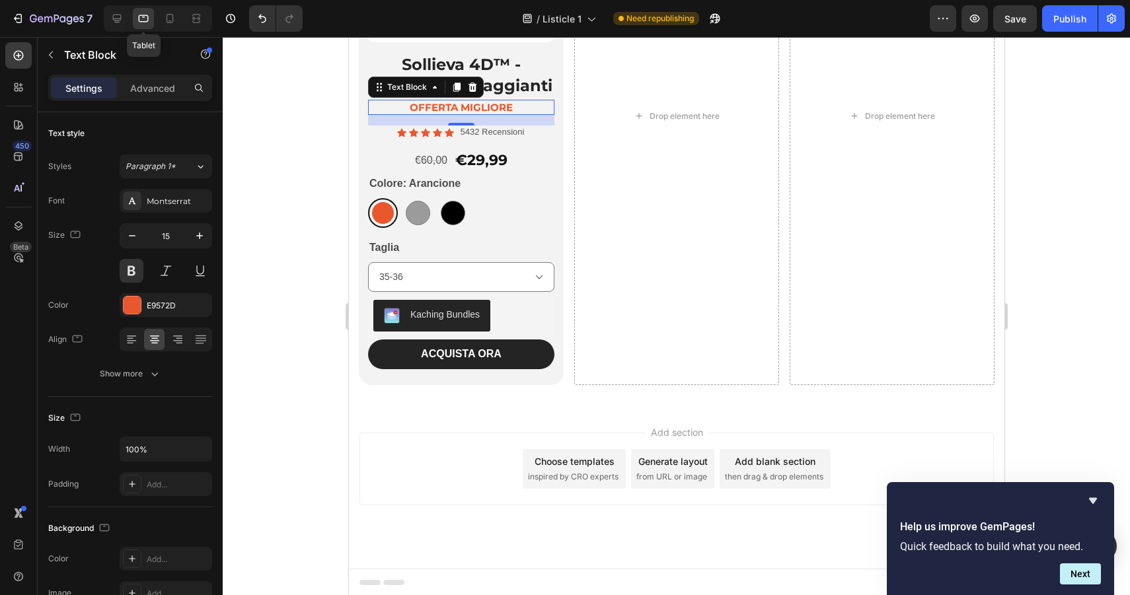
scroll to position [9218, 0]
click at [163, 15] on icon at bounding box center [169, 18] width 13 height 13
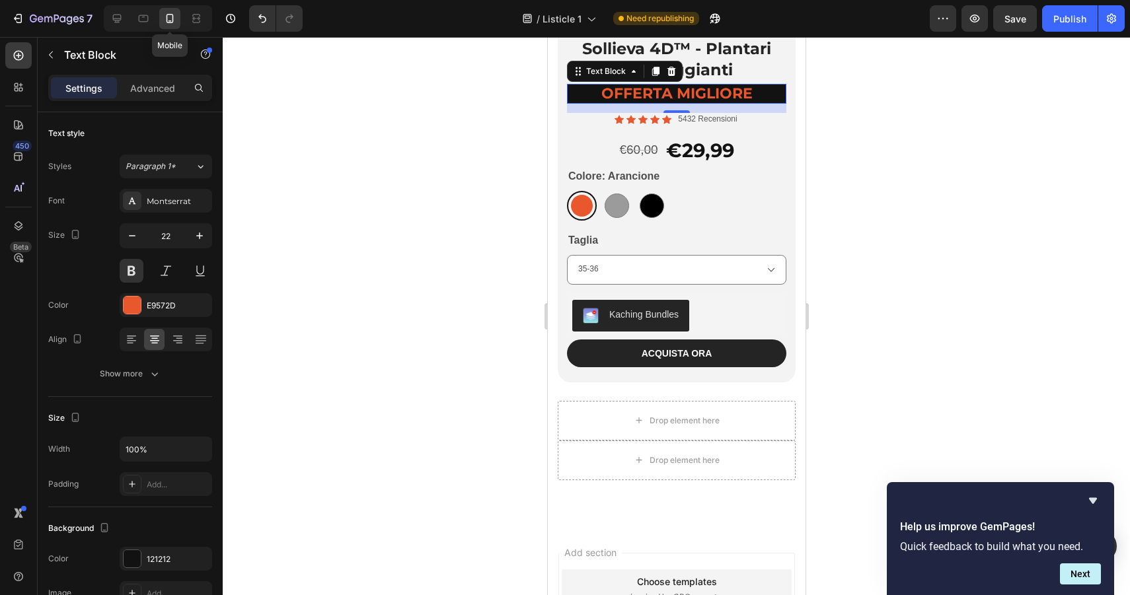
scroll to position [9292, 0]
click at [131, 18] on div at bounding box center [158, 18] width 108 height 26
click at [132, 18] on div at bounding box center [158, 18] width 108 height 26
click at [136, 19] on div at bounding box center [143, 18] width 21 height 21
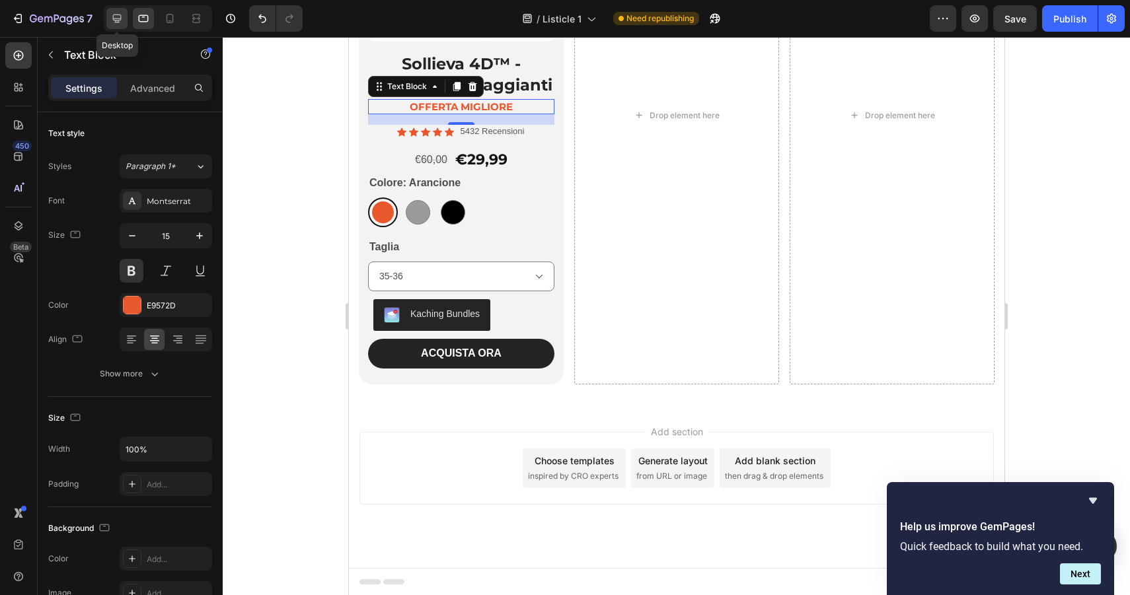
click at [120, 19] on icon at bounding box center [117, 19] width 9 height 9
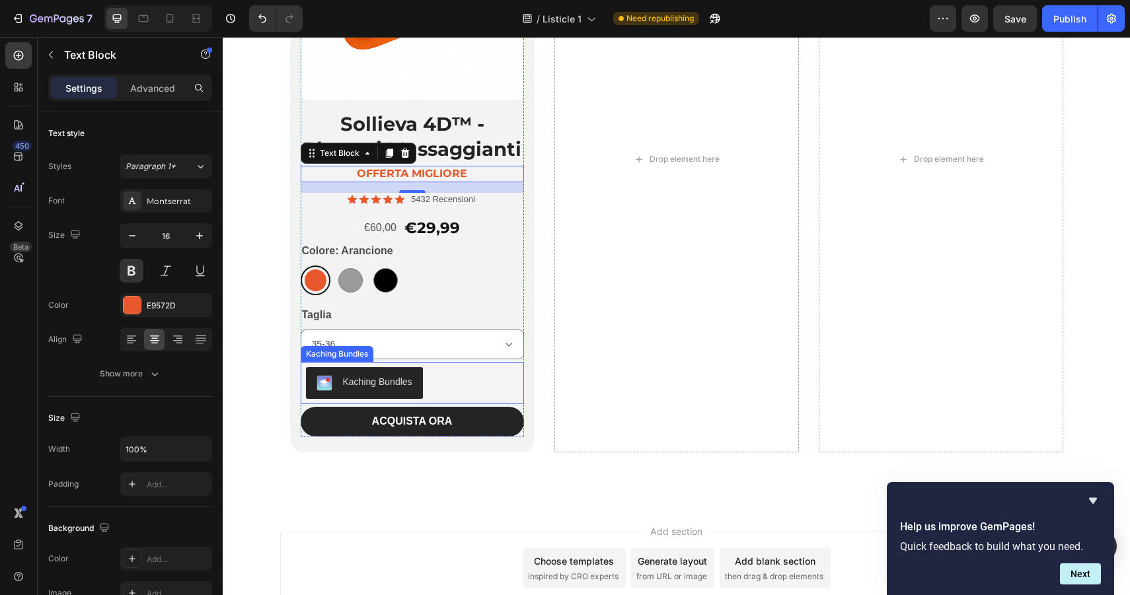
scroll to position [9179, 0]
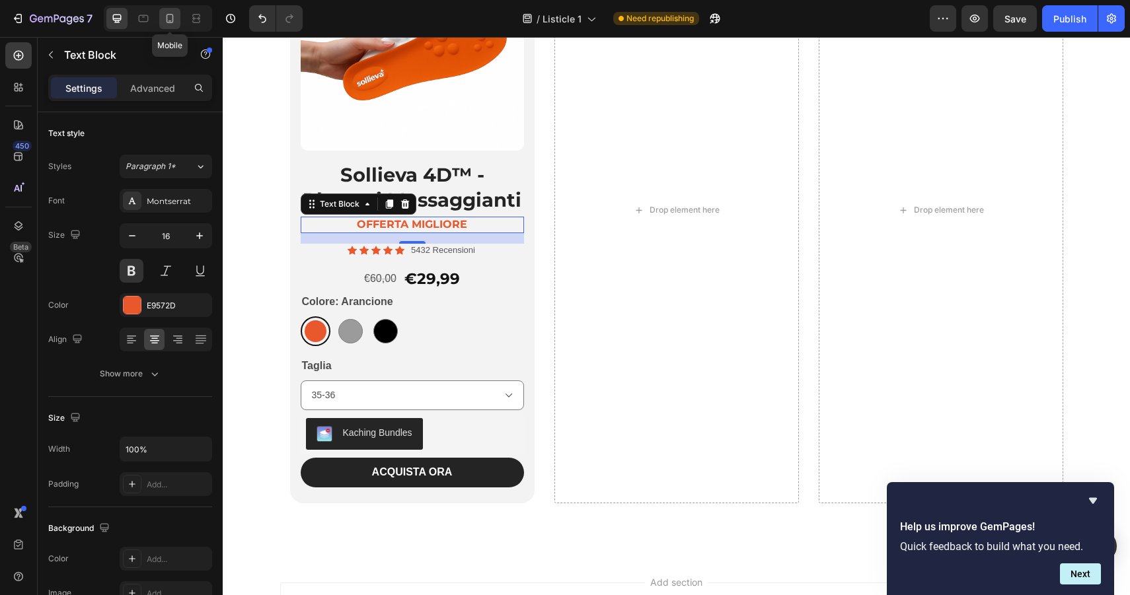
click at [175, 11] on div at bounding box center [169, 18] width 21 height 21
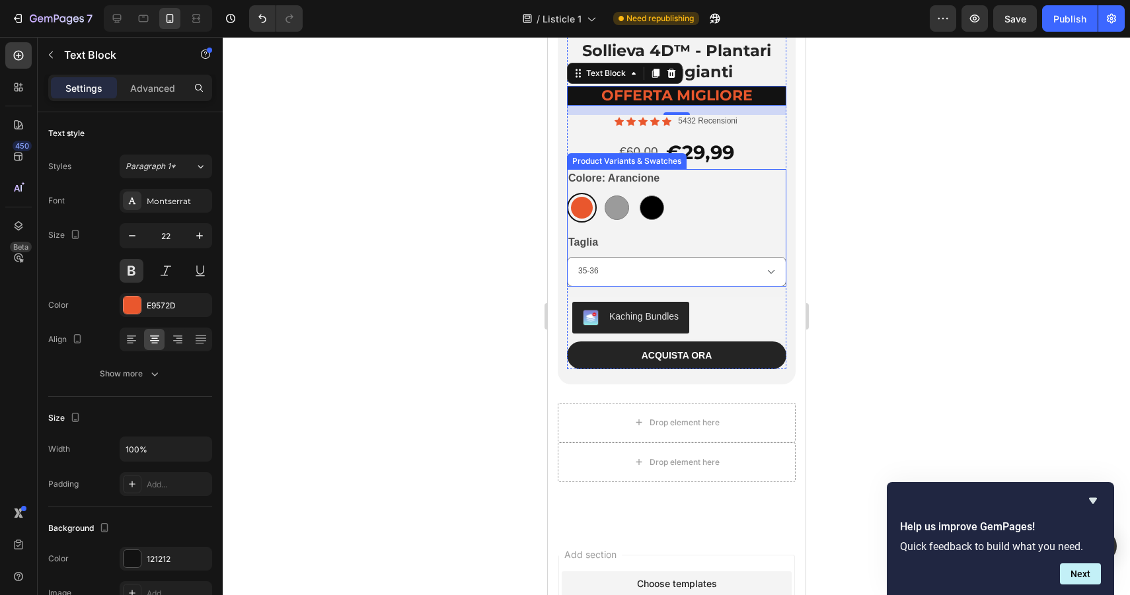
scroll to position [9292, 0]
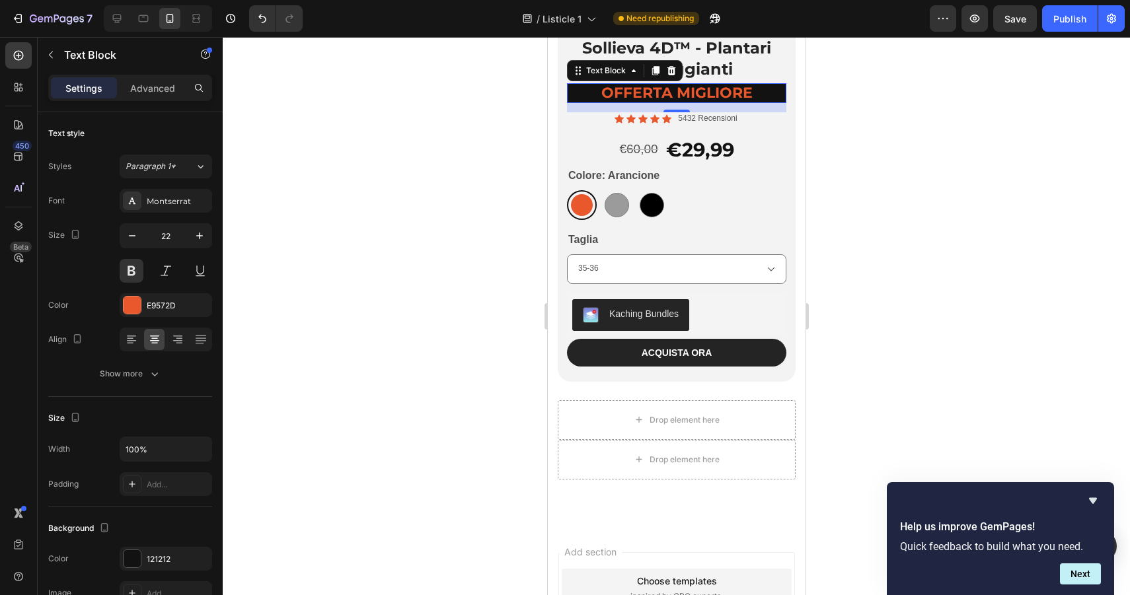
click at [597, 91] on p "offerta migliore" at bounding box center [675, 93] width 217 height 17
click at [585, 95] on p "offerta migliore" at bounding box center [675, 93] width 217 height 17
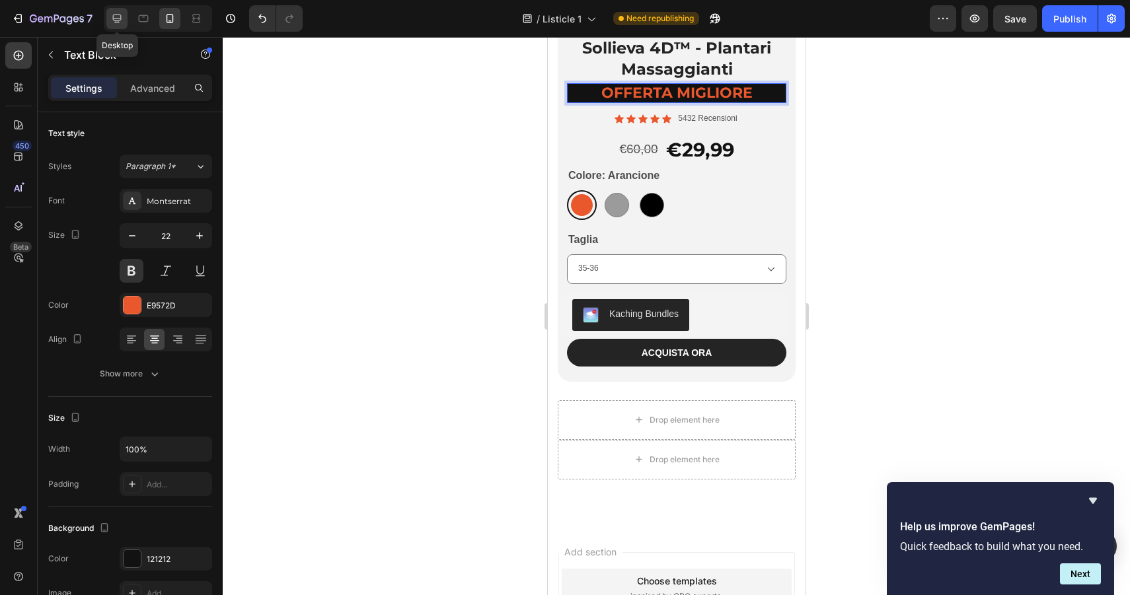
click at [111, 19] on icon at bounding box center [116, 18] width 13 height 13
type input "16"
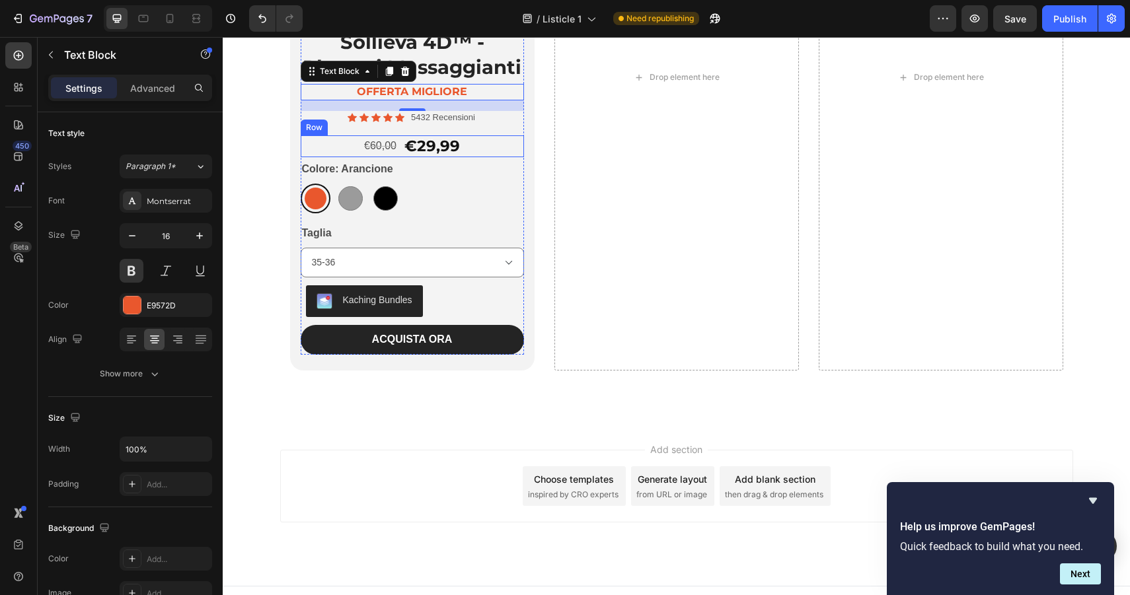
scroll to position [9313, 0]
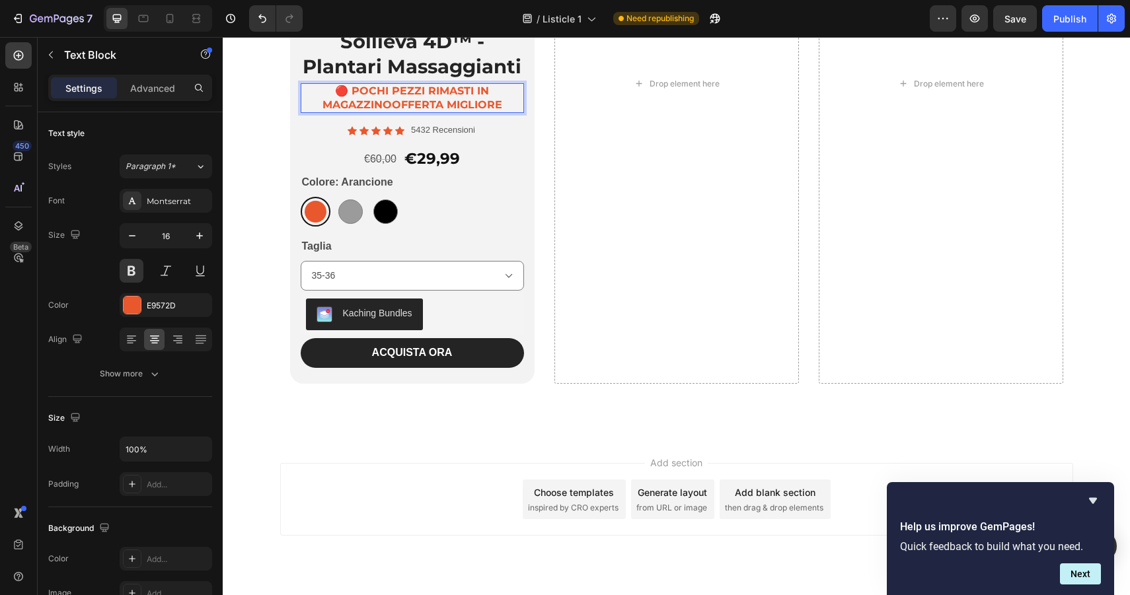
click at [450, 89] on p "🔴 pochi pezzi rimasti in magazzinoofferta migliore" at bounding box center [412, 99] width 221 height 28
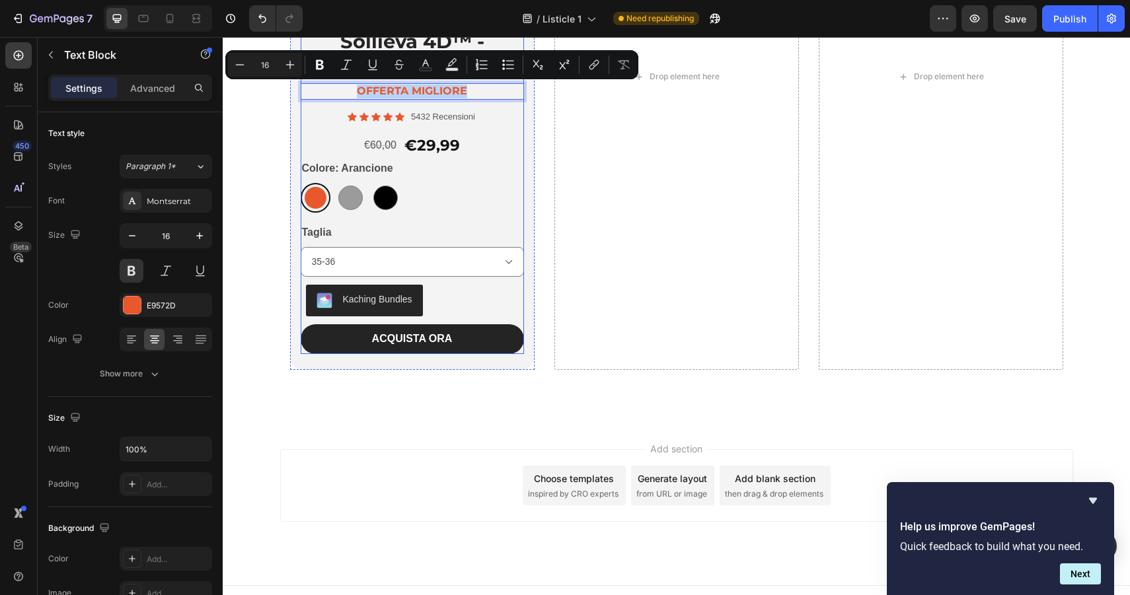
click at [399, 130] on div "Icon Icon Icon Icon Icon Icon List 5432 Recensioni Text Block Row €60,00 Produc…" at bounding box center [412, 232] width 223 height 244
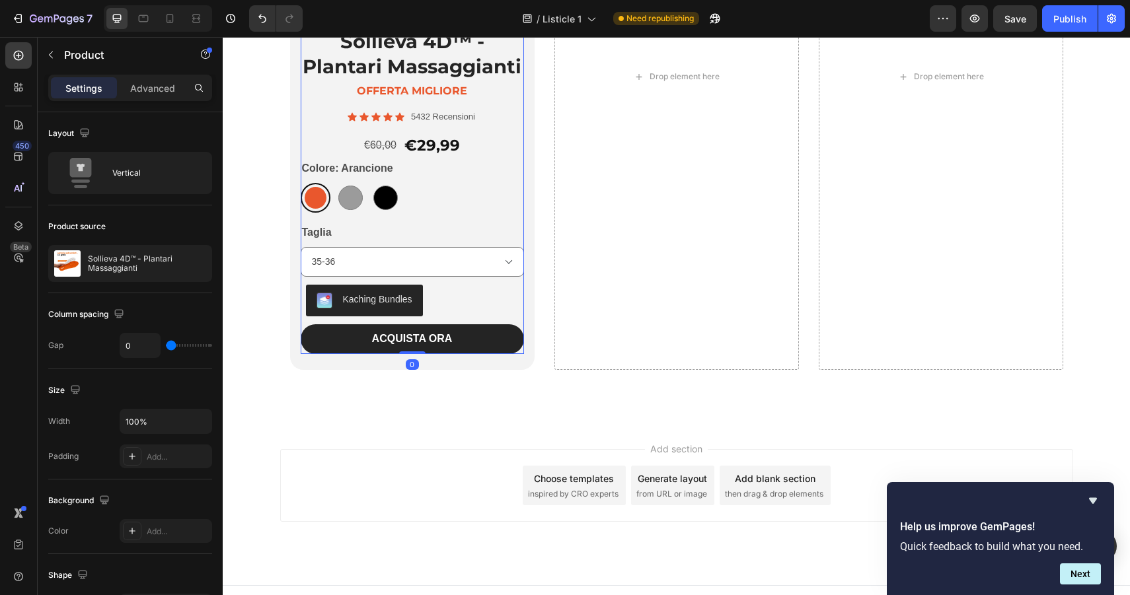
click at [337, 91] on p "offerta migliore" at bounding box center [412, 92] width 221 height 14
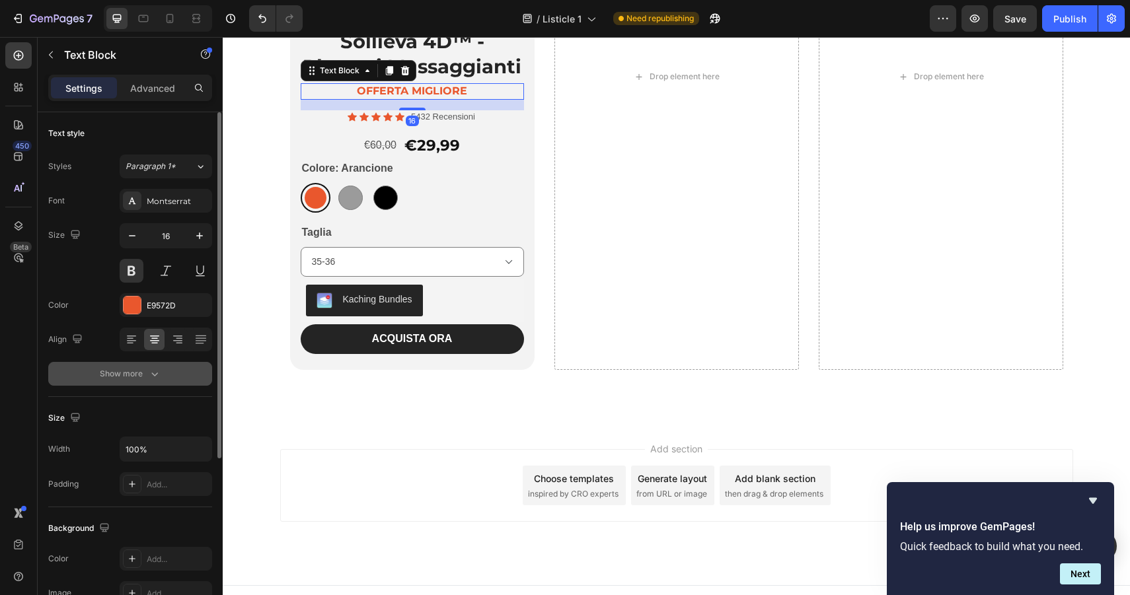
click at [135, 362] on button "Show more" at bounding box center [130, 374] width 164 height 24
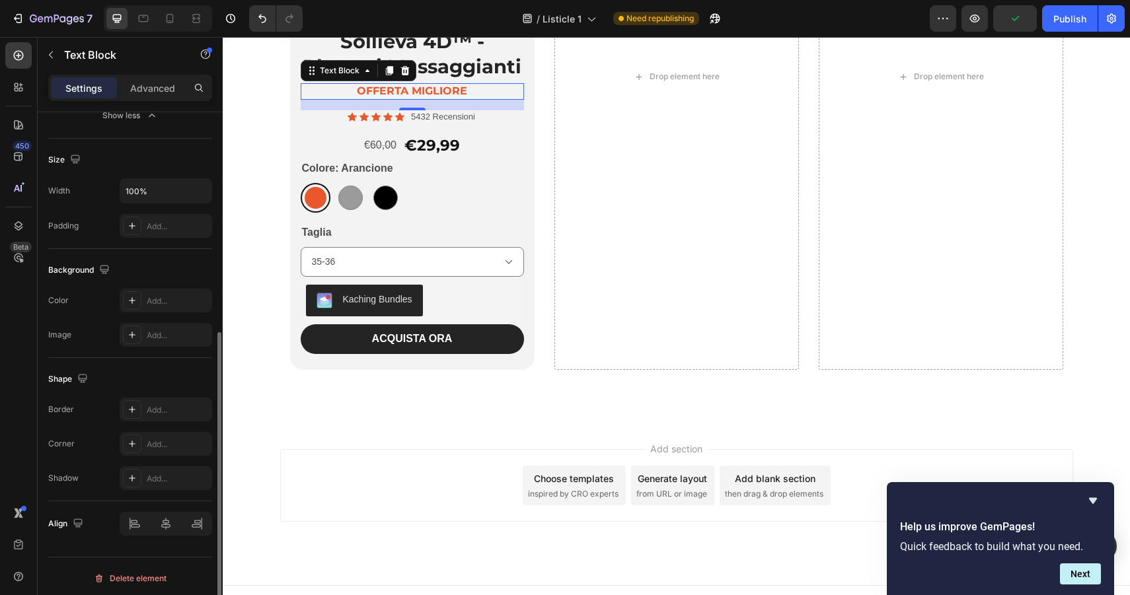
scroll to position [435, 0]
click at [137, 299] on icon at bounding box center [132, 298] width 11 height 11
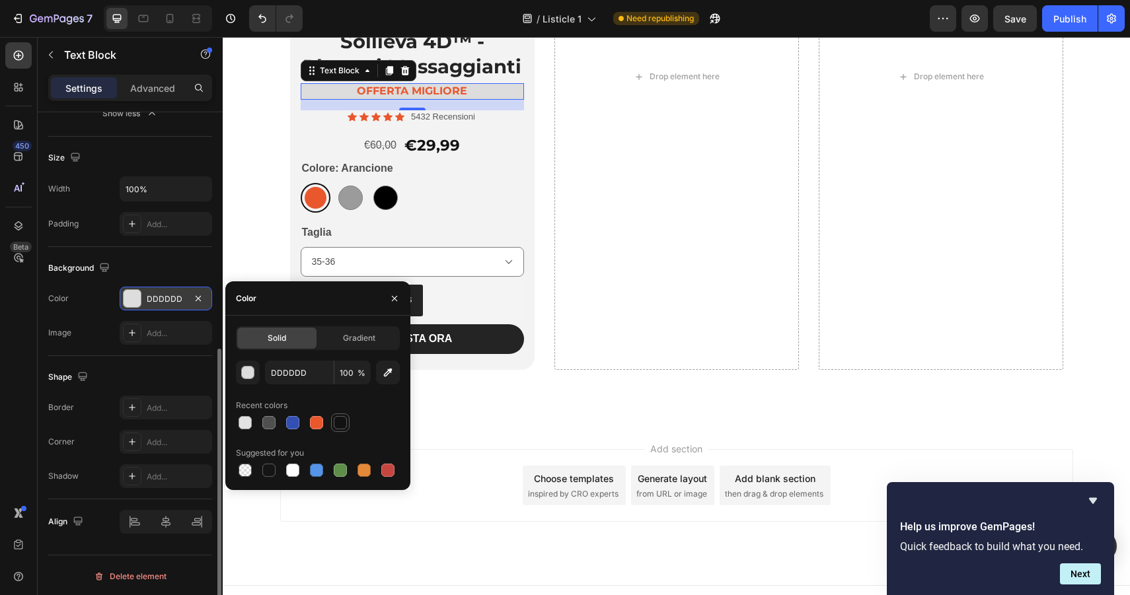
click at [341, 427] on div at bounding box center [340, 422] width 13 height 13
type input "121212"
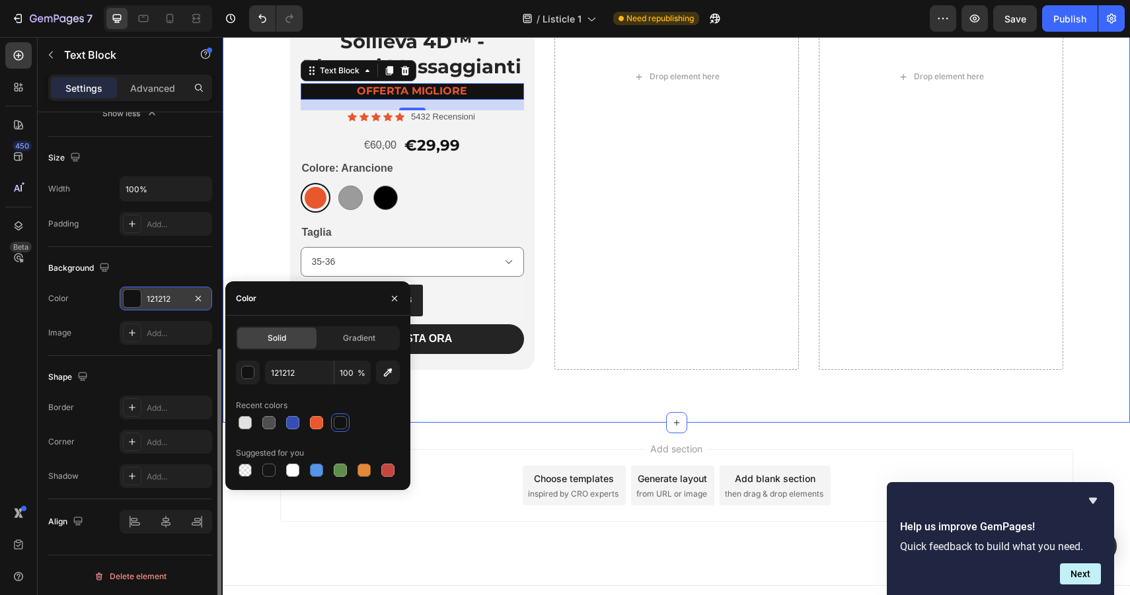
click at [518, 401] on div "Product Images Sollieva 4D™ - Plantari Massaggianti Heading offerta migliore Te…" at bounding box center [676, 76] width 907 height 692
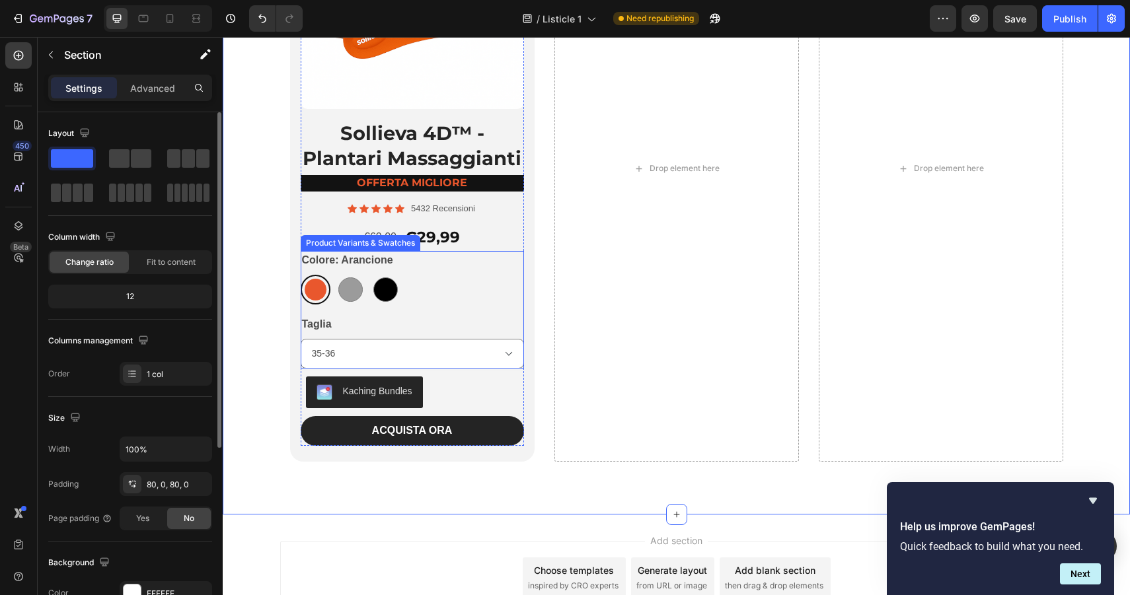
scroll to position [9218, 0]
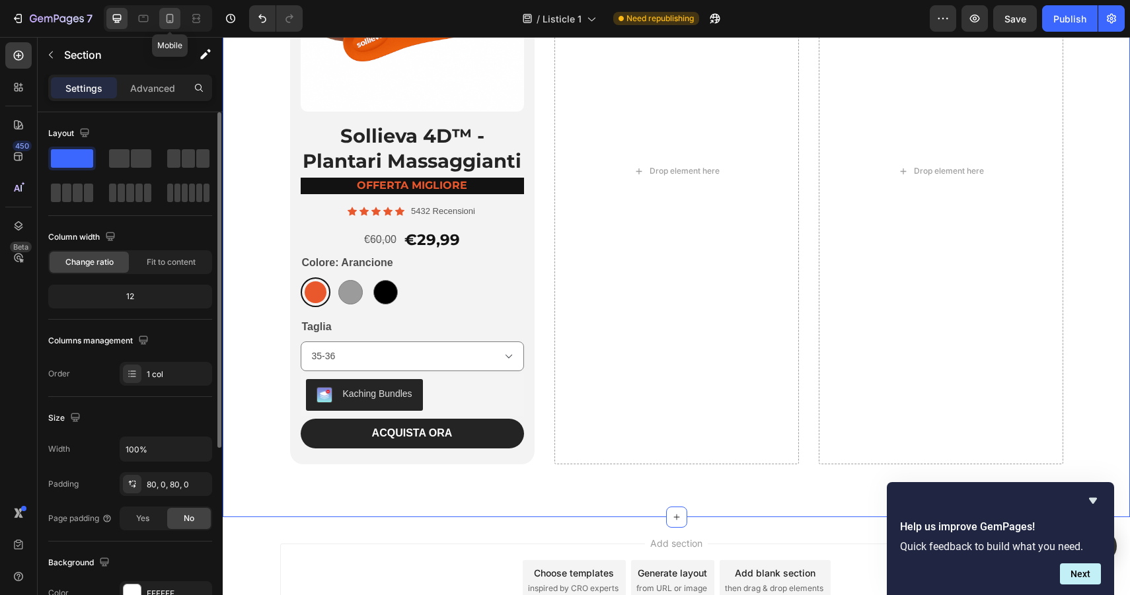
click at [173, 11] on div at bounding box center [169, 18] width 21 height 21
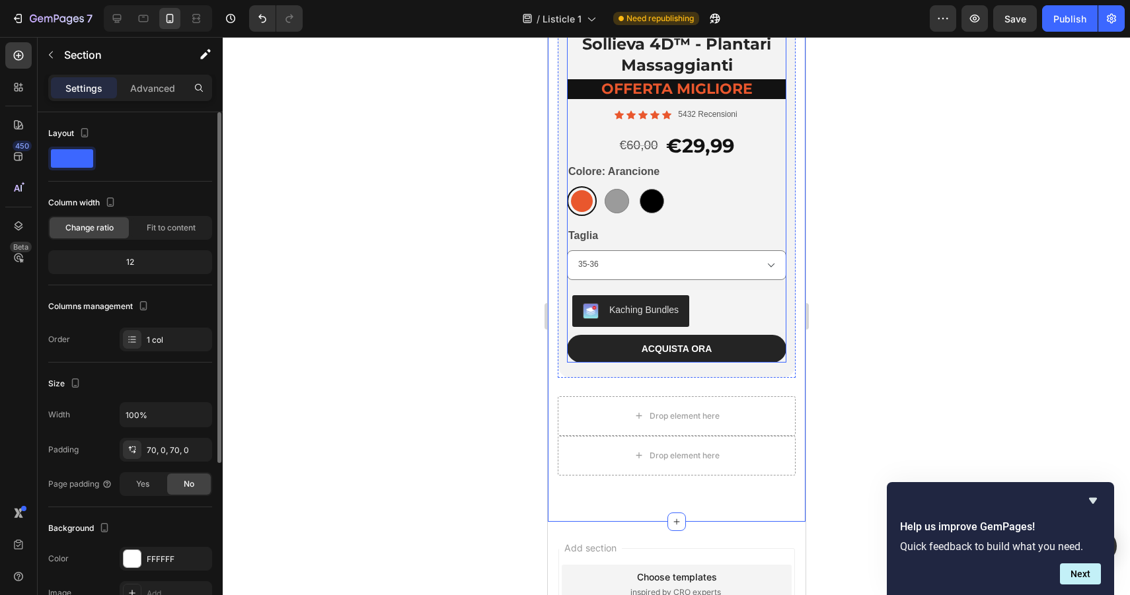
scroll to position [9348, 0]
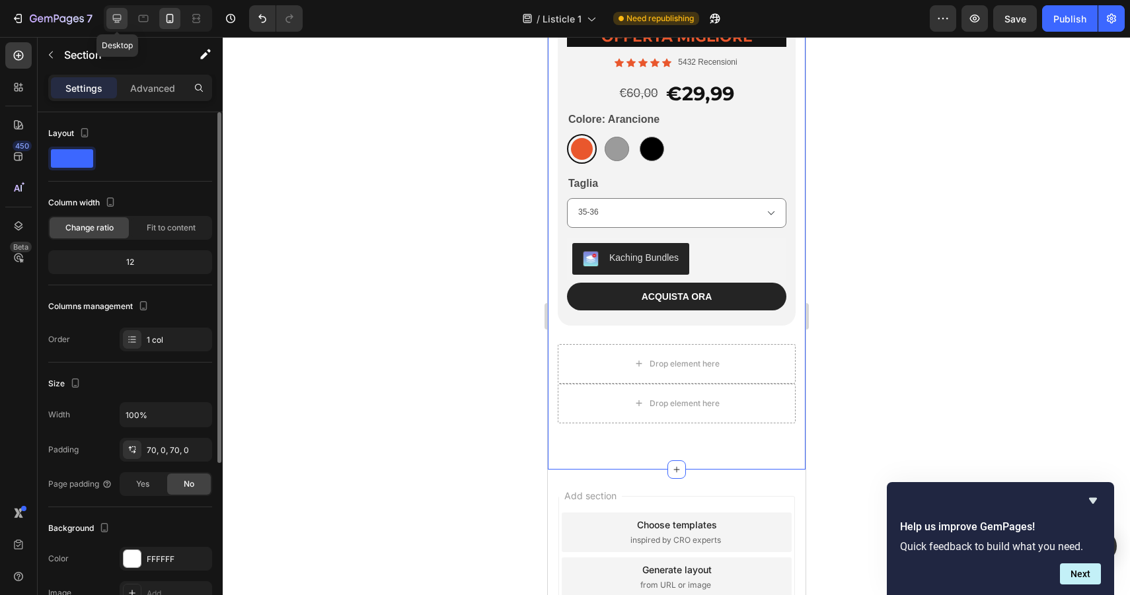
click at [123, 28] on div at bounding box center [116, 18] width 21 height 21
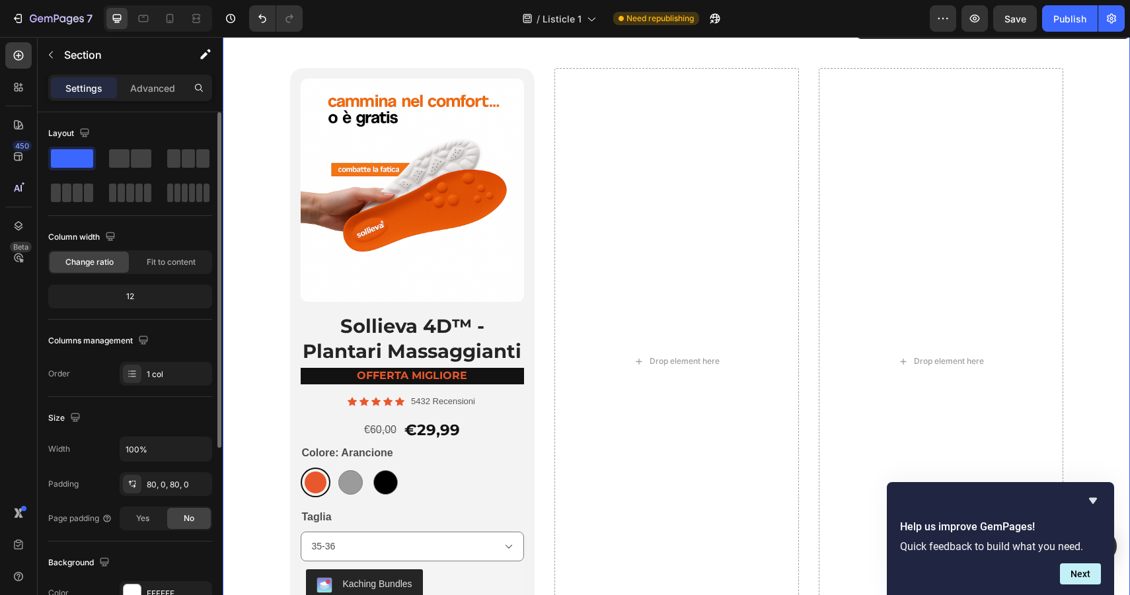
scroll to position [5883, 0]
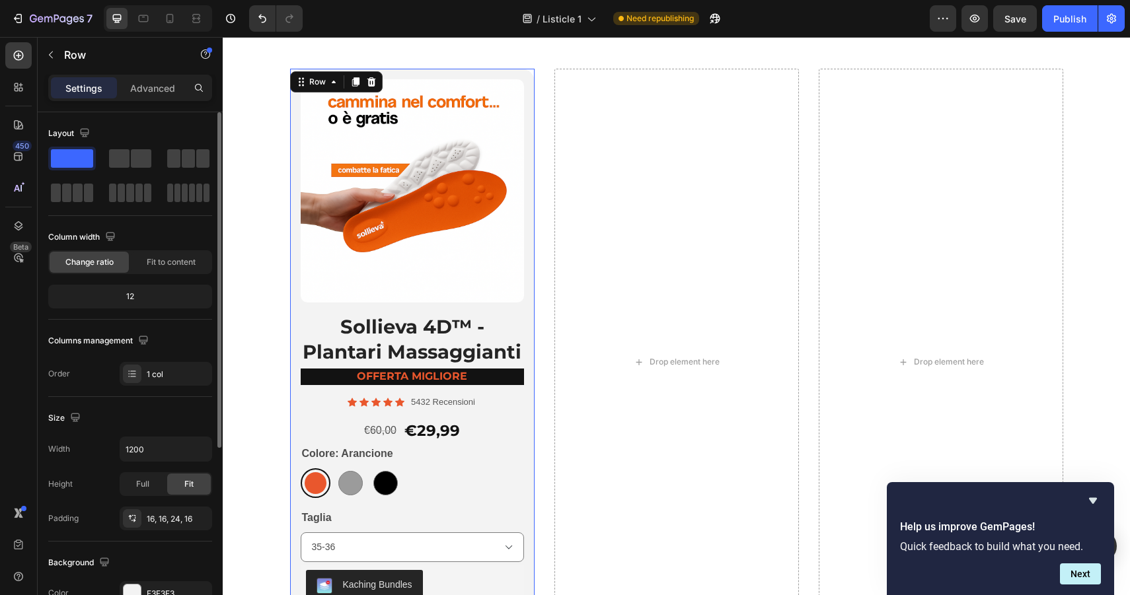
click at [521, 76] on div "Product Images Sollieva 4D™ - Plantari Massaggianti Heading offerta migliore Te…" at bounding box center [412, 362] width 244 height 587
click at [323, 81] on div "Row" at bounding box center [318, 82] width 22 height 12
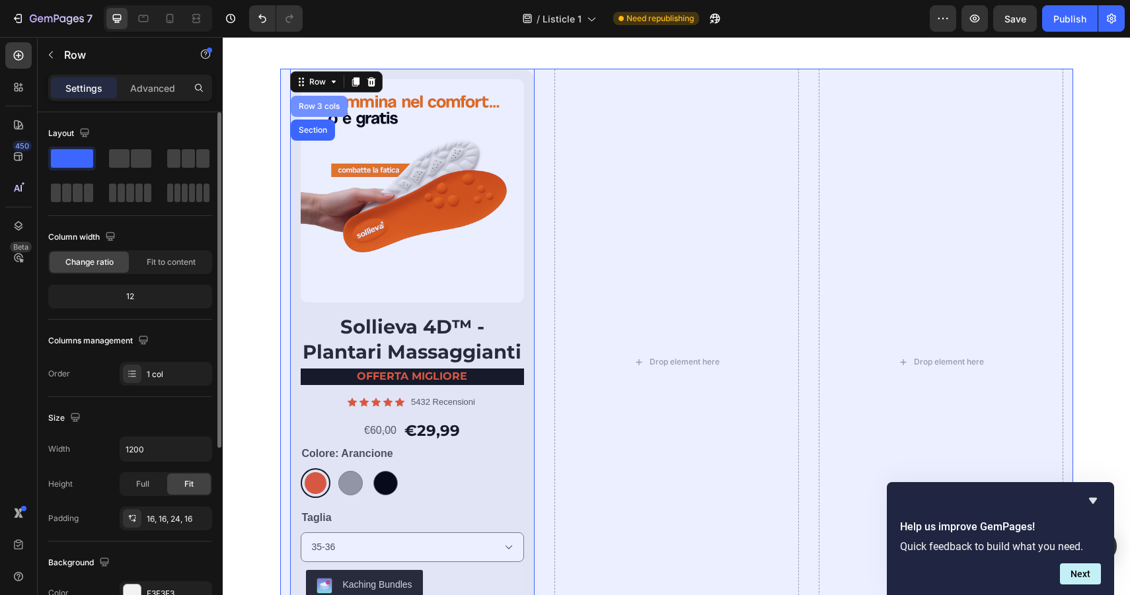
click at [320, 109] on div "Row 3 cols" at bounding box center [319, 106] width 46 height 8
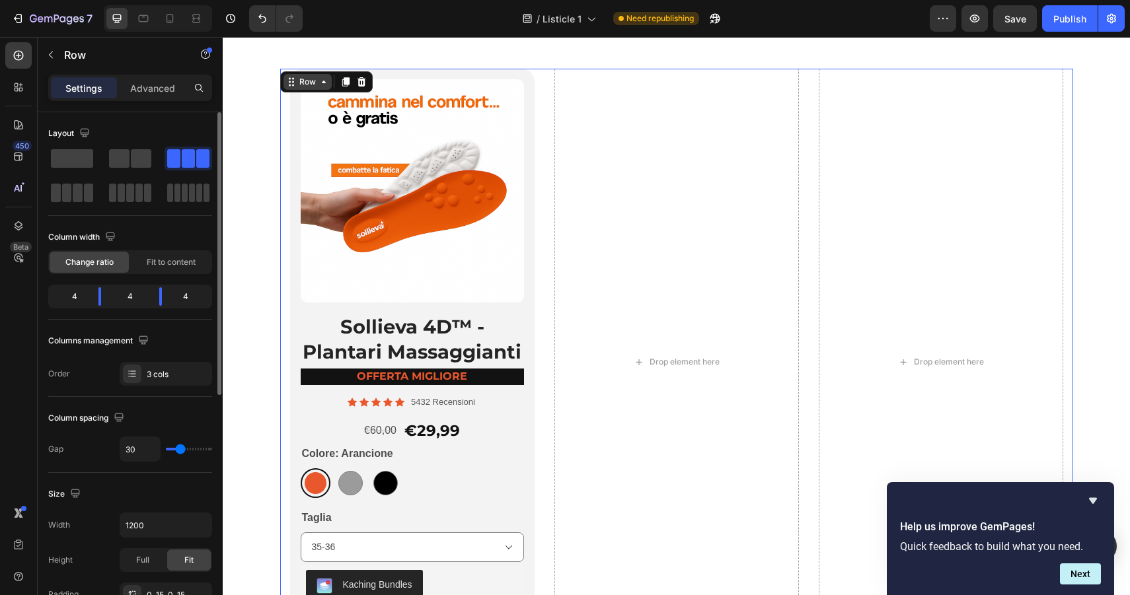
click at [320, 81] on icon at bounding box center [323, 82] width 11 height 11
click at [320, 85] on icon at bounding box center [323, 82] width 11 height 11
click at [61, 161] on span at bounding box center [72, 158] width 42 height 18
radio input "true"
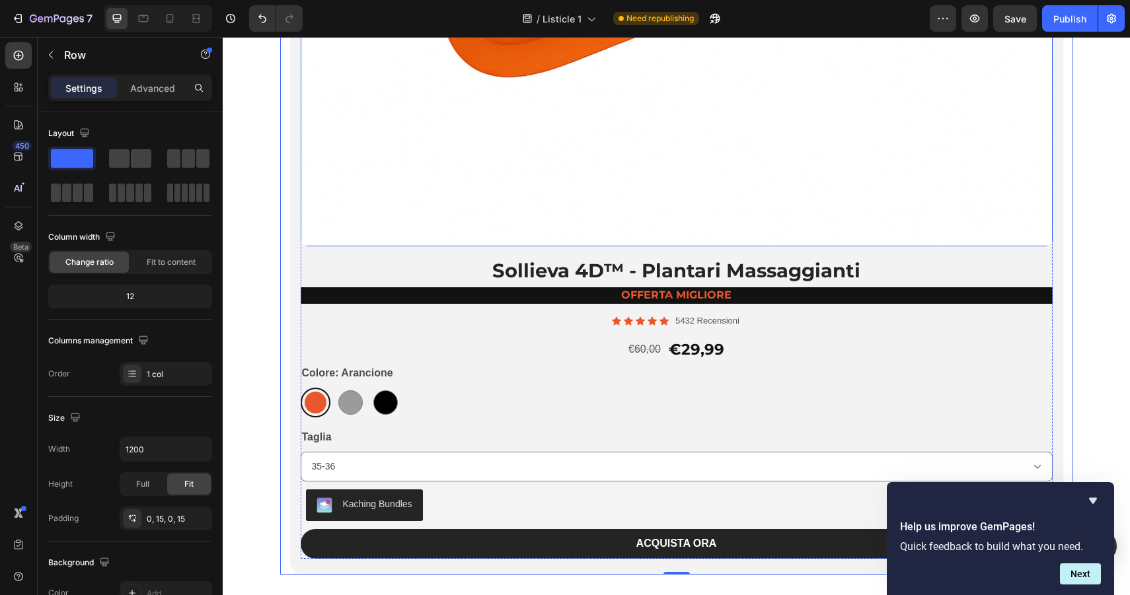
scroll to position [6689, 0]
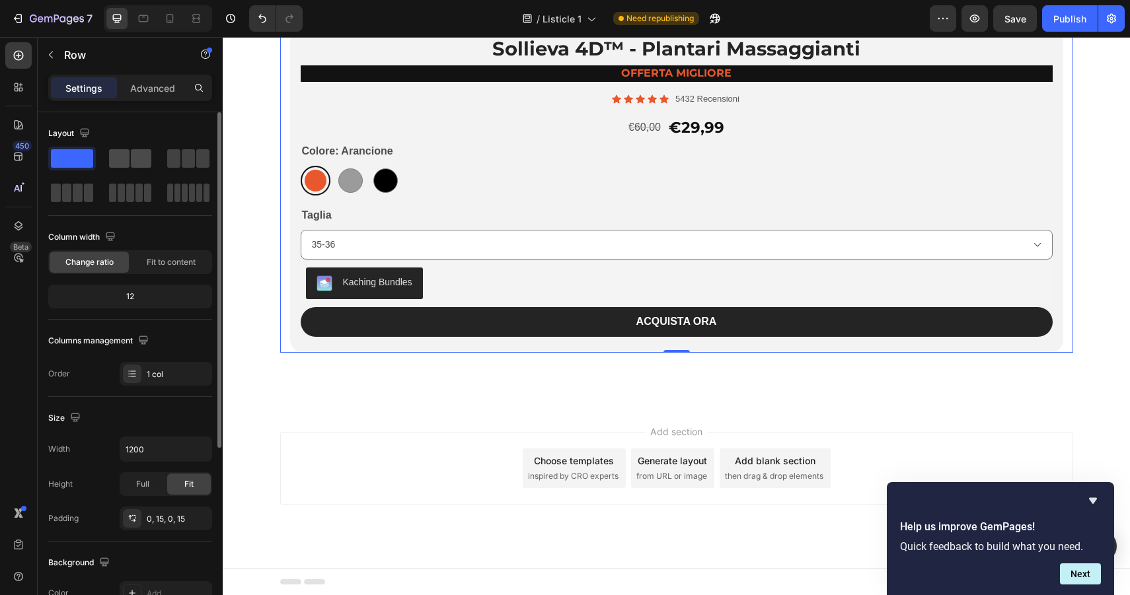
click at [133, 161] on span at bounding box center [141, 158] width 20 height 18
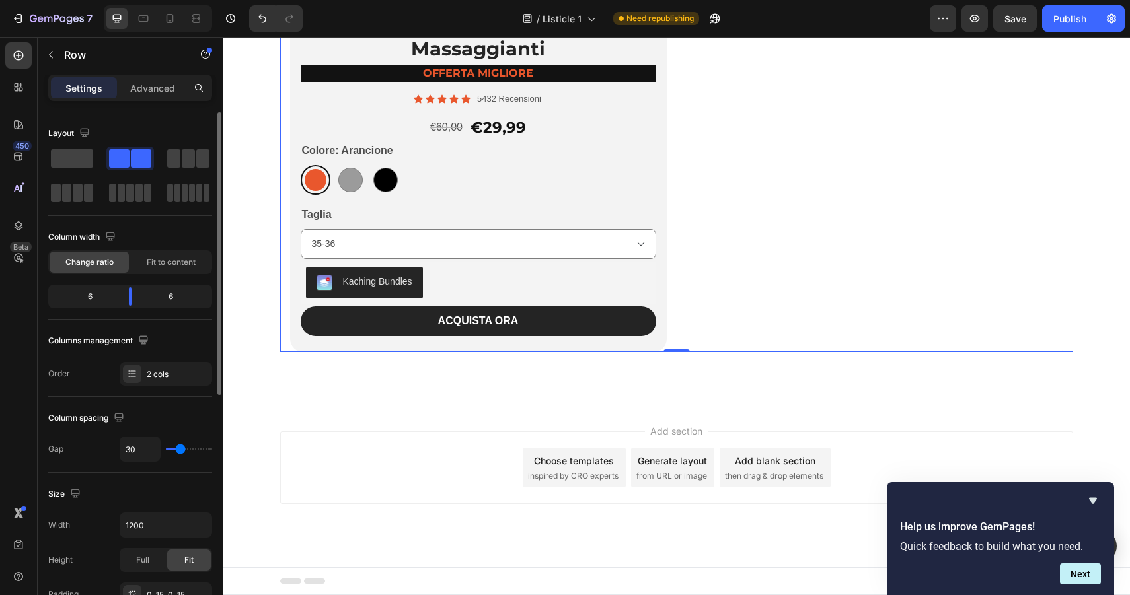
scroll to position [6293, 0]
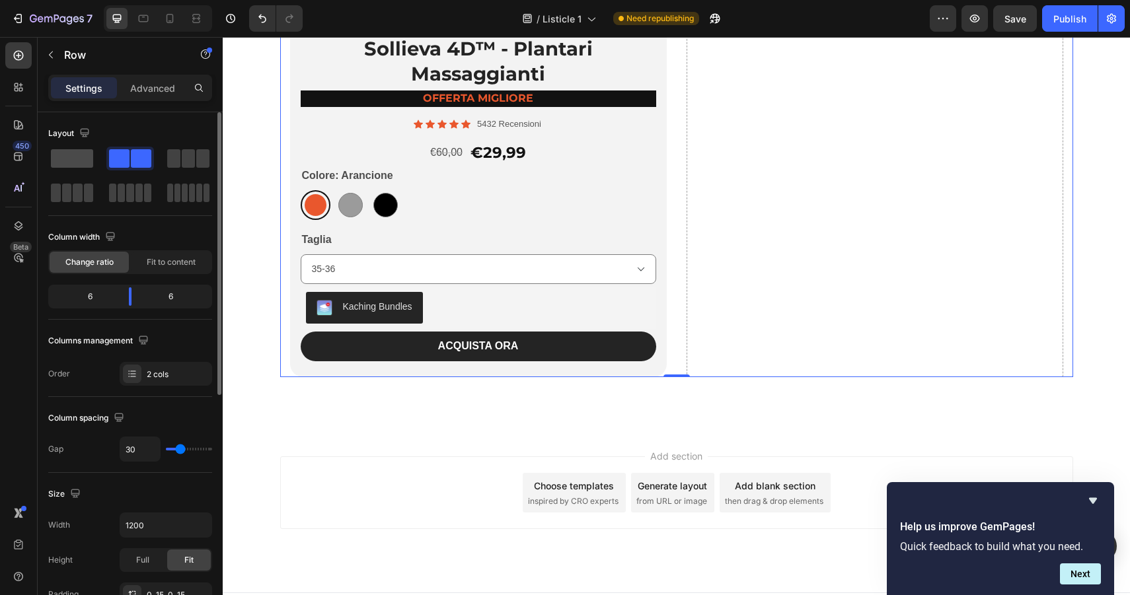
click at [83, 155] on span at bounding box center [72, 158] width 42 height 18
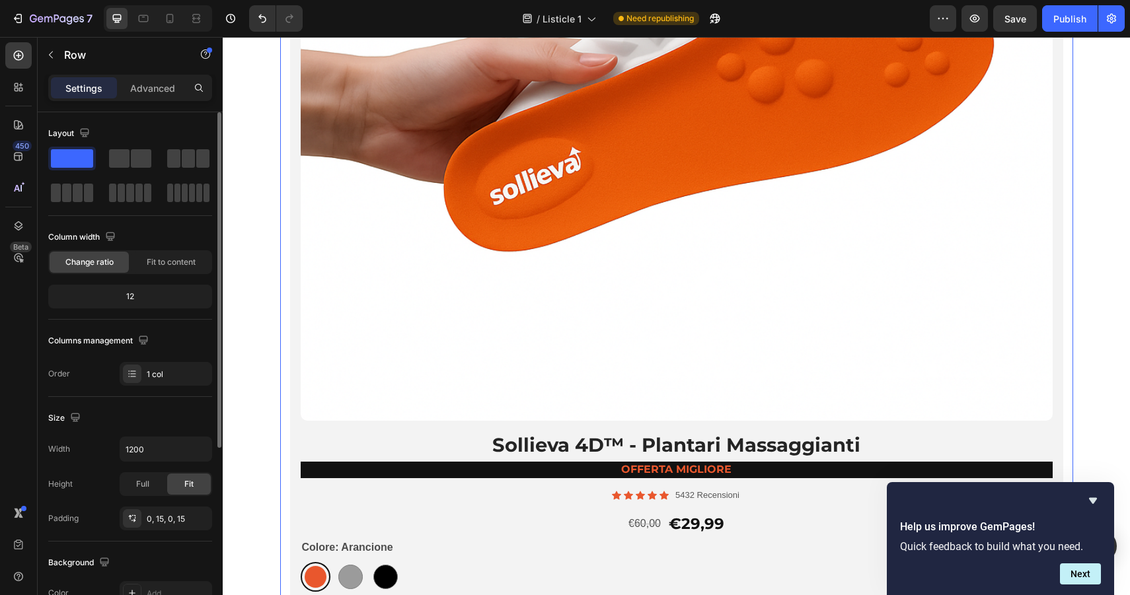
scroll to position [6689, 0]
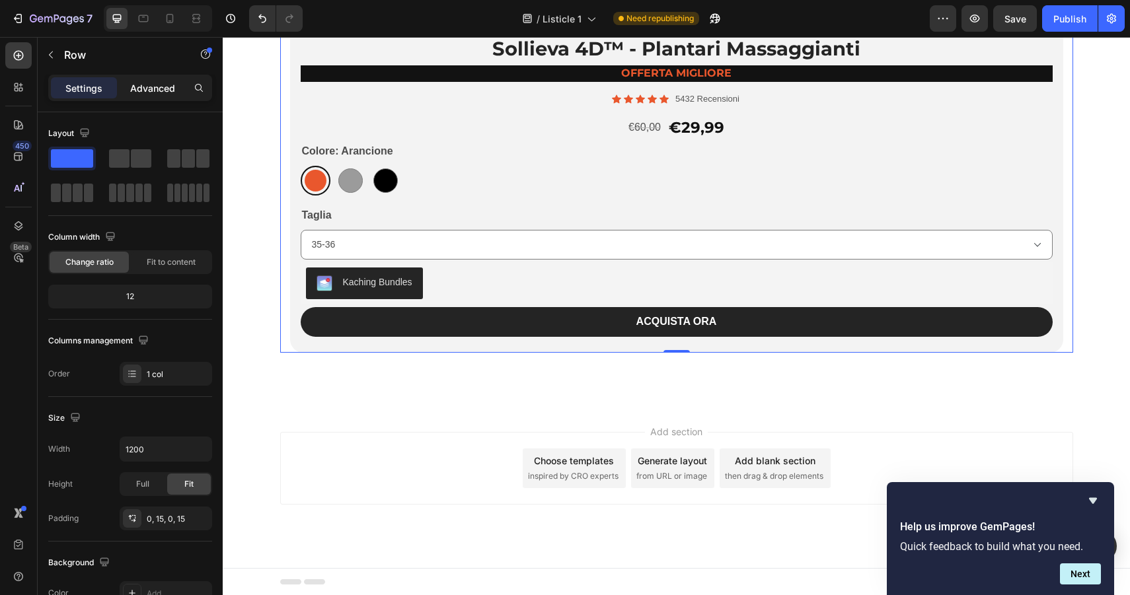
click at [152, 90] on p "Advanced" at bounding box center [152, 88] width 45 height 14
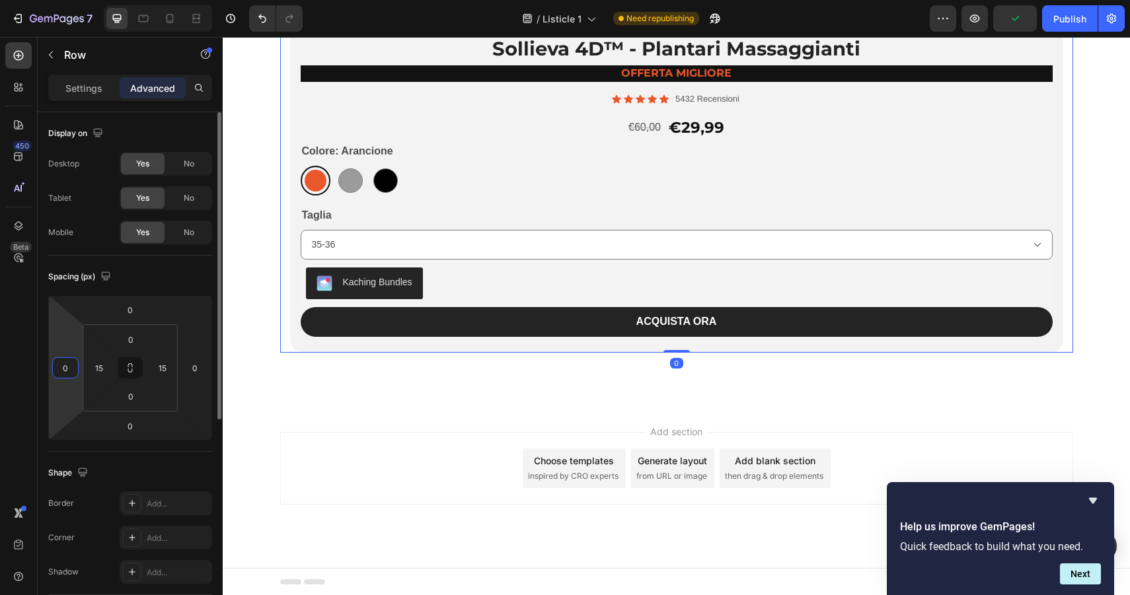
click at [65, 369] on input "0" at bounding box center [65, 368] width 20 height 20
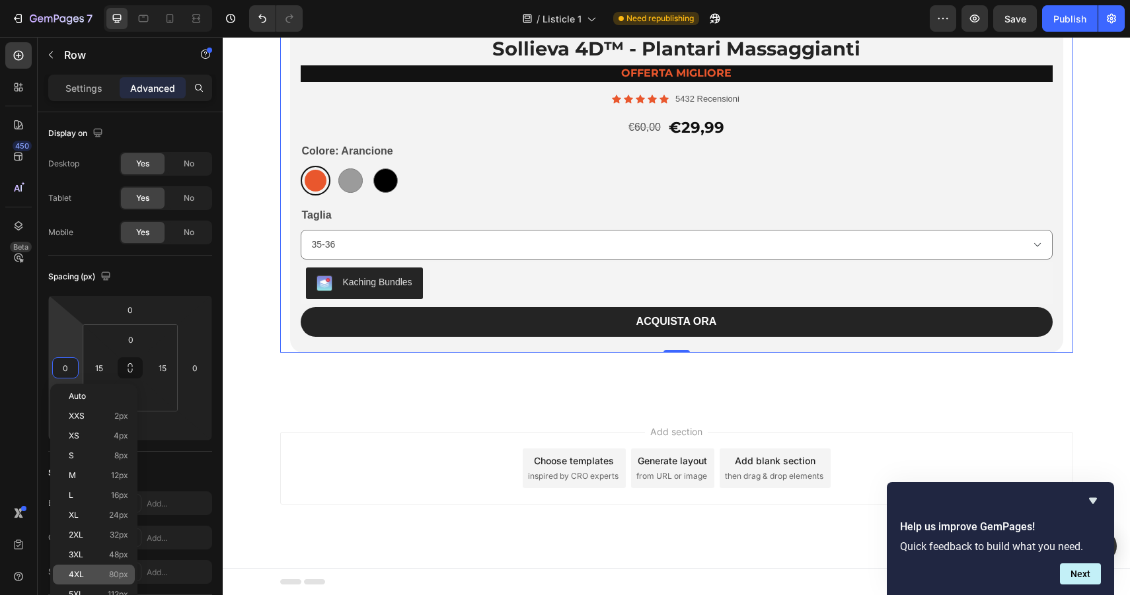
click at [98, 574] on p "4XL 80px" at bounding box center [98, 574] width 59 height 9
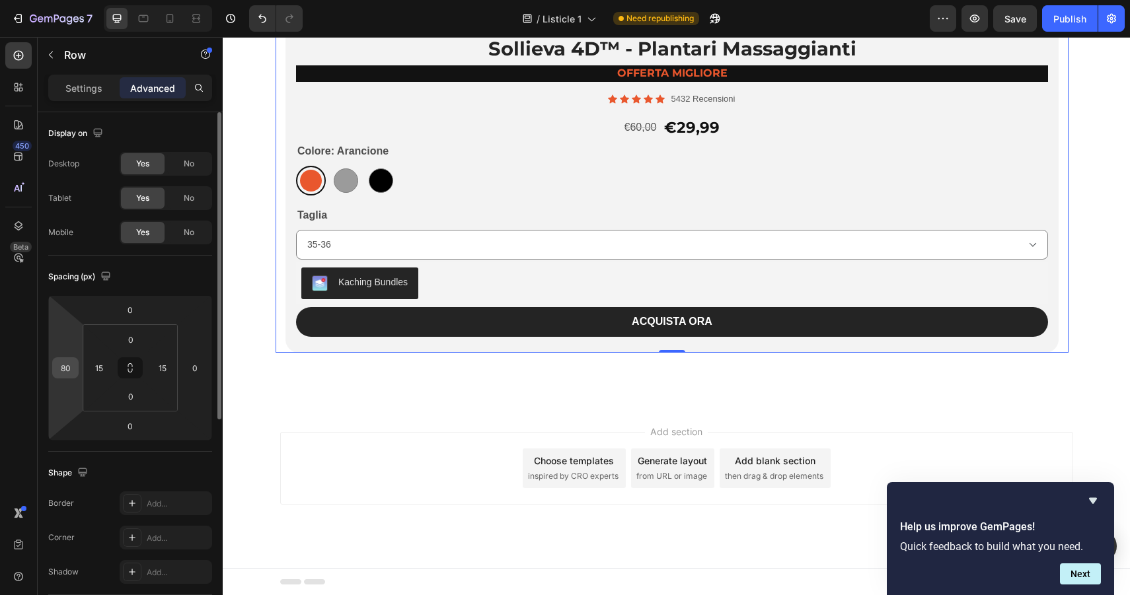
click at [67, 365] on input "80" at bounding box center [65, 368] width 20 height 20
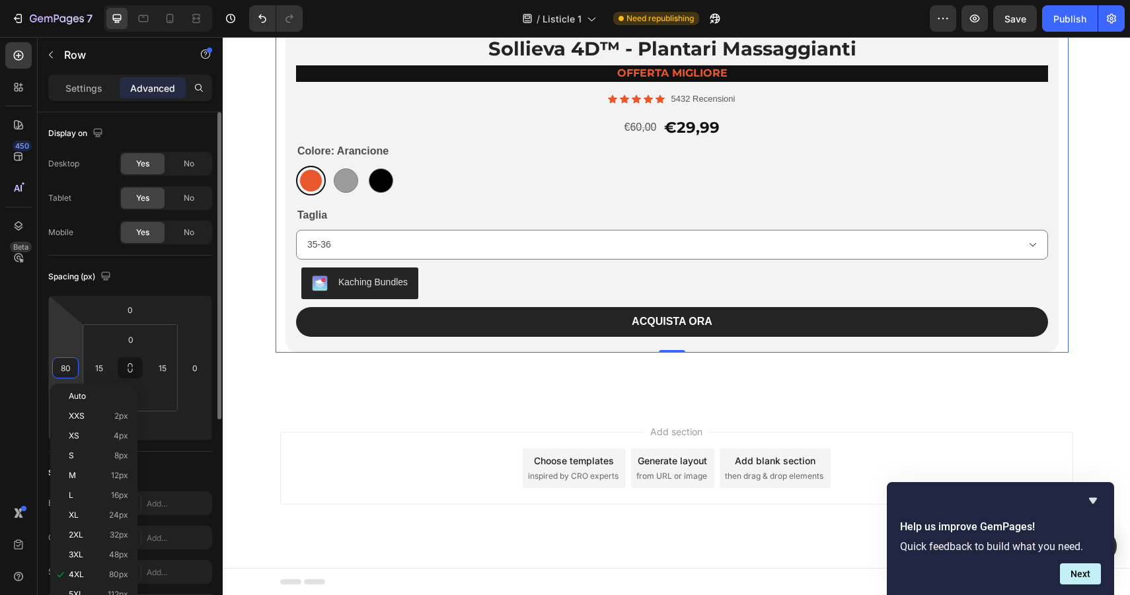
click at [67, 365] on input "80" at bounding box center [65, 368] width 20 height 20
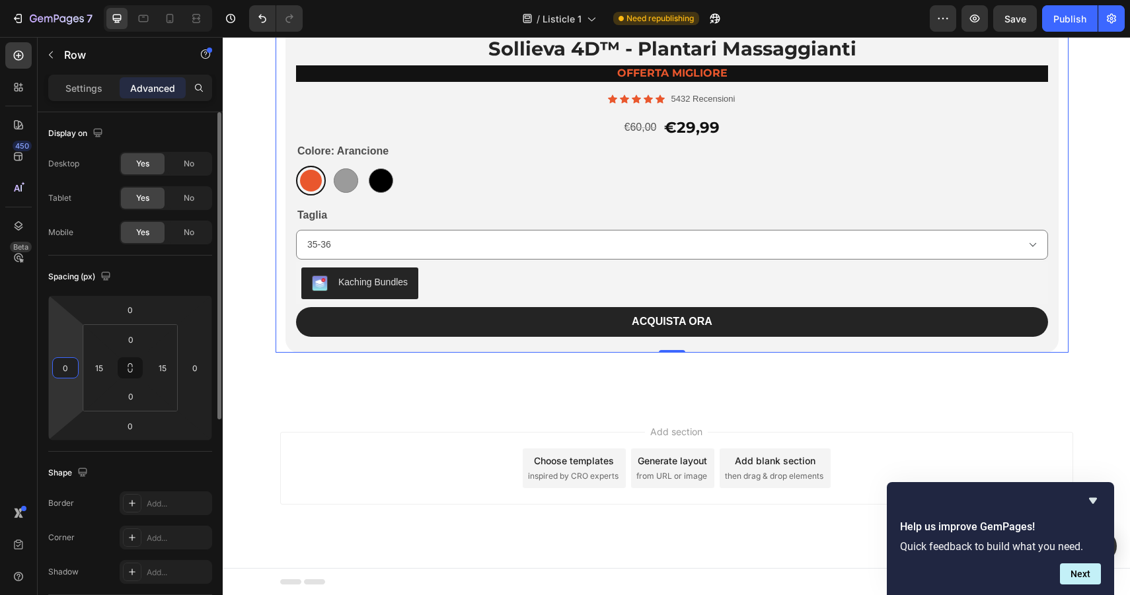
type input "0"
click at [272, 439] on div "Add section Choose templates inspired by CRO experts Generate layout from URL o…" at bounding box center [676, 487] width 907 height 163
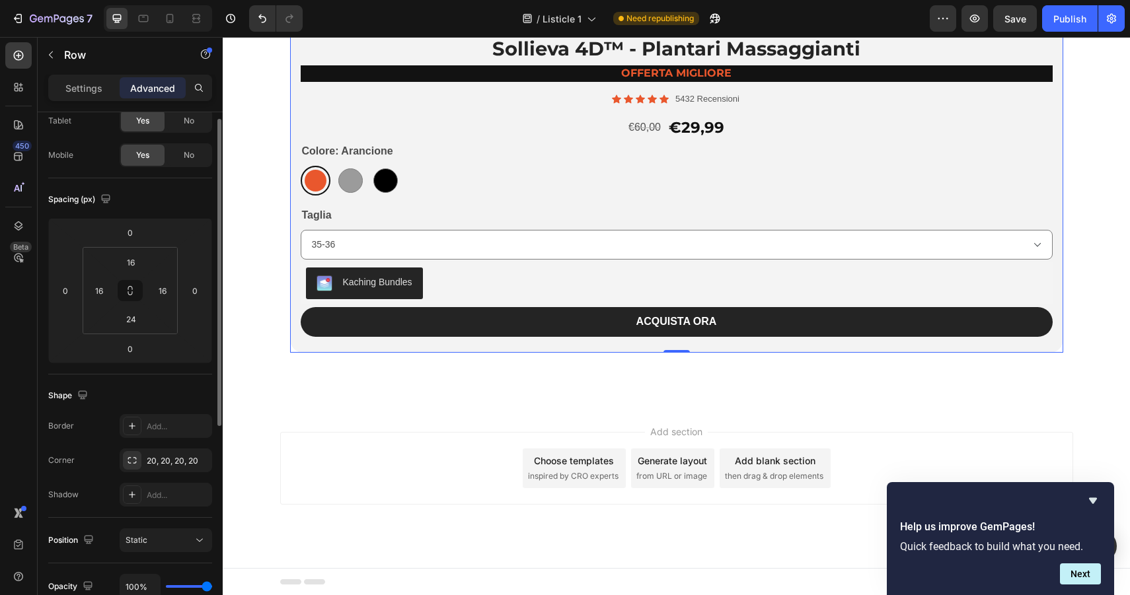
scroll to position [79, 0]
click at [136, 456] on icon at bounding box center [132, 458] width 11 height 11
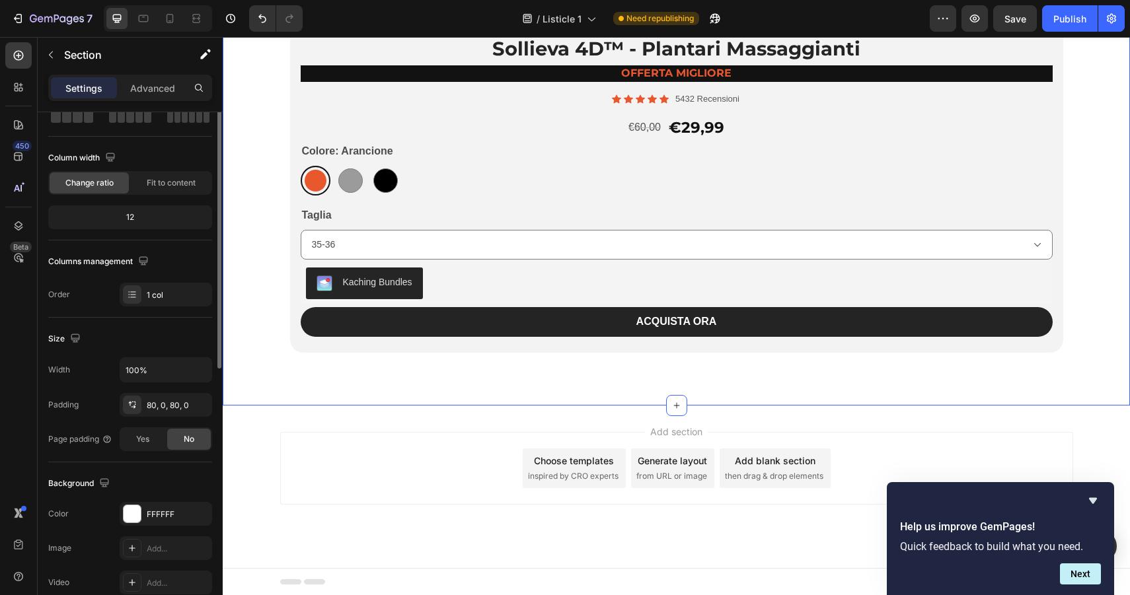
scroll to position [0, 0]
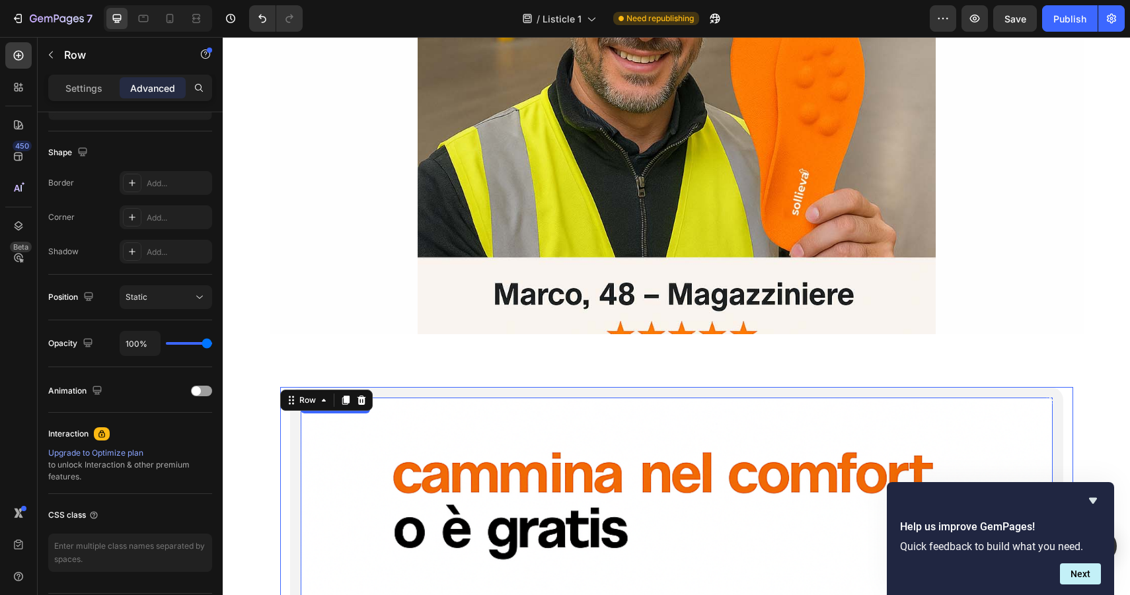
scroll to position [5619, 0]
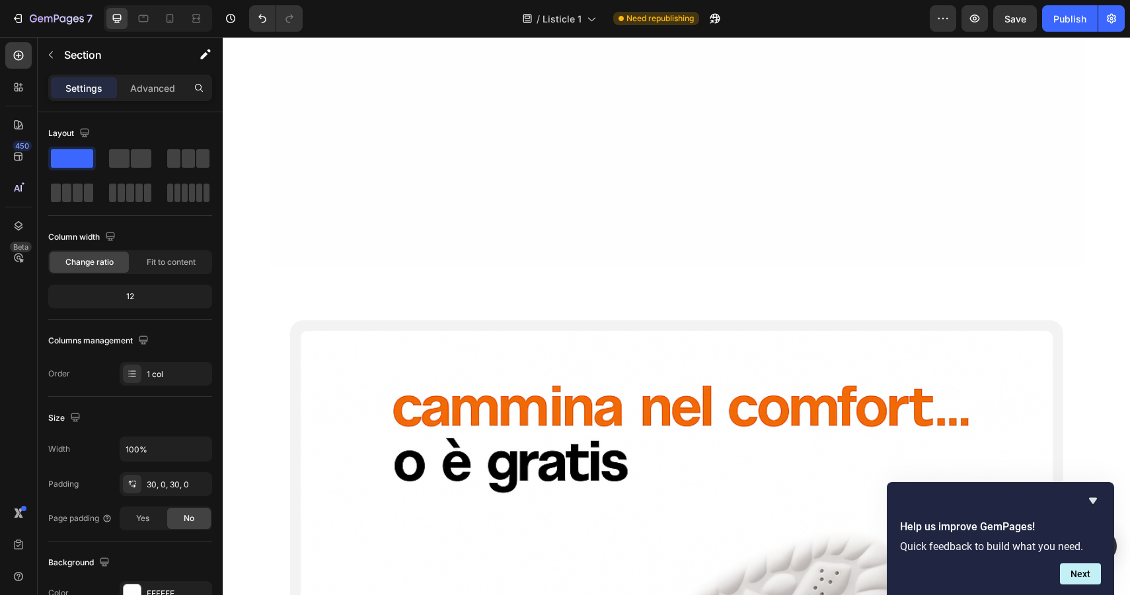
scroll to position [8778, 0]
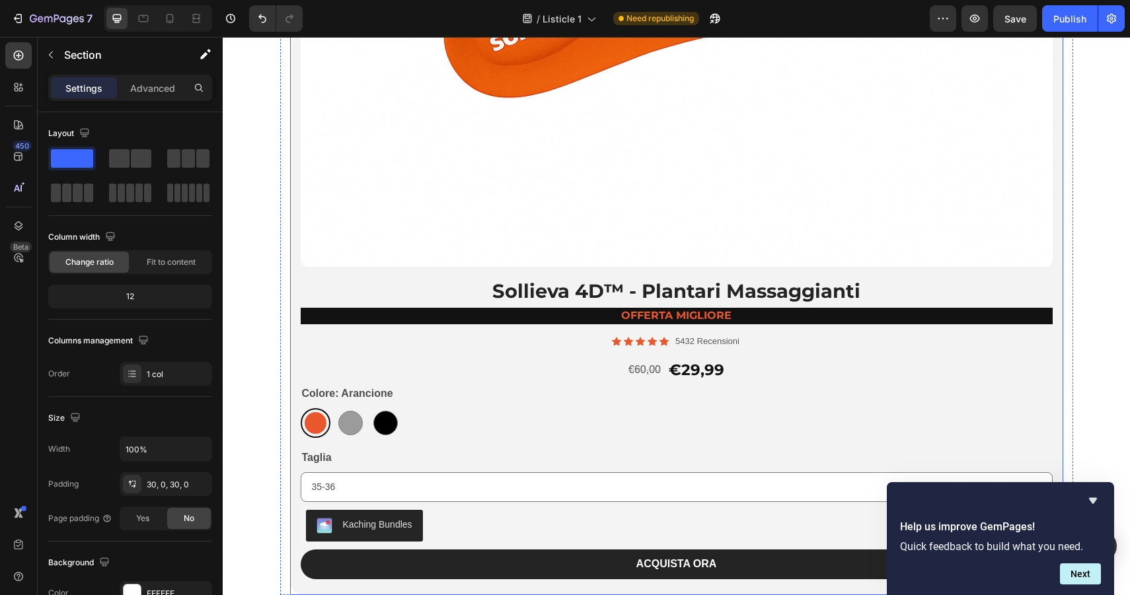
click at [294, 331] on div "Product Images Sollieva 4D™ - Plantari Massaggianti Heading offerta migliore Te…" at bounding box center [676, 50] width 773 height 1090
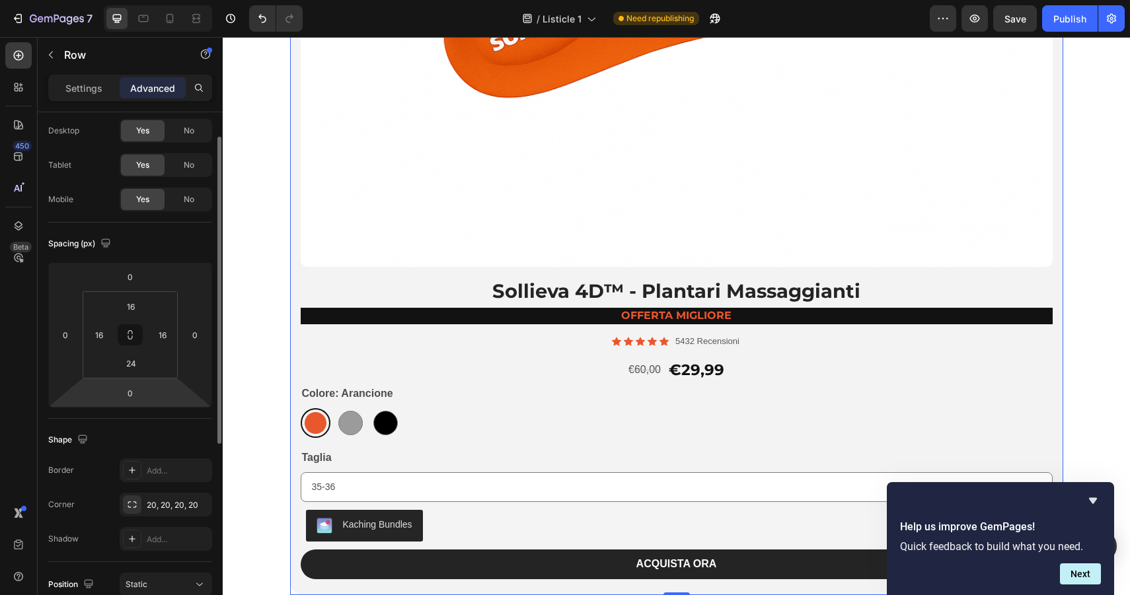
scroll to position [40, 0]
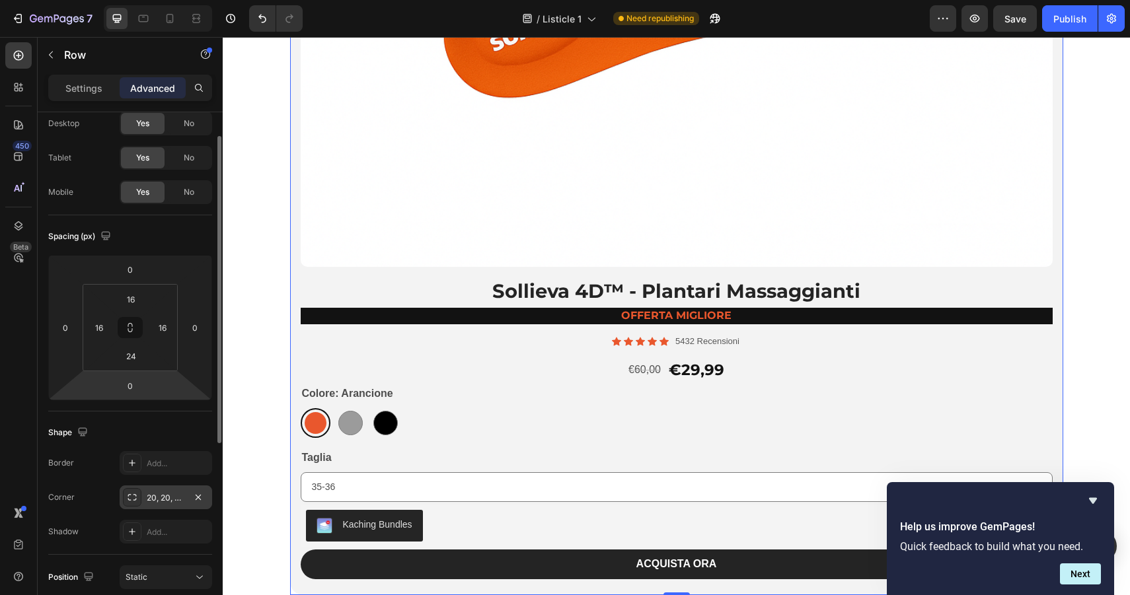
click at [131, 493] on icon at bounding box center [132, 497] width 11 height 11
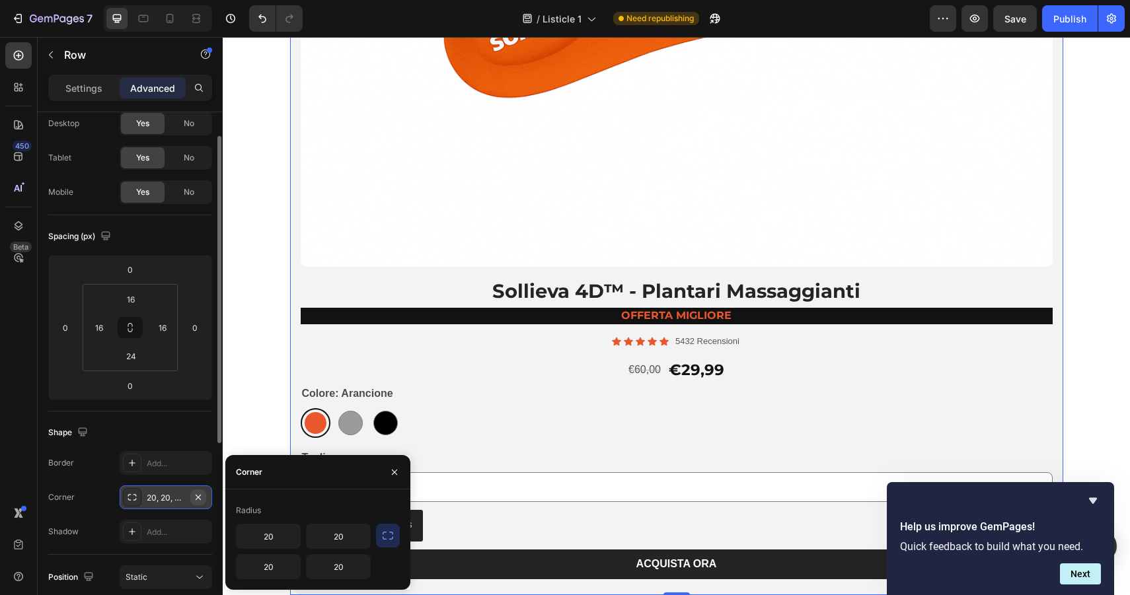
click at [196, 494] on icon "button" at bounding box center [198, 497] width 11 height 11
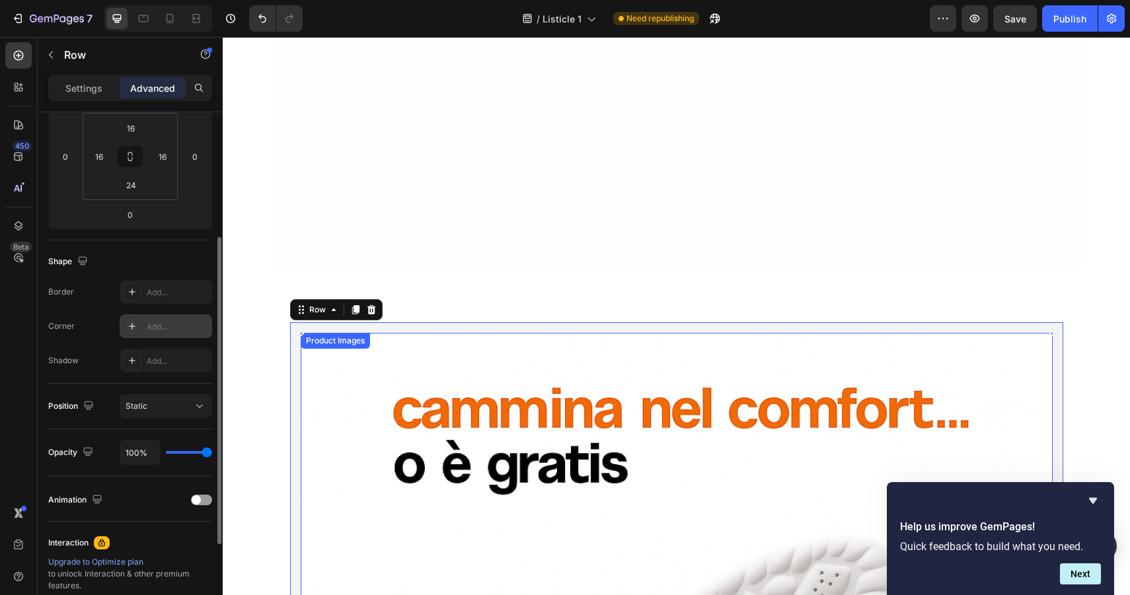
scroll to position [8760, 0]
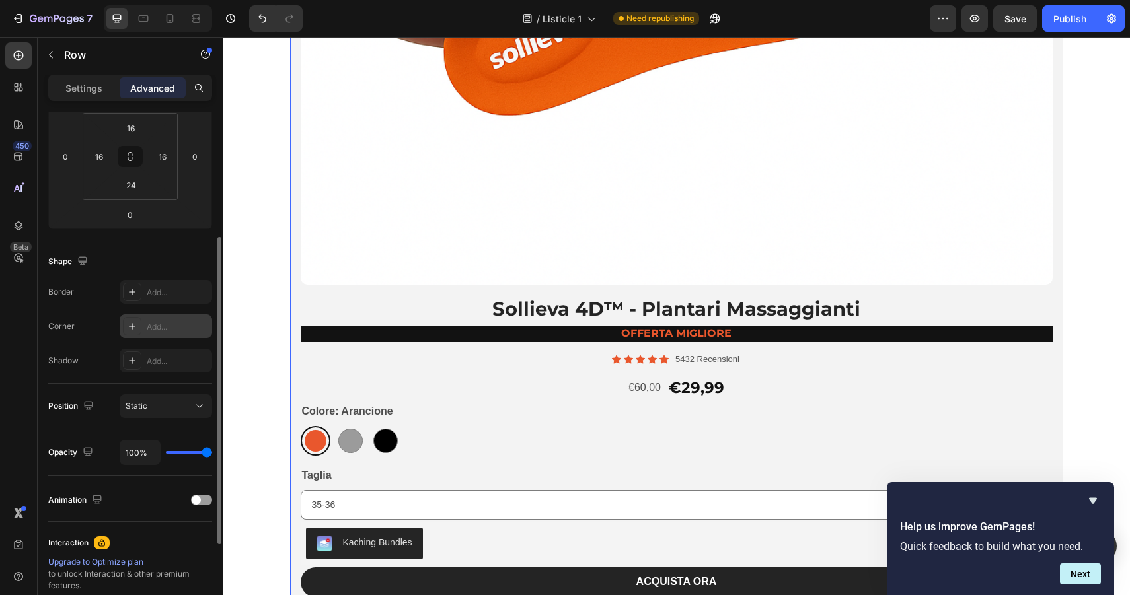
click at [362, 339] on div "Product Images Sollieva 4D™ - Plantari Massaggianti Heading offerta migliore Te…" at bounding box center [676, 67] width 773 height 1090
click at [59, 158] on input "0" at bounding box center [65, 157] width 20 height 20
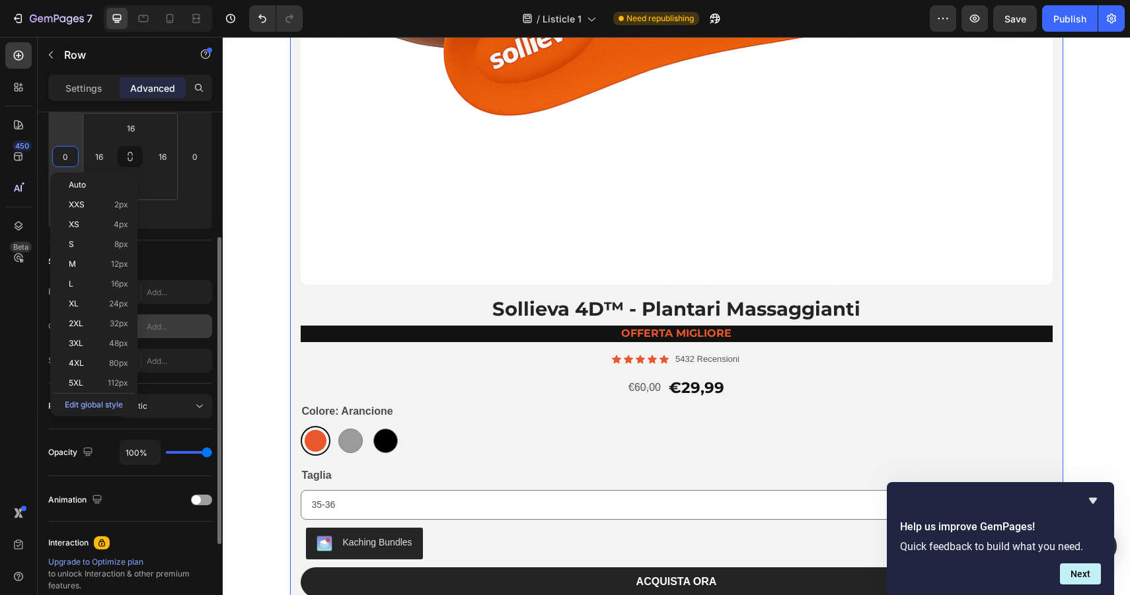
click at [59, 158] on input "0" at bounding box center [65, 157] width 20 height 20
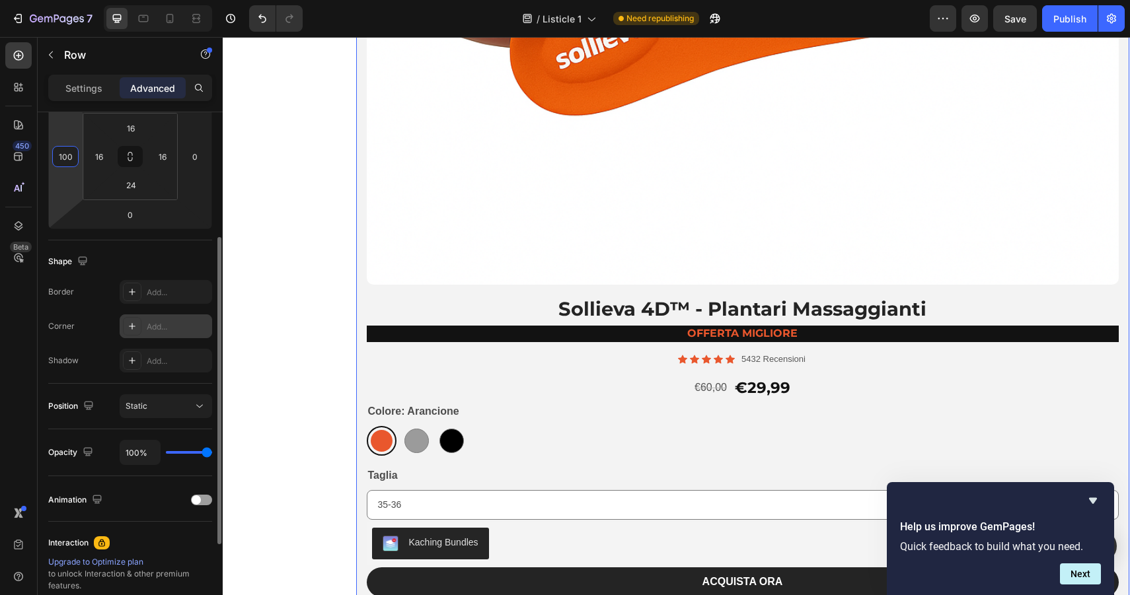
click at [59, 151] on input "100" at bounding box center [65, 157] width 20 height 20
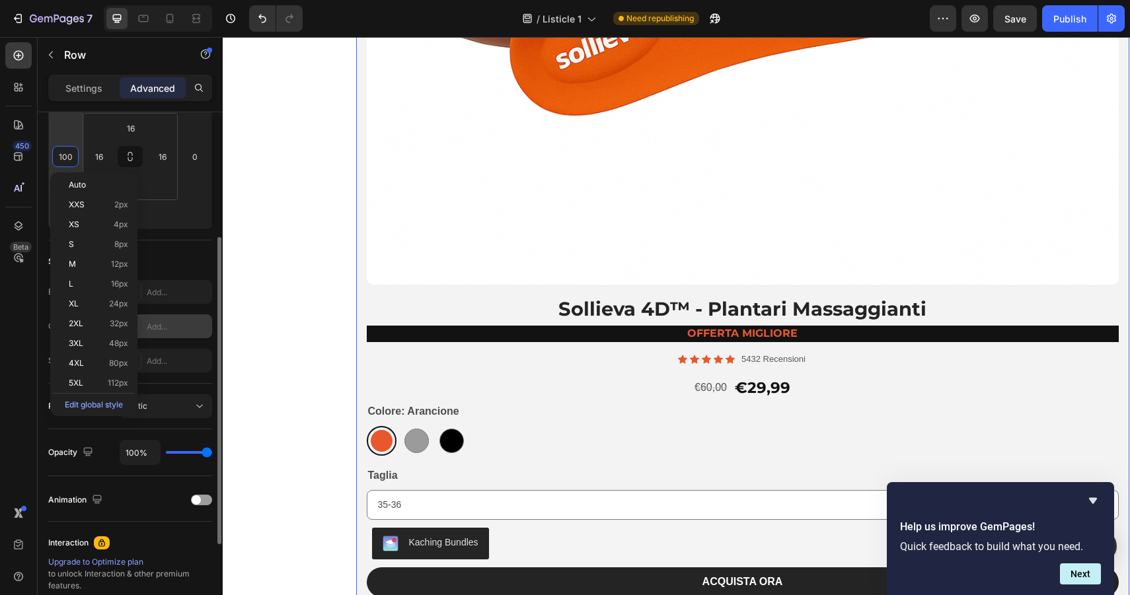
click at [59, 151] on input "100" at bounding box center [65, 157] width 20 height 20
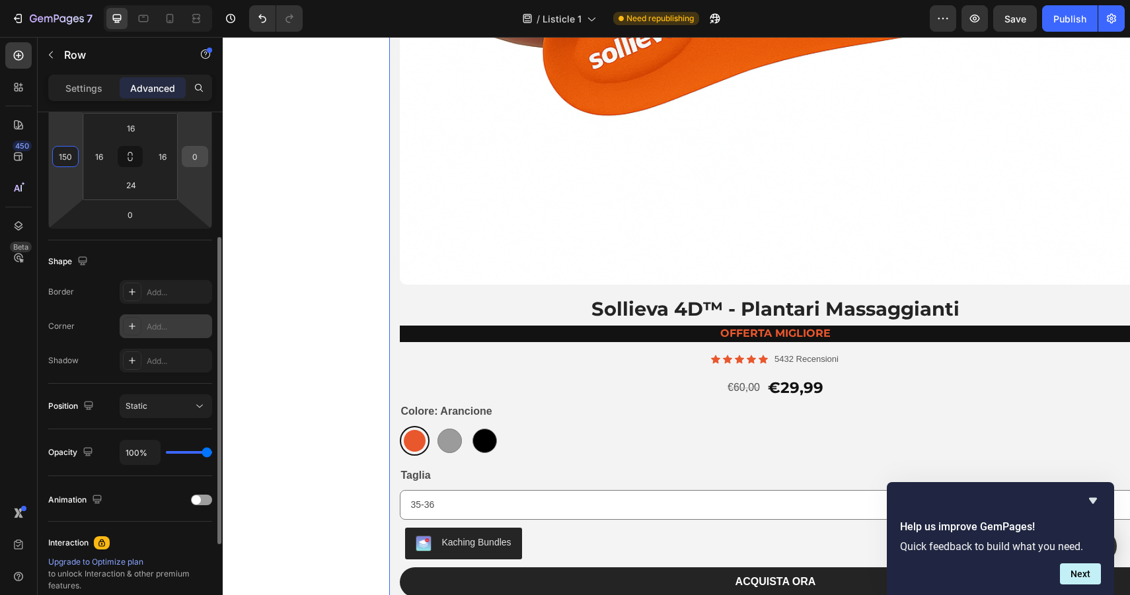
type input "150"
click at [193, 160] on input "0" at bounding box center [195, 157] width 20 height 20
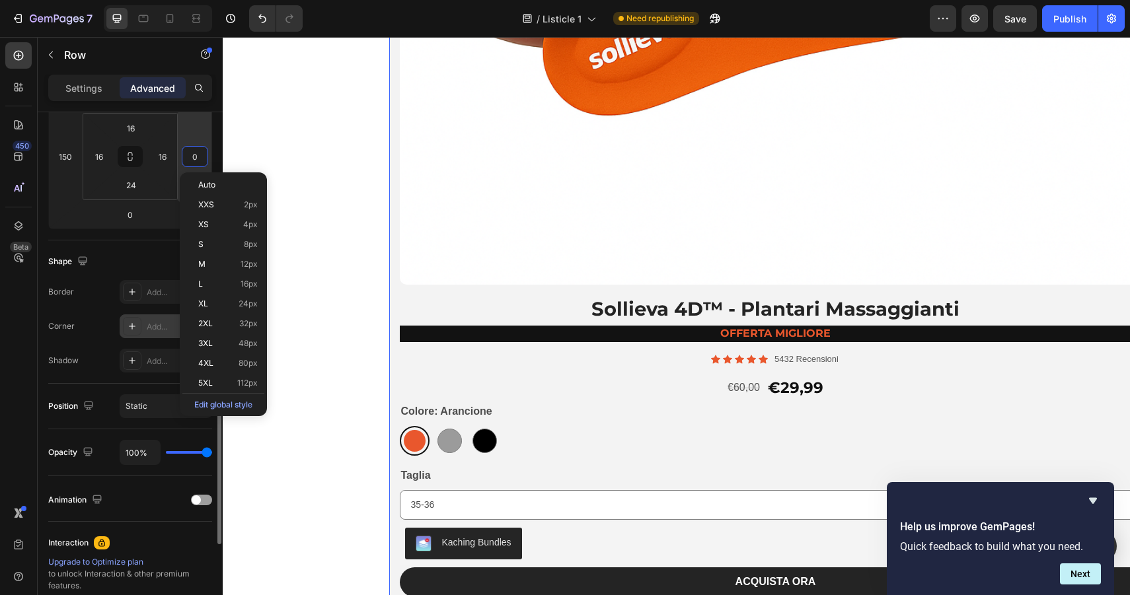
click at [193, 160] on input "0" at bounding box center [195, 157] width 20 height 20
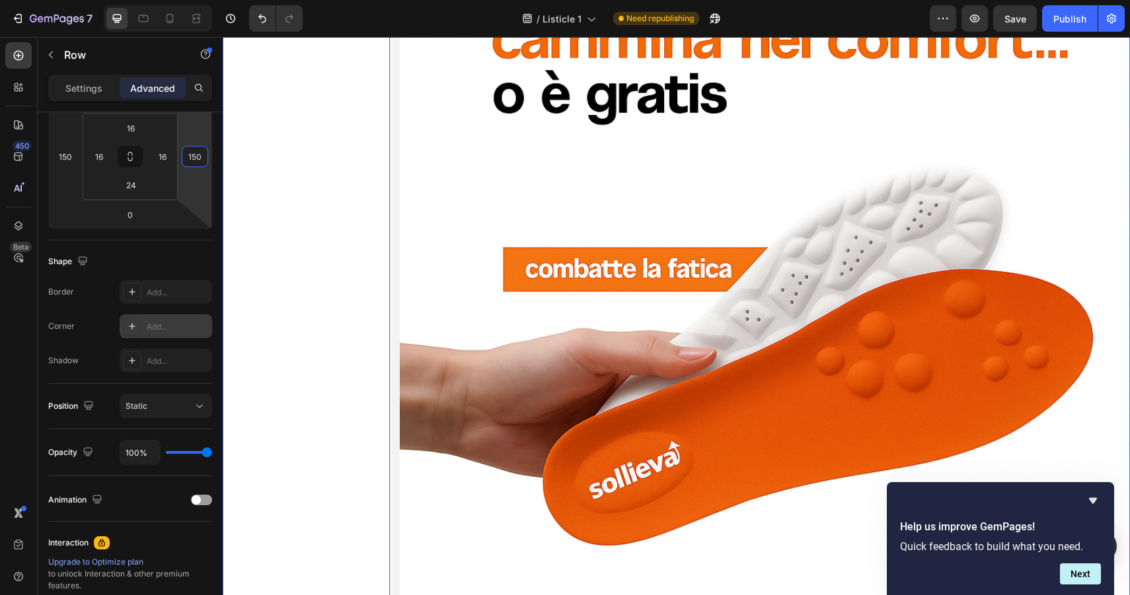
scroll to position [9144, 0]
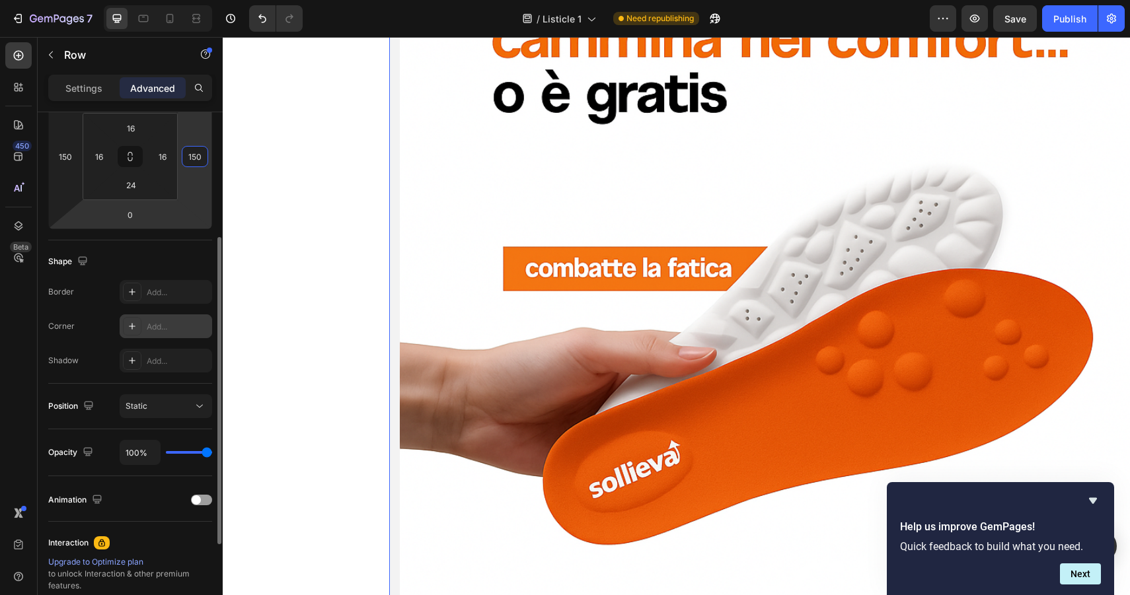
type input "150"
click at [208, 0] on html "7 Version history / Listicle 1 Need republishing Preview Save Publish 450 Beta …" at bounding box center [565, 0] width 1130 height 0
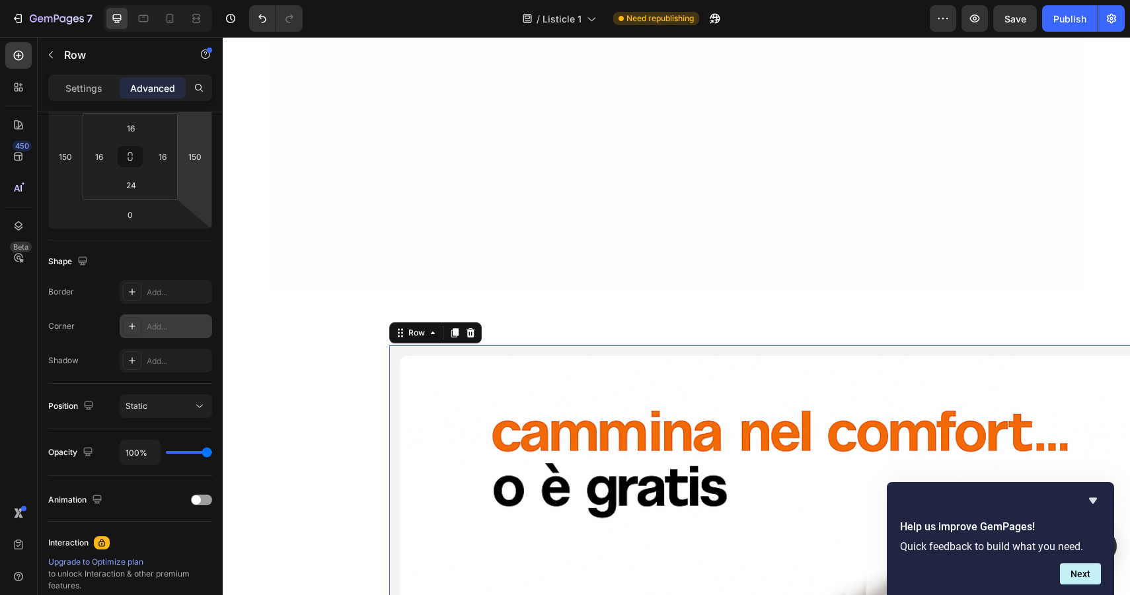
scroll to position [8753, 0]
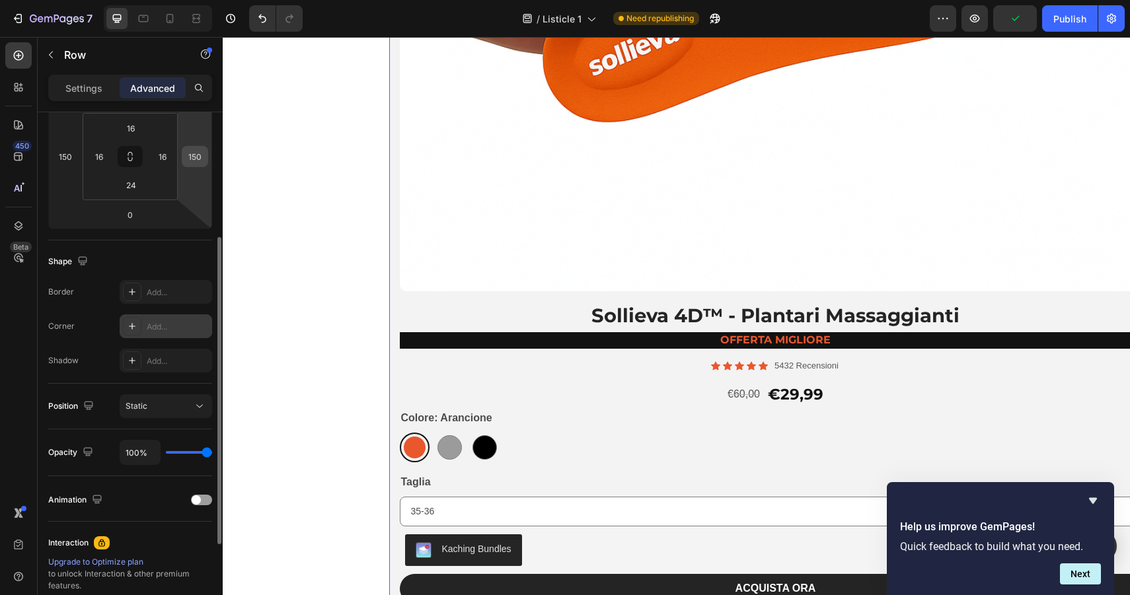
click at [186, 156] on input "150" at bounding box center [195, 157] width 20 height 20
type input "0"
click at [69, 159] on input "150" at bounding box center [65, 157] width 20 height 20
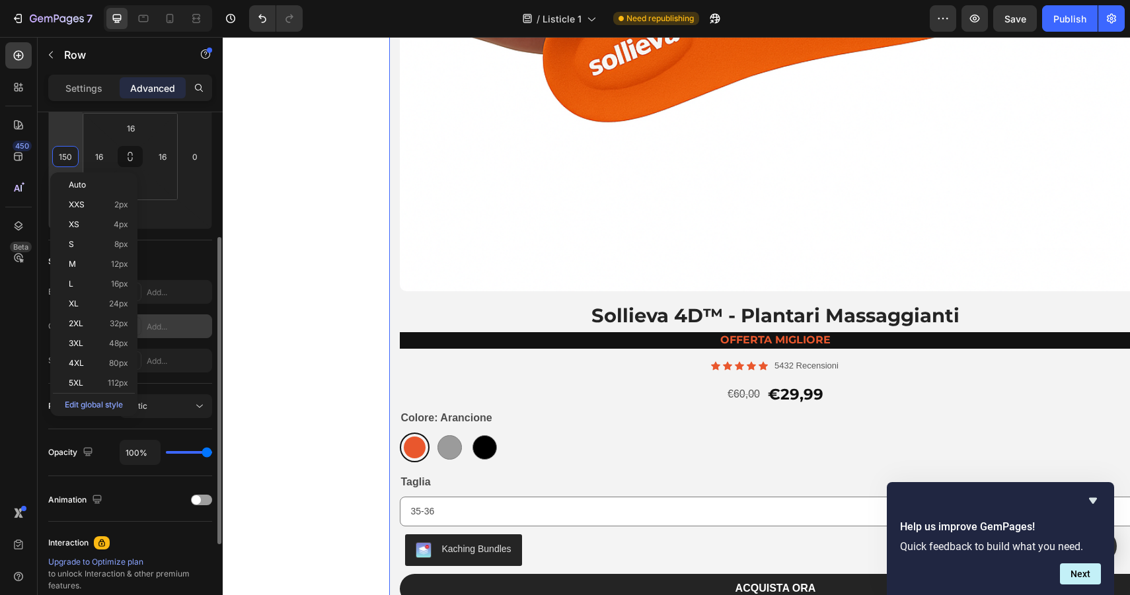
click at [69, 159] on input "150" at bounding box center [65, 157] width 20 height 20
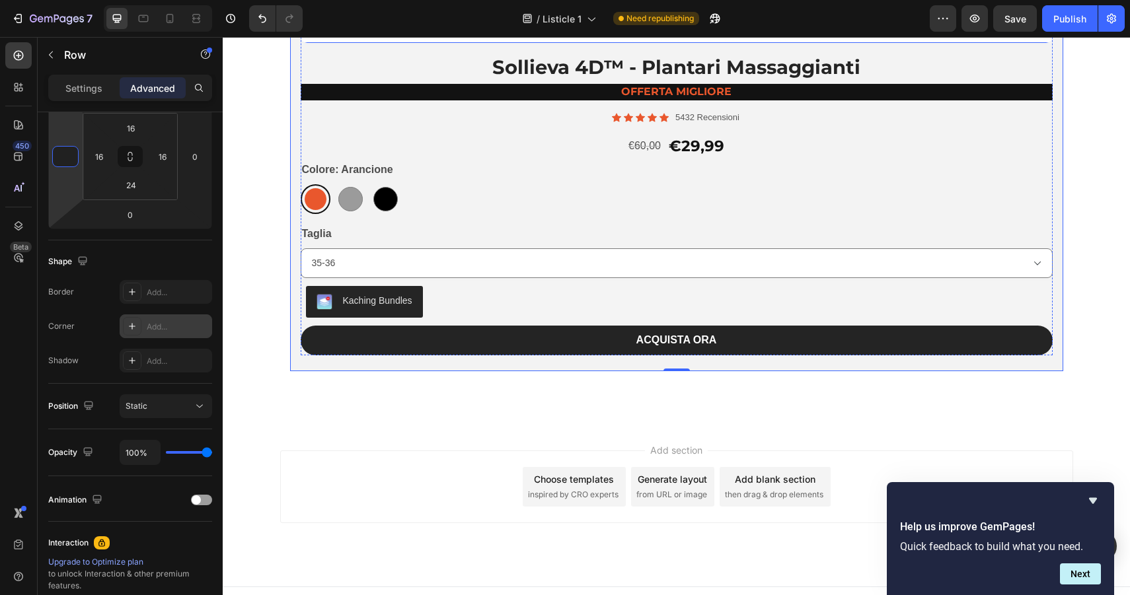
scroll to position [9824, 0]
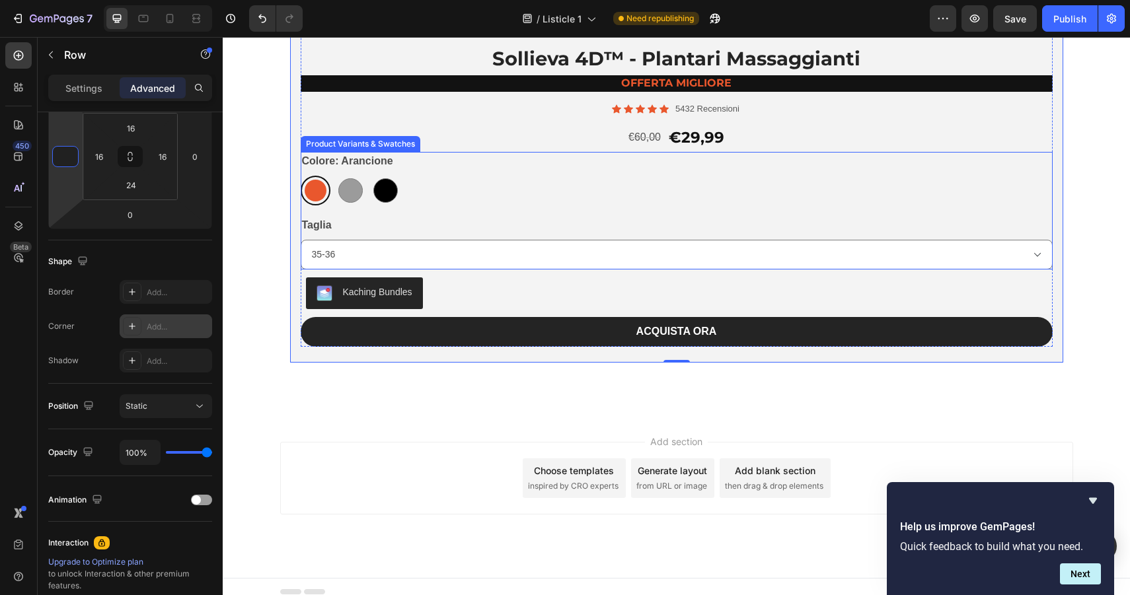
click at [470, 188] on div "[PERSON_NAME] Grigio Nero Nero" at bounding box center [677, 191] width 752 height 30
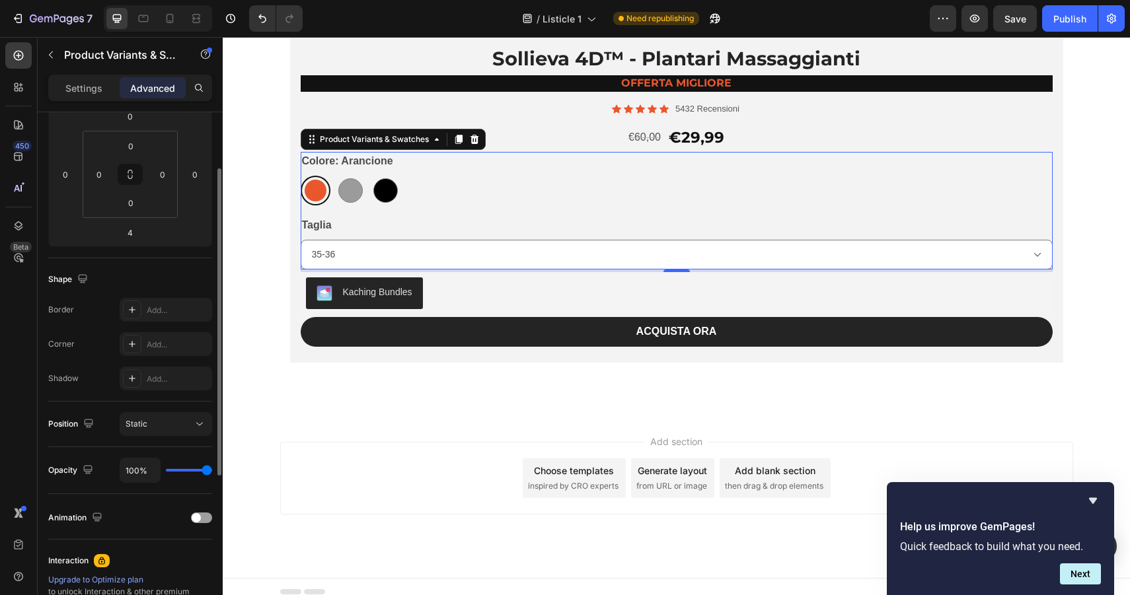
scroll to position [0, 0]
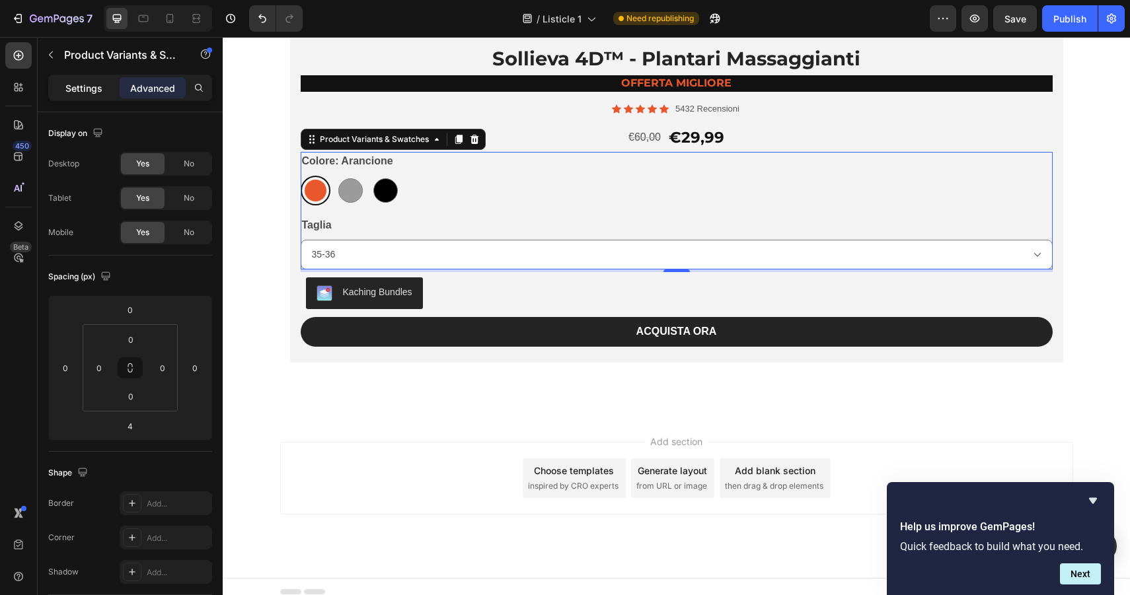
click at [88, 77] on div "Settings" at bounding box center [84, 87] width 66 height 21
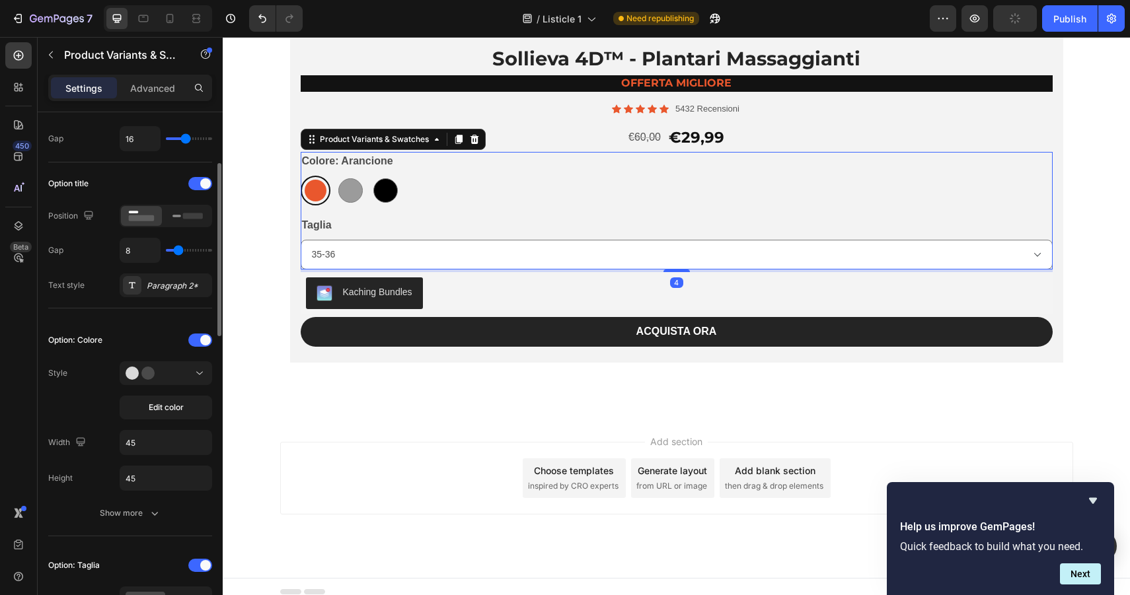
scroll to position [178, 0]
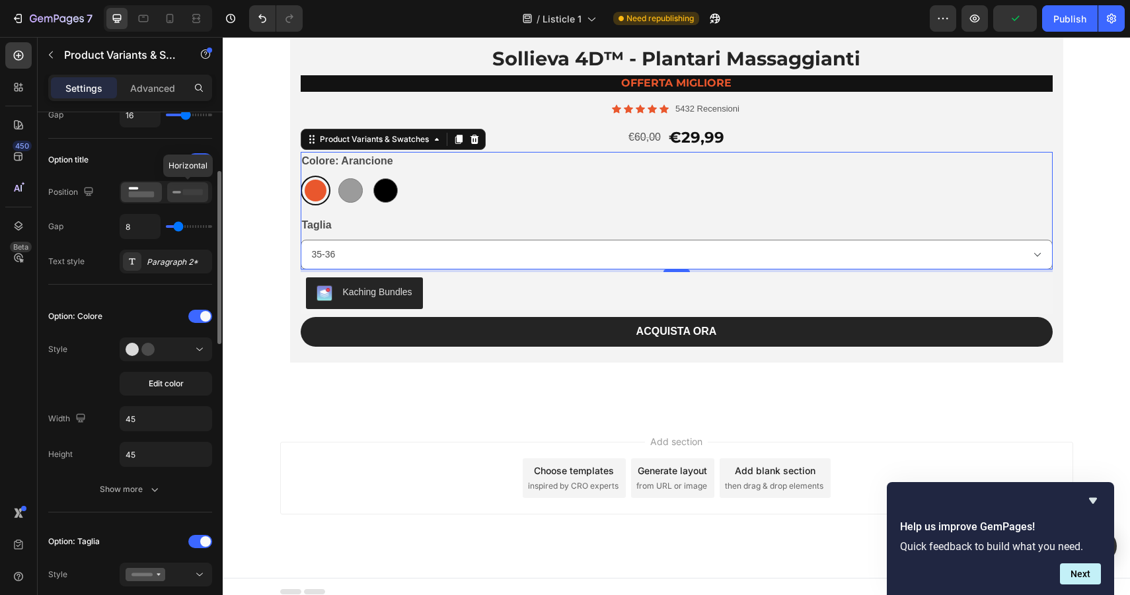
click at [172, 194] on icon at bounding box center [187, 192] width 30 height 15
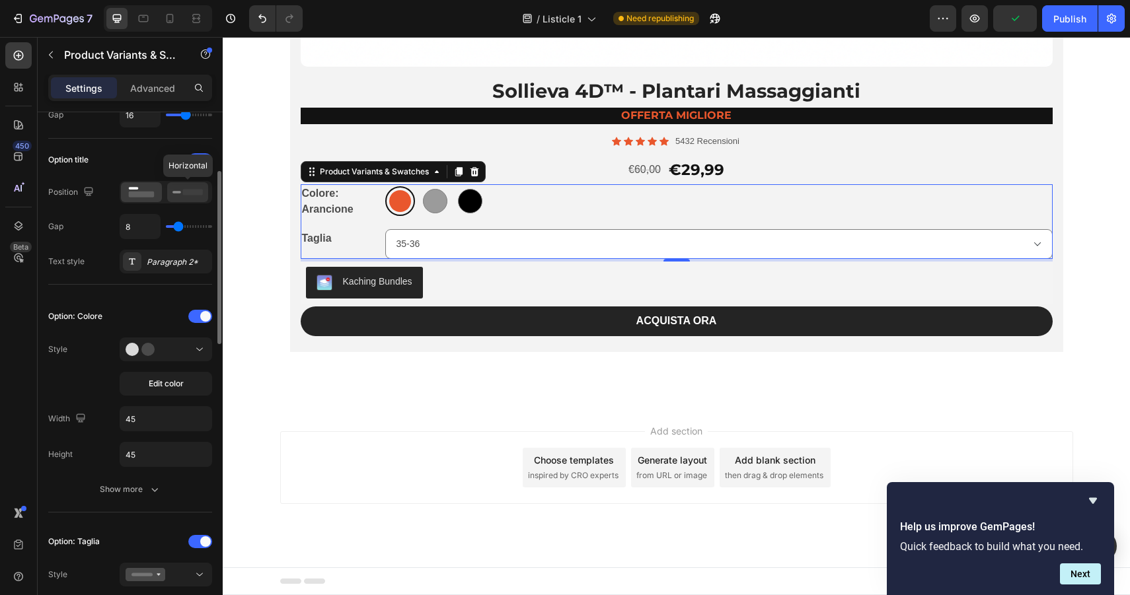
scroll to position [9791, 0]
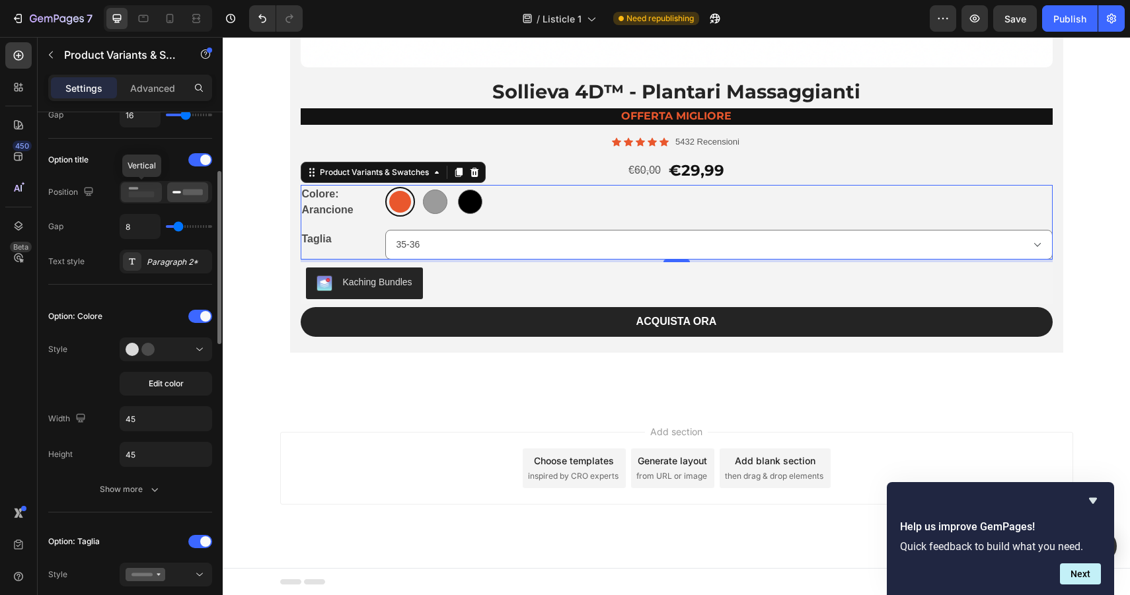
click at [138, 194] on rect at bounding box center [142, 195] width 26 height 6
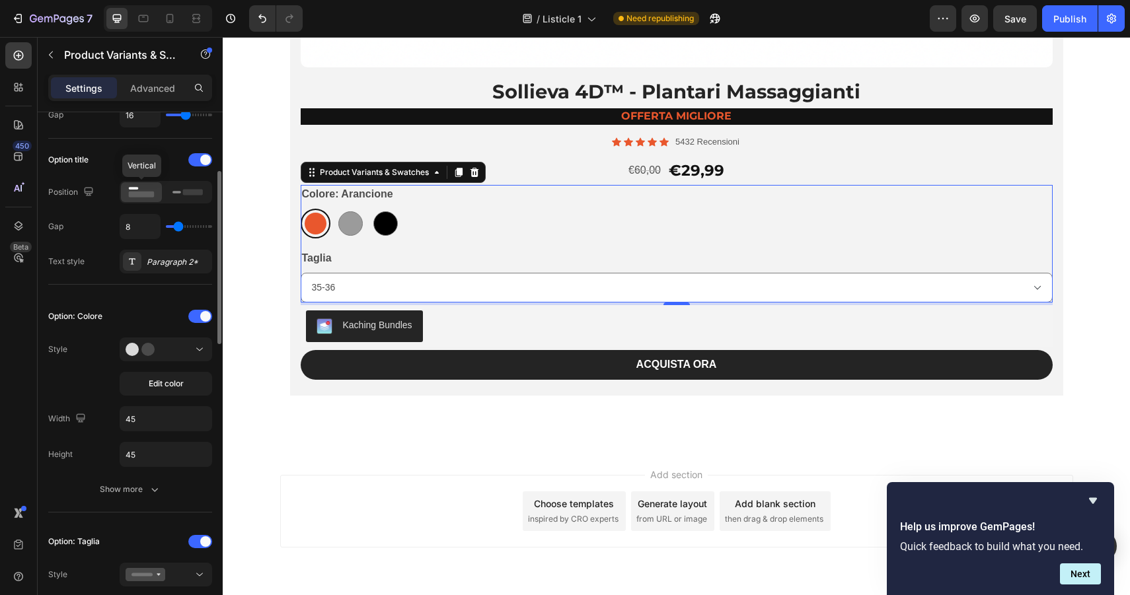
scroll to position [9824, 0]
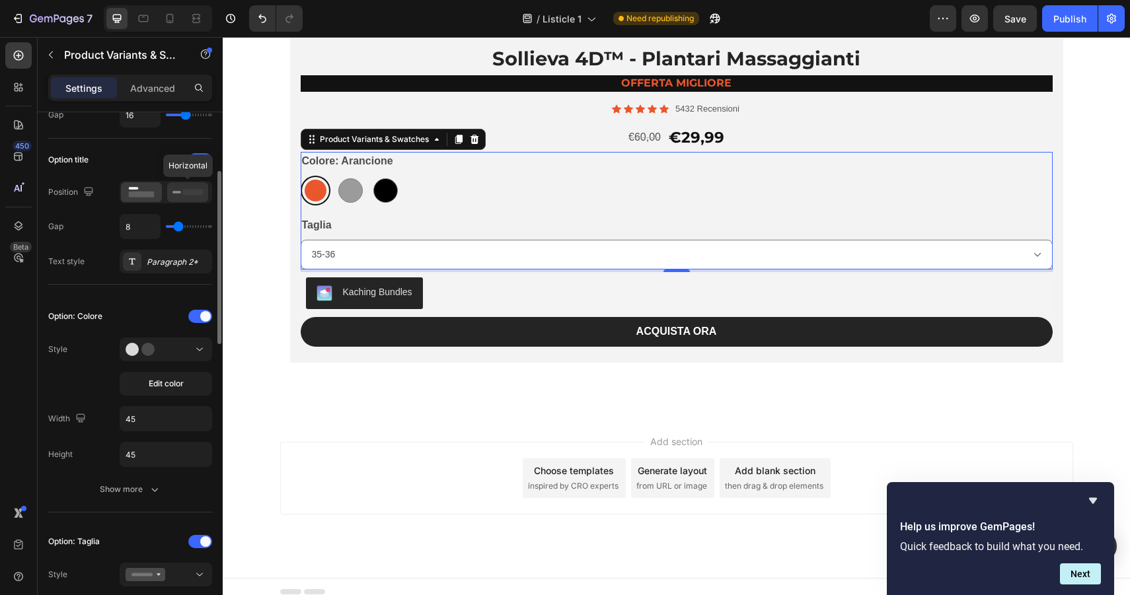
click at [187, 184] on div at bounding box center [187, 192] width 41 height 20
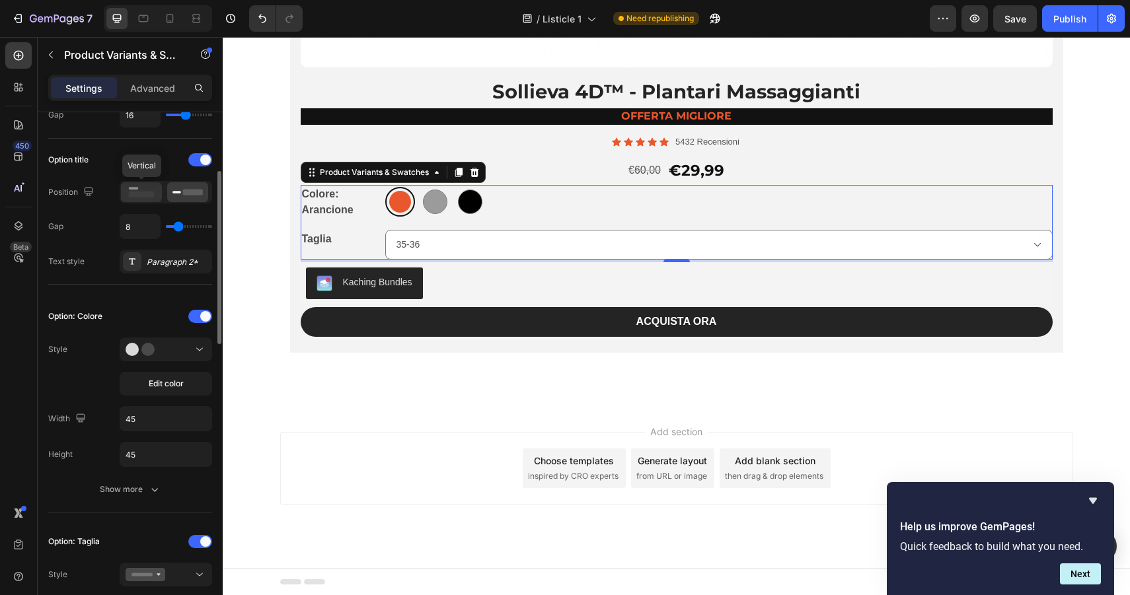
click at [136, 199] on icon at bounding box center [141, 192] width 30 height 15
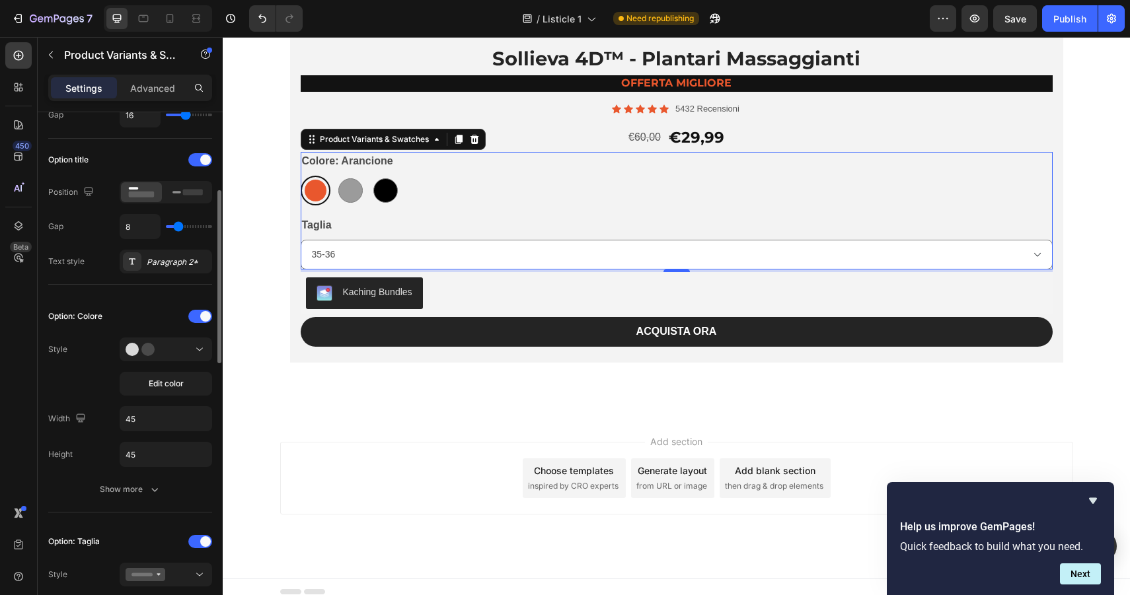
scroll to position [230, 0]
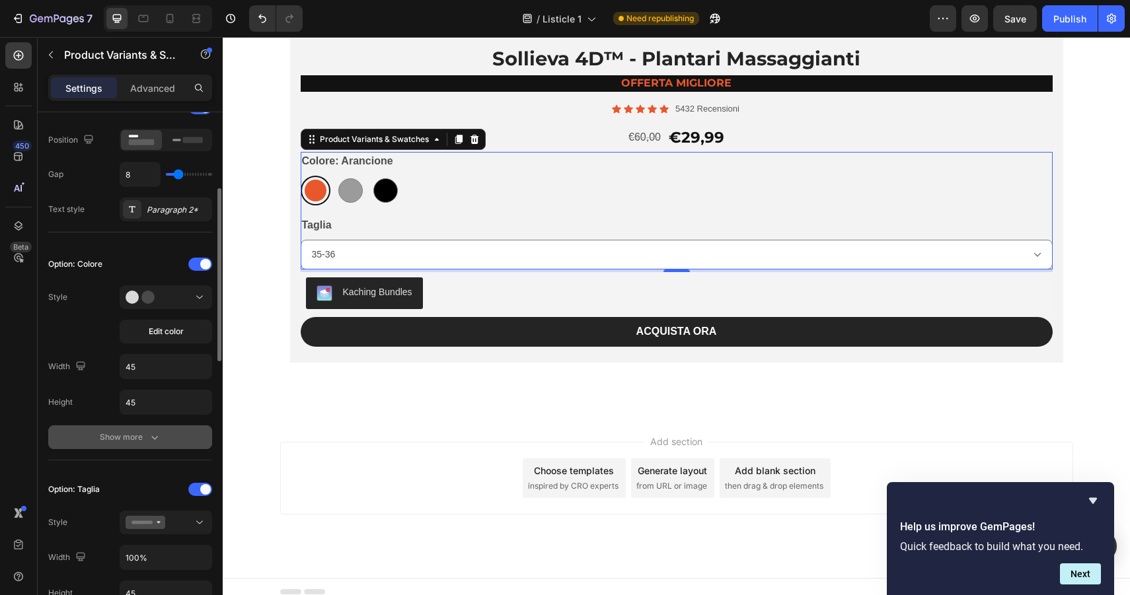
click at [140, 440] on div "Show more" at bounding box center [130, 437] width 61 height 13
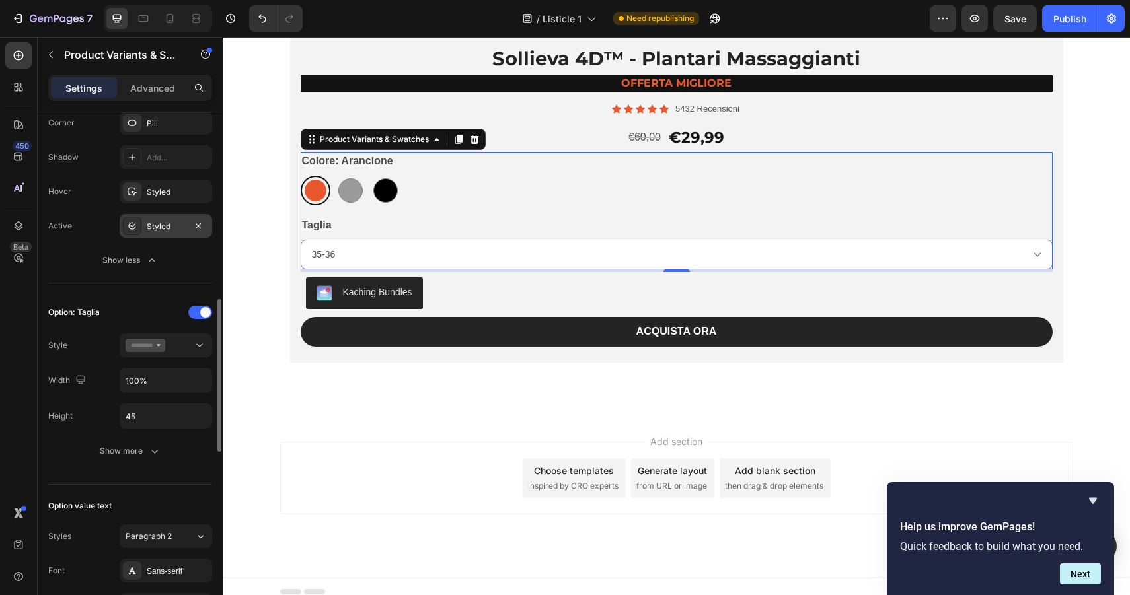
scroll to position [625, 0]
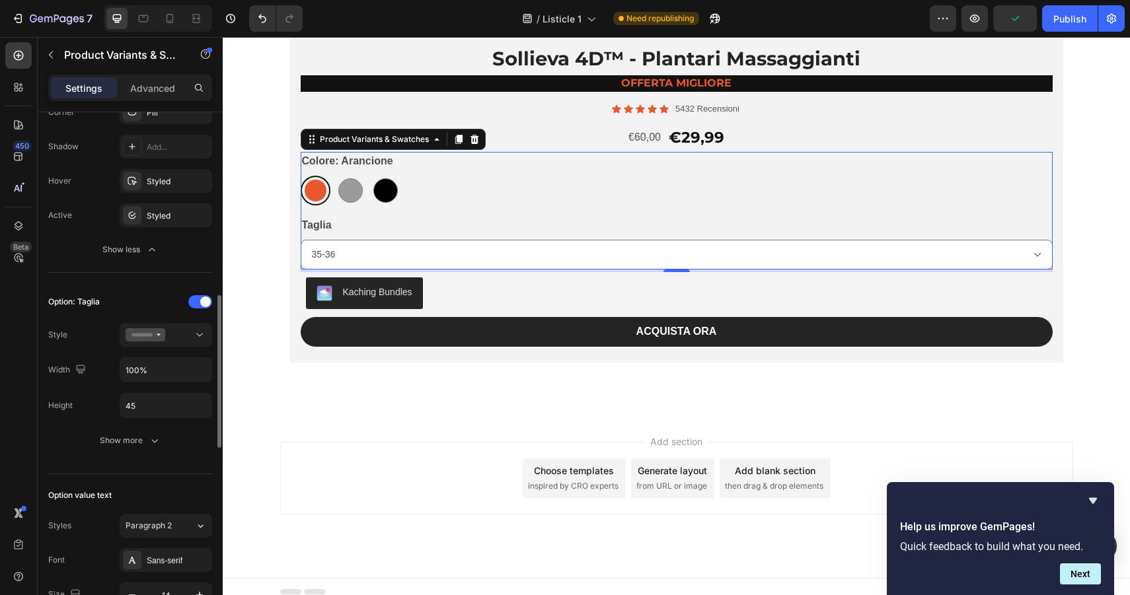
click at [133, 427] on div "Option: Taglia Style Width 100% Height 45 Show more" at bounding box center [130, 371] width 164 height 161
click at [135, 447] on div "Show more" at bounding box center [130, 440] width 61 height 13
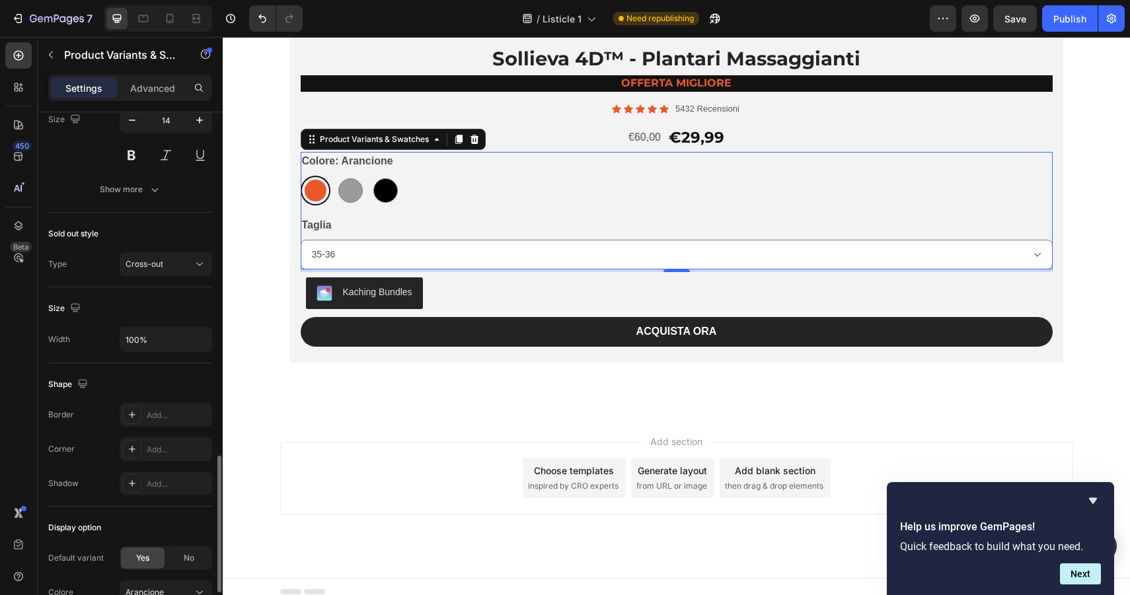
scroll to position [1459, 0]
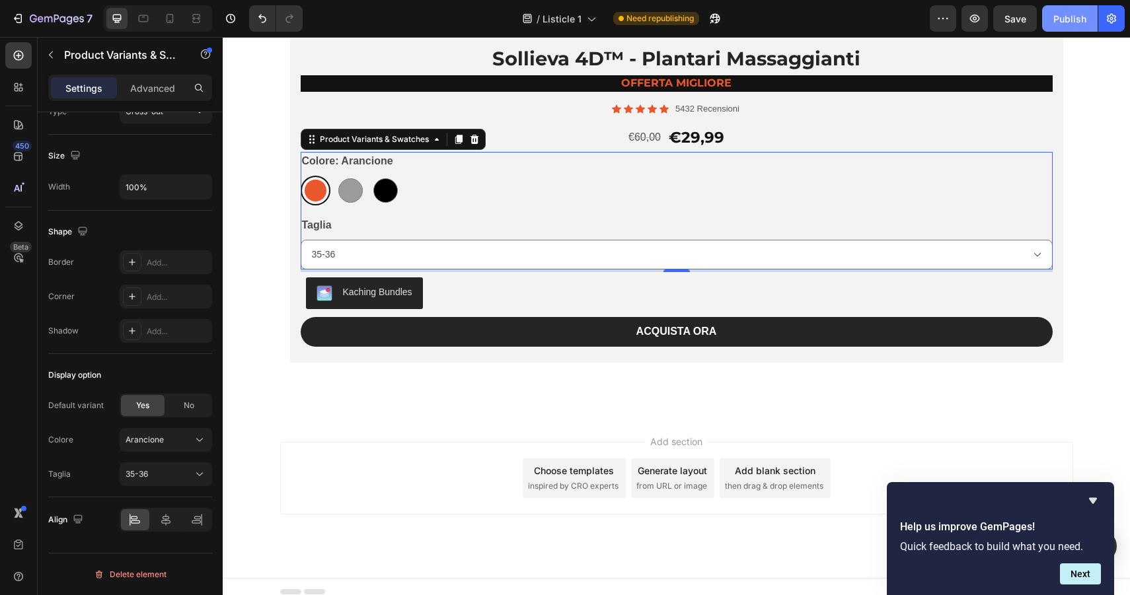
click at [1075, 13] on div "Publish" at bounding box center [1069, 19] width 33 height 14
click at [147, 18] on icon at bounding box center [144, 18] width 10 height 7
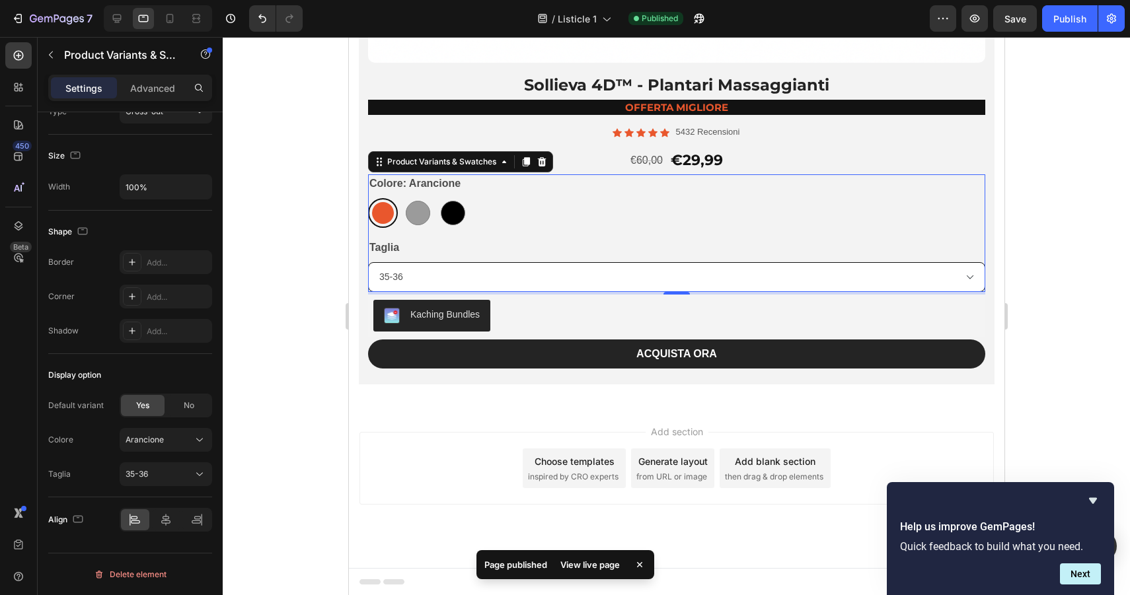
scroll to position [9629, 0]
